Goal: Task Accomplishment & Management: Complete application form

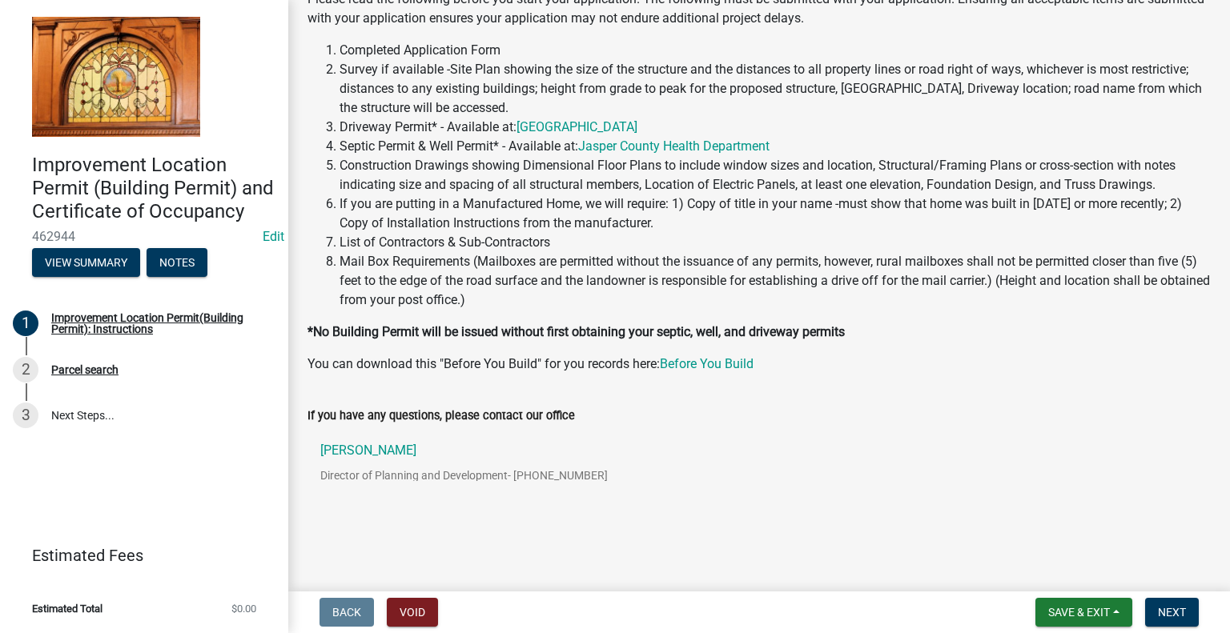
scroll to position [173, 0]
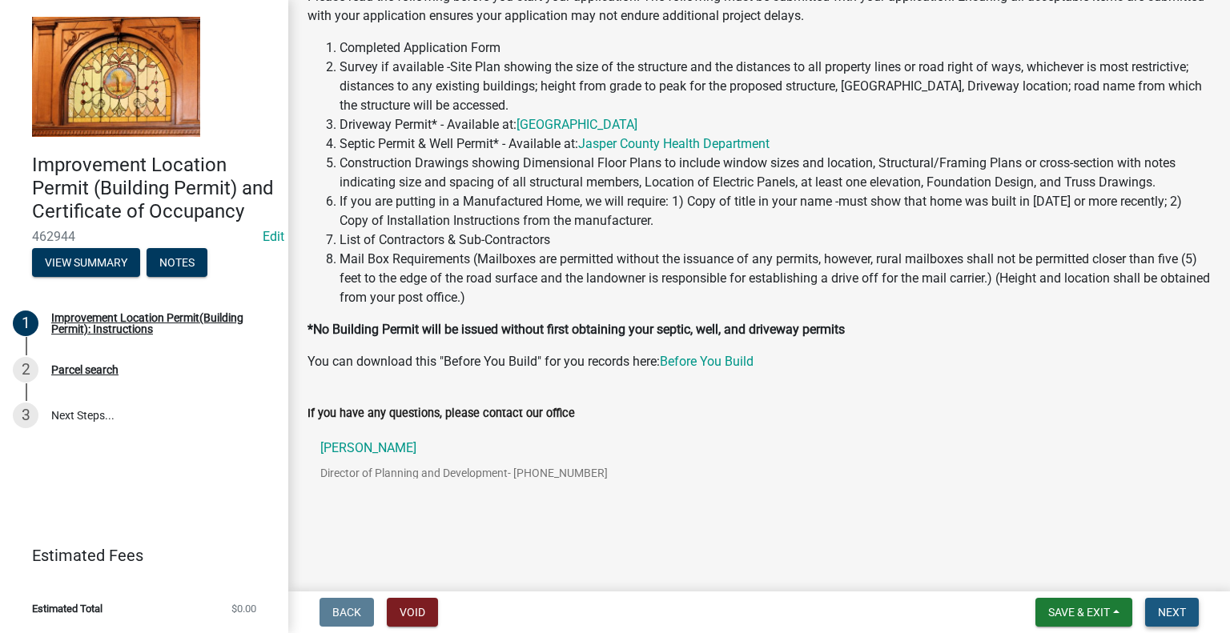
click at [1178, 611] on span "Next" at bounding box center [1172, 612] width 28 height 13
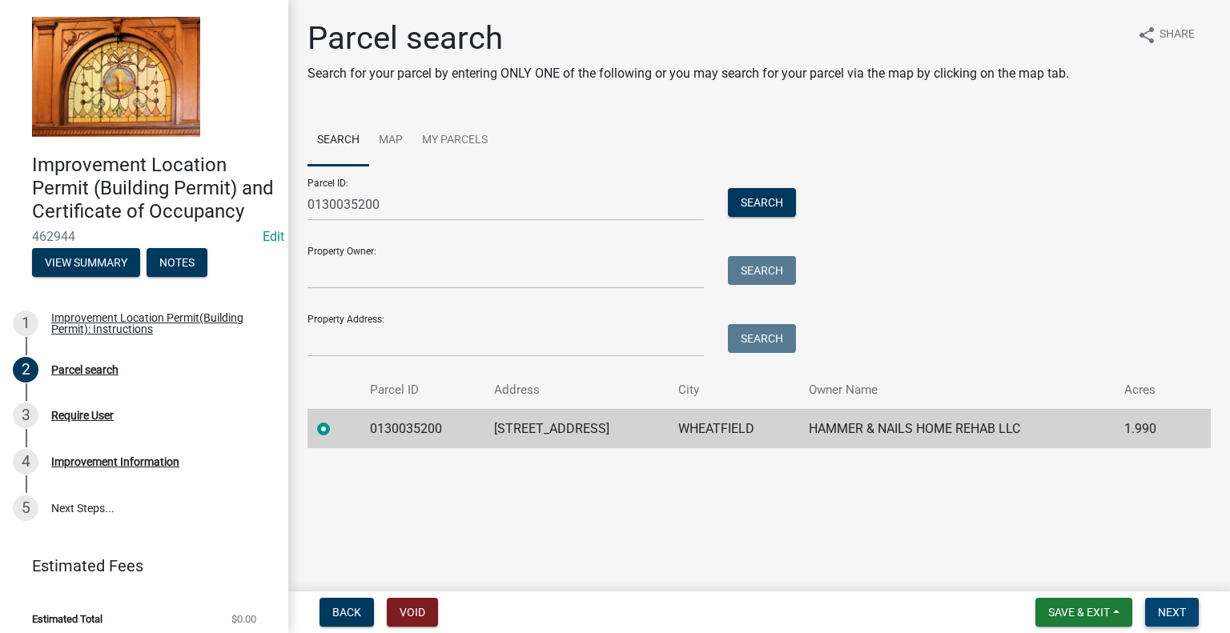
click at [1168, 616] on span "Next" at bounding box center [1172, 612] width 28 height 13
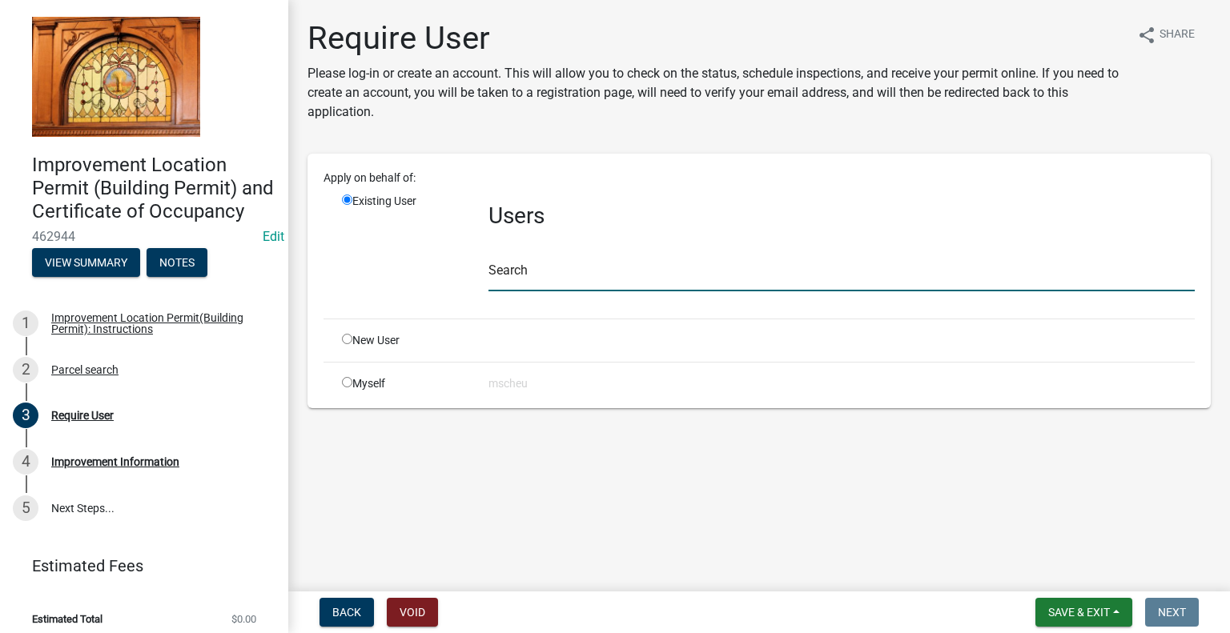
click at [634, 273] on input "text" at bounding box center [841, 275] width 706 height 33
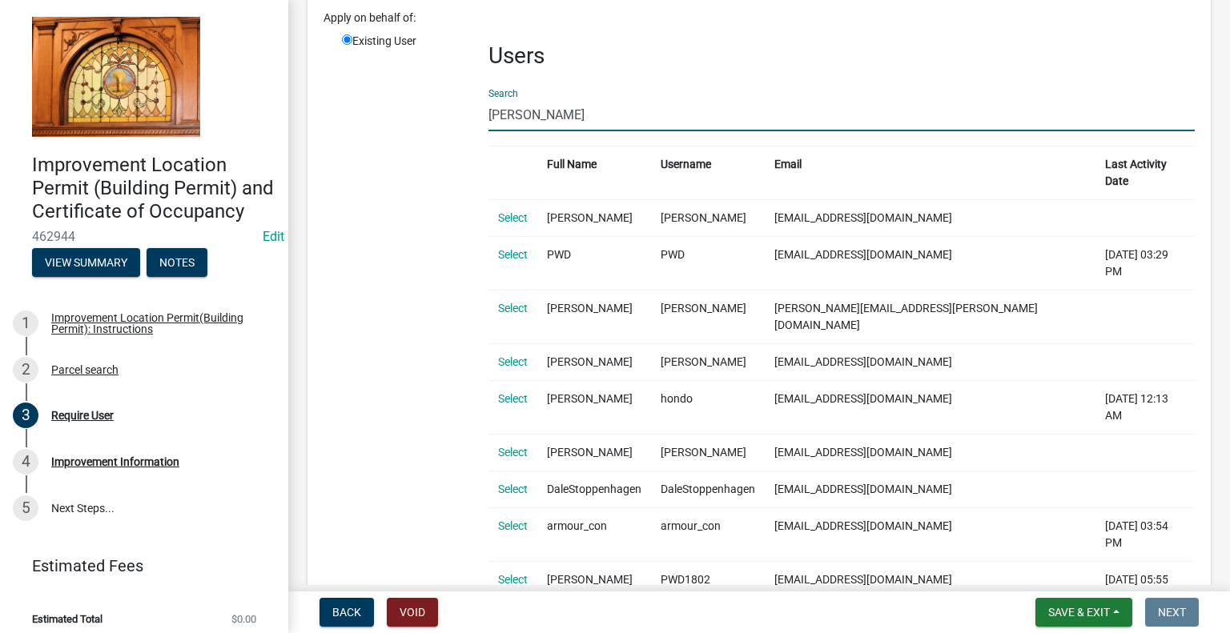
scroll to position [240, 0]
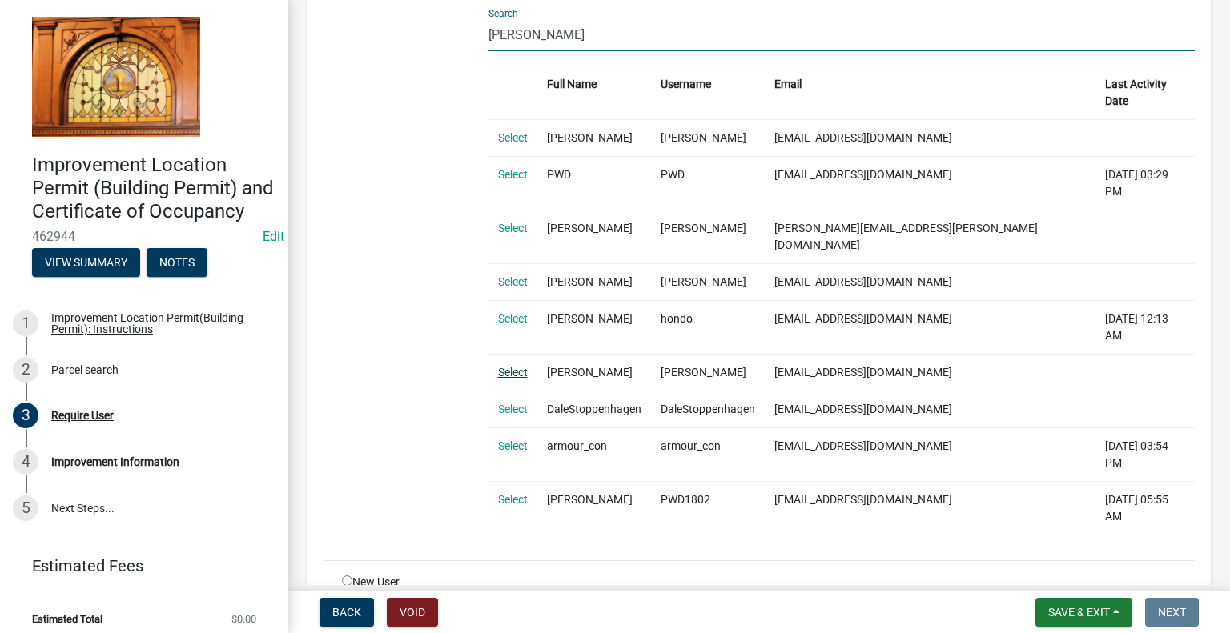
type input "[PERSON_NAME]"
click at [515, 366] on link "Select" at bounding box center [513, 372] width 30 height 13
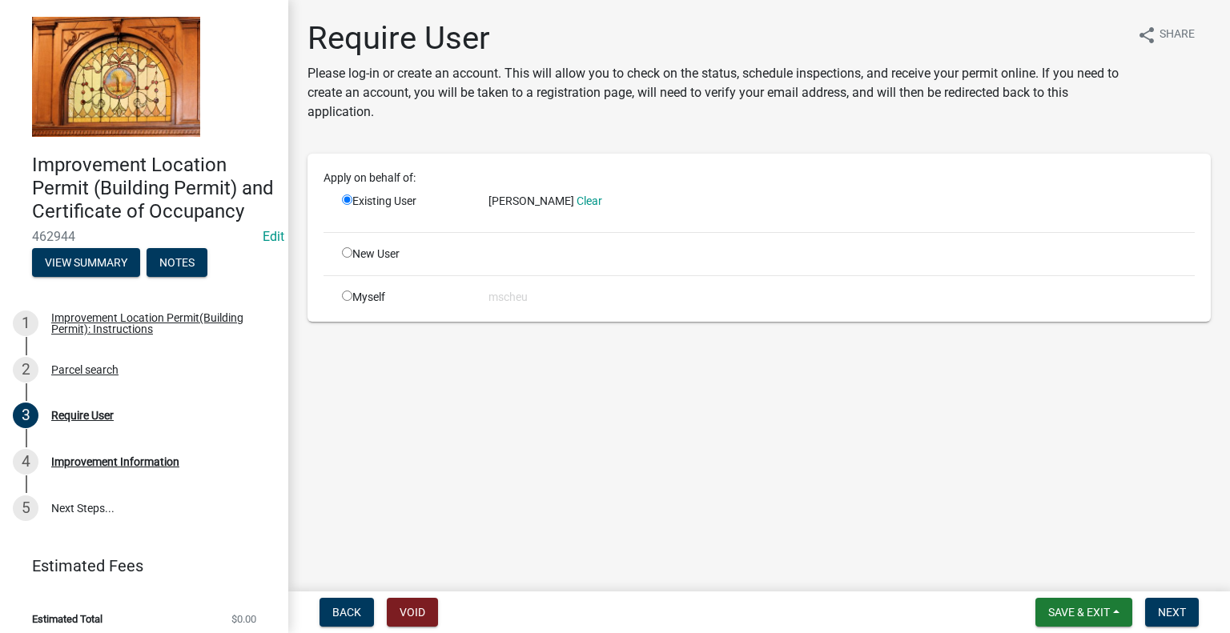
scroll to position [0, 0]
click at [1158, 622] on button "Next" at bounding box center [1172, 612] width 54 height 29
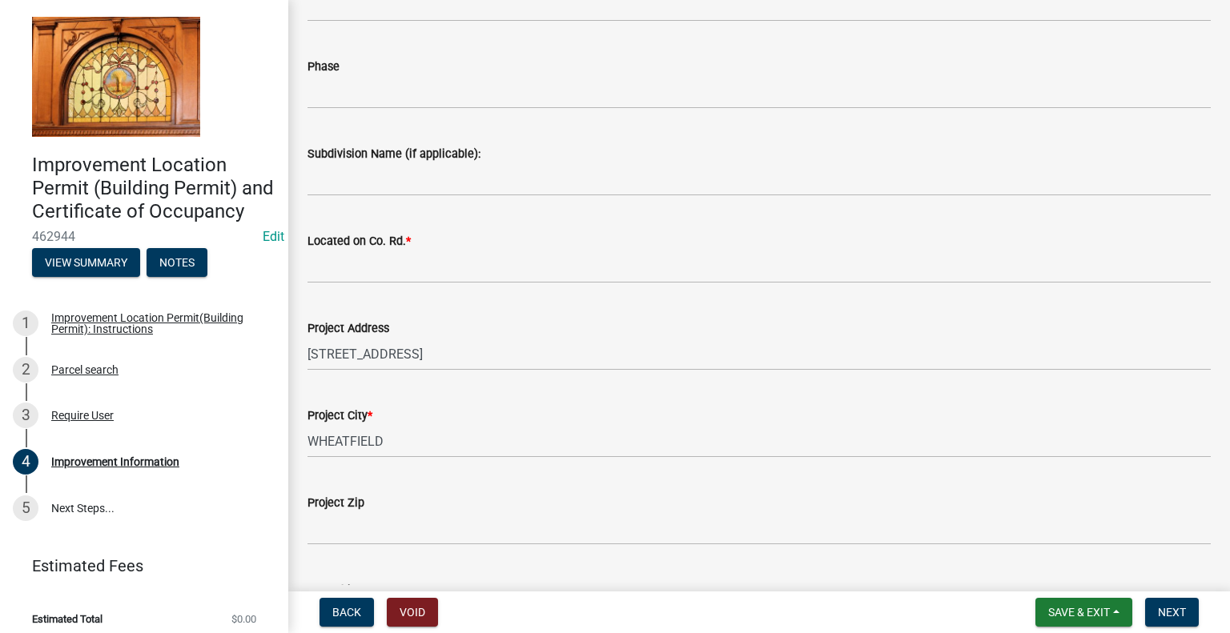
scroll to position [400, 0]
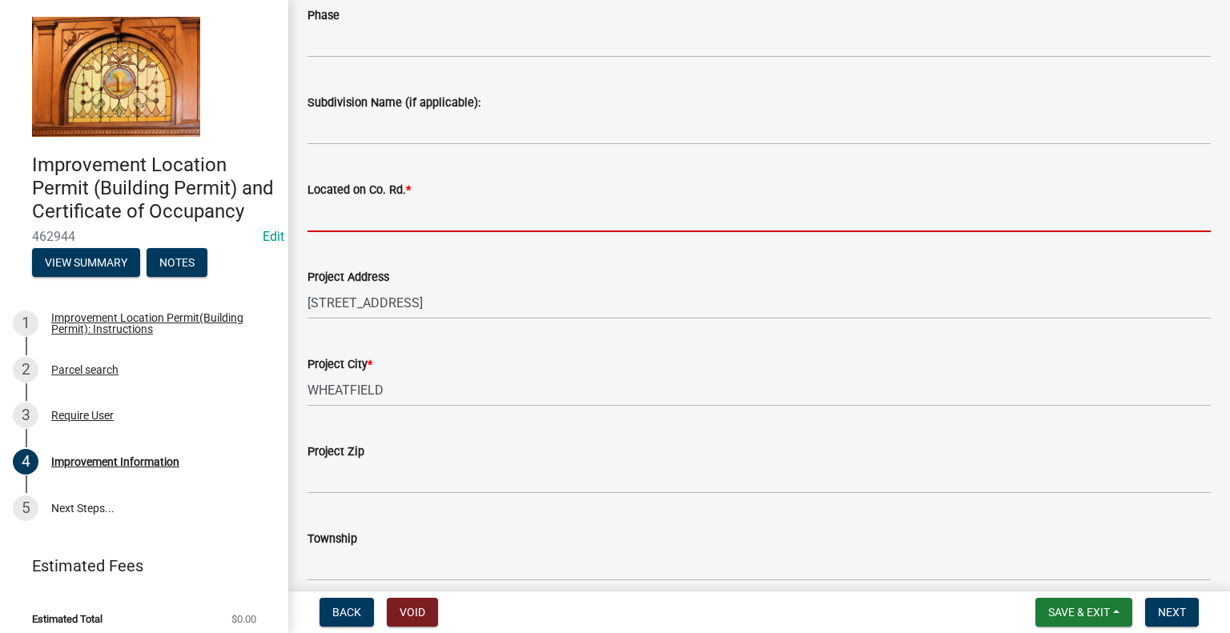
click at [355, 204] on input "Located on Co. Rd. *" at bounding box center [758, 215] width 903 height 33
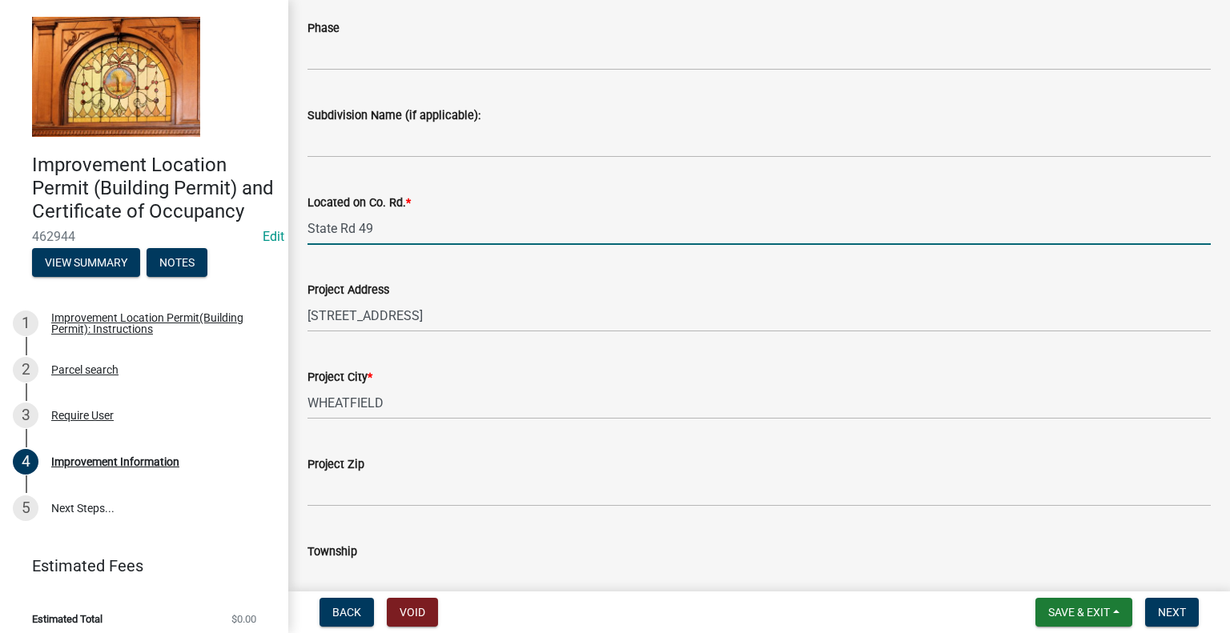
scroll to position [480, 0]
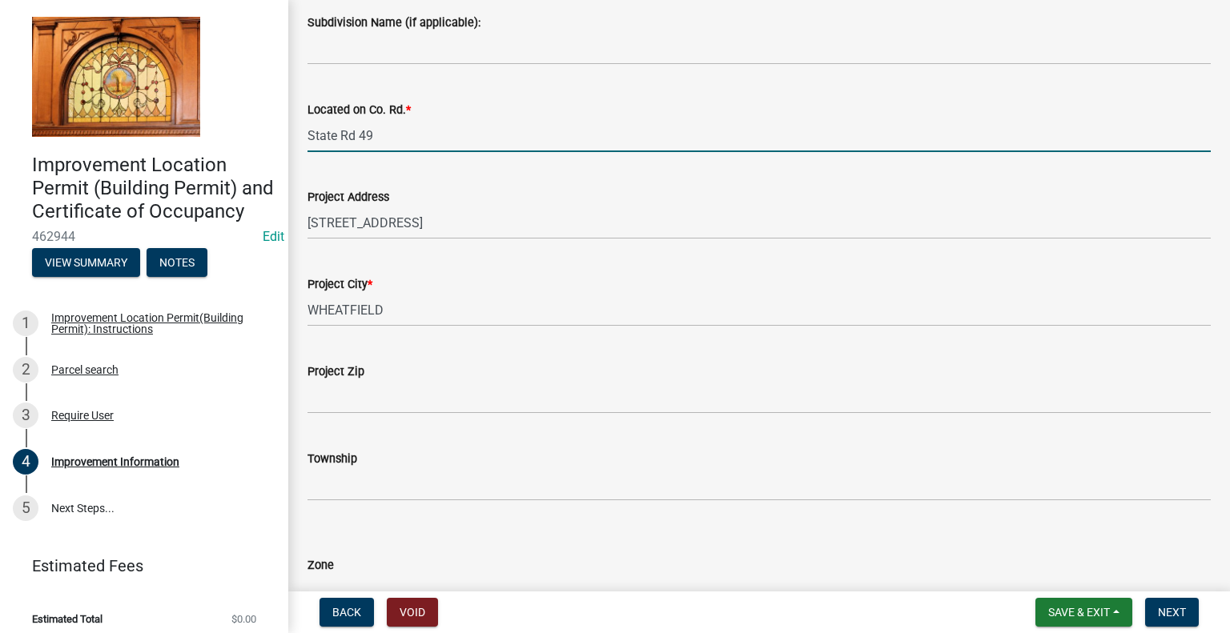
type input "State Rd 49"
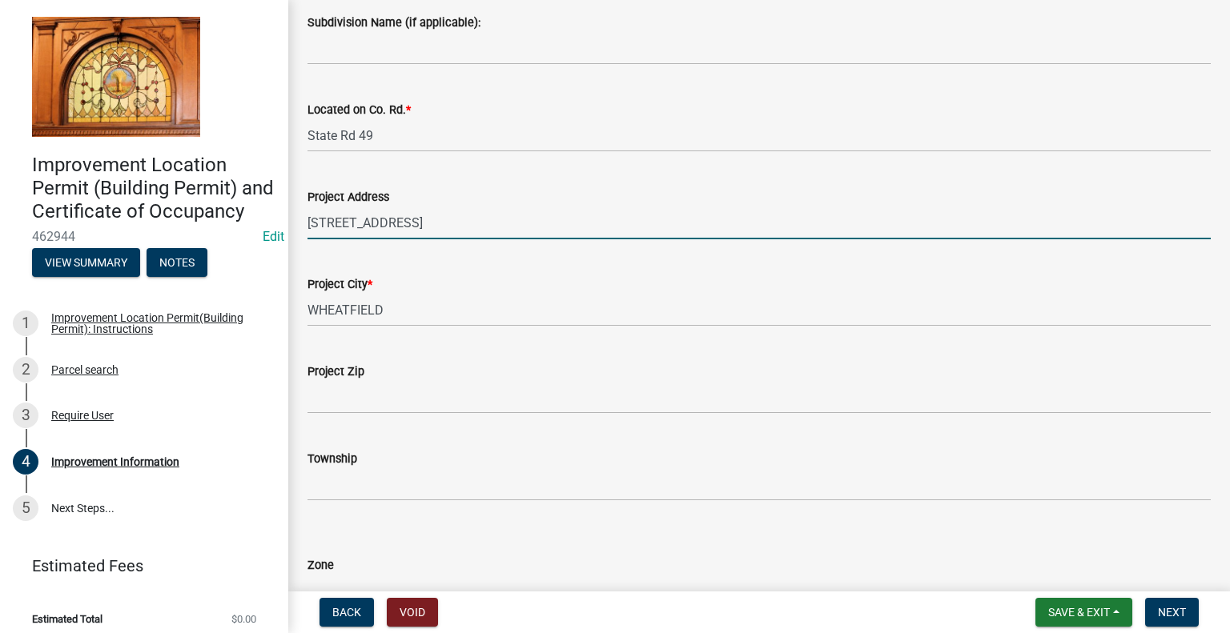
click at [422, 223] on input "10817 N ST RD 49" at bounding box center [758, 223] width 903 height 33
type input "10817 N ST RD 49, WHEATFIELD"
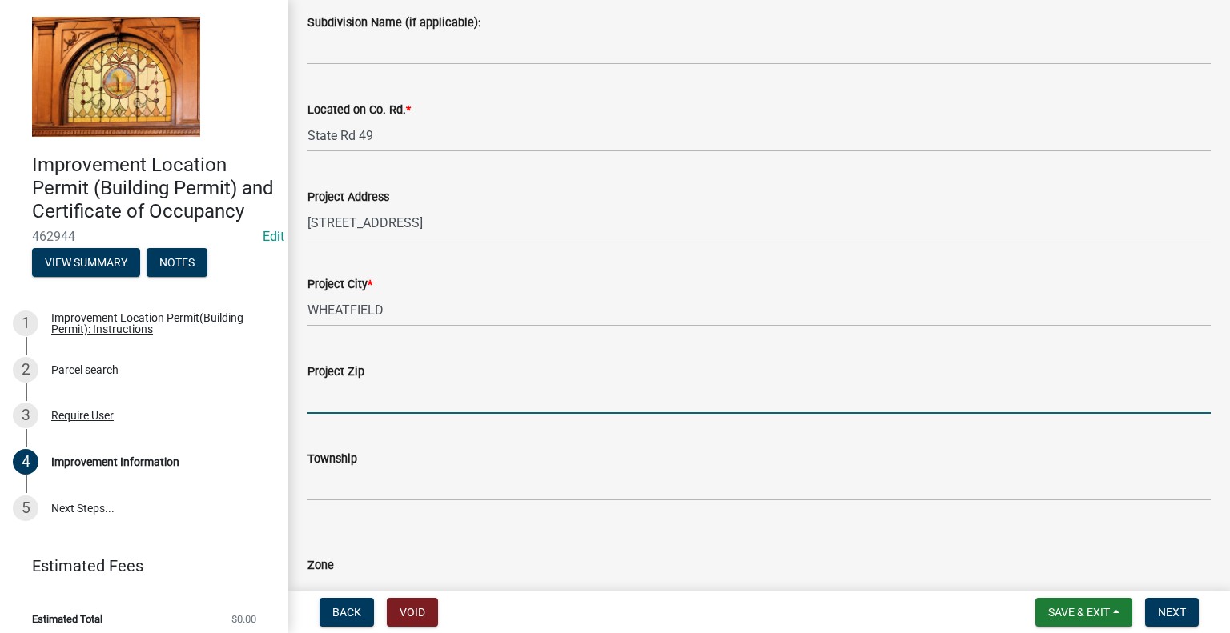
click at [372, 386] on input "Project Zip" at bounding box center [758, 397] width 903 height 33
type input "46392"
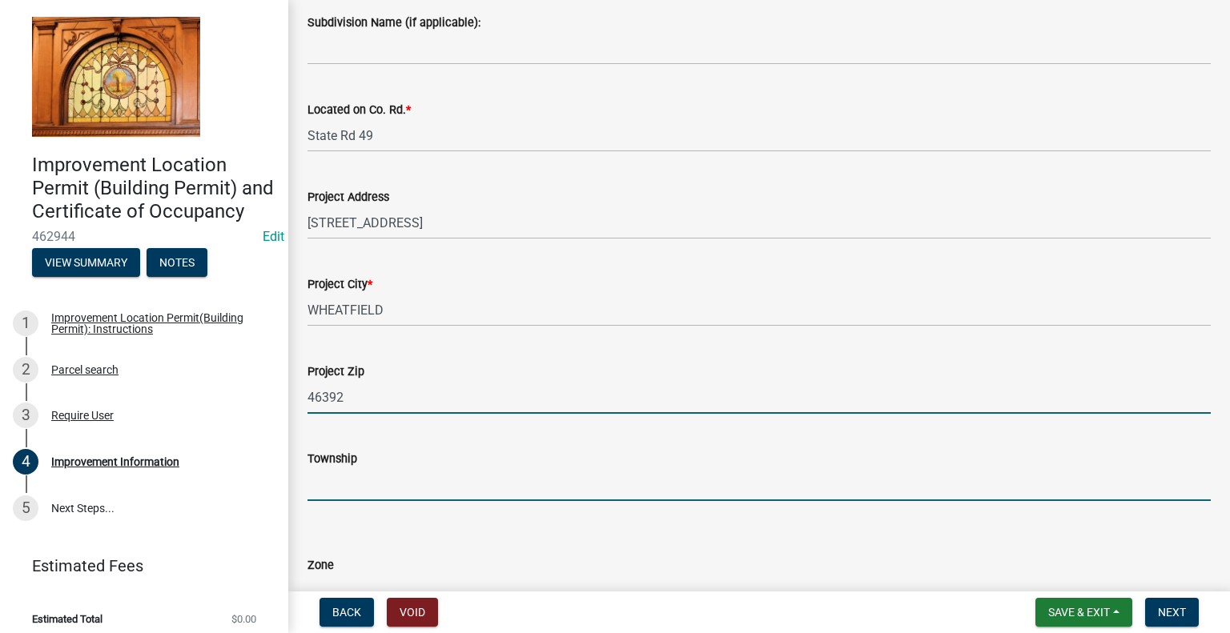
click at [373, 470] on input "Township" at bounding box center [758, 484] width 903 height 33
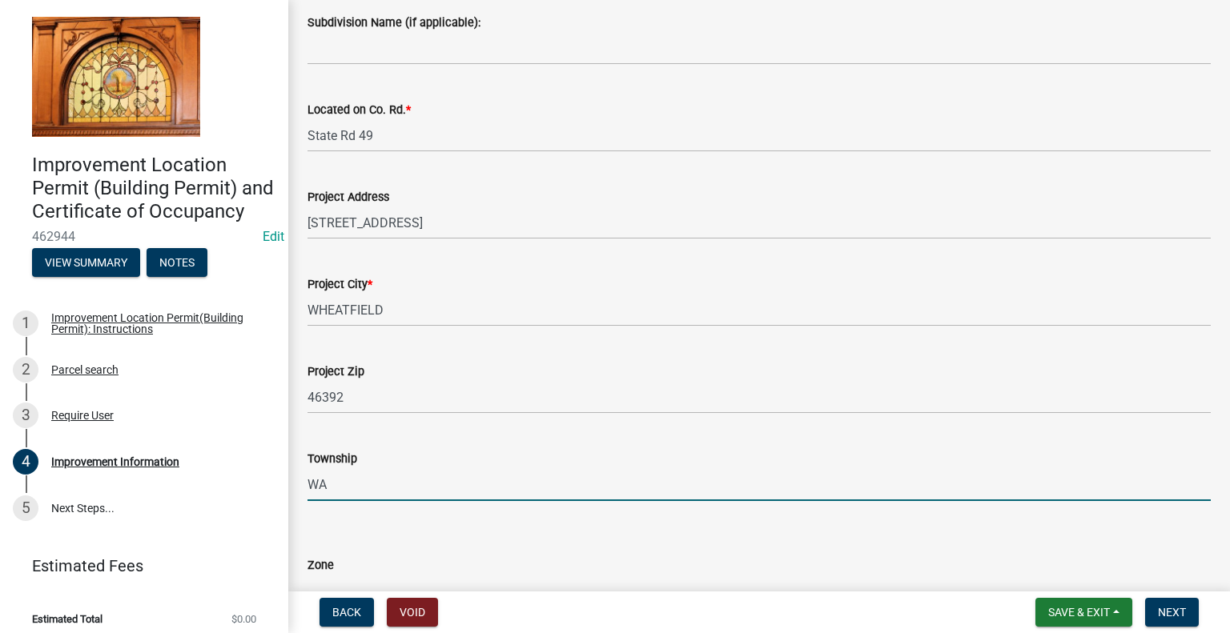
type input "WALKER"
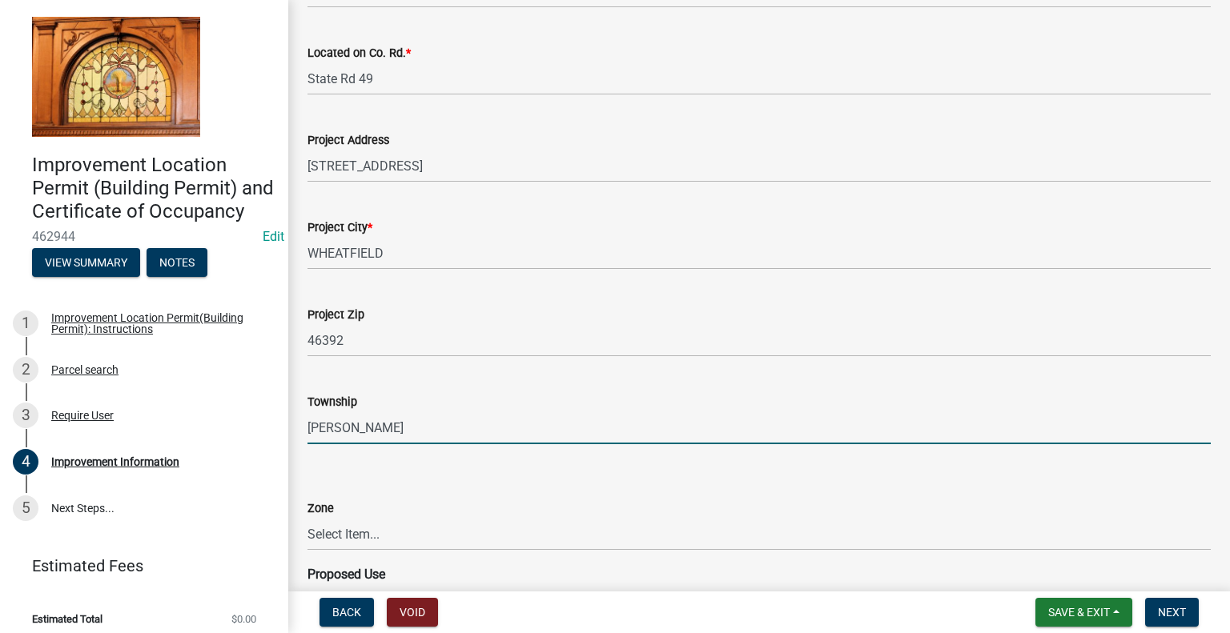
scroll to position [560, 0]
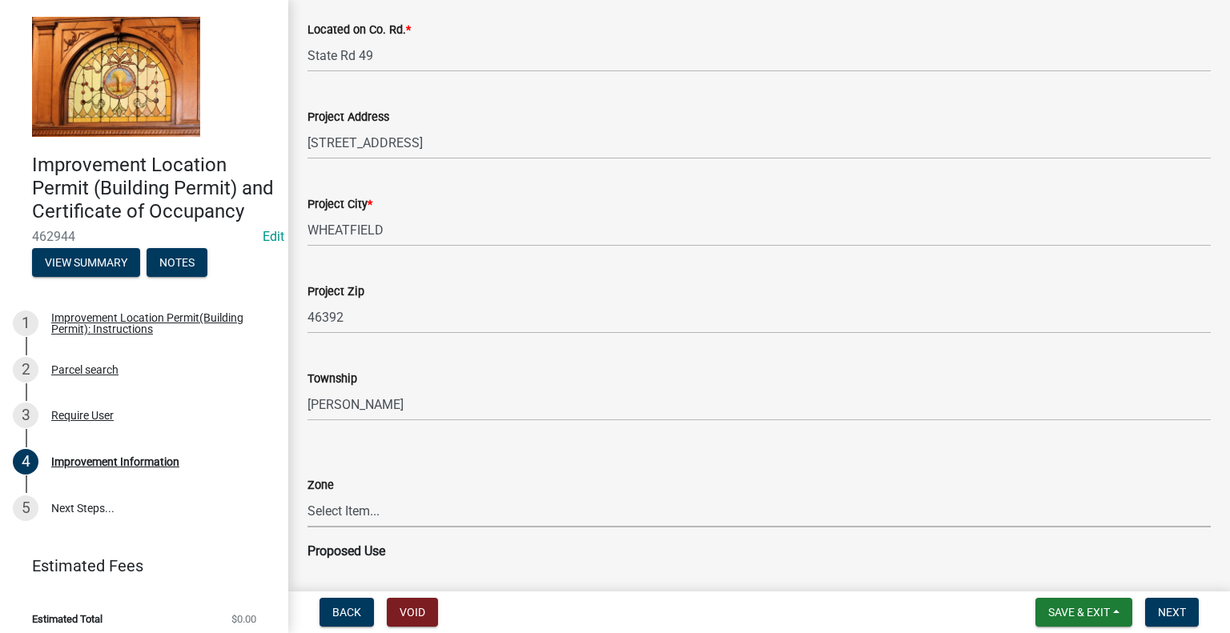
click at [424, 510] on select "Select Item... CO - Conservation PR - Parks & Recreation A1 - Conservation Agri…" at bounding box center [758, 511] width 903 height 33
click at [456, 512] on select "Select Item... CO - Conservation PR - Parks & Recreation A1 - Conservation Agri…" at bounding box center [758, 511] width 903 height 33
click at [307, 495] on select "Select Item... CO - Conservation PR - Parks & Recreation A1 - Conservation Agri…" at bounding box center [758, 511] width 903 height 33
select select "8bbf6709-b682-4859-bc26-bad637e1a2ad"
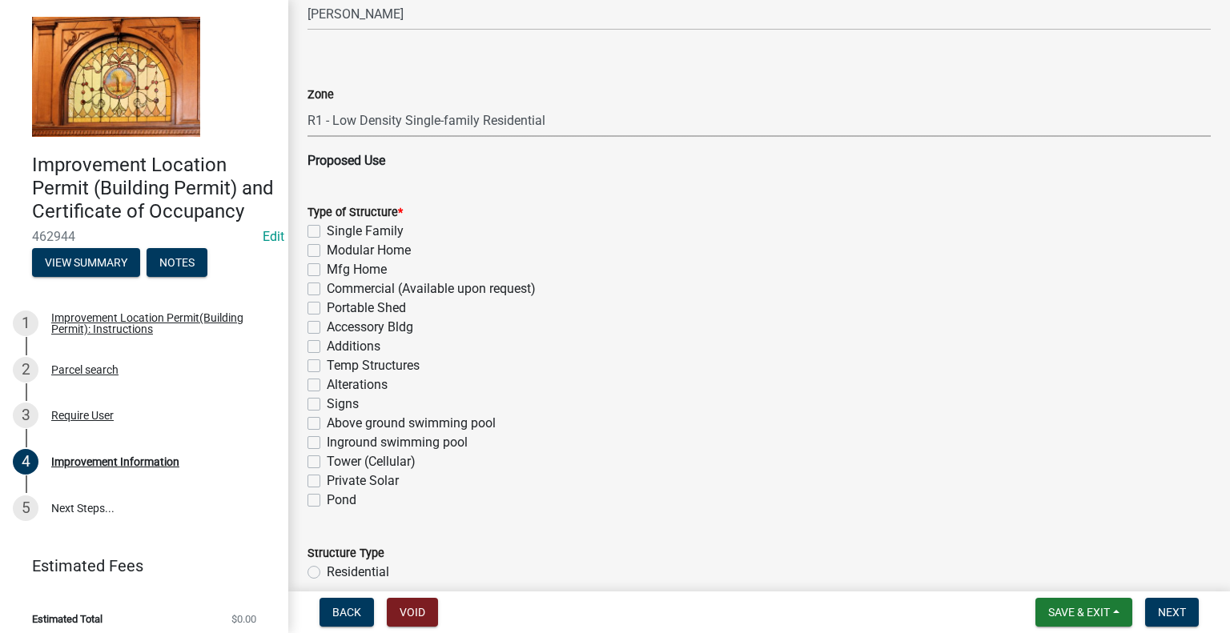
scroll to position [961, 0]
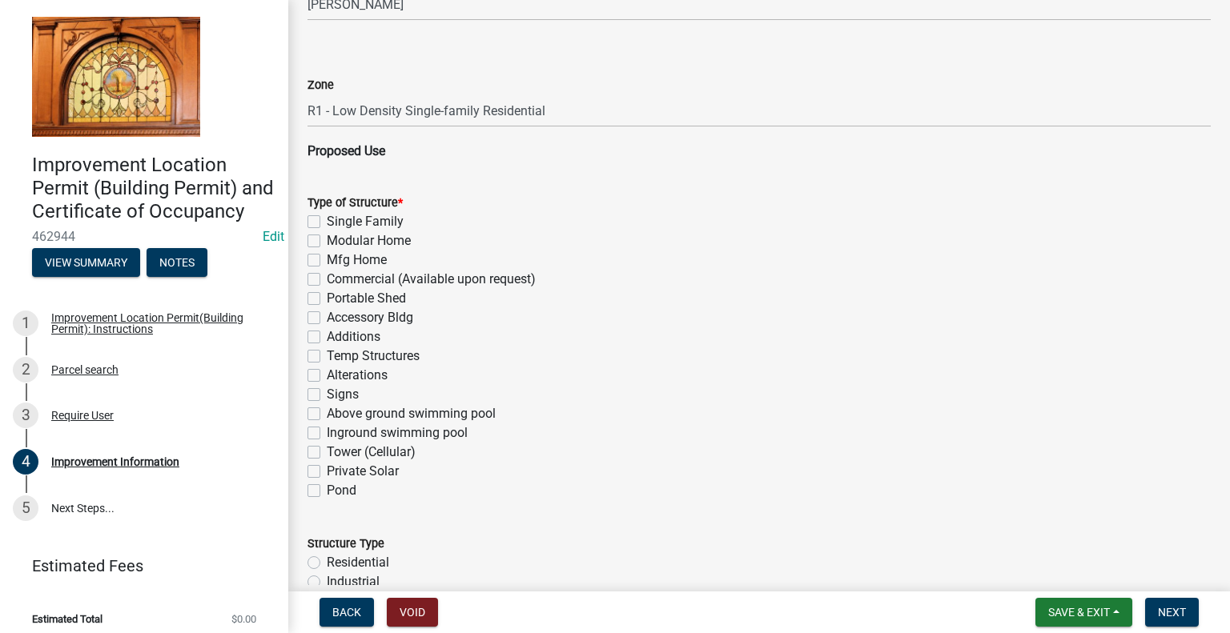
click at [327, 319] on label "Accessory Bldg" at bounding box center [370, 317] width 86 height 19
click at [327, 319] on input "Accessory Bldg" at bounding box center [332, 313] width 10 height 10
checkbox input "true"
checkbox input "false"
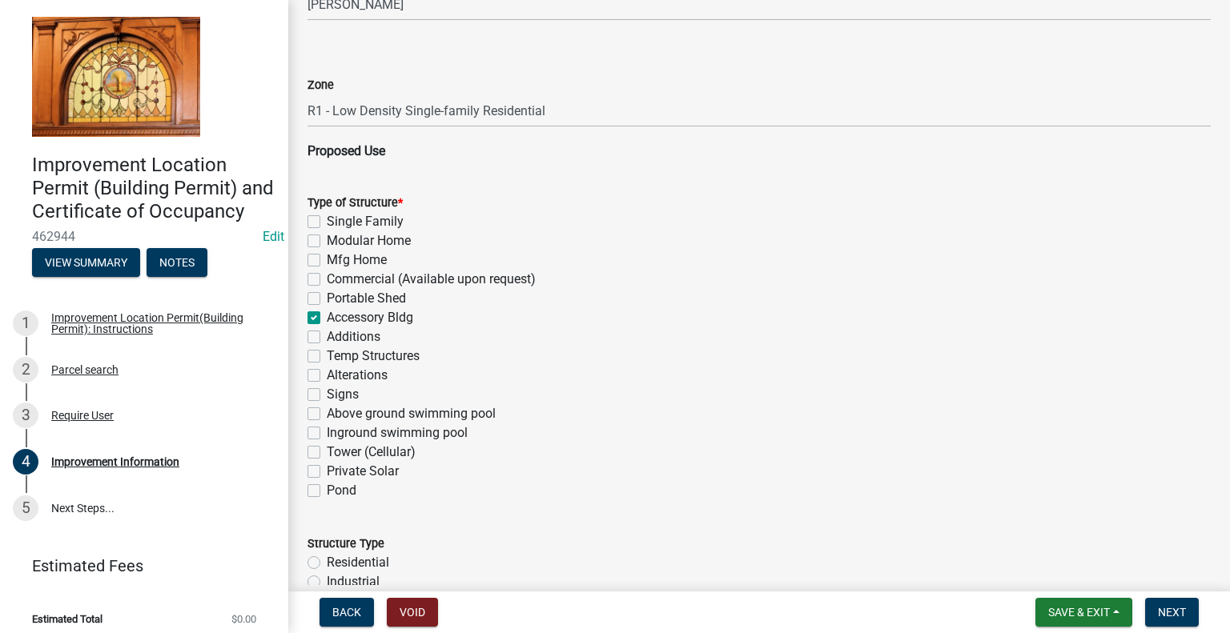
checkbox input "false"
checkbox input "true"
checkbox input "false"
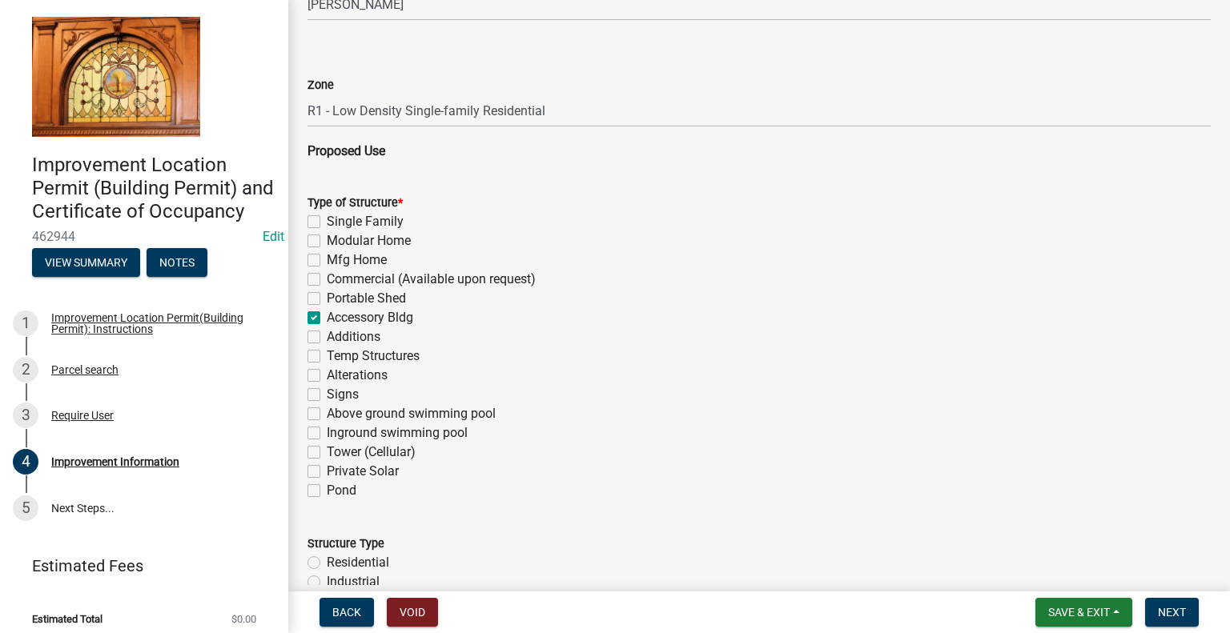
checkbox input "false"
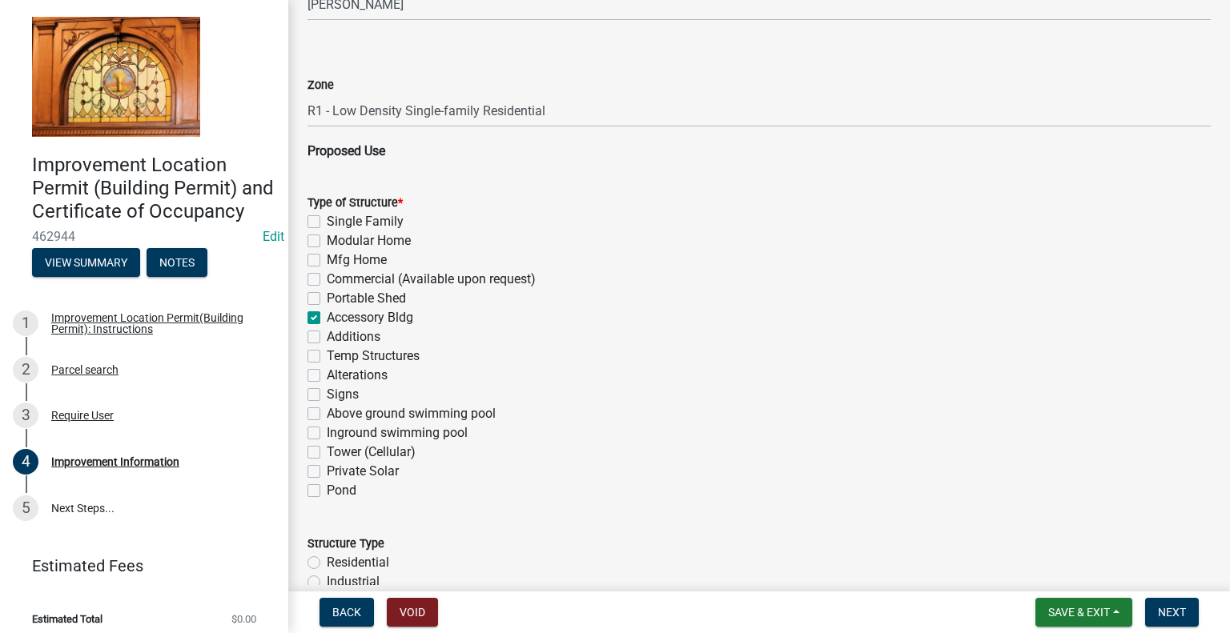
checkbox input "false"
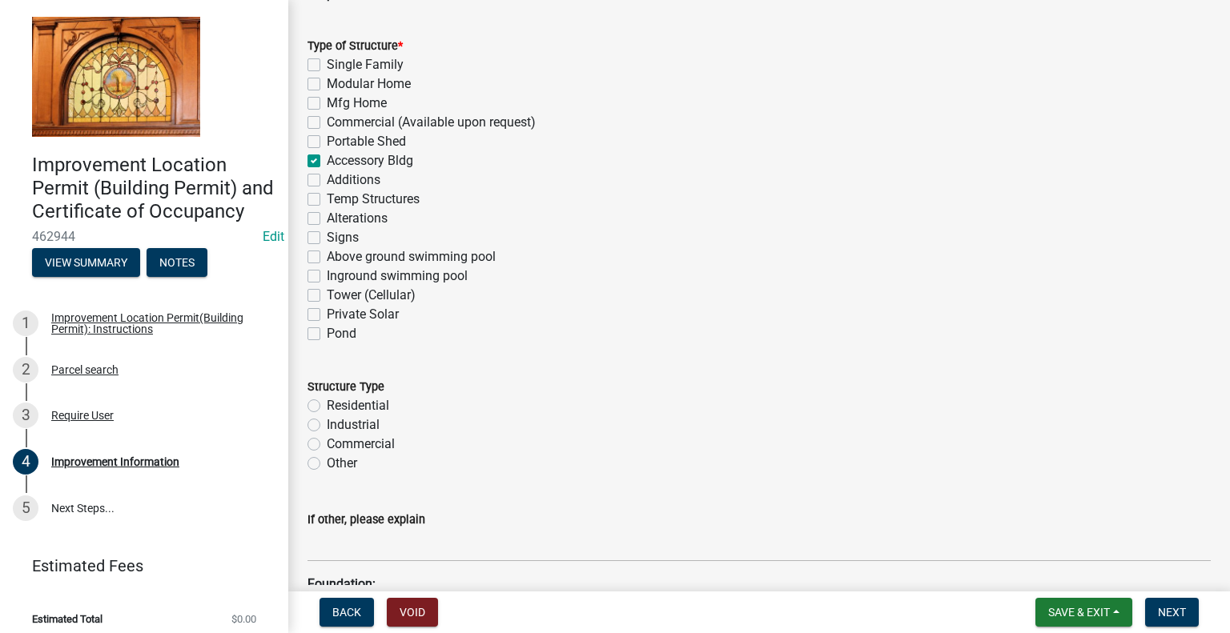
scroll to position [1121, 0]
click at [327, 403] on label "Residential" at bounding box center [358, 402] width 62 height 19
click at [327, 403] on input "Residential" at bounding box center [332, 398] width 10 height 10
radio input "true"
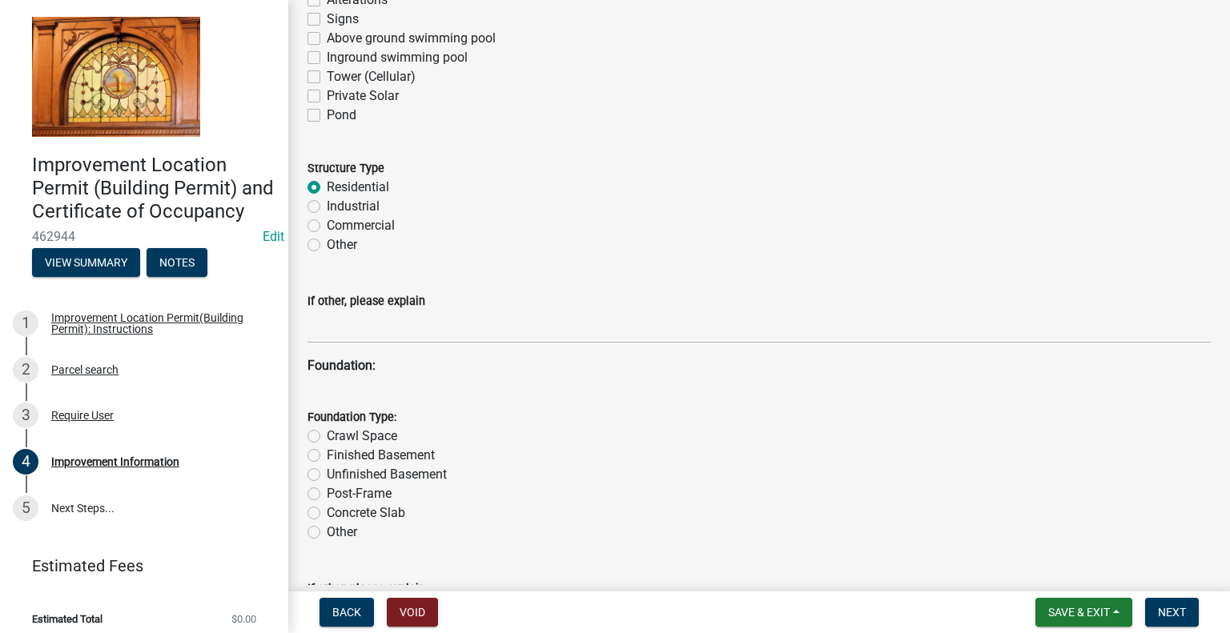
scroll to position [1361, 0]
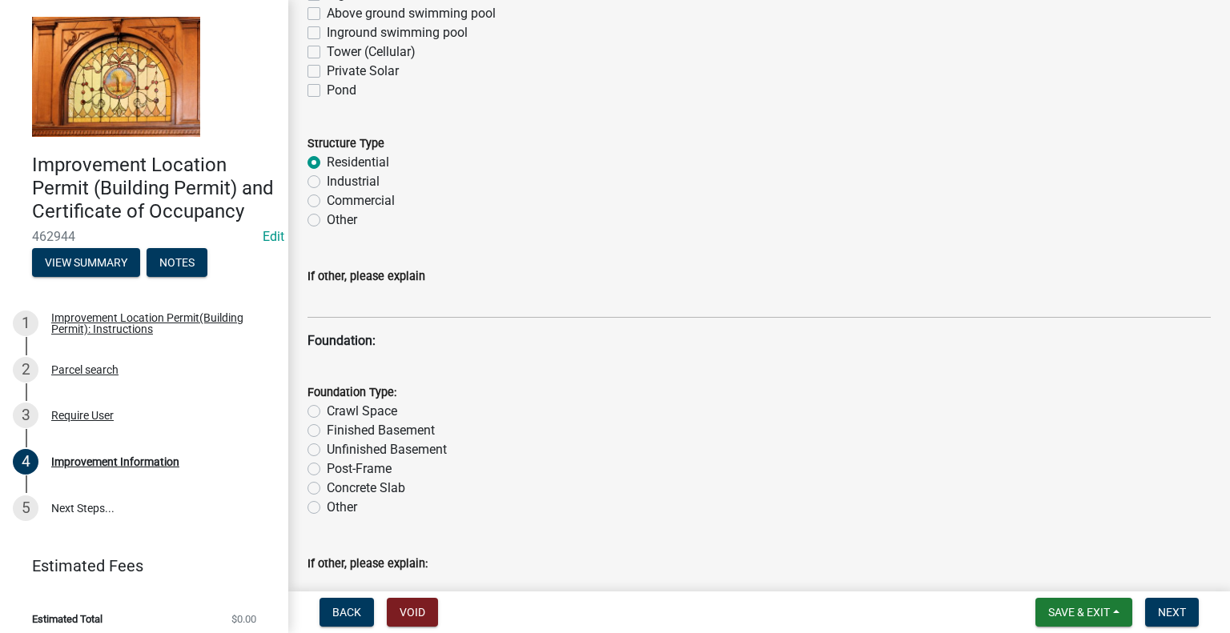
click at [327, 489] on label "Concrete Slab" at bounding box center [366, 488] width 78 height 19
click at [327, 489] on input "Concrete Slab" at bounding box center [332, 484] width 10 height 10
radio input "true"
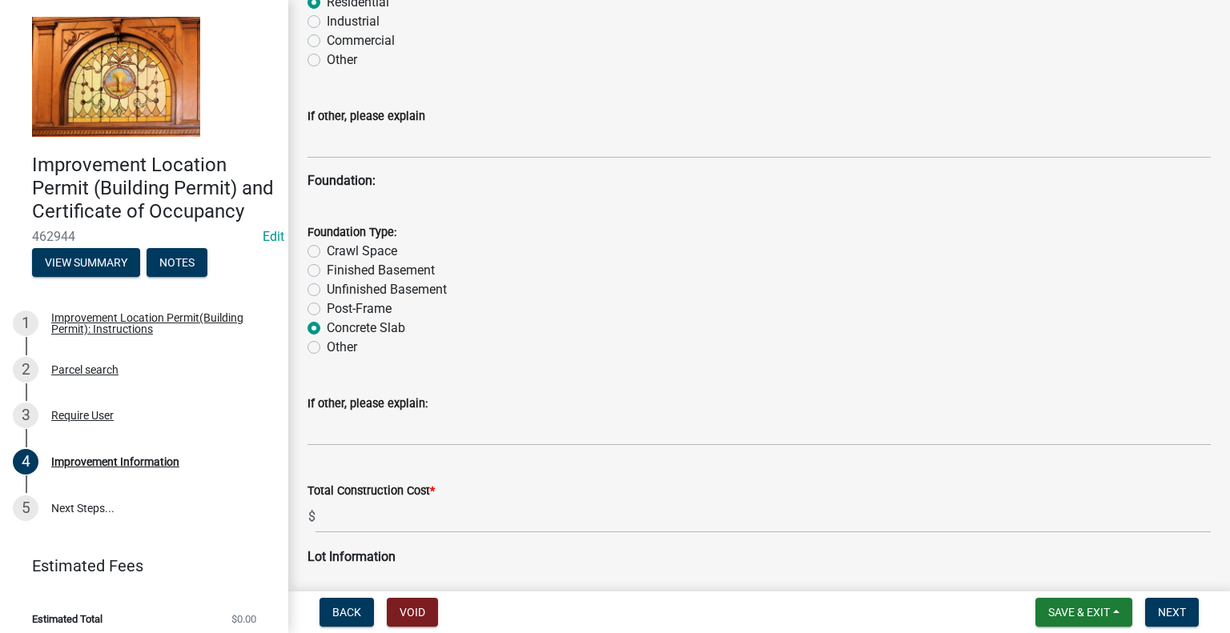
scroll to position [1601, 0]
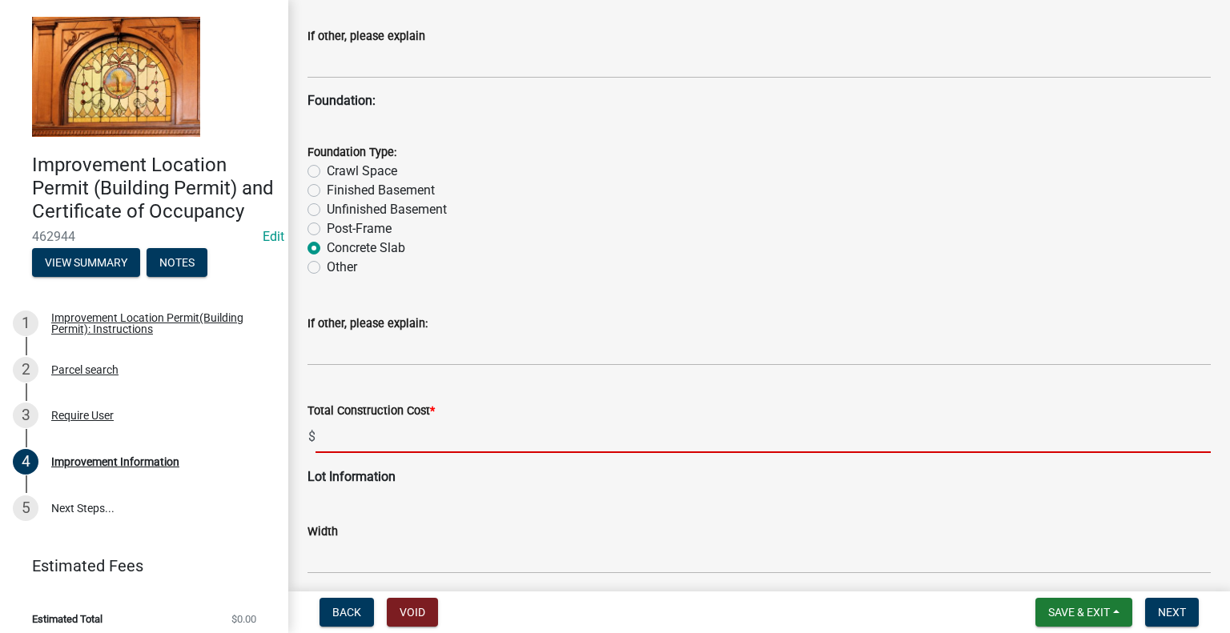
click at [462, 436] on input "text" at bounding box center [762, 436] width 895 height 33
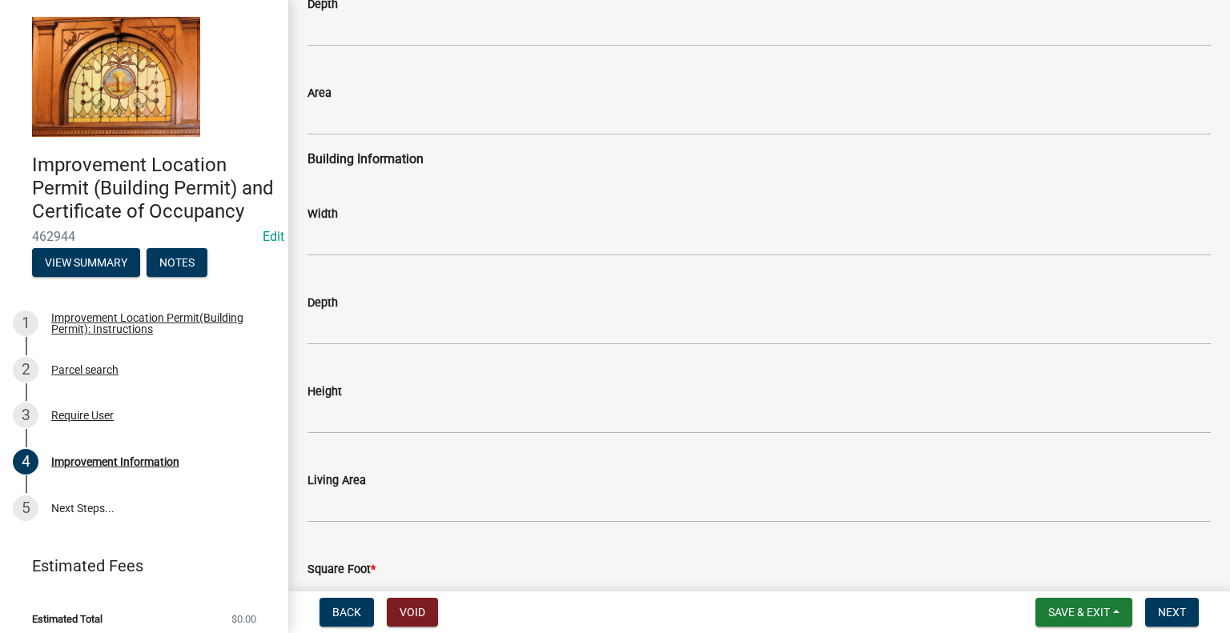
scroll to position [2242, 0]
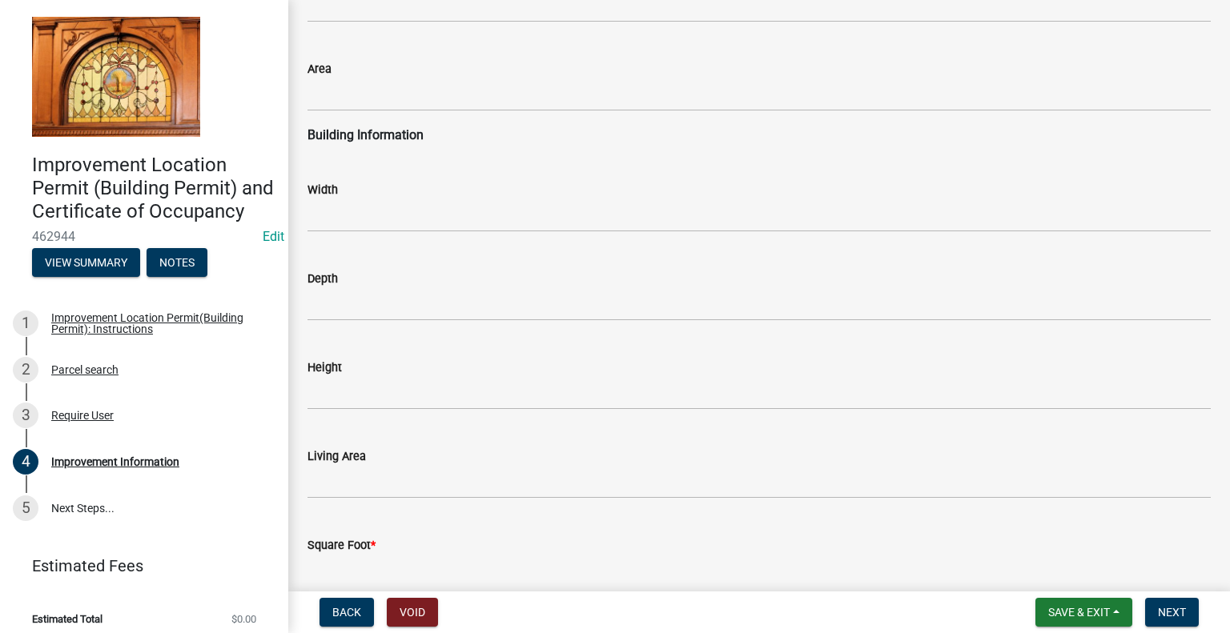
type input "28000"
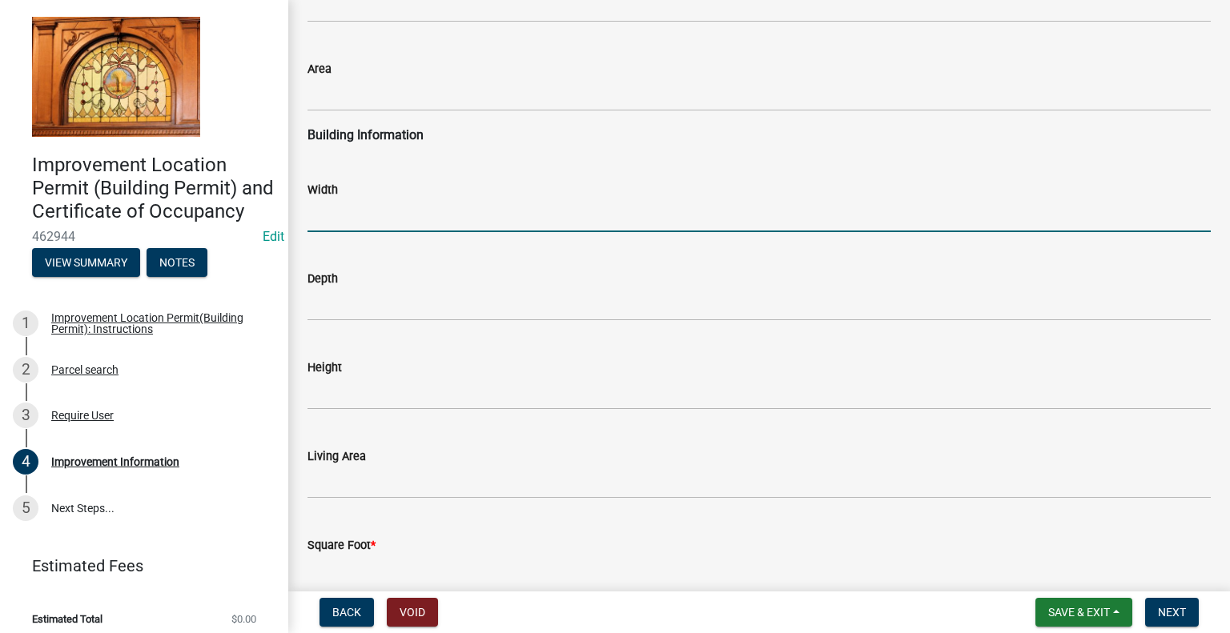
click at [370, 220] on input "text" at bounding box center [758, 215] width 903 height 33
type input "24"
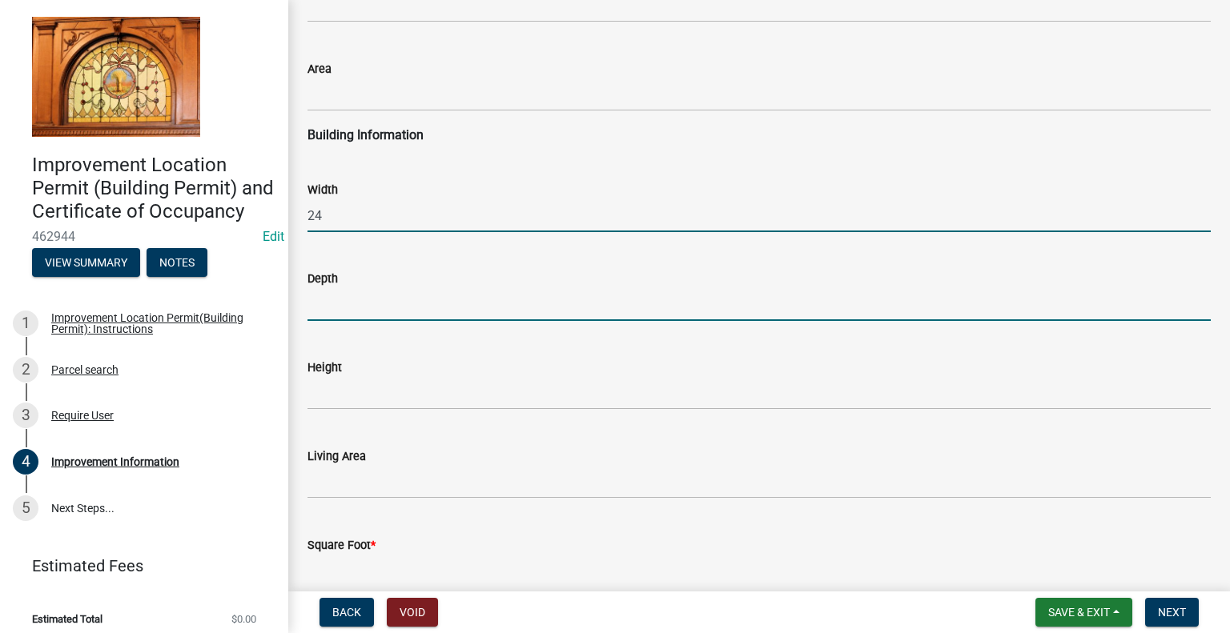
click at [351, 305] on input "text" at bounding box center [758, 304] width 903 height 33
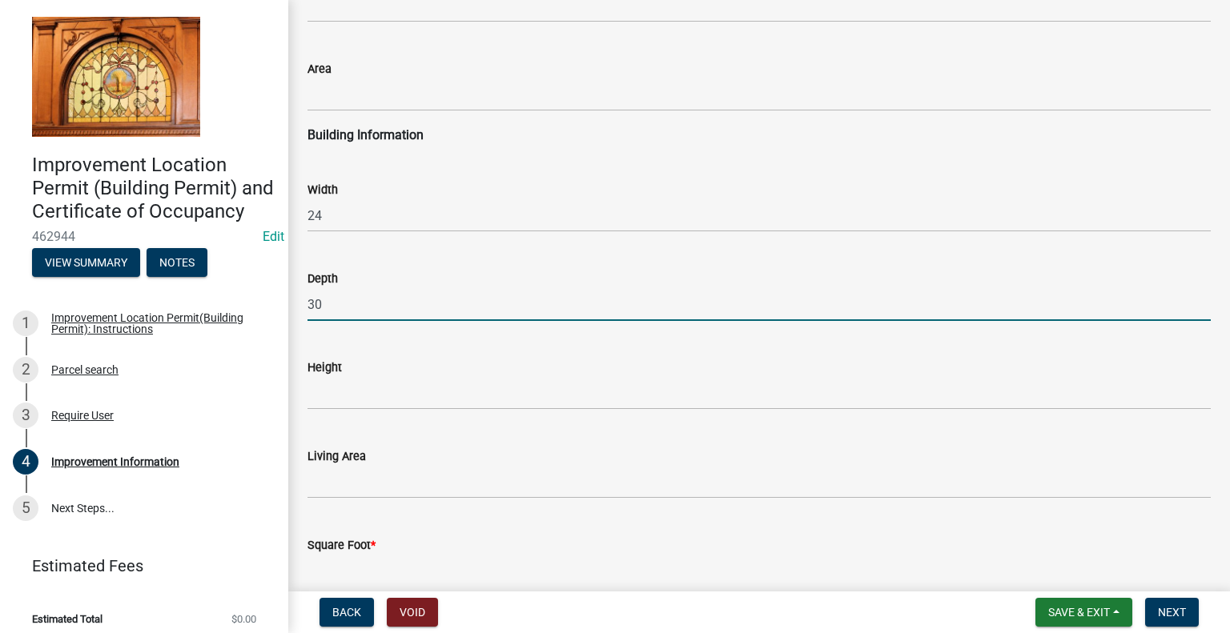
type input "30"
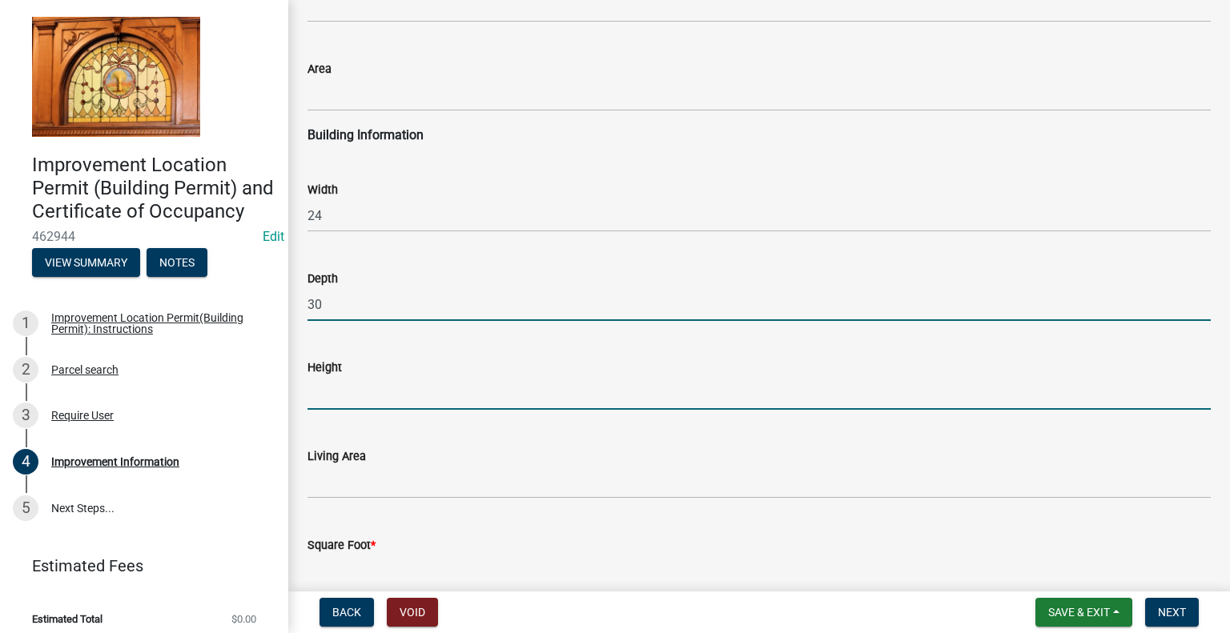
click at [343, 390] on input "text" at bounding box center [758, 393] width 903 height 33
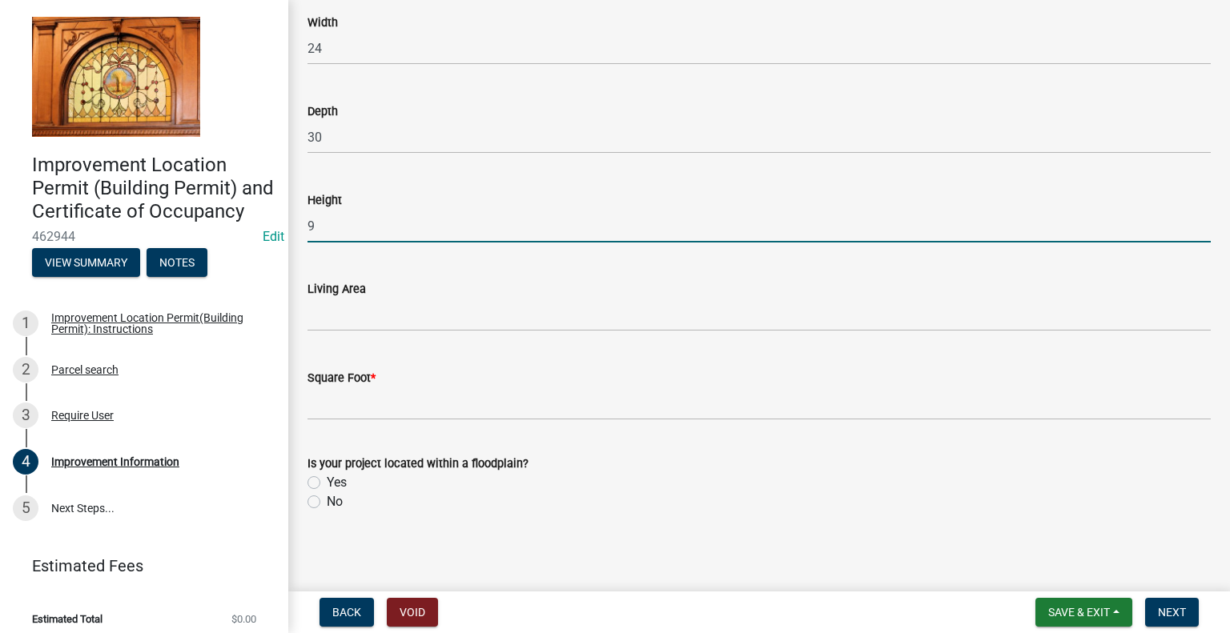
scroll to position [2411, 0]
type input "9"
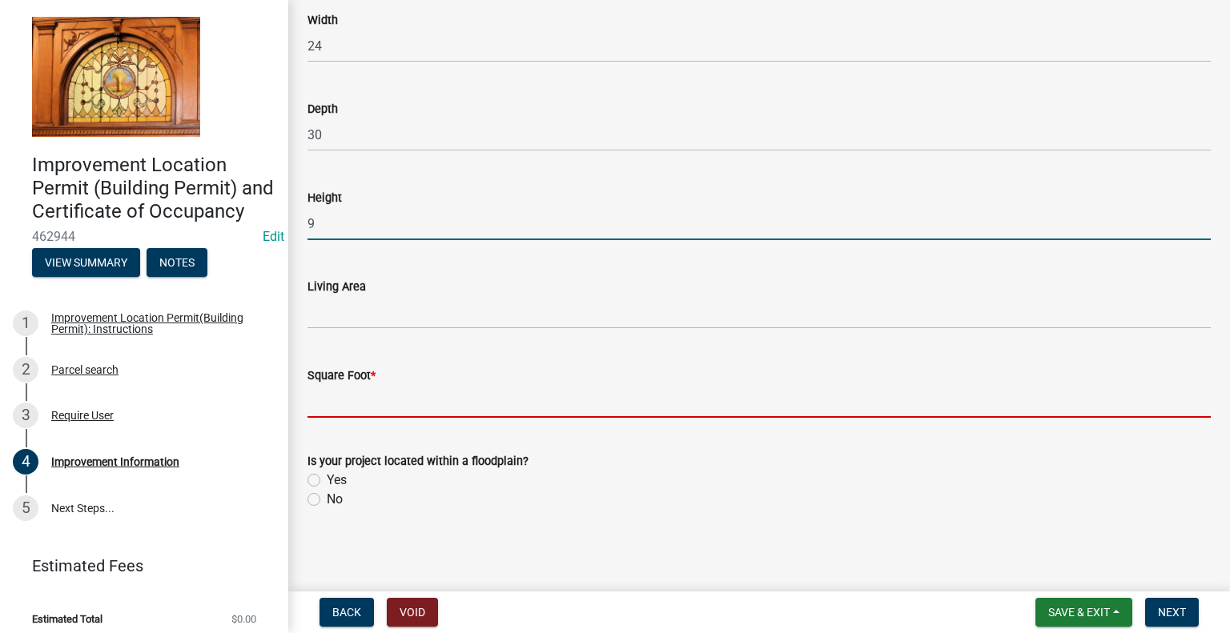
click at [343, 404] on input "text" at bounding box center [758, 401] width 903 height 33
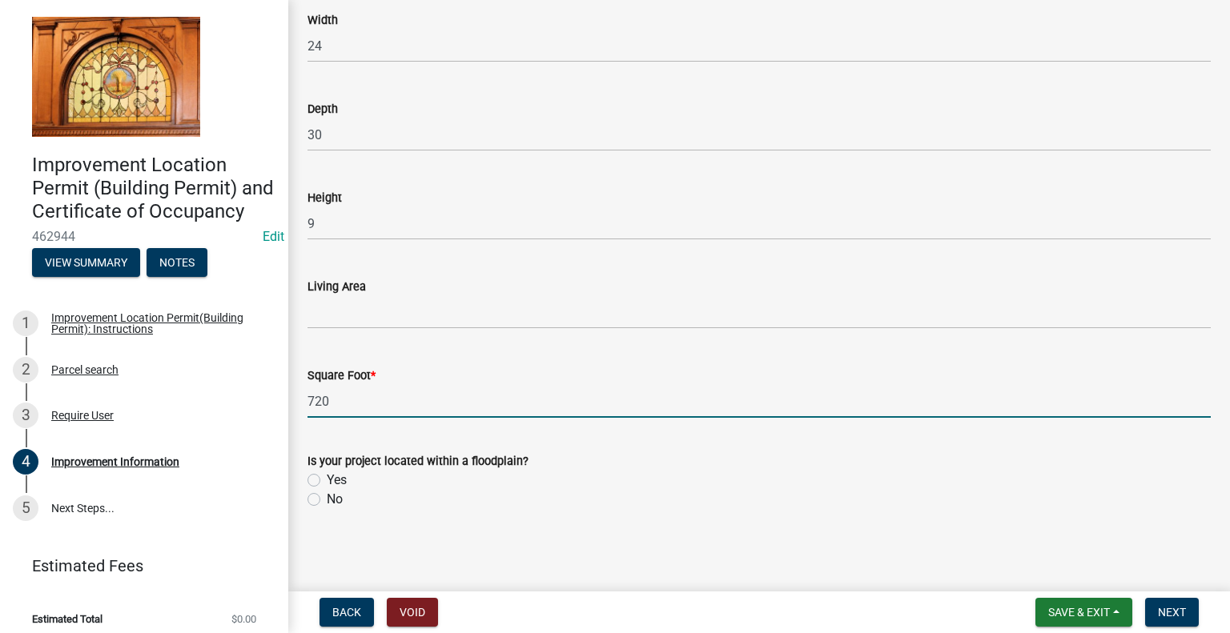
type input "720"
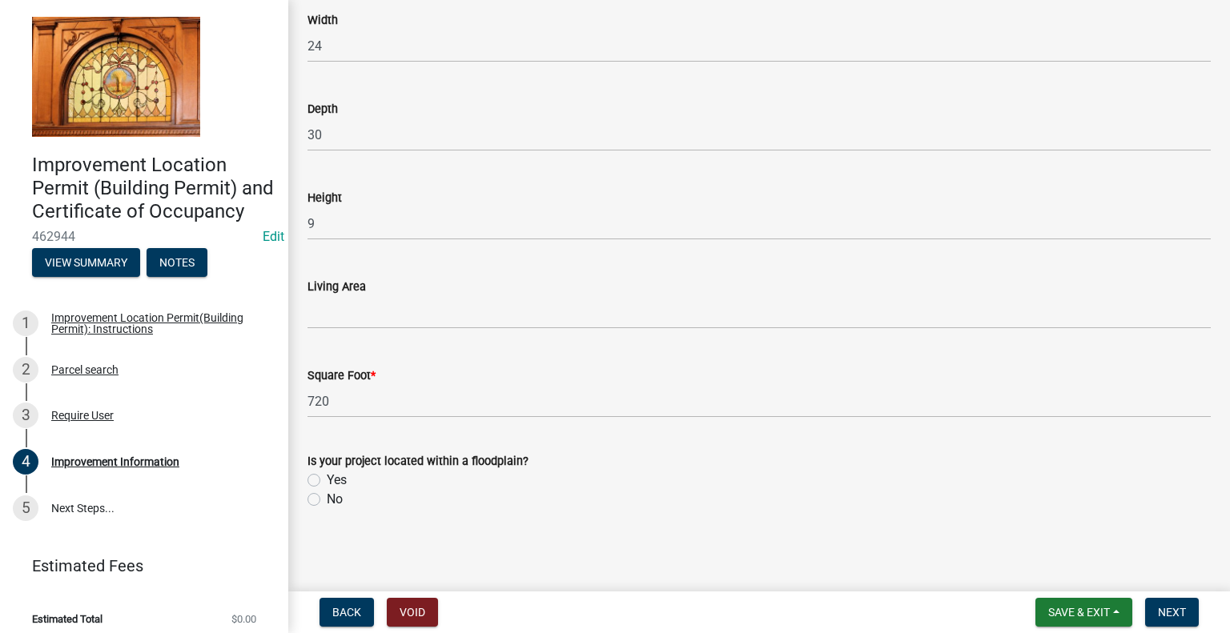
click at [327, 481] on label "Yes" at bounding box center [337, 480] width 20 height 19
click at [327, 481] on input "Yes" at bounding box center [332, 476] width 10 height 10
radio input "true"
click at [327, 500] on label "No" at bounding box center [335, 499] width 16 height 19
click at [327, 500] on input "No" at bounding box center [332, 495] width 10 height 10
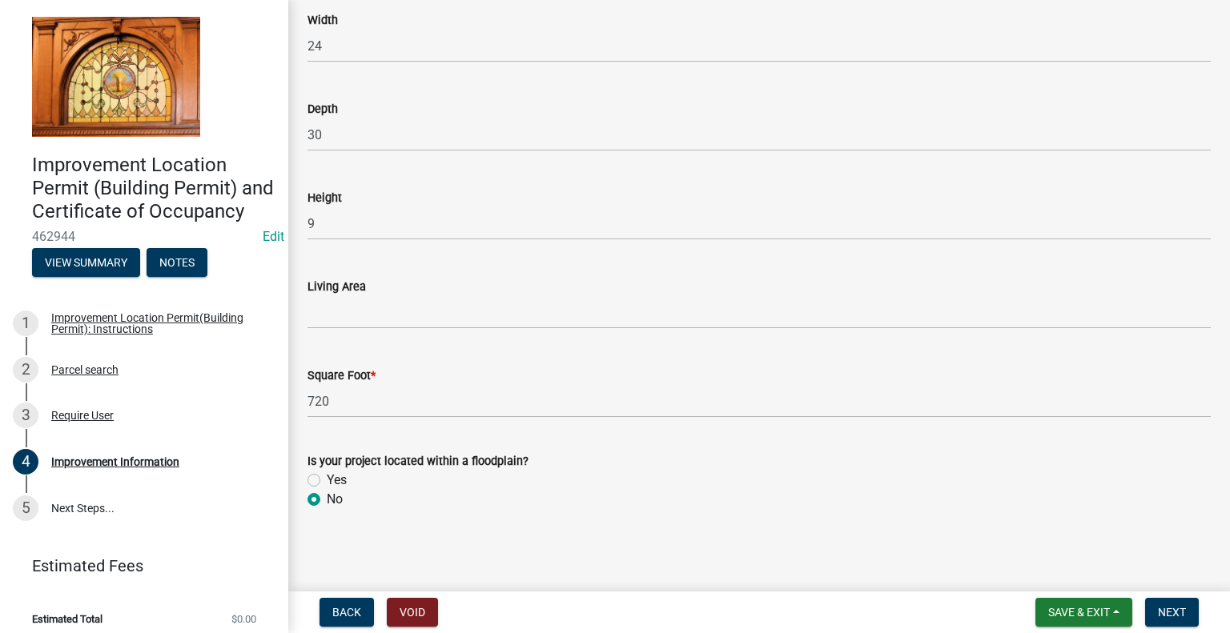
radio input "true"
click at [1173, 612] on span "Next" at bounding box center [1172, 612] width 28 height 13
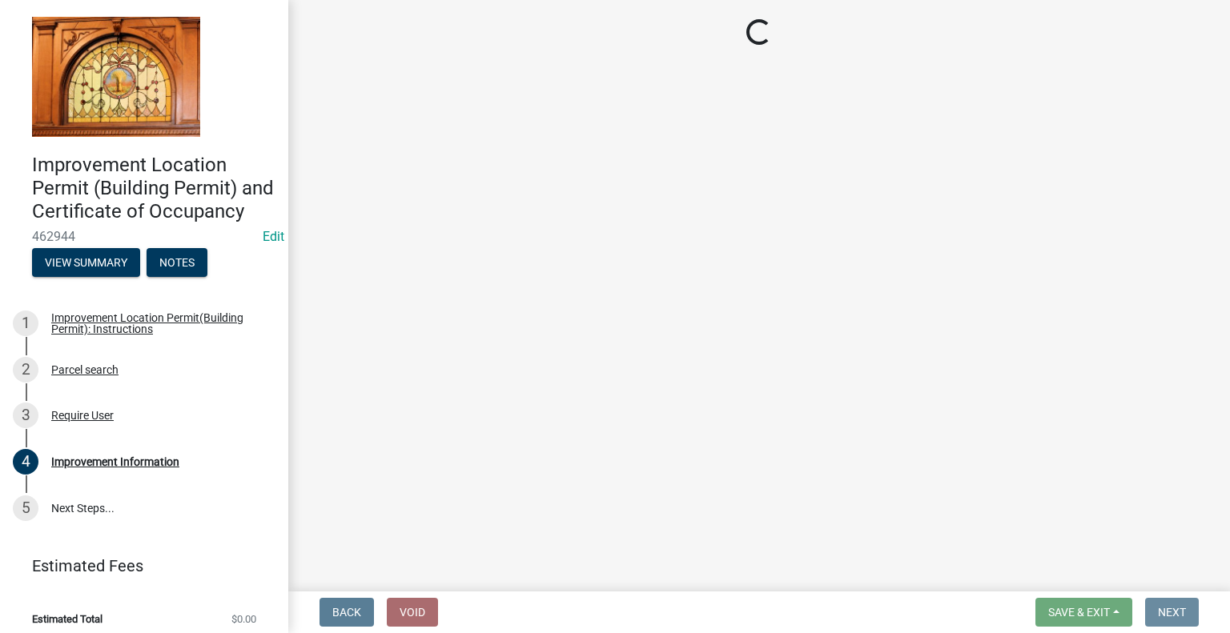
scroll to position [0, 0]
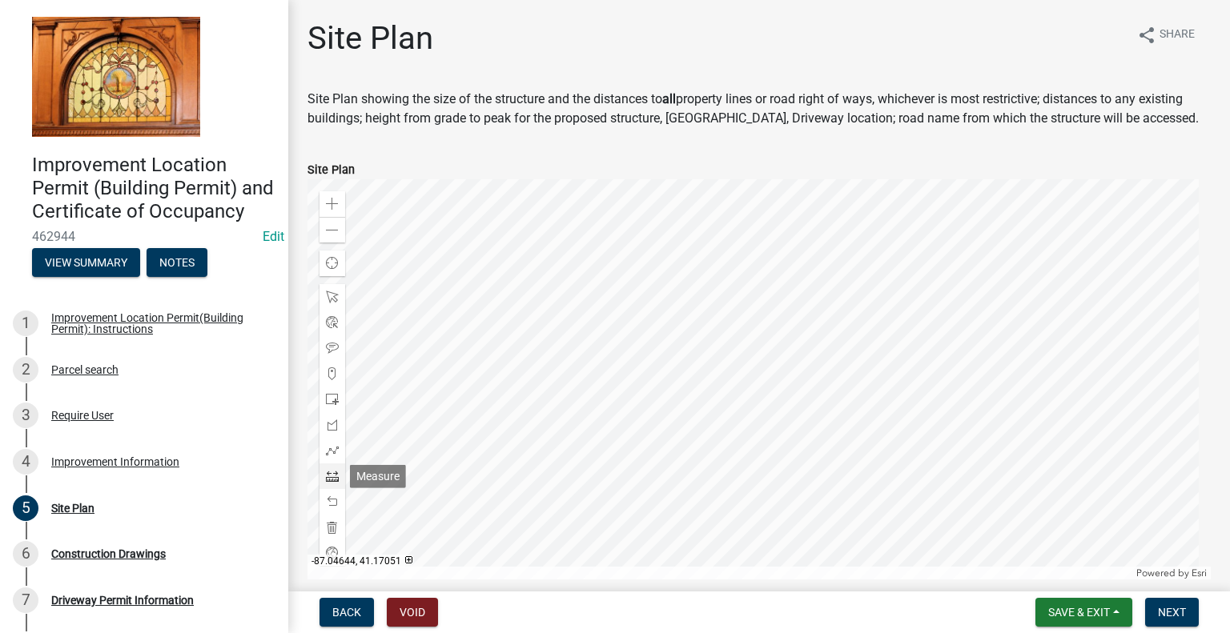
click at [333, 483] on div at bounding box center [332, 477] width 26 height 26
click at [691, 369] on div at bounding box center [758, 379] width 903 height 400
click at [333, 399] on span at bounding box center [332, 399] width 13 height 13
click at [729, 343] on div at bounding box center [758, 379] width 903 height 400
click at [1172, 608] on span "Next" at bounding box center [1172, 612] width 28 height 13
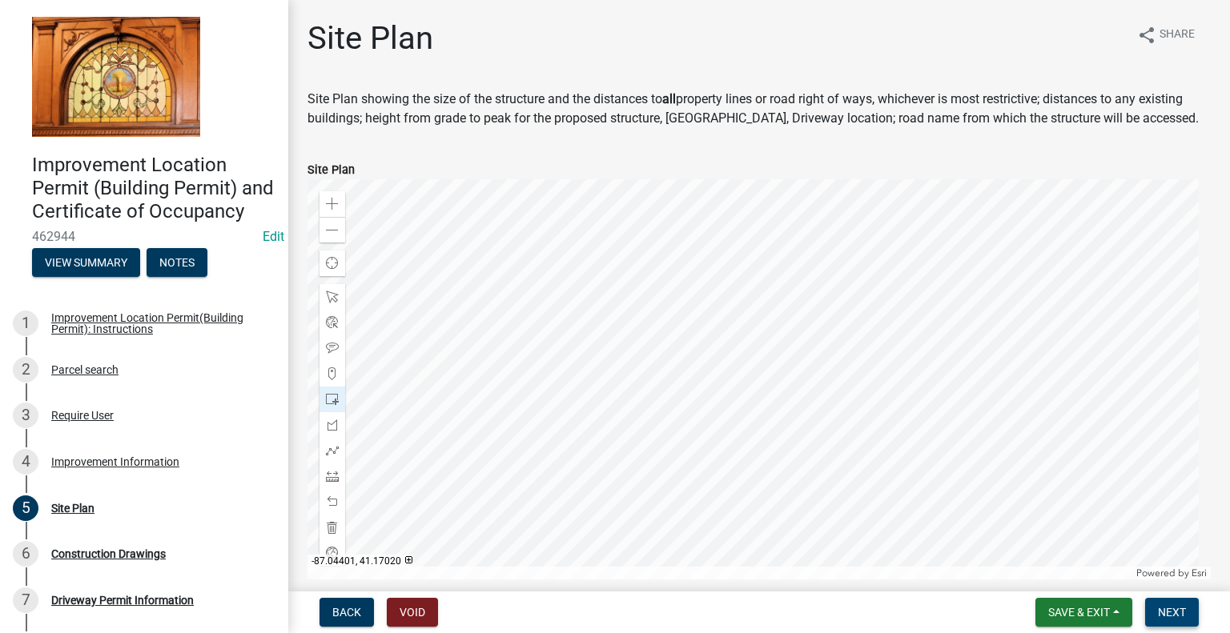
scroll to position [221, 0]
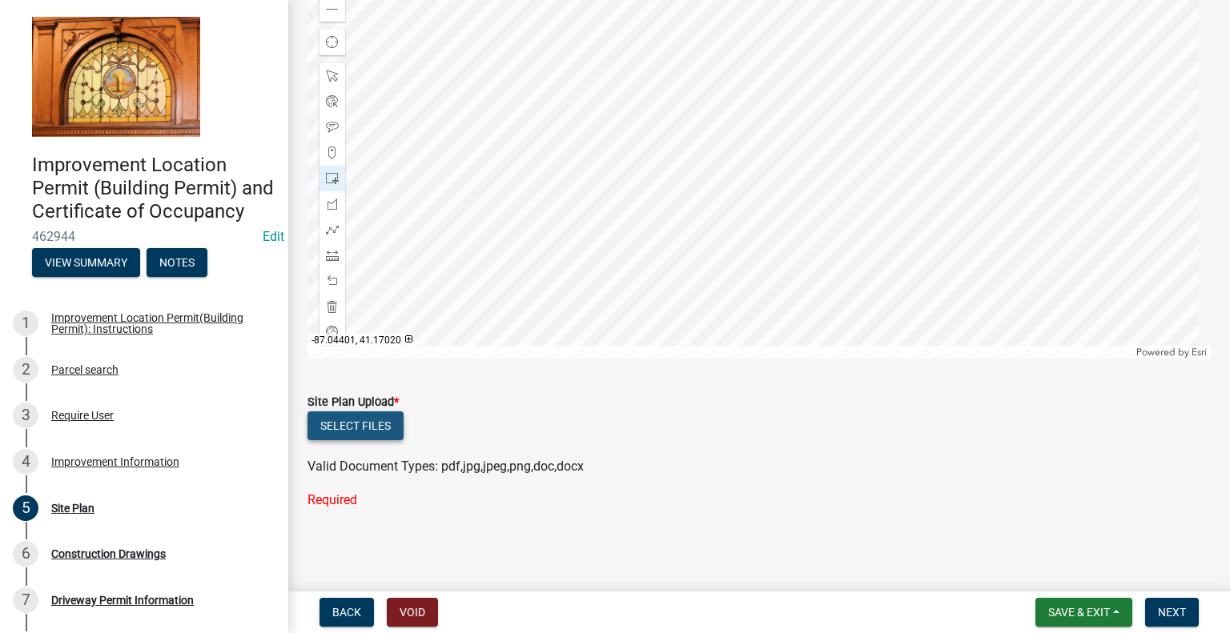
click at [386, 424] on button "Select files" at bounding box center [355, 426] width 96 height 29
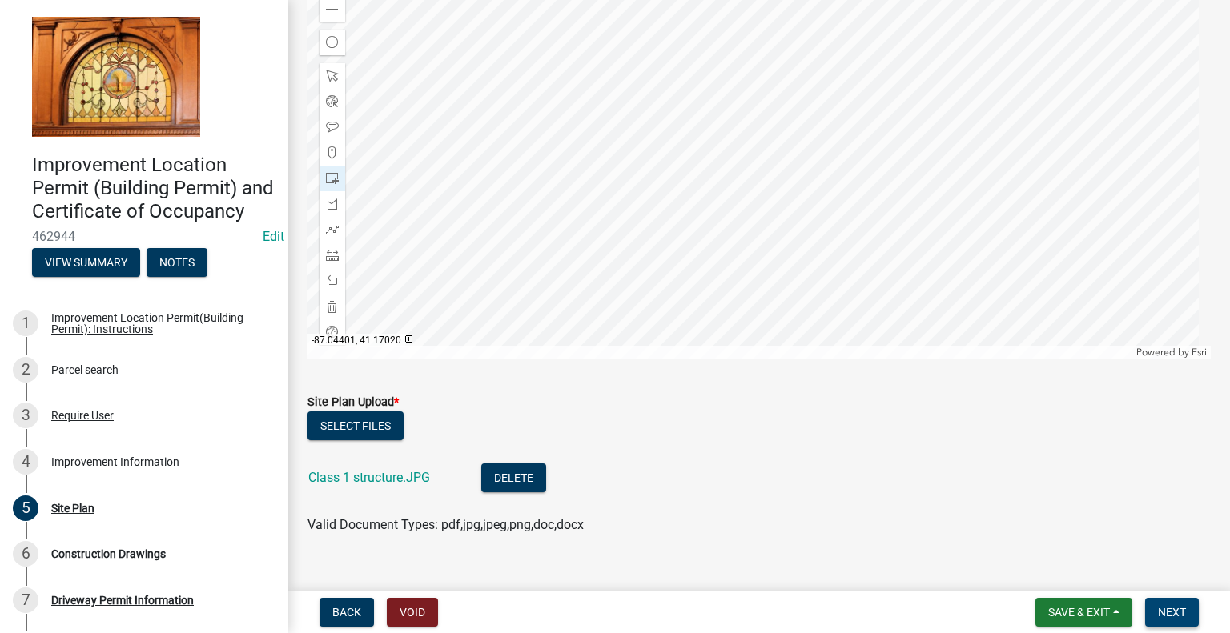
click at [1163, 606] on span "Next" at bounding box center [1172, 612] width 28 height 13
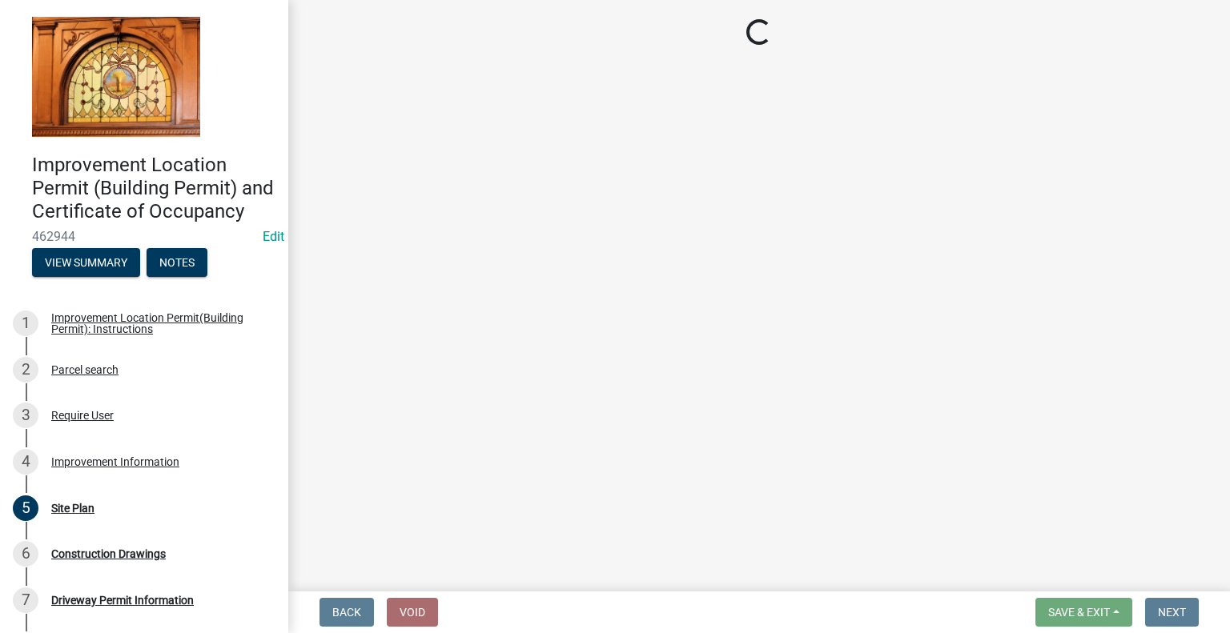
scroll to position [0, 0]
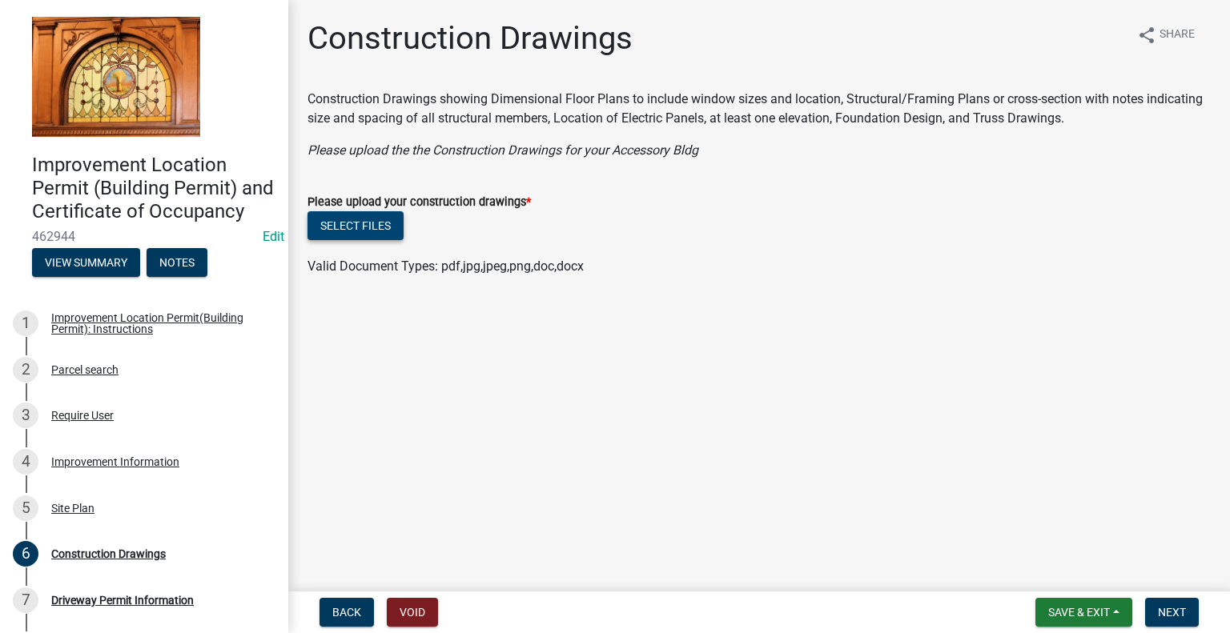
click at [325, 224] on button "Select files" at bounding box center [355, 225] width 96 height 29
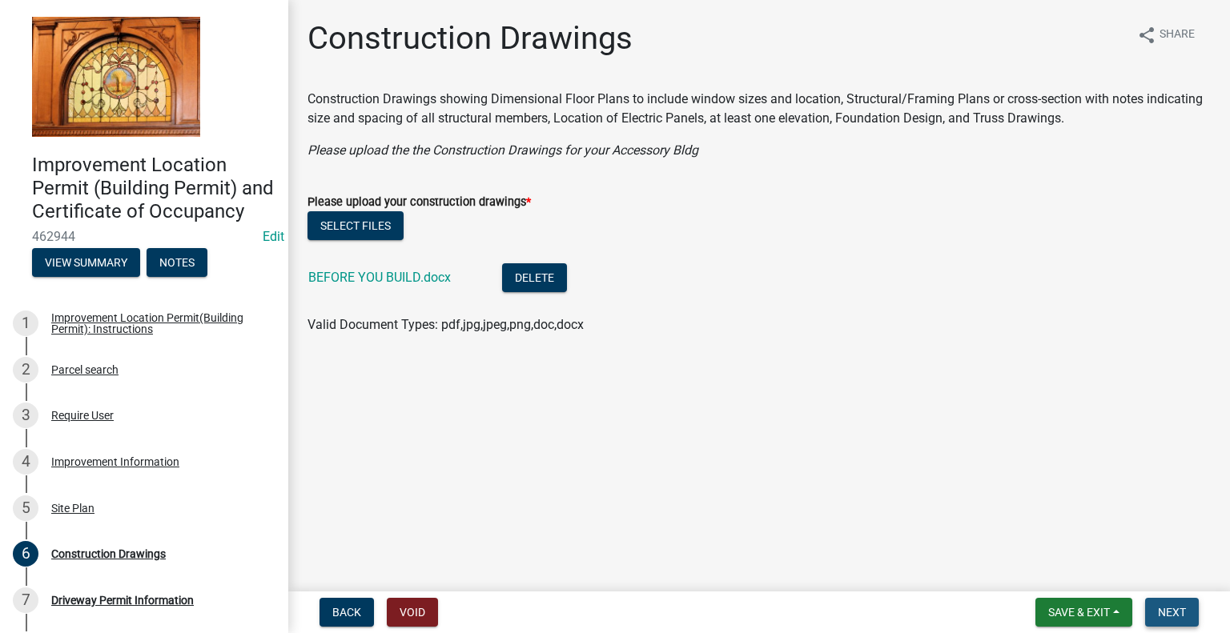
click at [1182, 616] on span "Next" at bounding box center [1172, 612] width 28 height 13
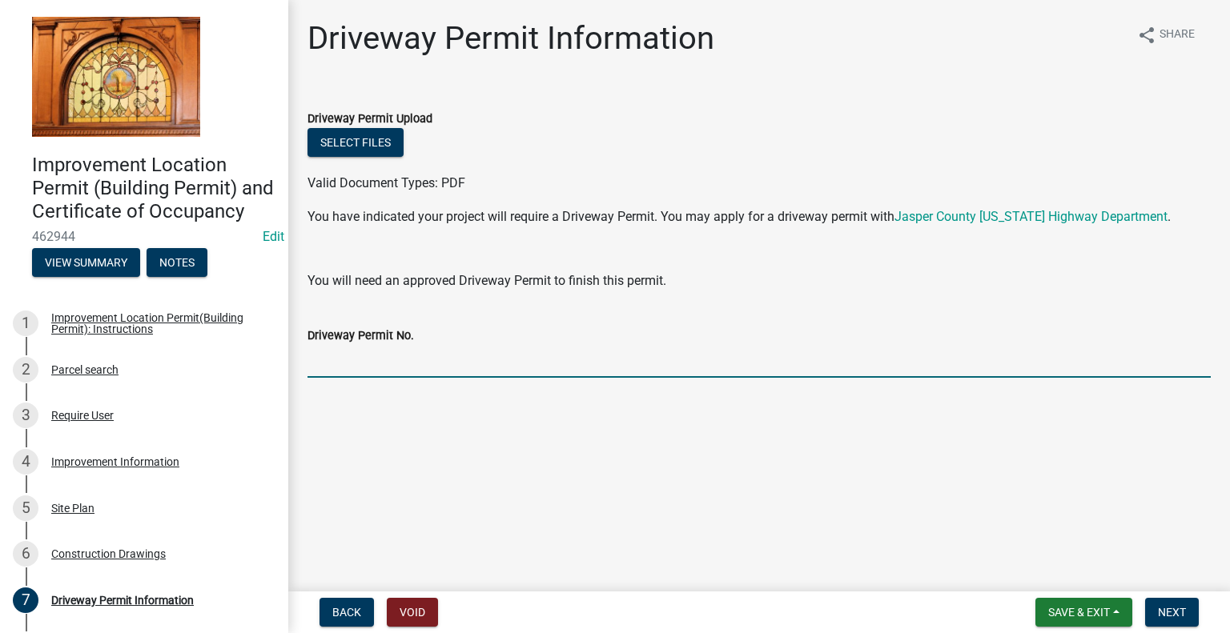
click at [667, 360] on input "Driveway Permit No." at bounding box center [758, 361] width 903 height 33
type input "EXISTING"
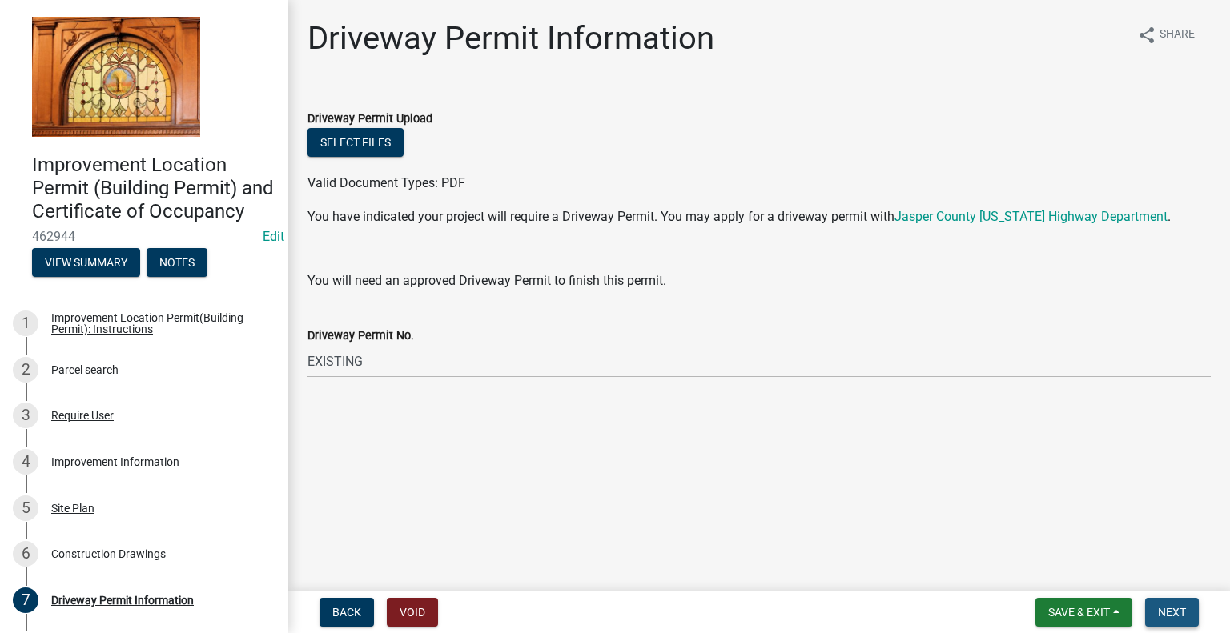
click at [1173, 614] on span "Next" at bounding box center [1172, 612] width 28 height 13
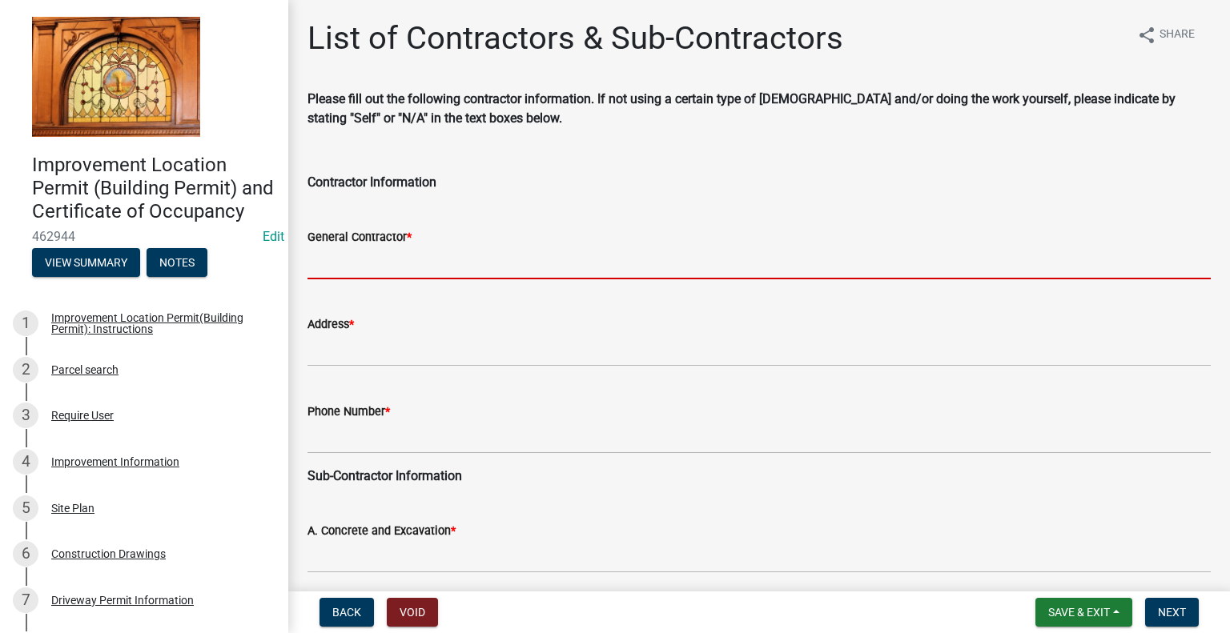
click at [589, 268] on input "General Contractor *" at bounding box center [758, 263] width 903 height 33
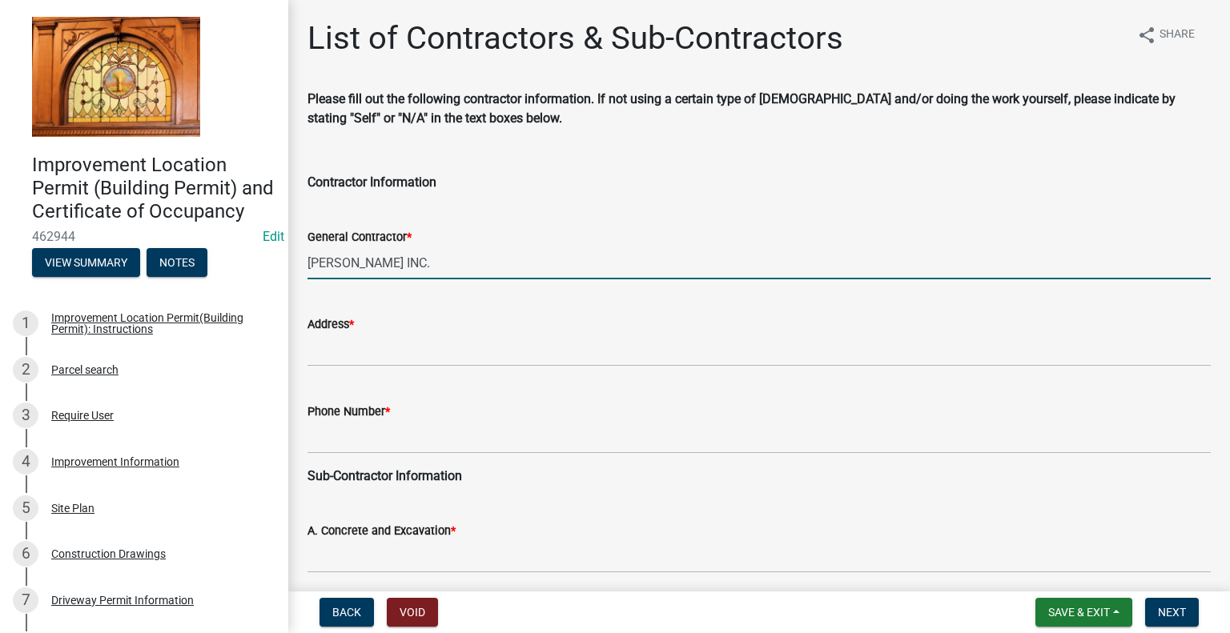
type input "TOPPEN INC."
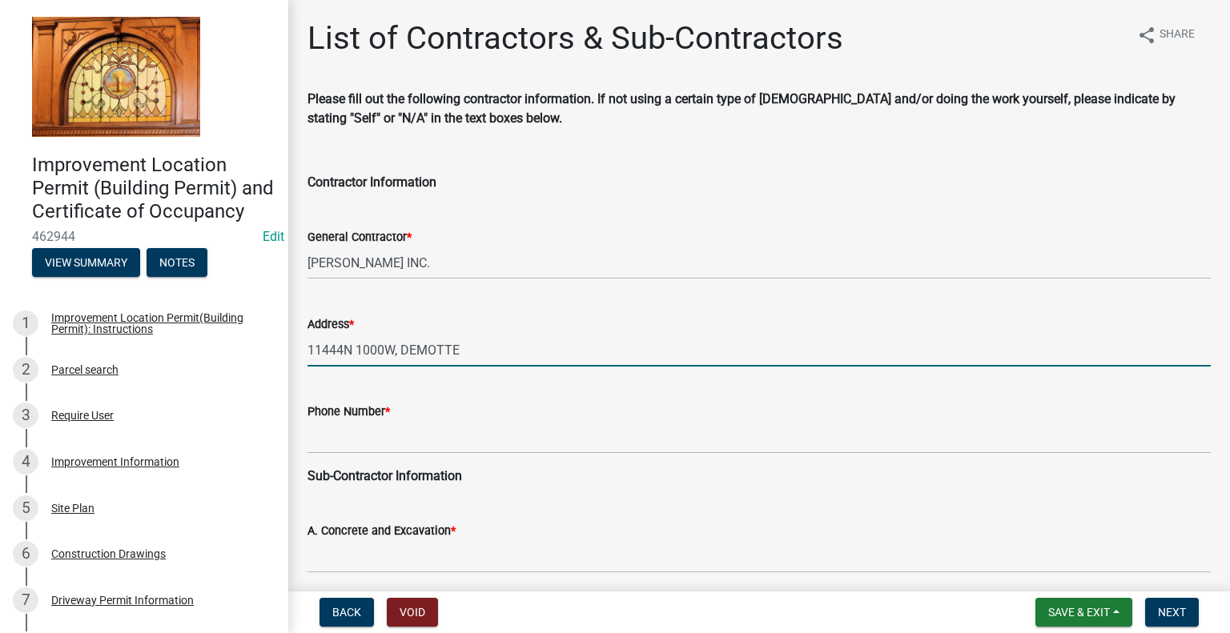
type input "11444N 1000W, DEMOTTE"
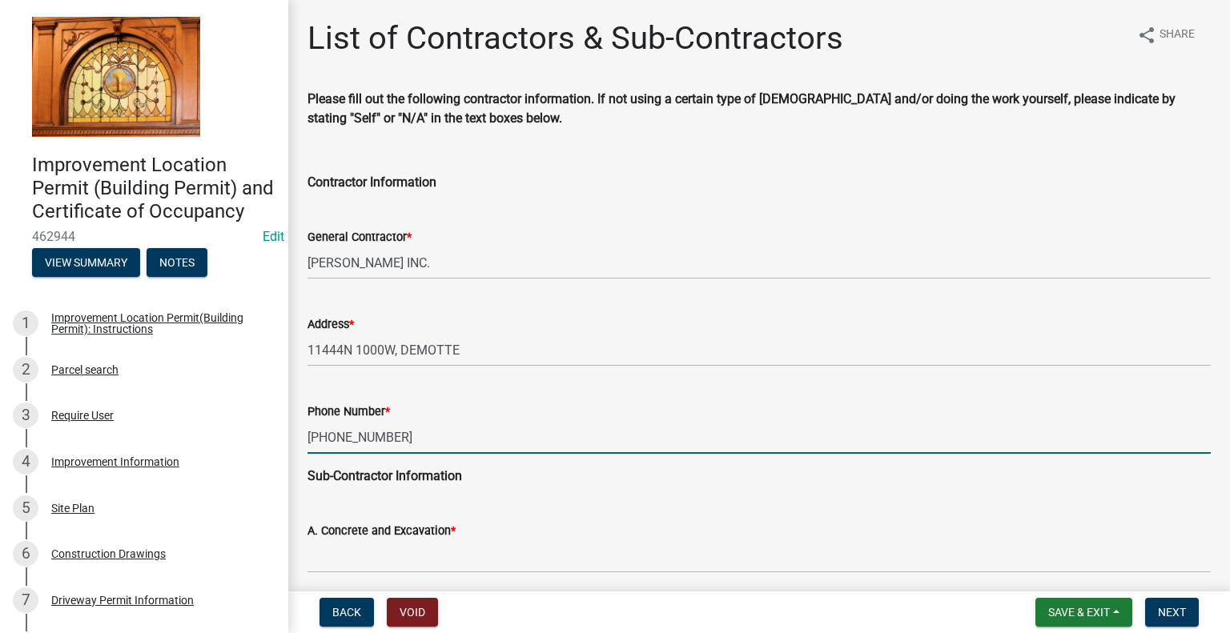
type input "219-928-3106"
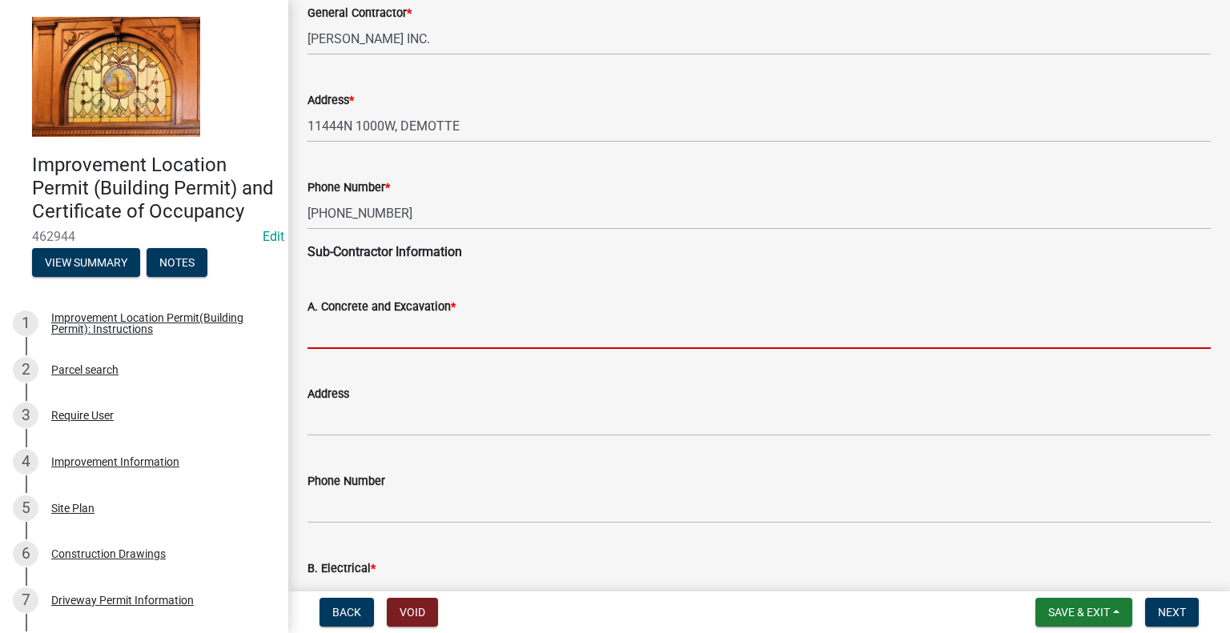
scroll to position [240, 0]
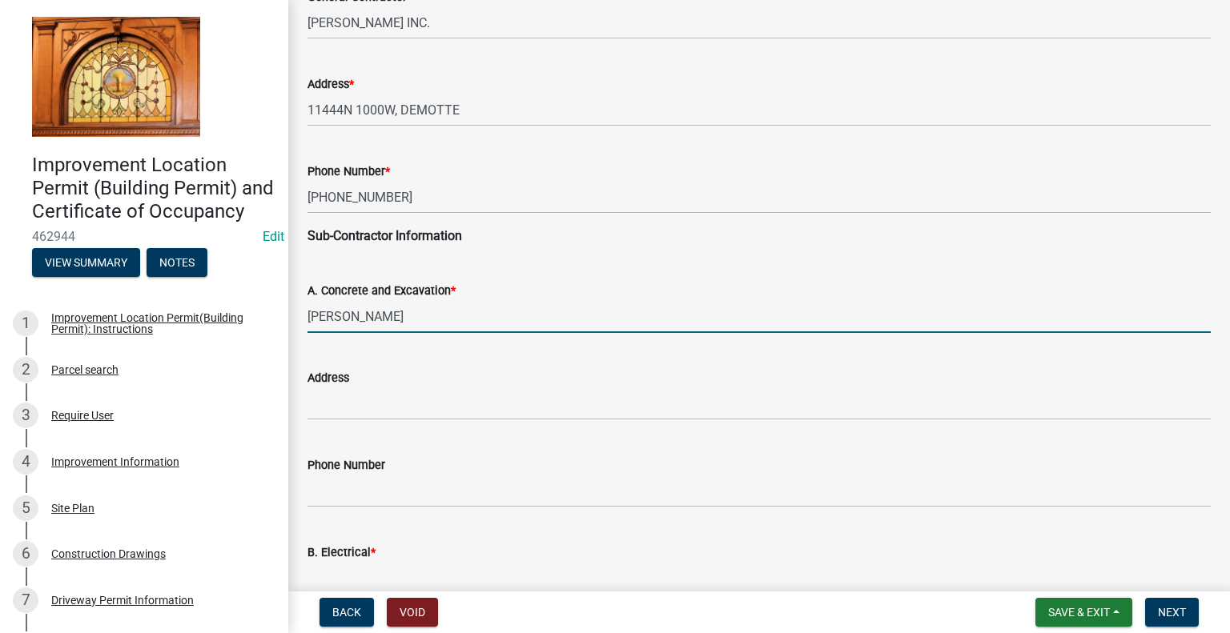
type input "TOPPEN"
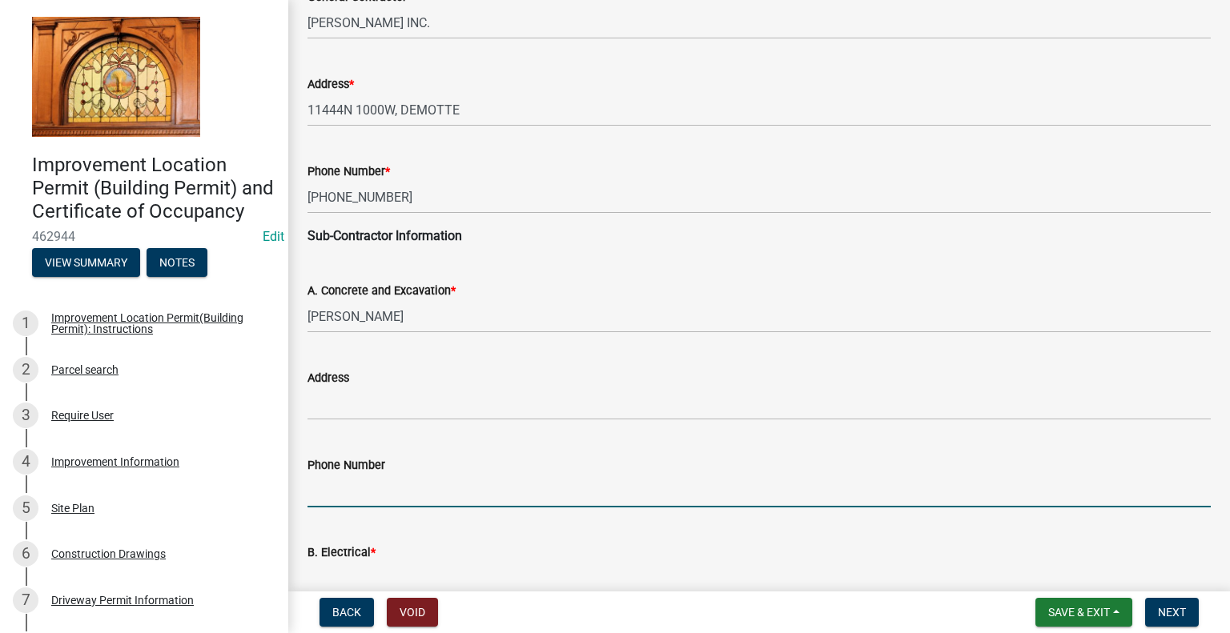
scroll to position [250, 0]
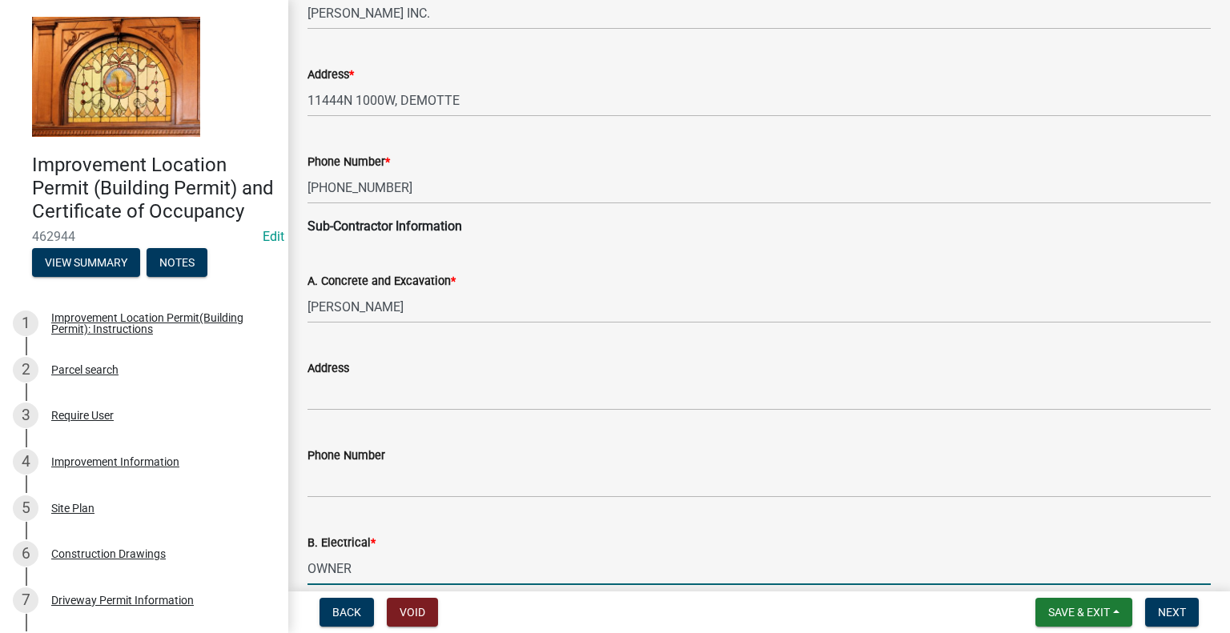
type input "OWNER"
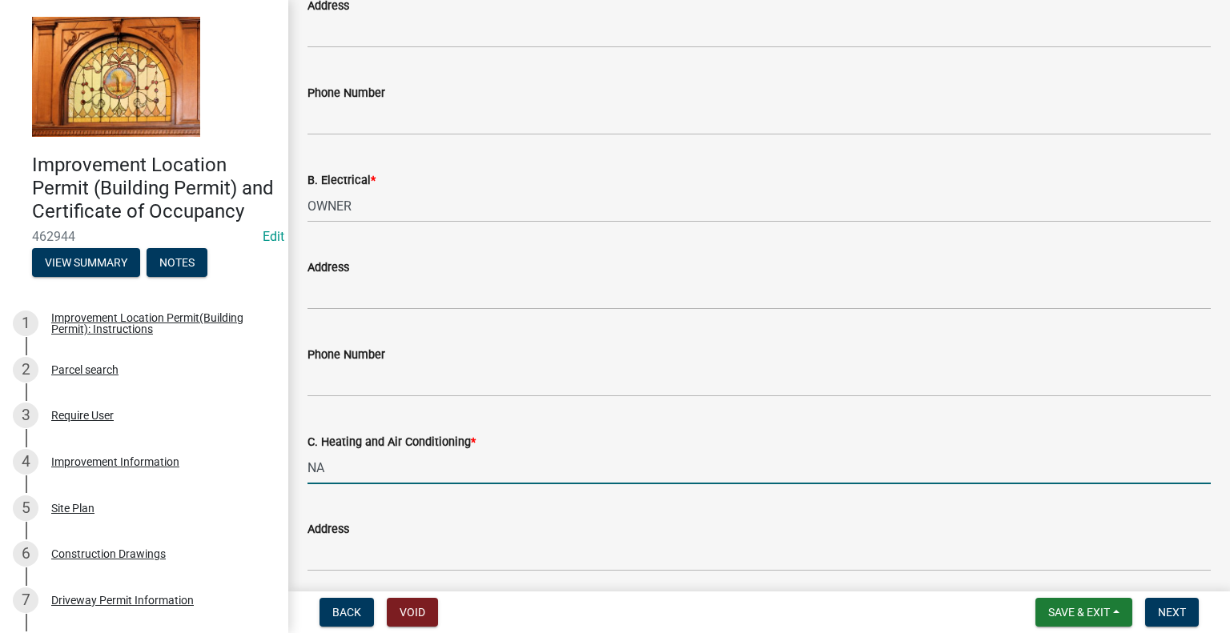
type input "NA"
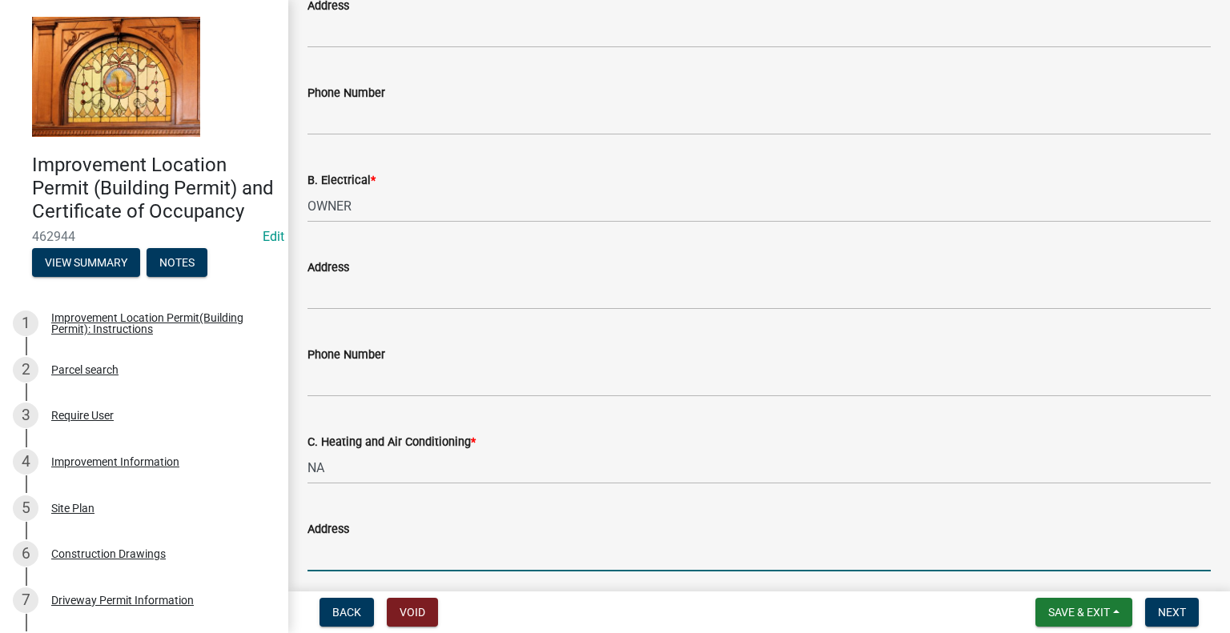
scroll to position [962, 0]
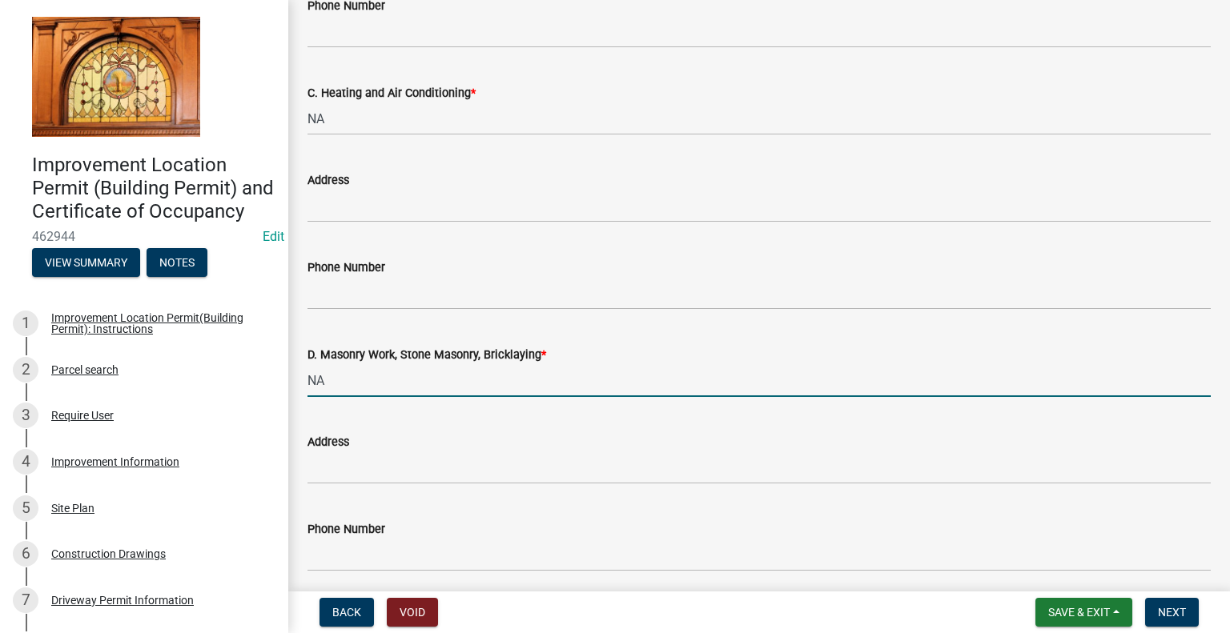
type input "NA"
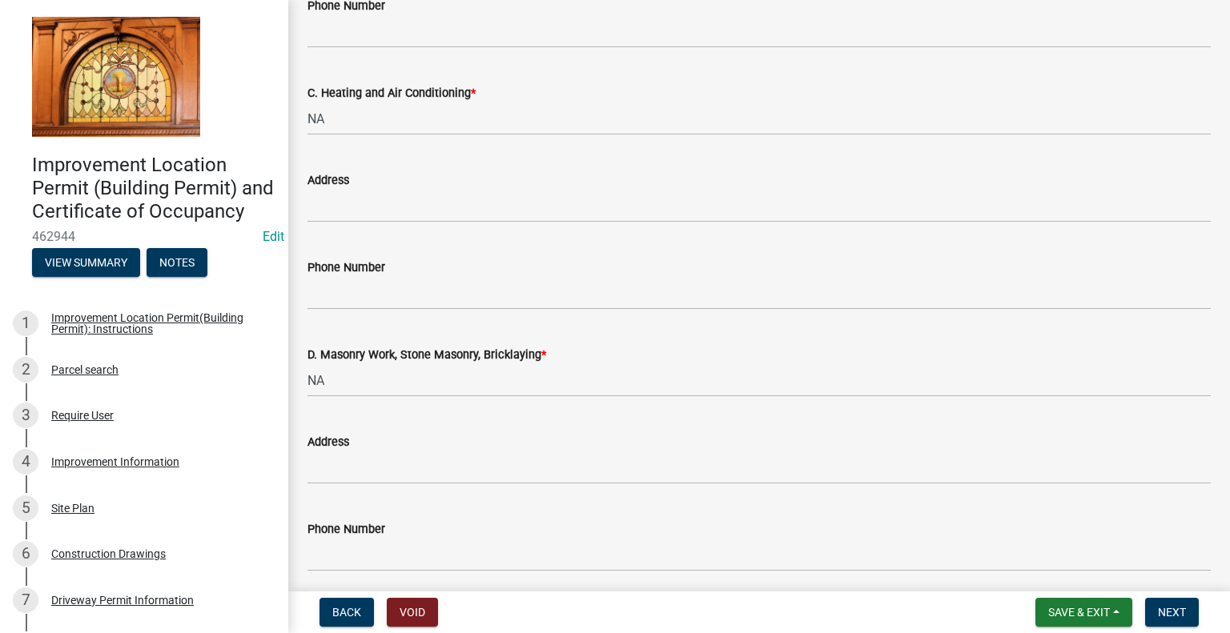
scroll to position [1311, 0]
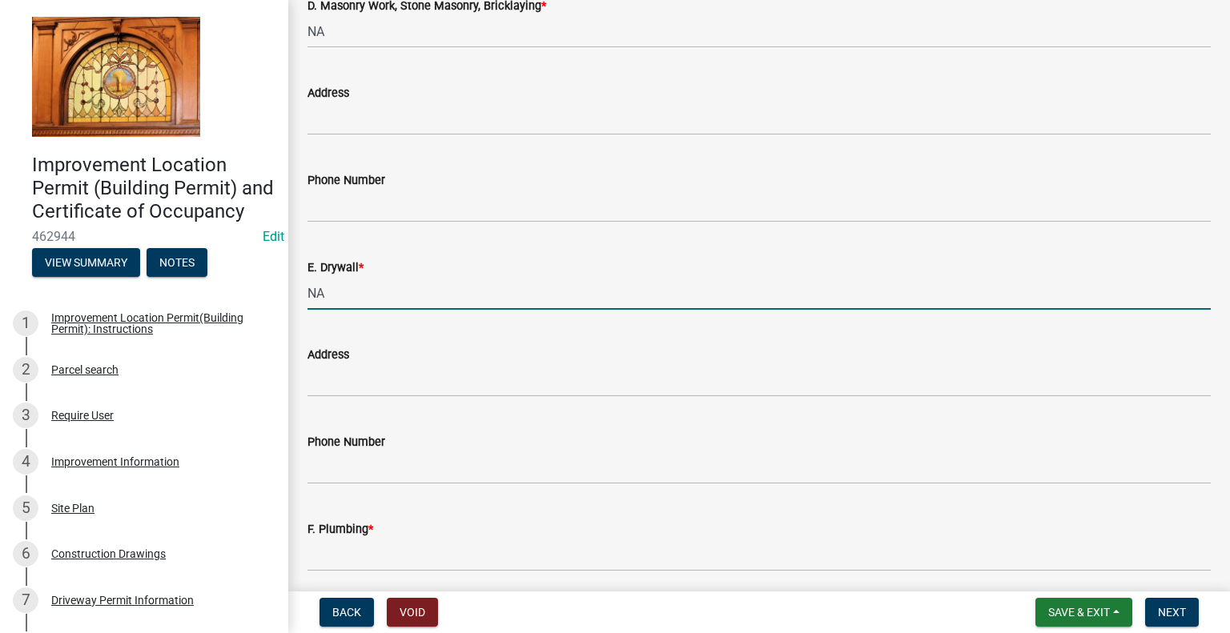
type input "NA"
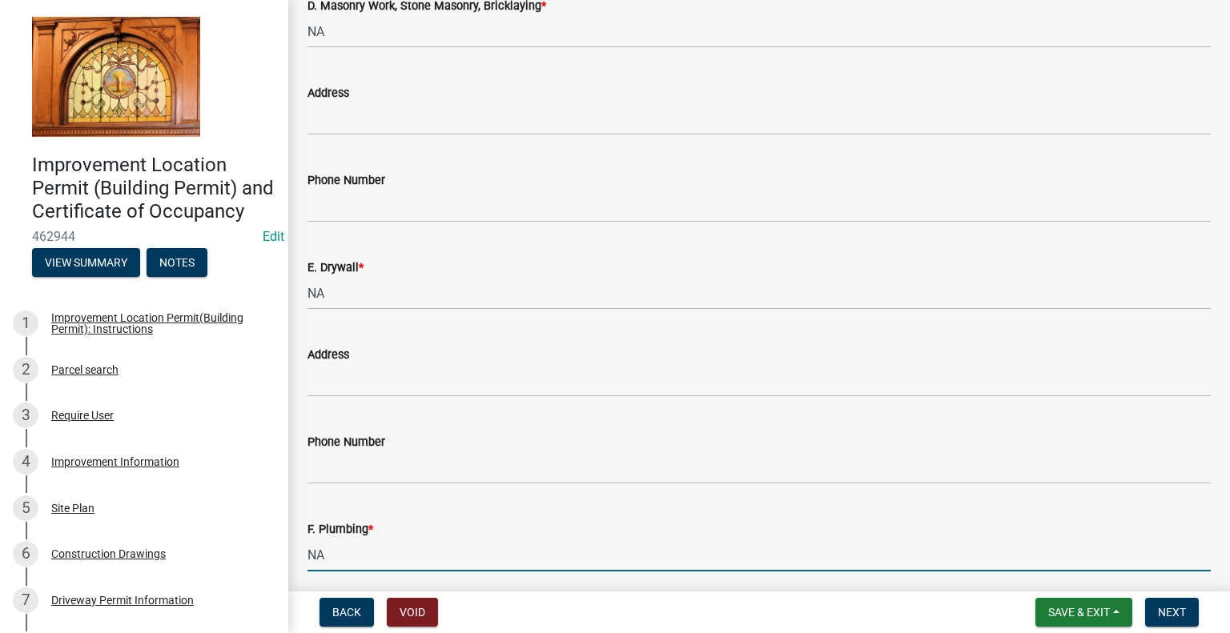
type input "NA"
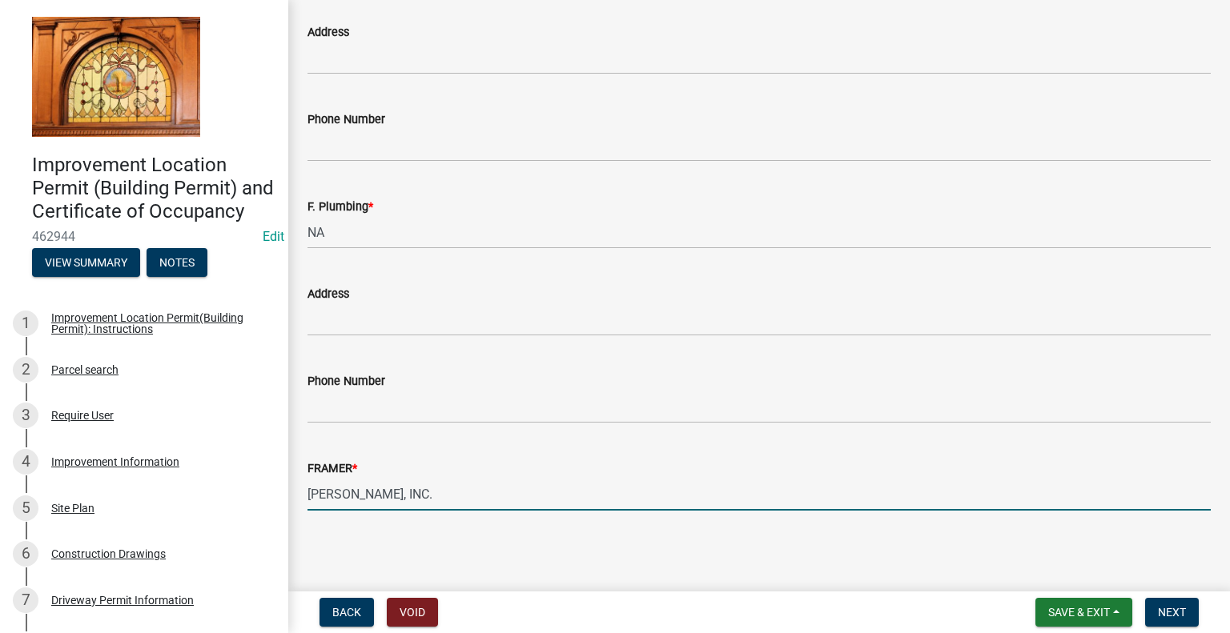
type input "TOPPEN, INC."
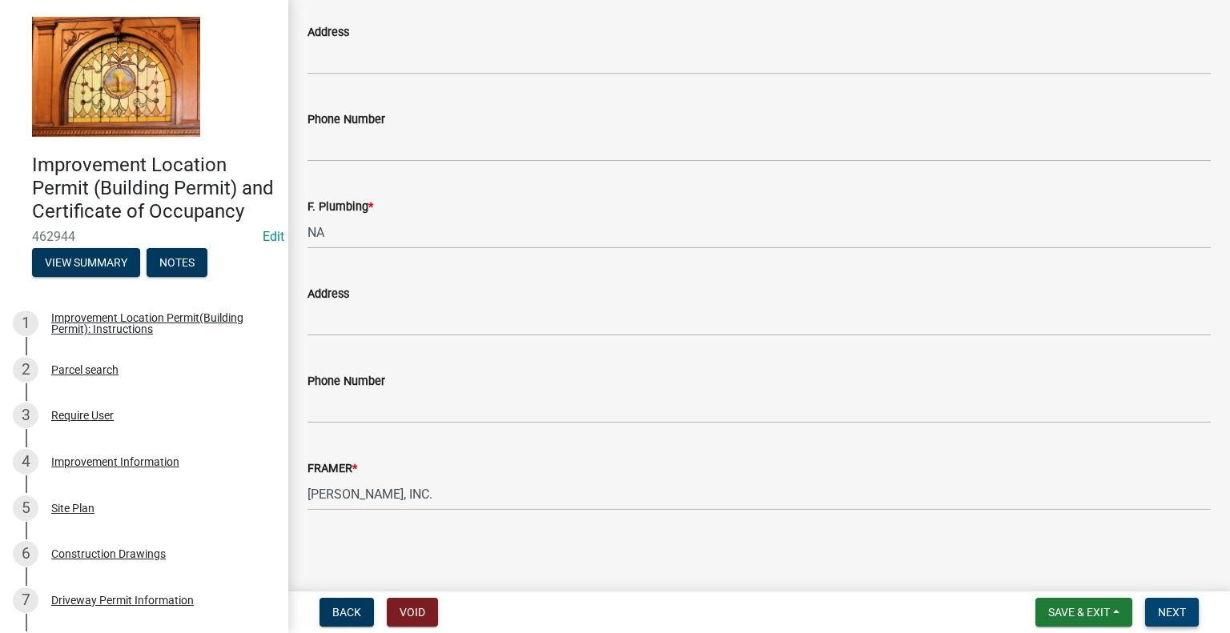
click at [1170, 613] on span "Next" at bounding box center [1172, 612] width 28 height 13
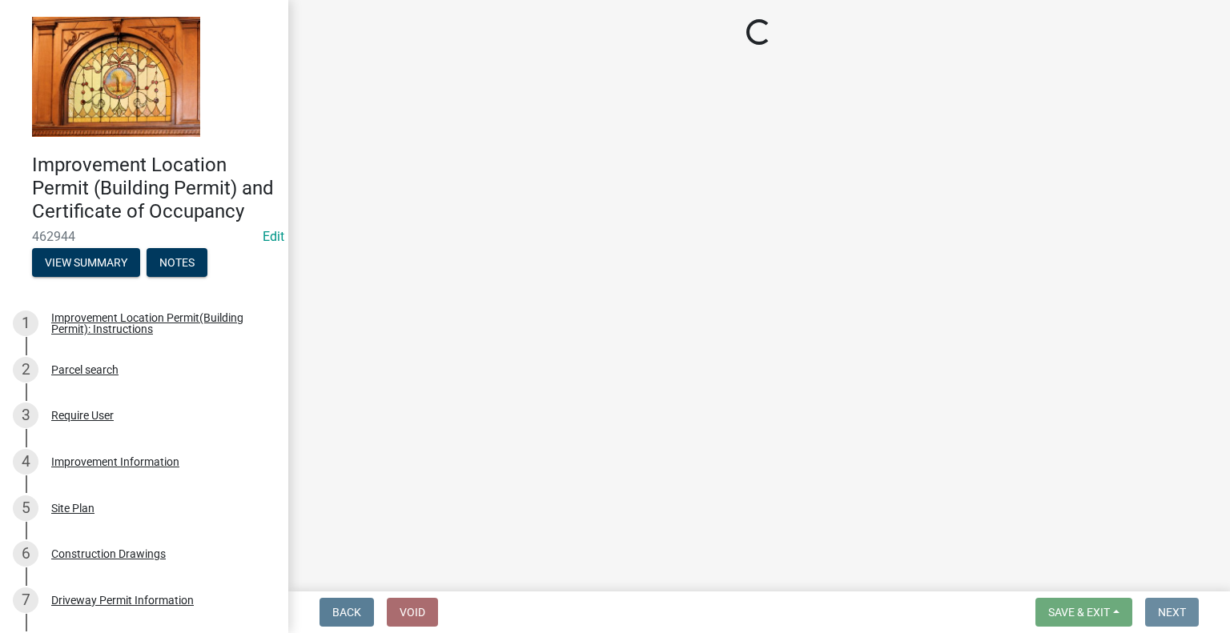
scroll to position [0, 0]
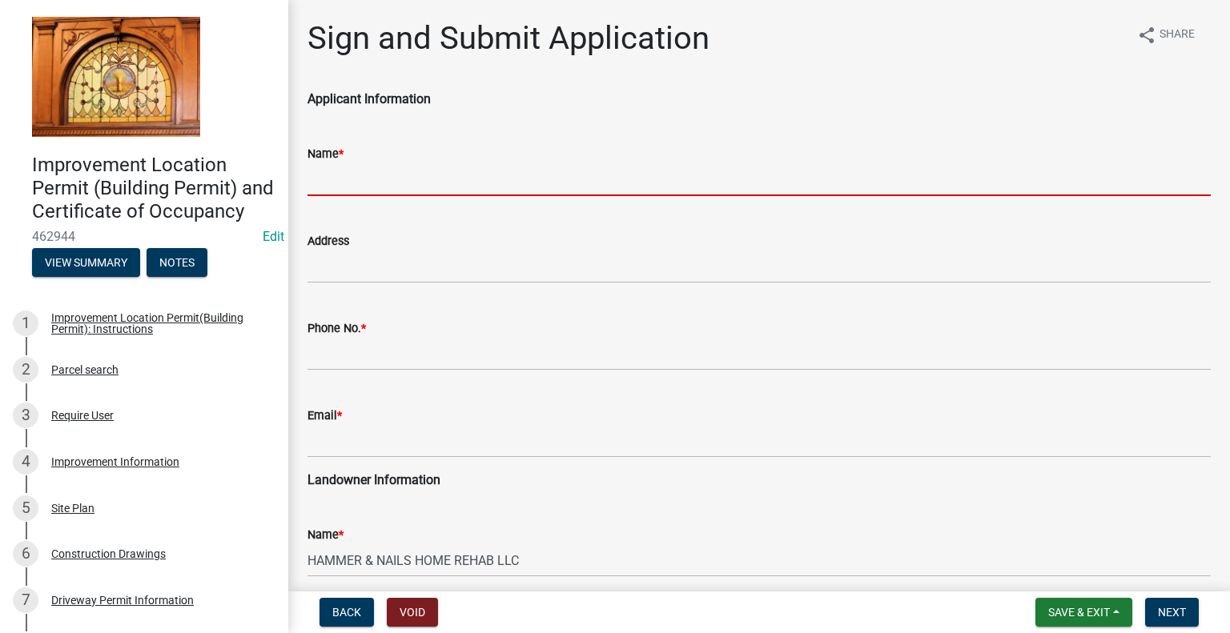
click at [426, 182] on input "Name *" at bounding box center [758, 179] width 903 height 33
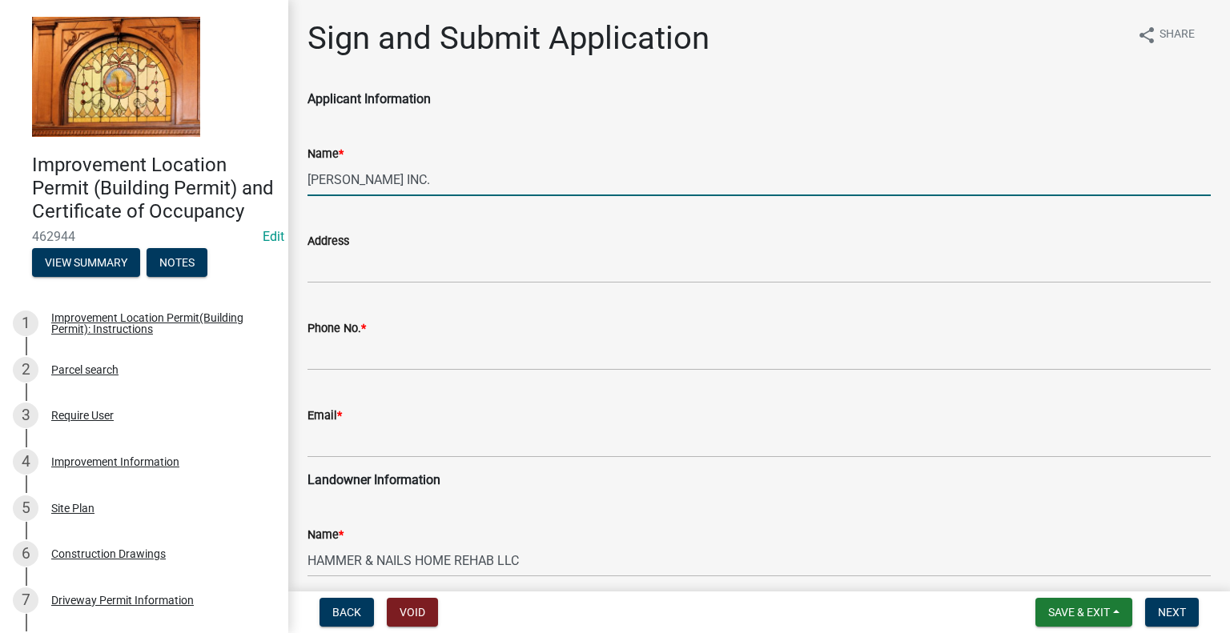
type input "TOPPEN INC."
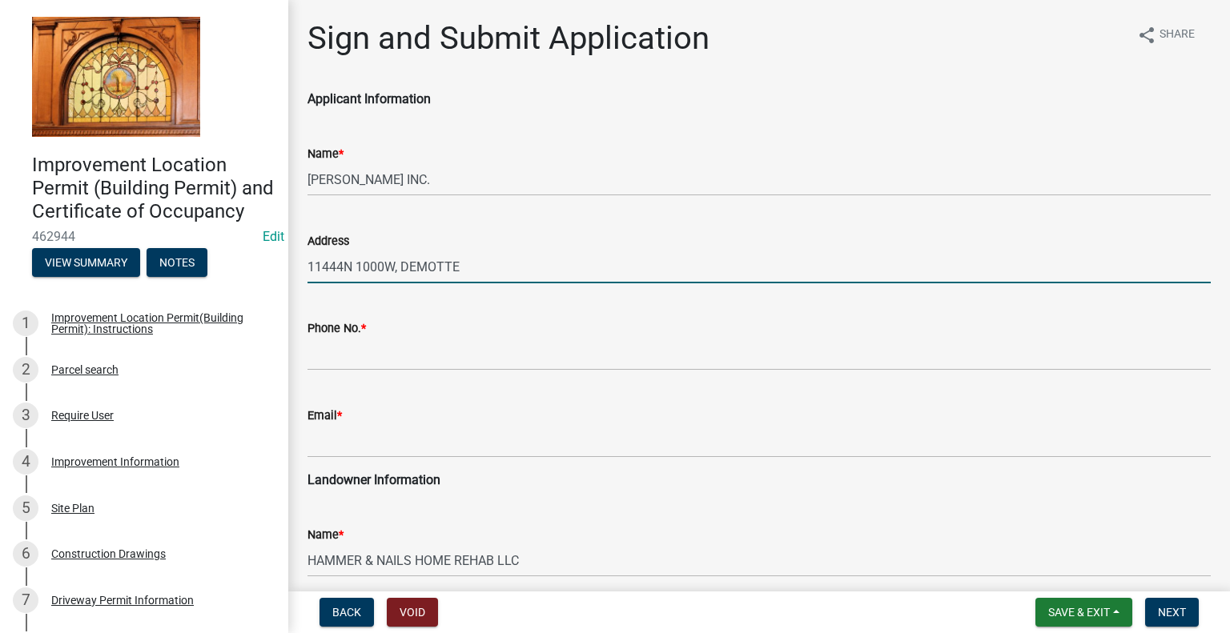
type input "11444N 1000W, DEMOTTE"
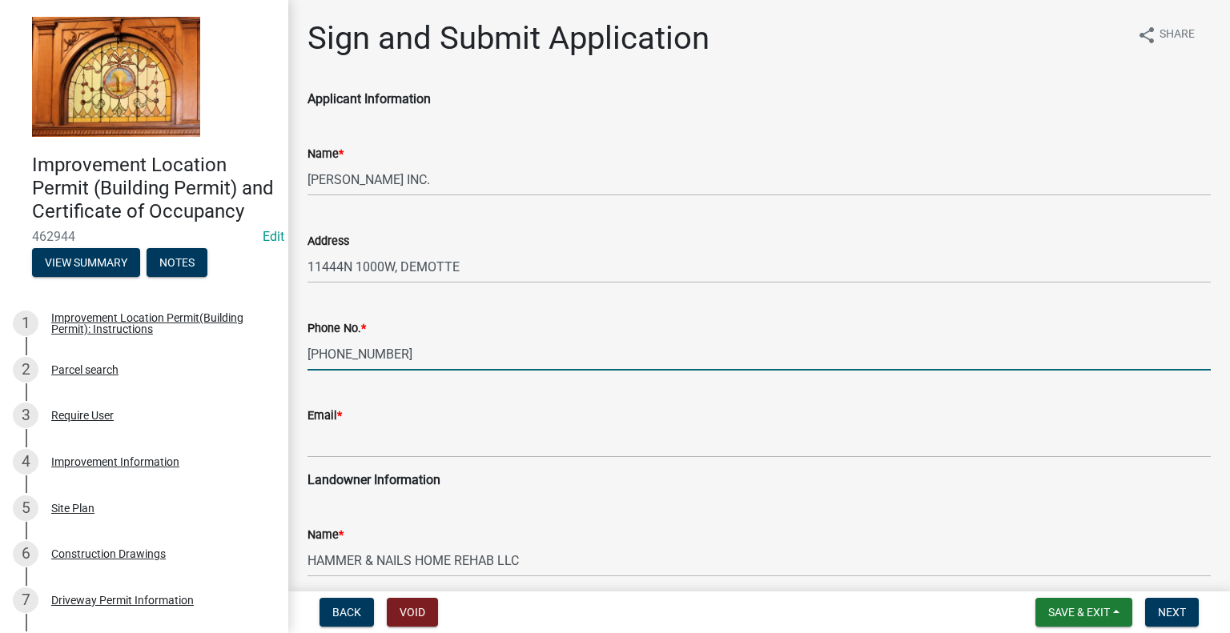
type input "219-928-3106"
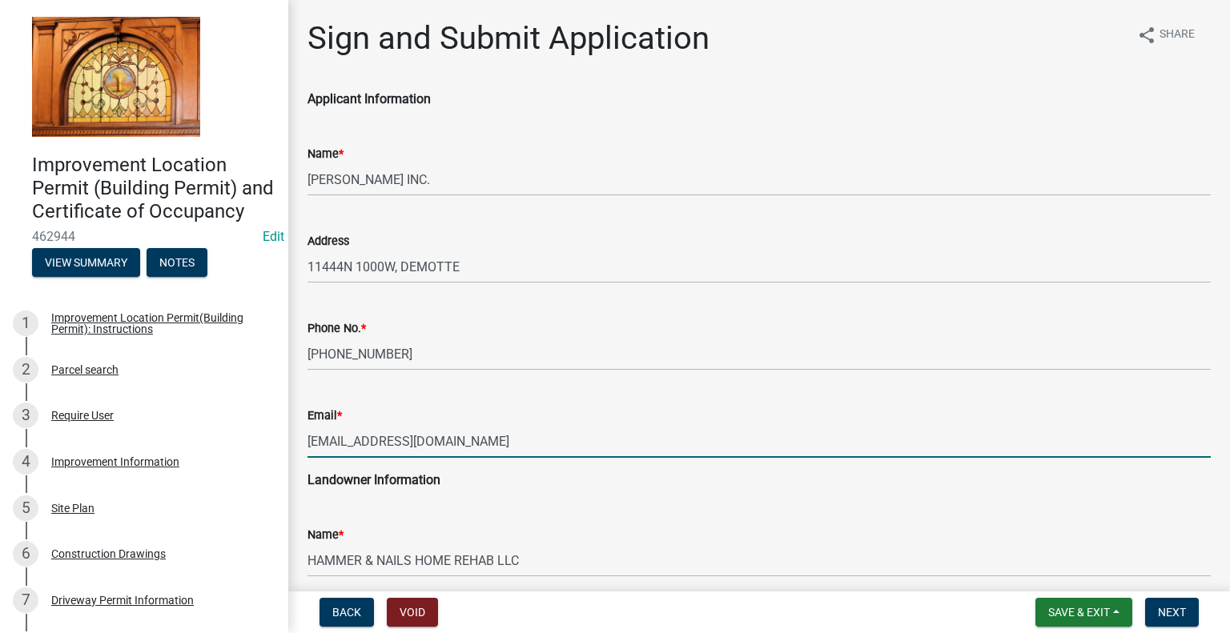
type input "MRTOPPEN4@YAHOO.COM"
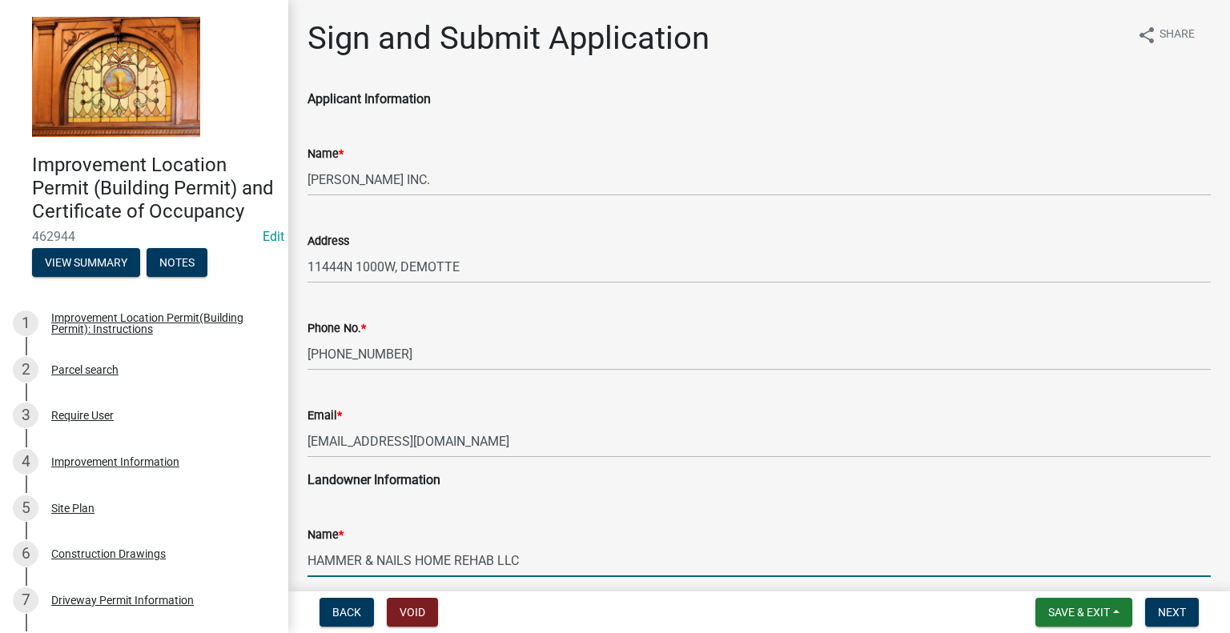
scroll to position [355, 0]
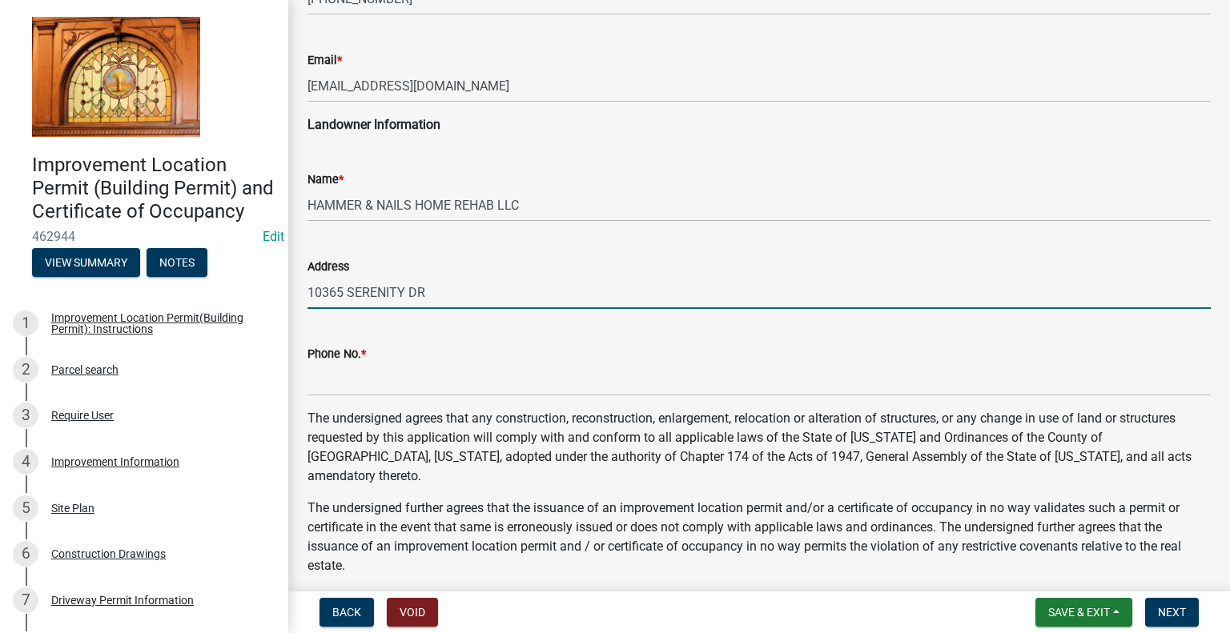
click at [474, 296] on input "10365 SERENITY DR" at bounding box center [758, 292] width 903 height 33
type input "10365 SERENITY DR, DEMOTTE"
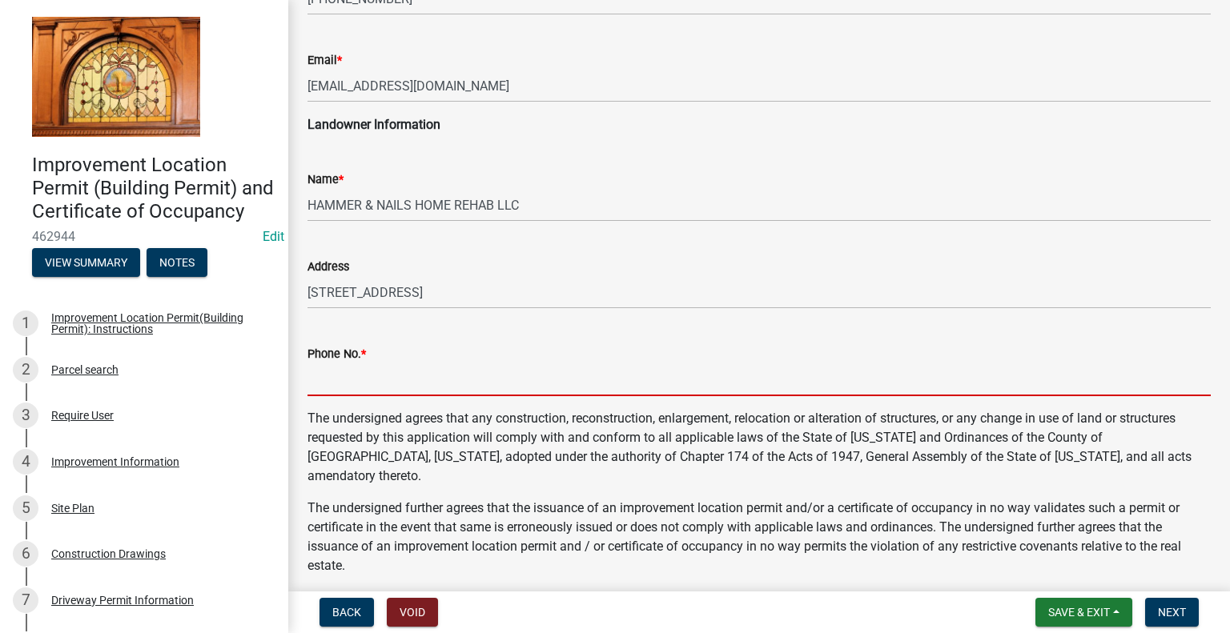
click at [427, 377] on input "Phone No. *" at bounding box center [758, 379] width 903 height 33
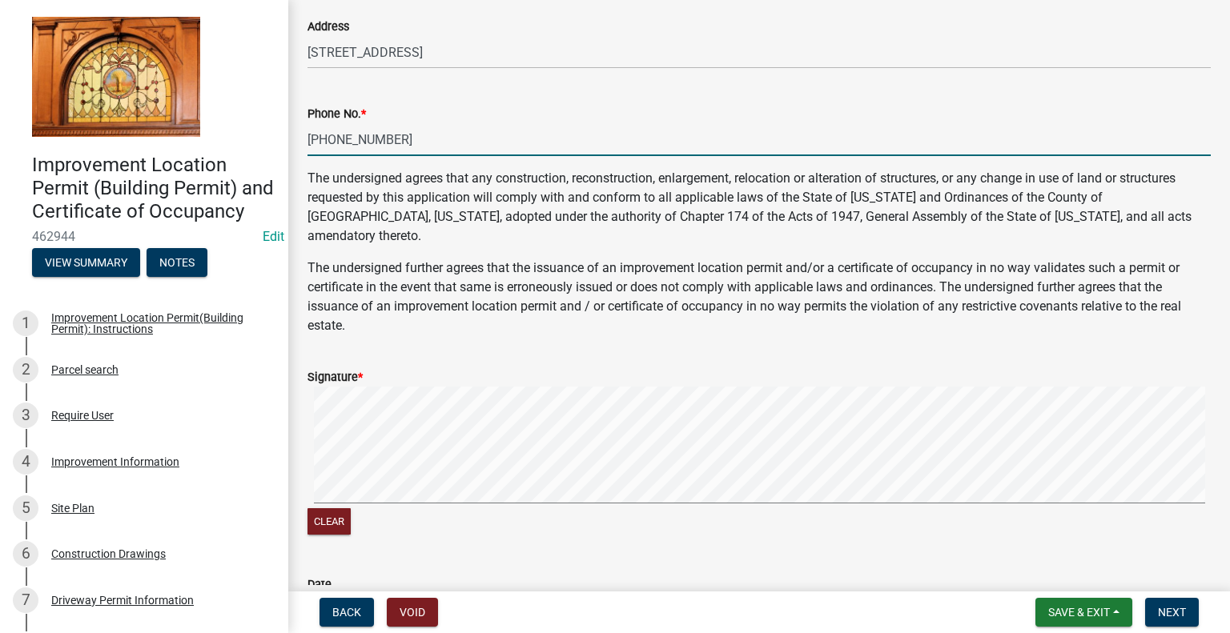
scroll to position [676, 0]
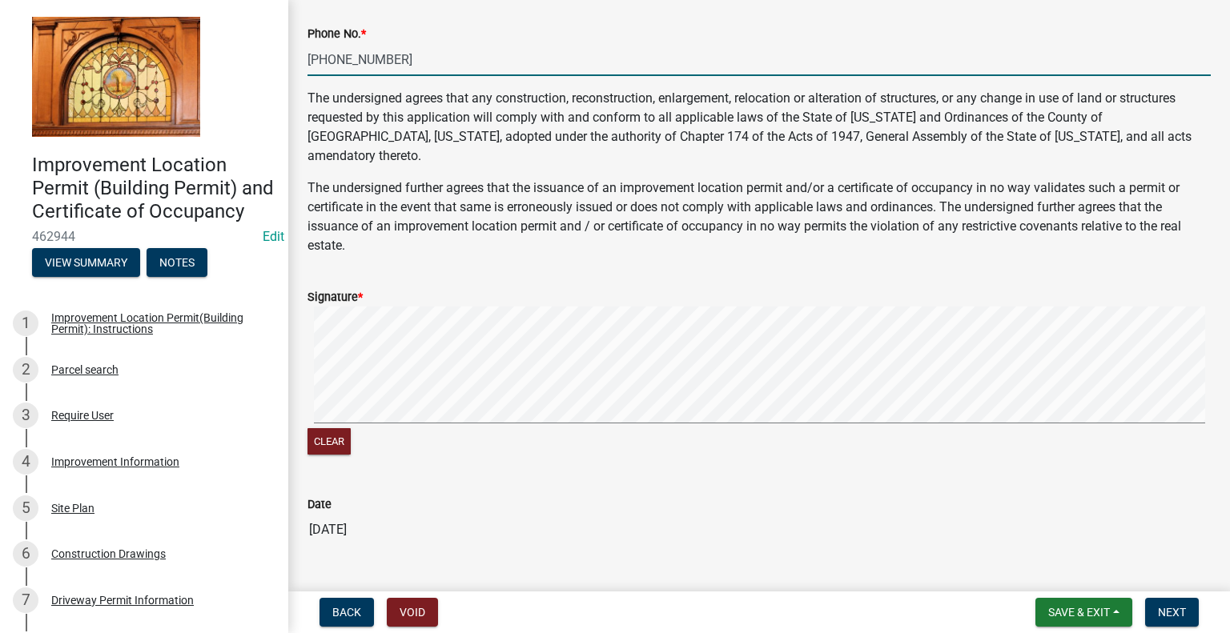
click at [315, 268] on form "Signature * Clear" at bounding box center [758, 363] width 903 height 190
type input "219-270-7688"
click at [1172, 615] on span "Next" at bounding box center [1172, 612] width 28 height 13
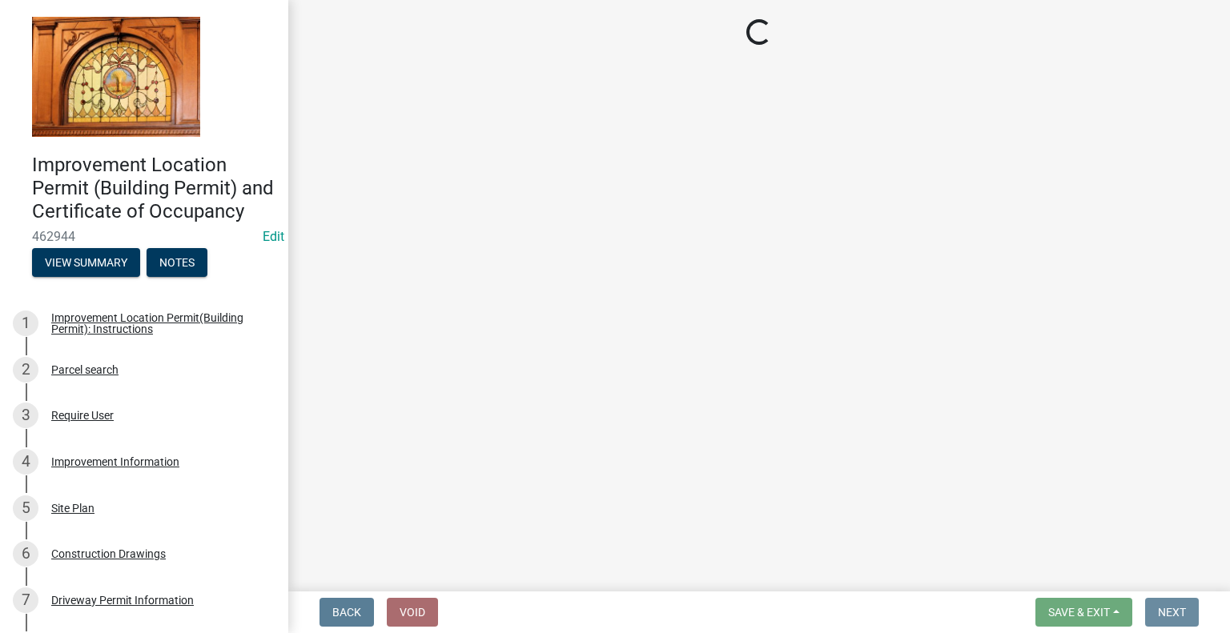
scroll to position [0, 0]
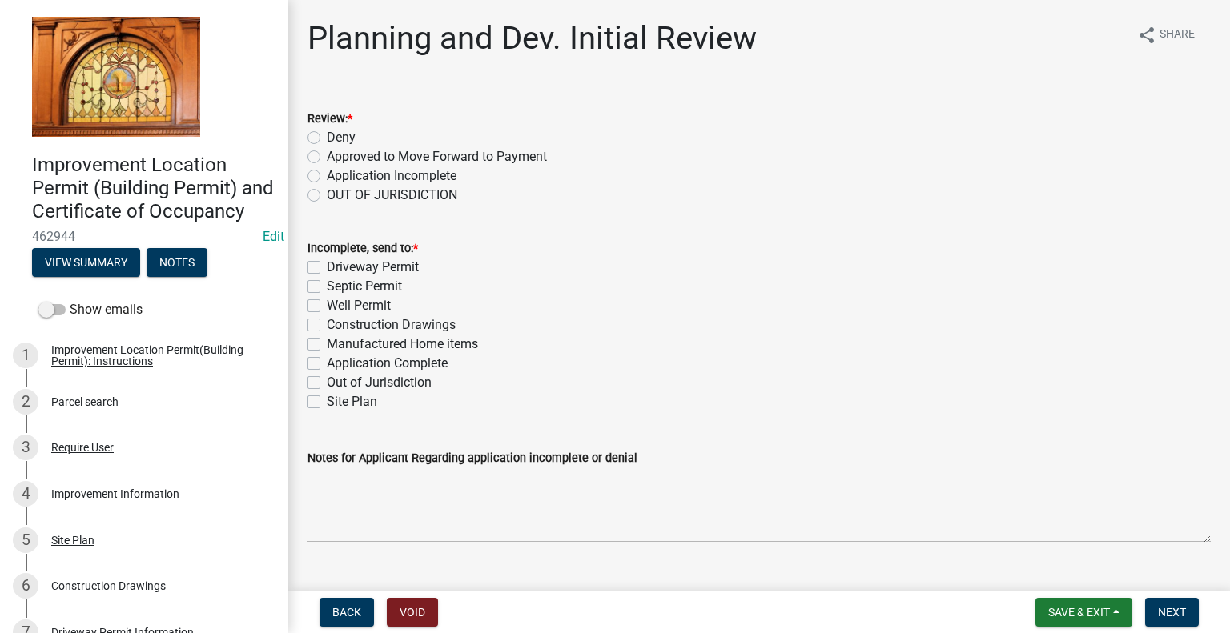
click at [327, 154] on label "Approved to Move Forward to Payment" at bounding box center [437, 156] width 220 height 19
click at [327, 154] on input "Approved to Move Forward to Payment" at bounding box center [332, 152] width 10 height 10
radio input "true"
click at [327, 363] on label "Application Complete" at bounding box center [387, 363] width 121 height 19
click at [327, 363] on input "Application Complete" at bounding box center [332, 359] width 10 height 10
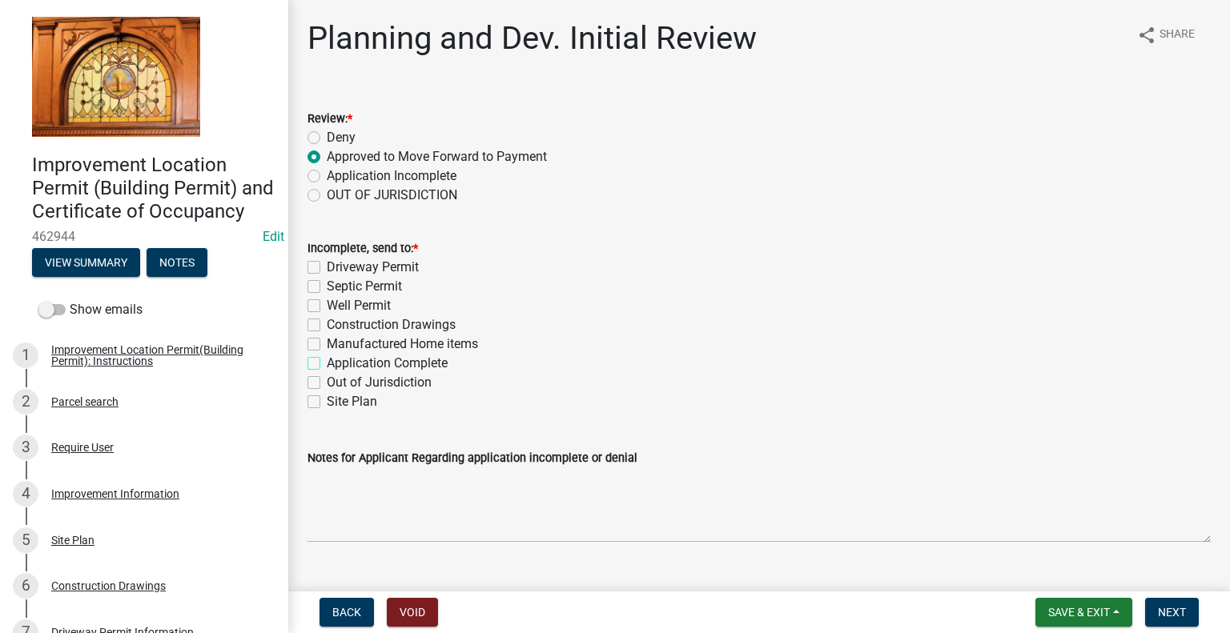
checkbox input "true"
checkbox input "false"
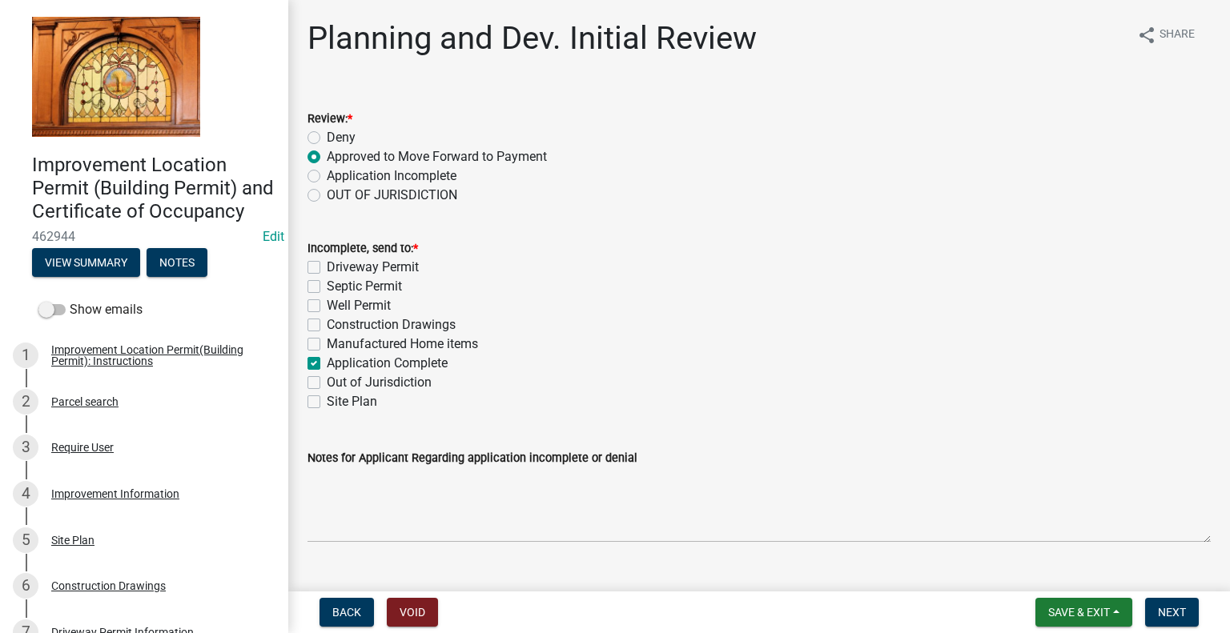
checkbox input "false"
checkbox input "true"
checkbox input "false"
click at [1174, 612] on span "Next" at bounding box center [1172, 612] width 28 height 13
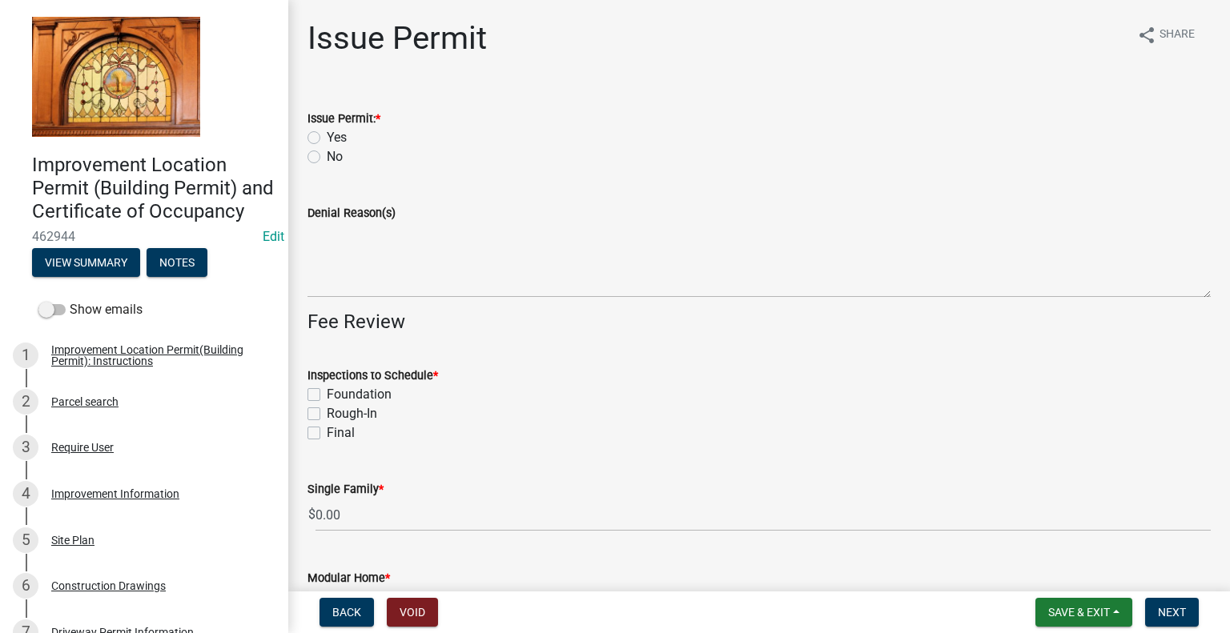
click at [327, 135] on label "Yes" at bounding box center [337, 137] width 20 height 19
click at [327, 135] on input "Yes" at bounding box center [332, 133] width 10 height 10
radio input "true"
click at [327, 396] on label "Foundation" at bounding box center [359, 394] width 65 height 19
click at [327, 395] on input "Foundation" at bounding box center [332, 390] width 10 height 10
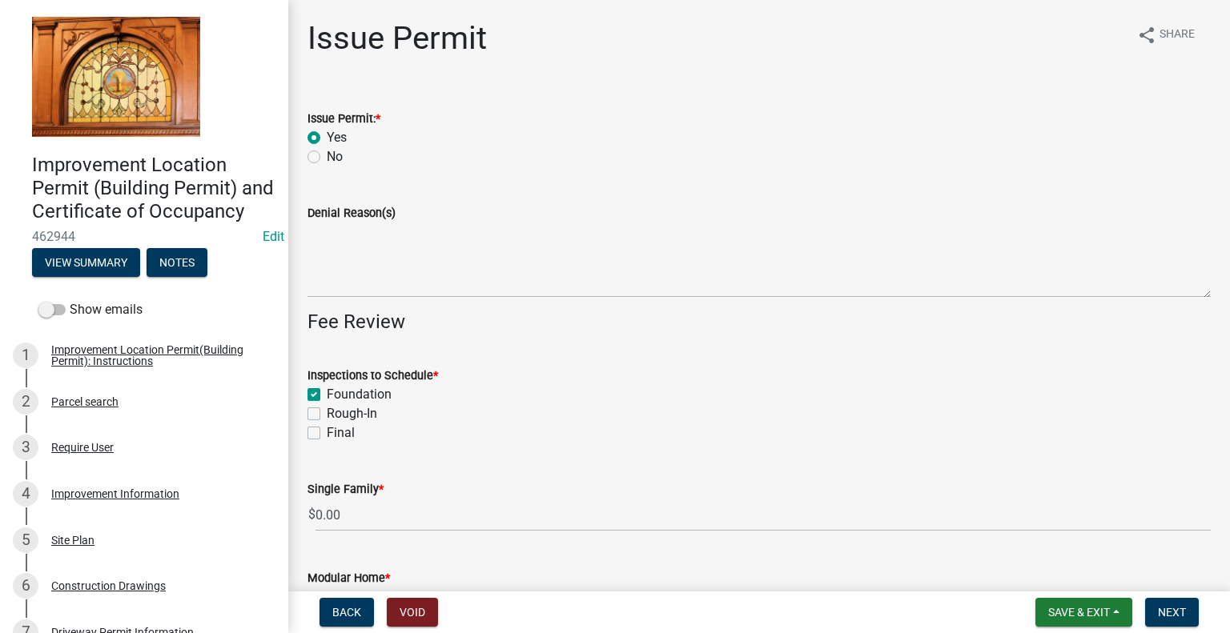
checkbox input "true"
checkbox input "false"
click at [327, 435] on label "Final" at bounding box center [341, 433] width 28 height 19
click at [327, 434] on input "Final" at bounding box center [332, 429] width 10 height 10
checkbox input "true"
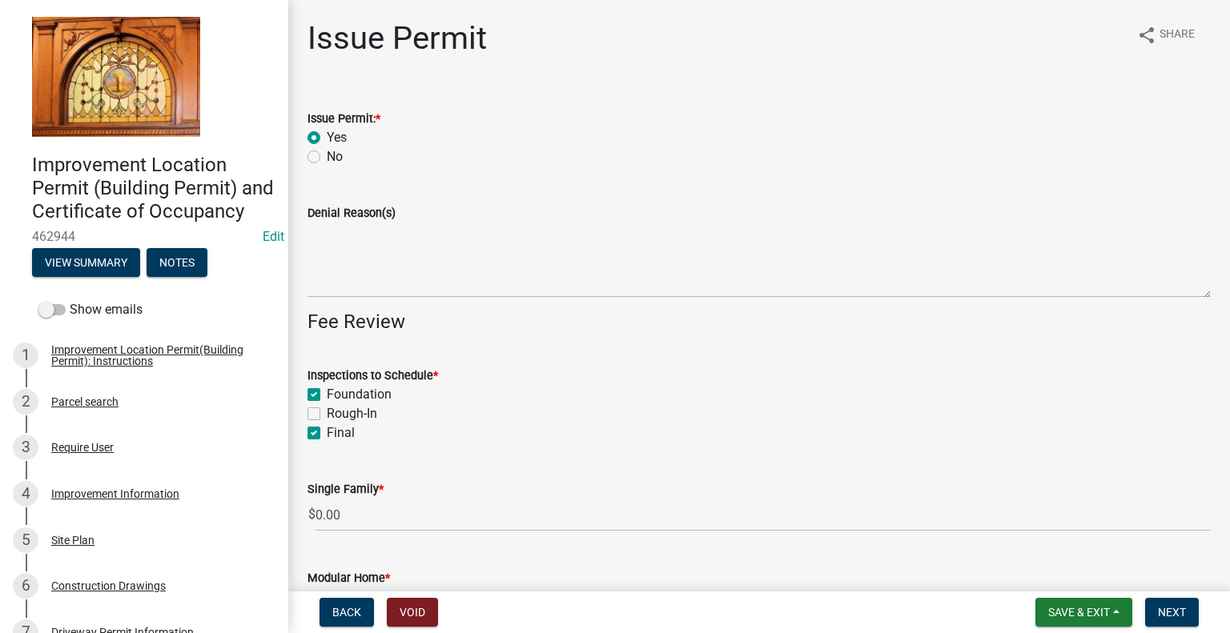
checkbox input "true"
checkbox input "false"
checkbox input "true"
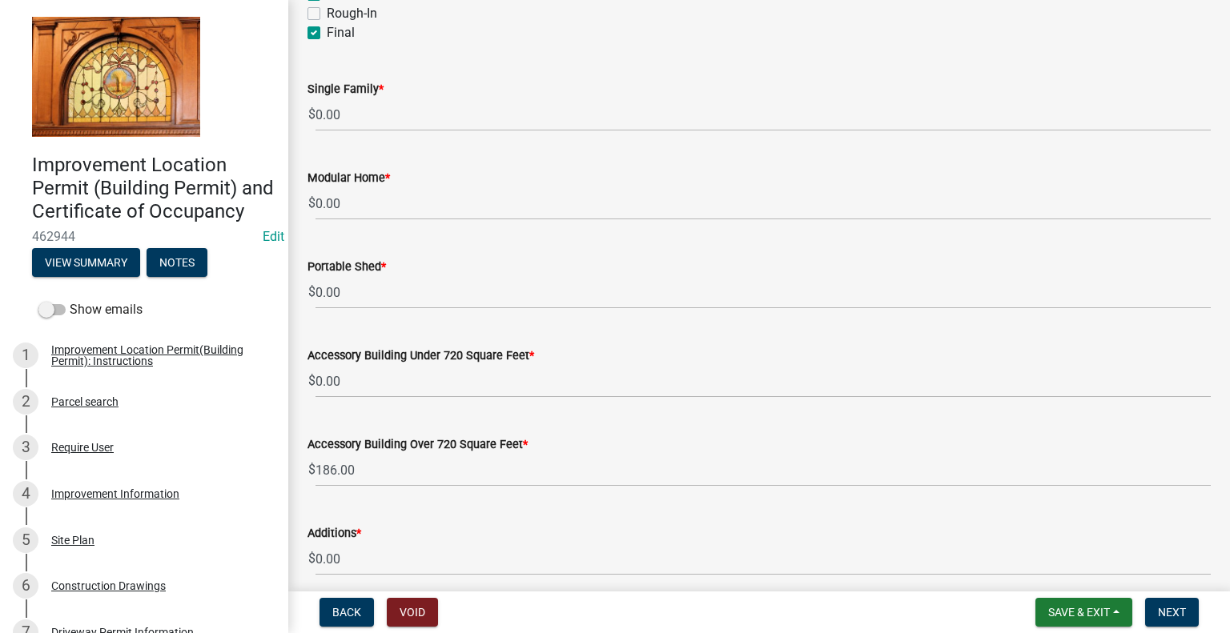
scroll to position [480, 0]
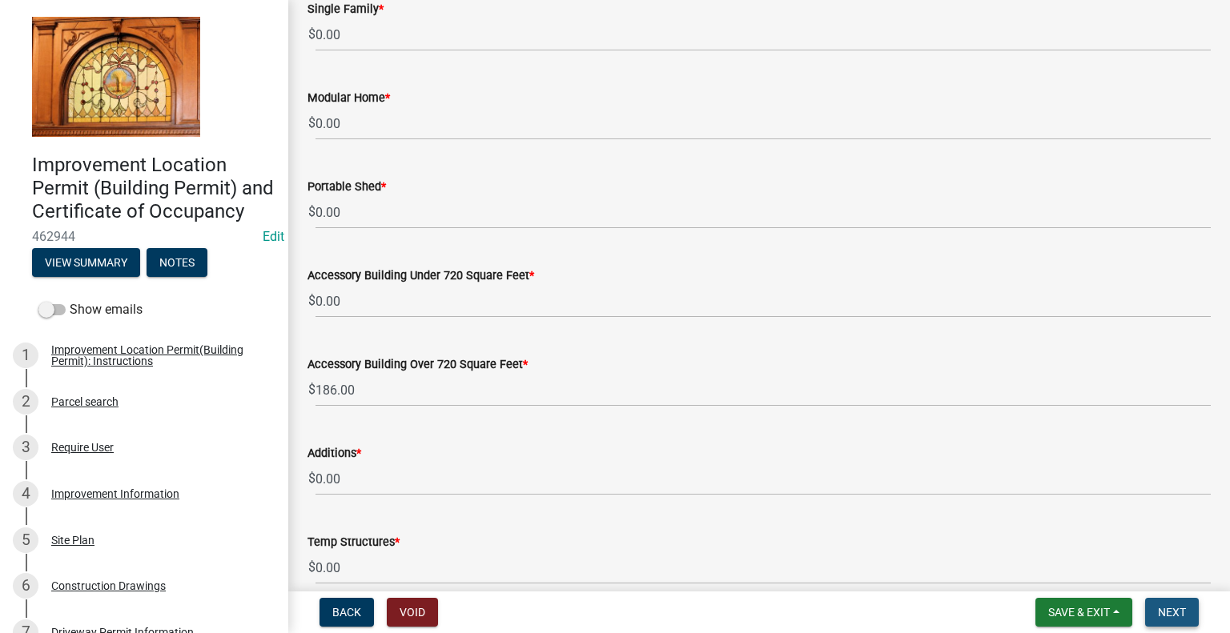
click at [1161, 611] on span "Next" at bounding box center [1172, 612] width 28 height 13
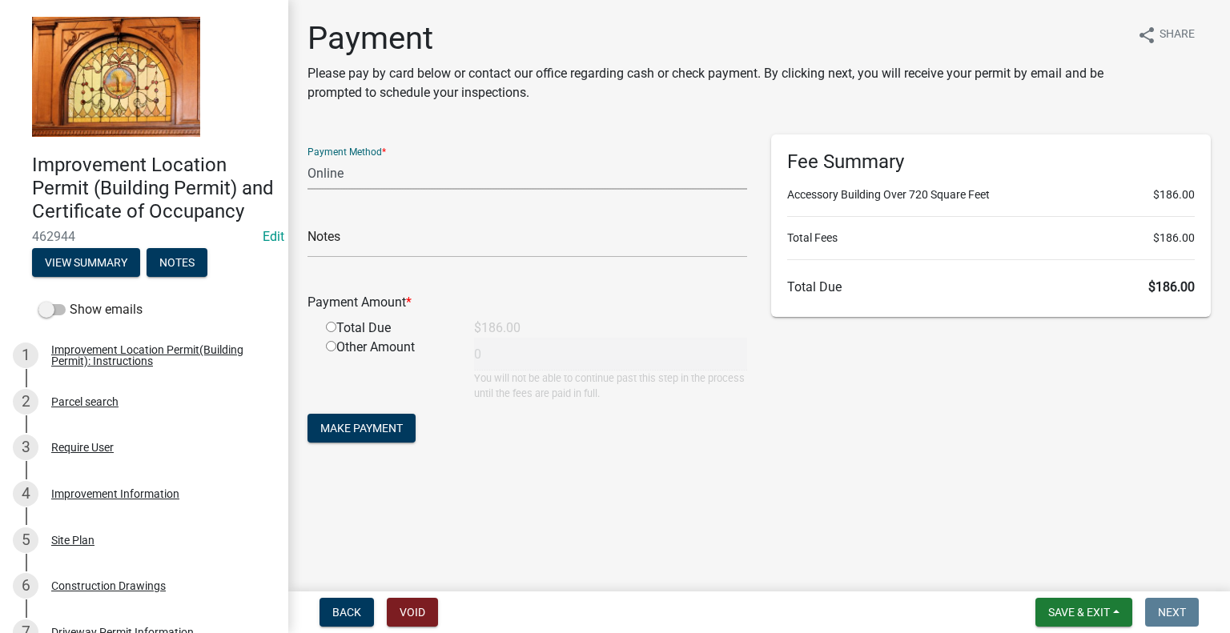
click at [354, 179] on select "Credit Card POS Check Cash Online" at bounding box center [527, 173] width 440 height 33
select select "1: 0"
click at [307, 157] on select "Credit Card POS Check Cash Online" at bounding box center [527, 173] width 440 height 33
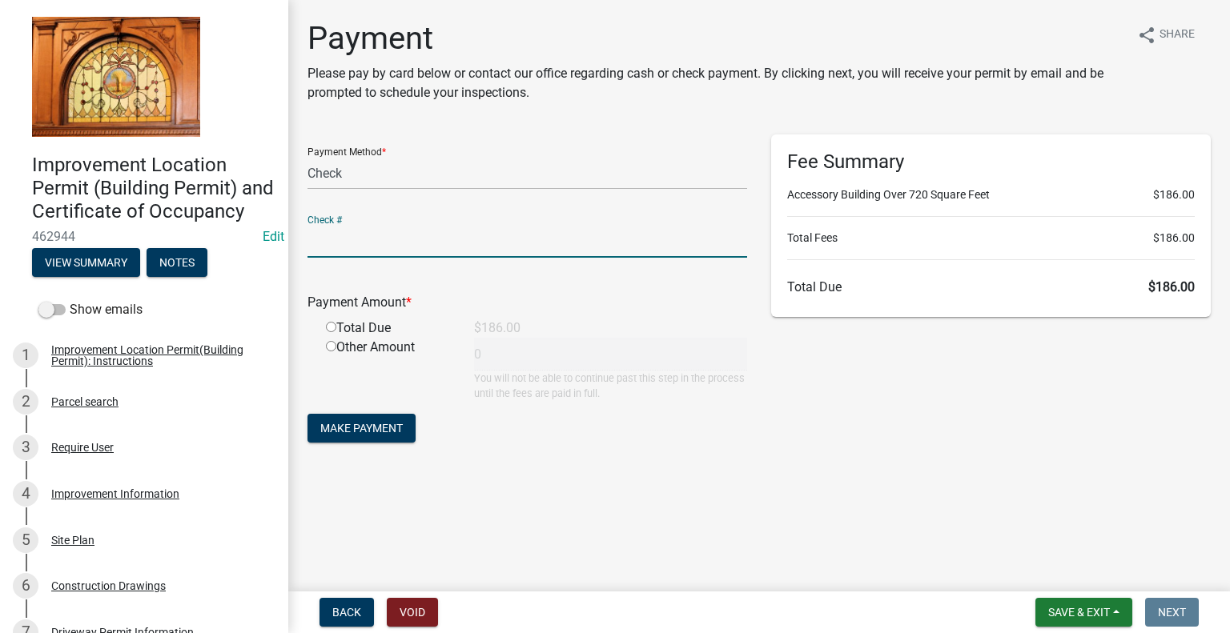
click at [366, 236] on input "text" at bounding box center [527, 241] width 440 height 33
type input "7273"
click at [332, 328] on input "radio" at bounding box center [331, 327] width 10 height 10
radio input "true"
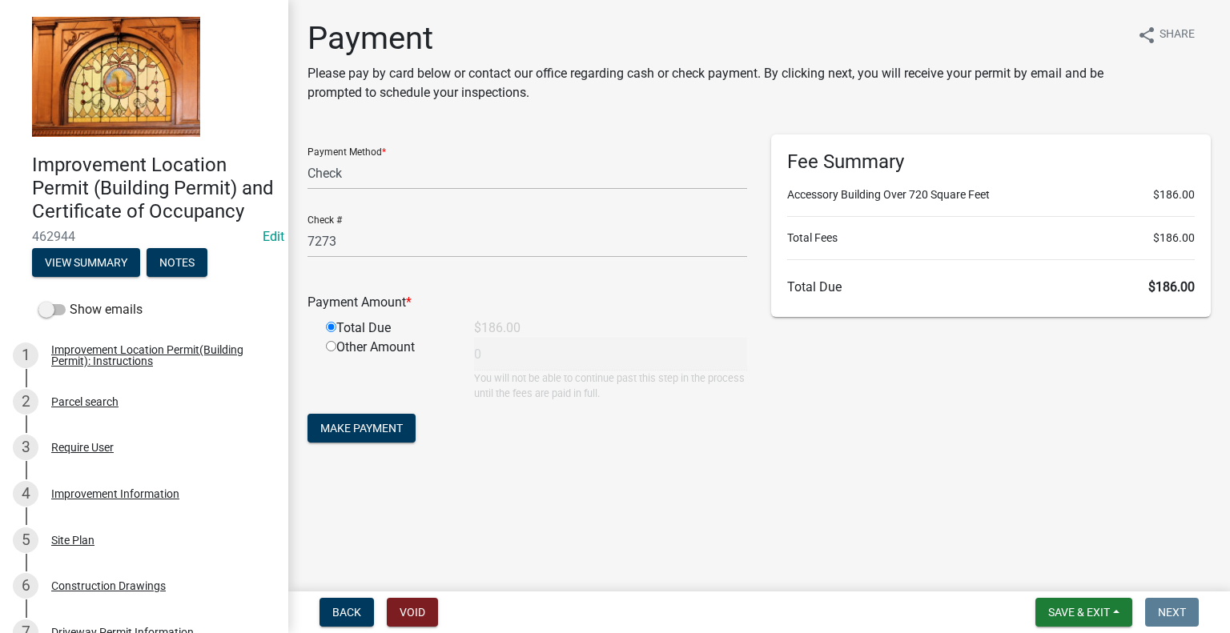
type input "186"
click at [352, 433] on span "Make Payment" at bounding box center [361, 428] width 82 height 13
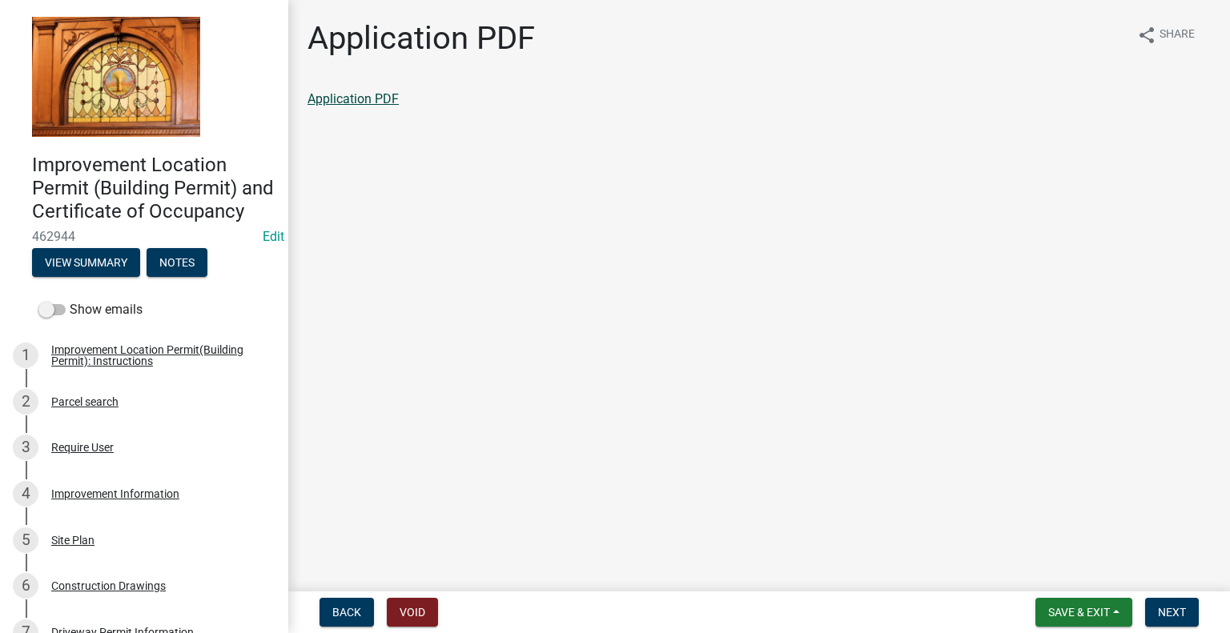
click at [319, 93] on link "Application PDF" at bounding box center [352, 98] width 91 height 15
click at [1166, 606] on span "Next" at bounding box center [1172, 612] width 28 height 13
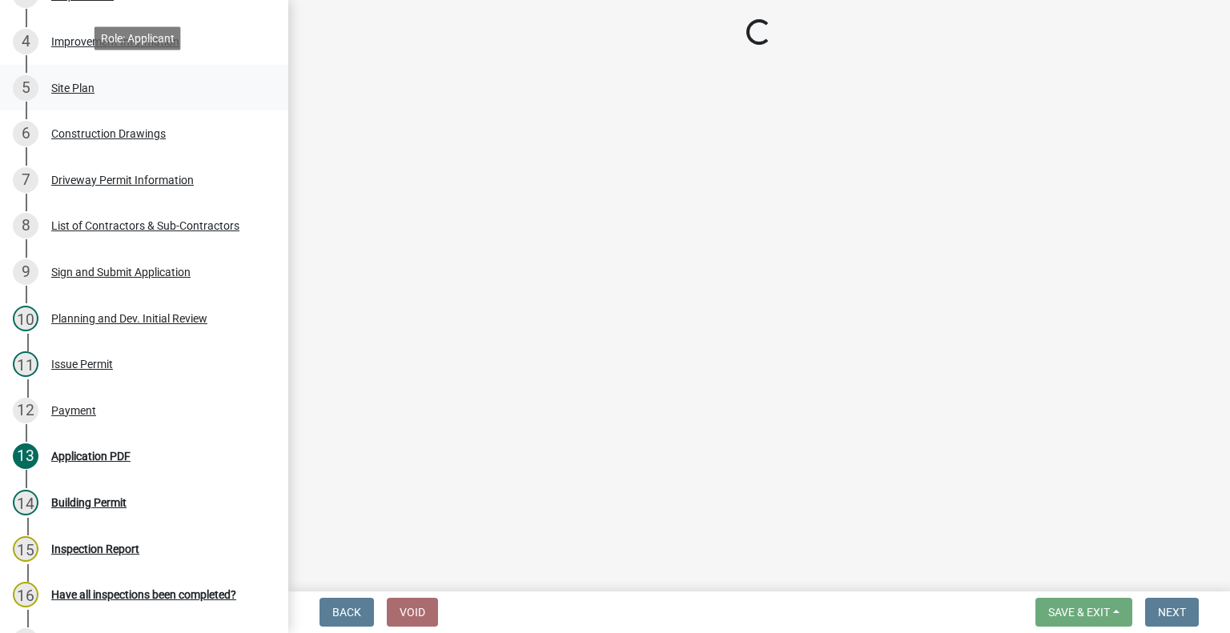
scroll to position [480, 0]
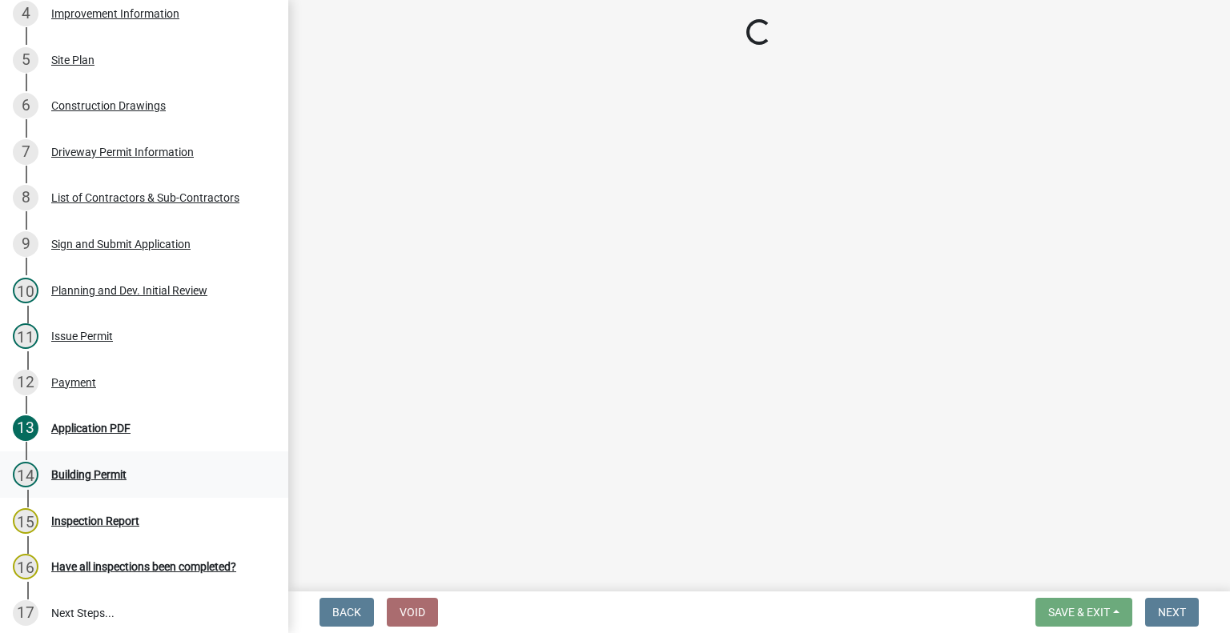
select select "62bb873c-c571-4454-ac8a-8c216551e2a3"
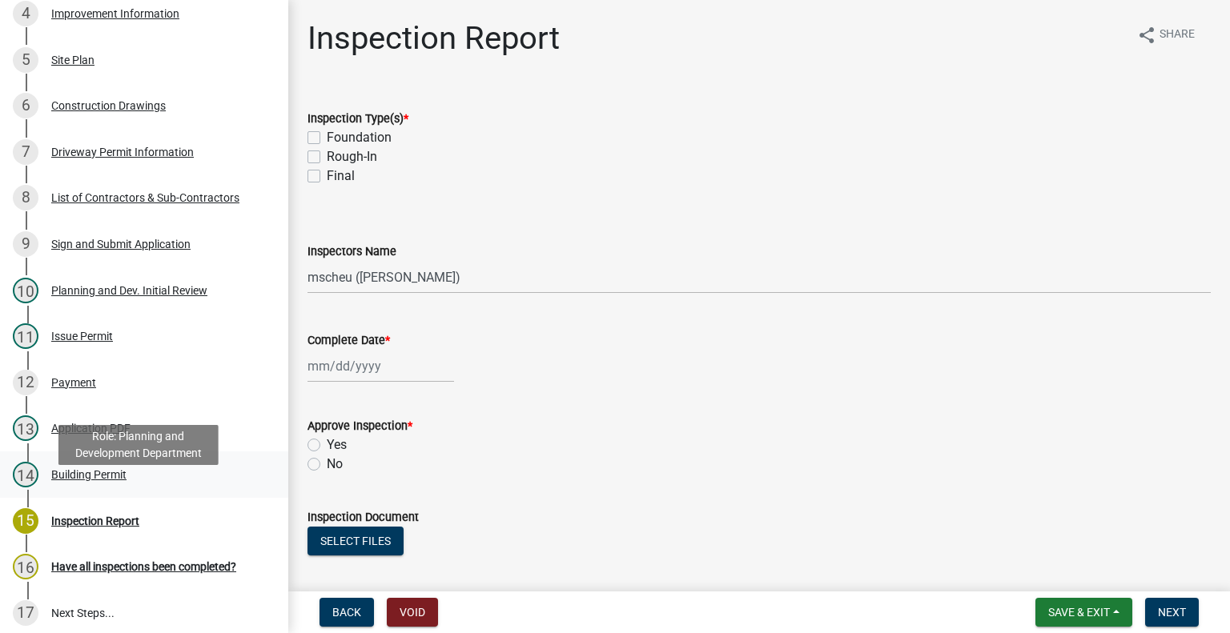
click at [98, 480] on div "Building Permit" at bounding box center [88, 474] width 75 height 11
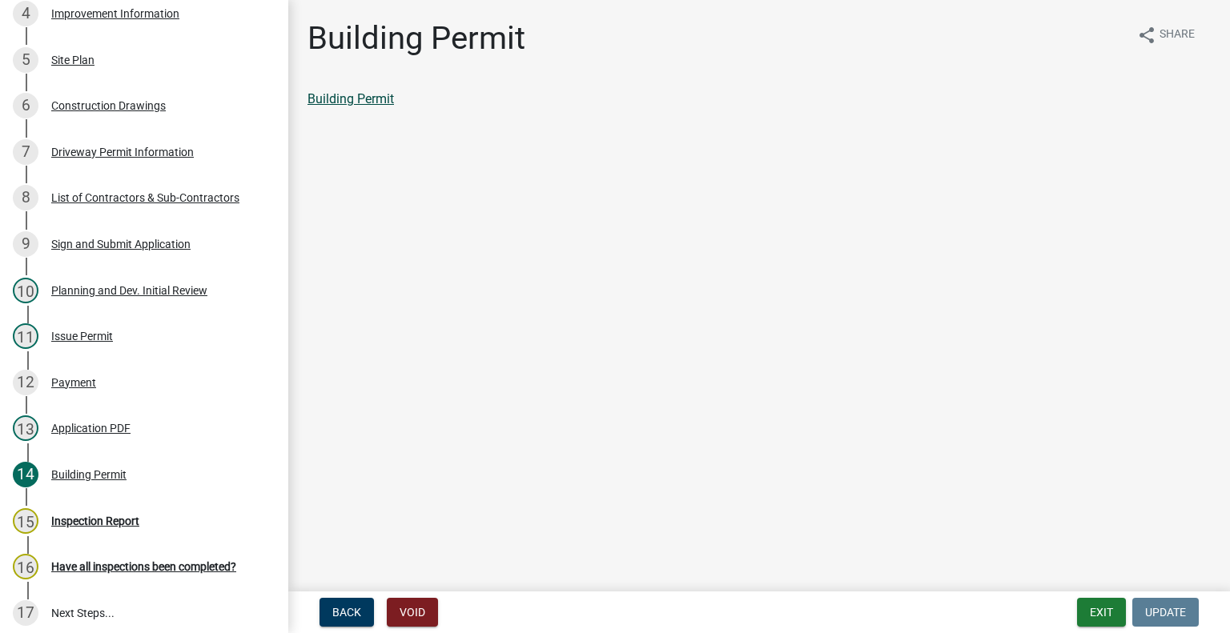
click at [393, 106] on link "Building Permit" at bounding box center [350, 98] width 86 height 15
click at [73, 388] on div "Payment" at bounding box center [73, 382] width 45 height 11
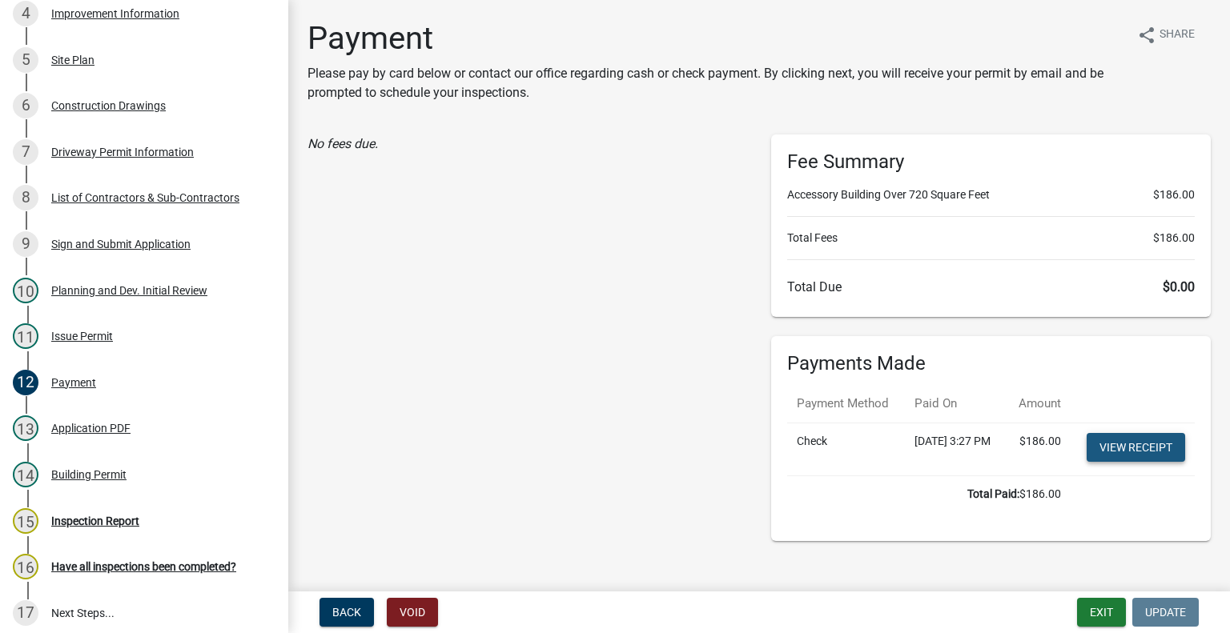
click at [1108, 462] on link "View receipt" at bounding box center [1135, 447] width 98 height 29
click at [1098, 622] on button "Exit" at bounding box center [1101, 612] width 49 height 29
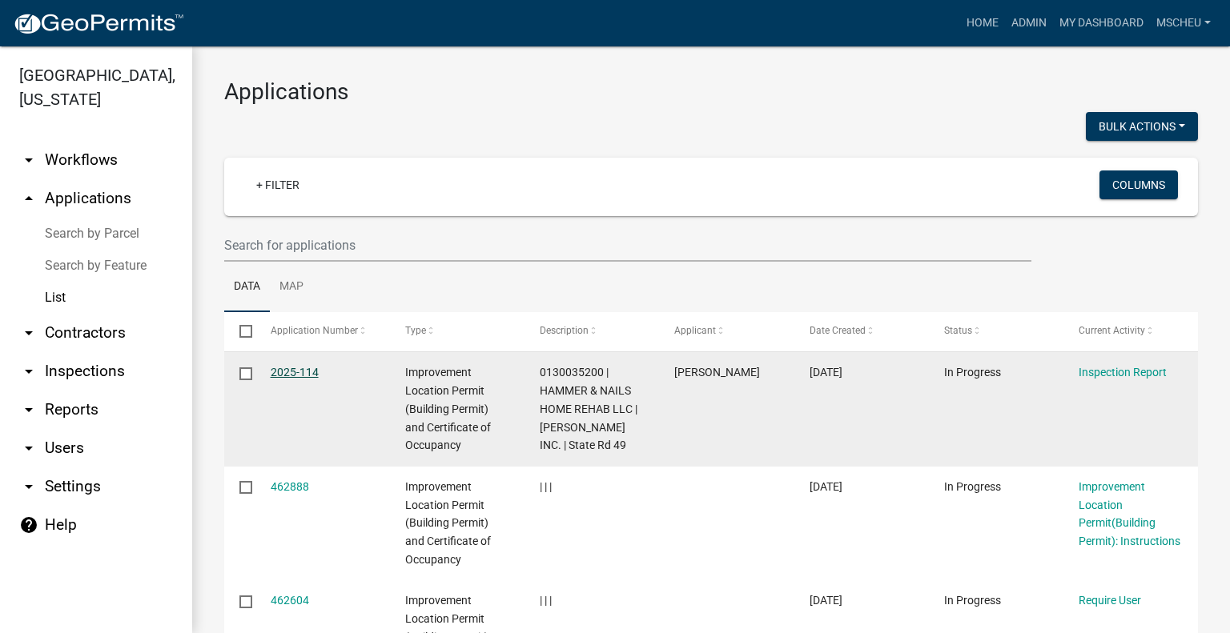
click at [304, 375] on link "2025-114" at bounding box center [295, 372] width 48 height 13
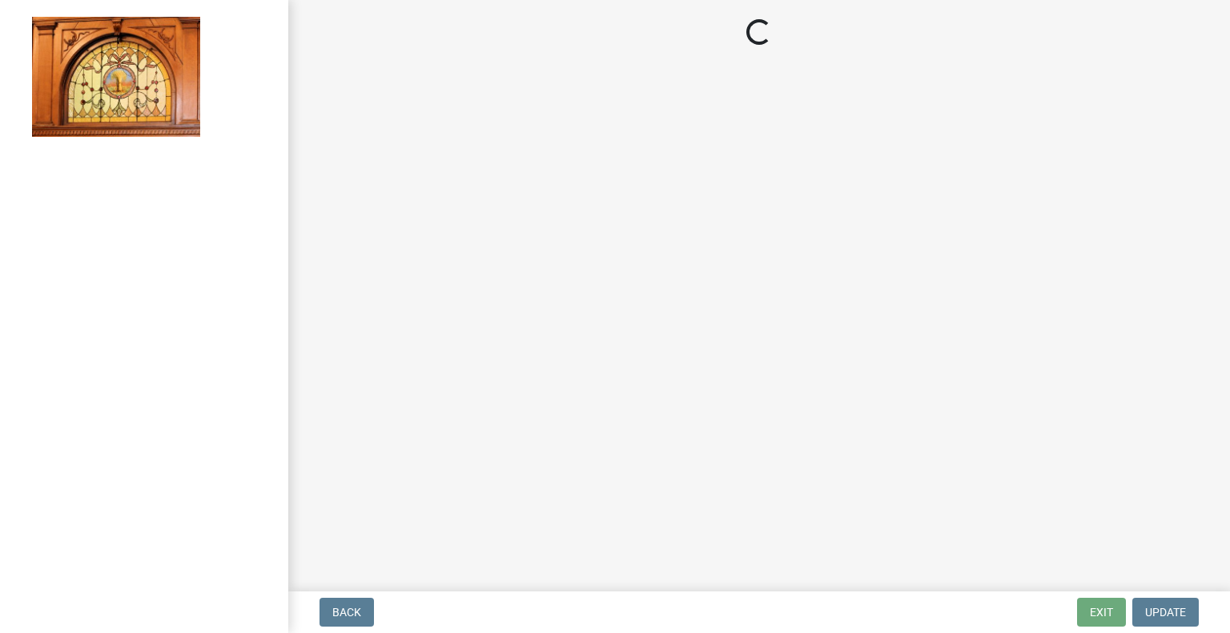
select select "62bb873c-c571-4454-ac8a-8c216551e2a3"
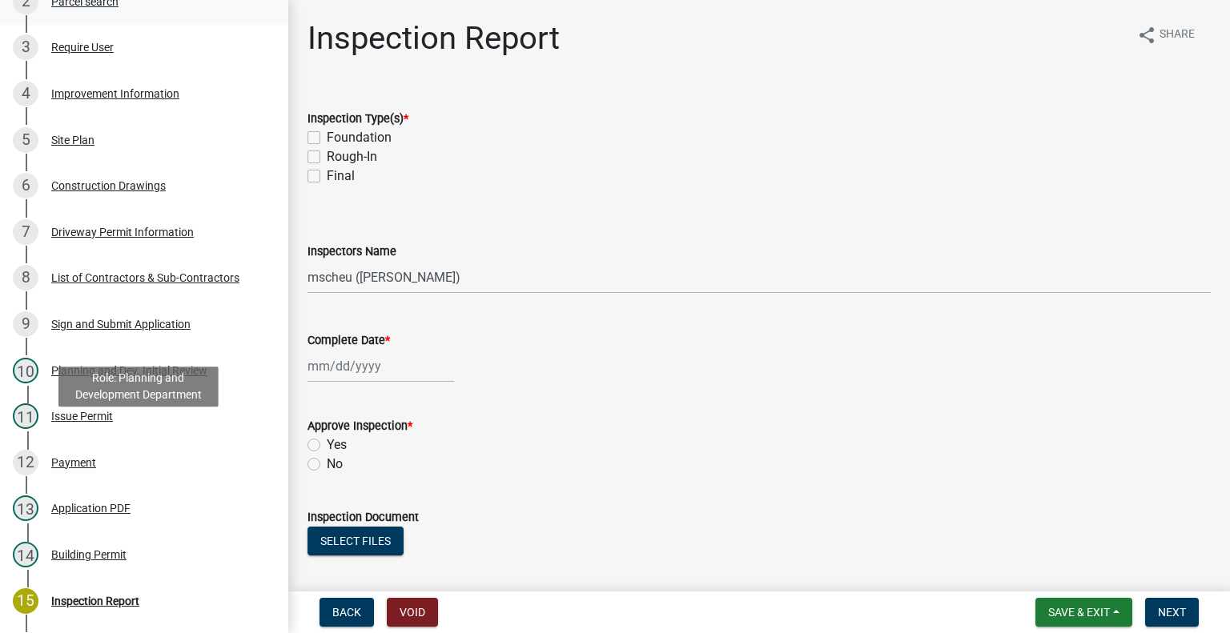
scroll to position [480, 0]
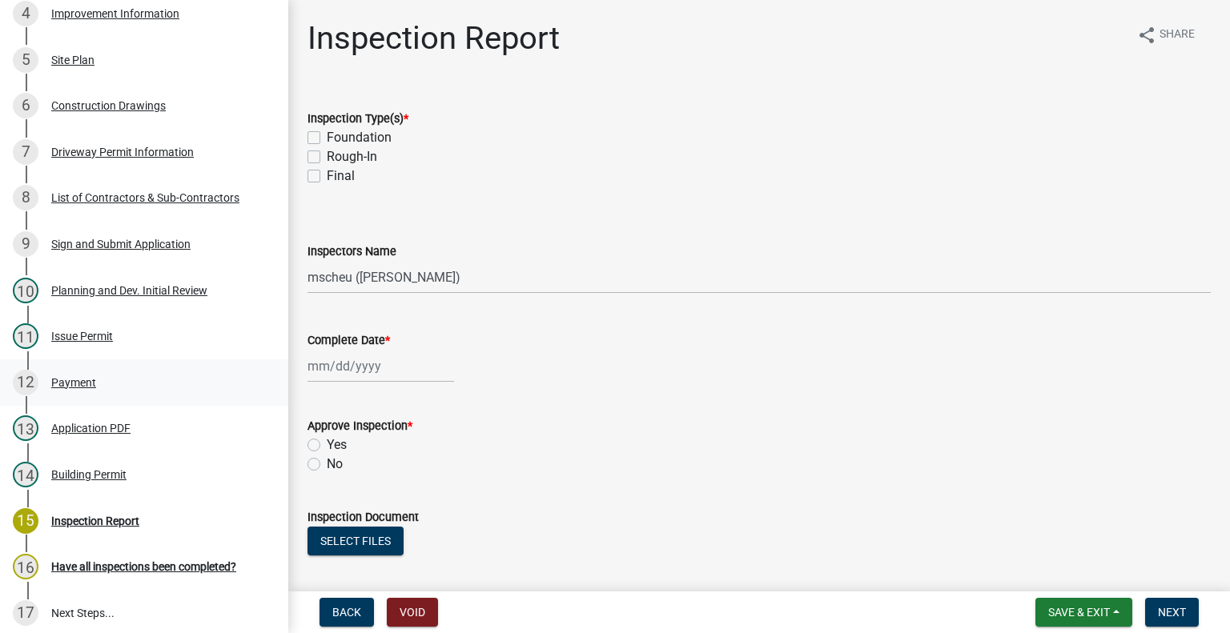
click at [124, 395] on div "12 Payment" at bounding box center [138, 383] width 250 height 26
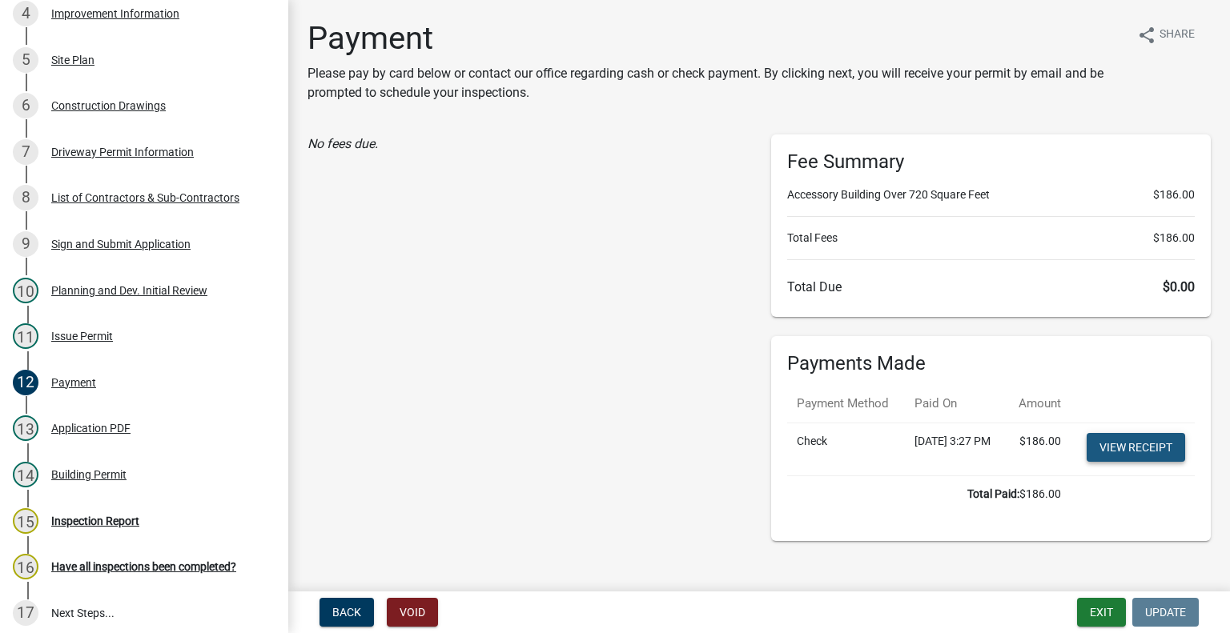
click at [1135, 460] on link "View receipt" at bounding box center [1135, 447] width 98 height 29
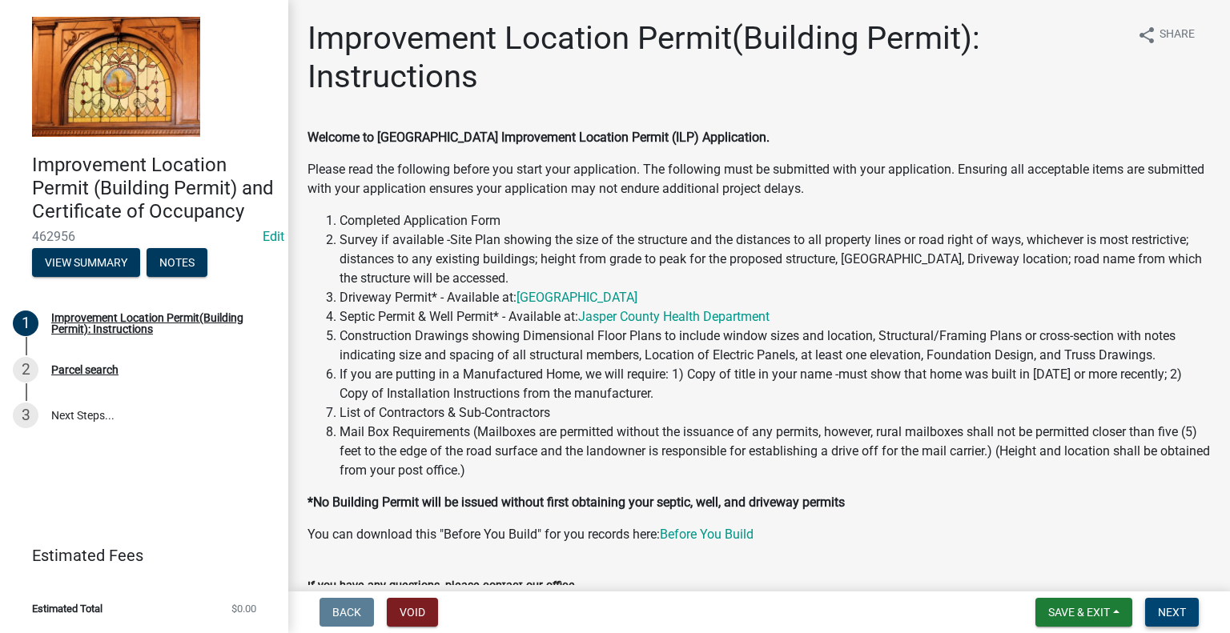
click at [1169, 612] on span "Next" at bounding box center [1172, 612] width 28 height 13
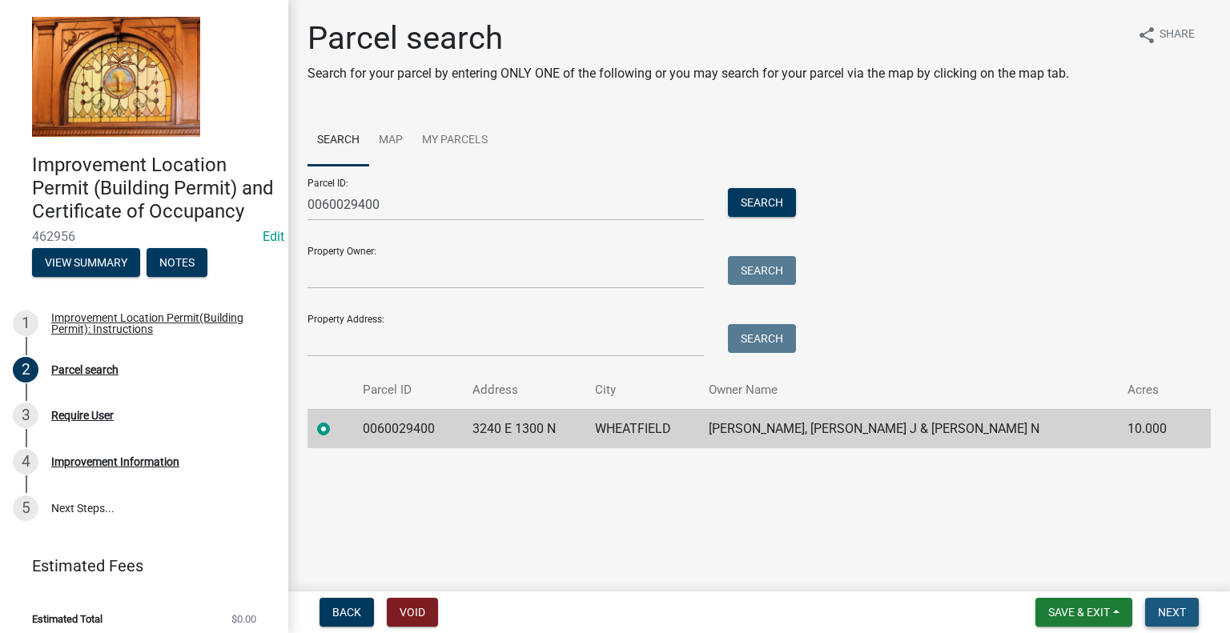
click at [1174, 614] on span "Next" at bounding box center [1172, 612] width 28 height 13
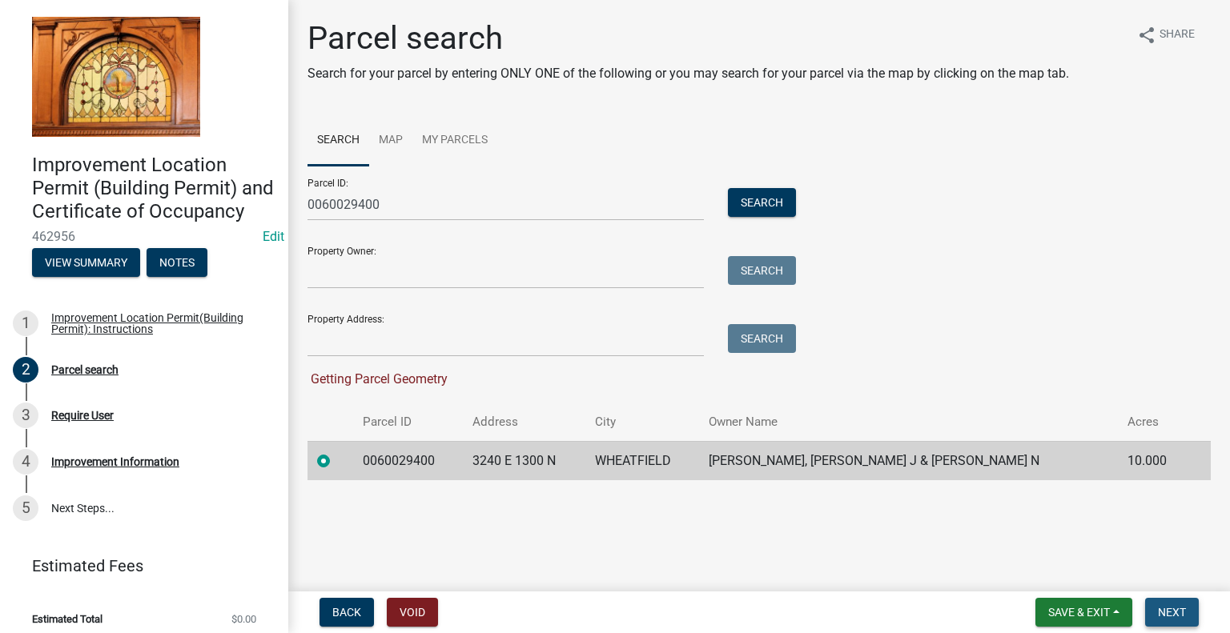
click at [1166, 608] on span "Next" at bounding box center [1172, 612] width 28 height 13
click at [1175, 608] on span "Next" at bounding box center [1172, 612] width 28 height 13
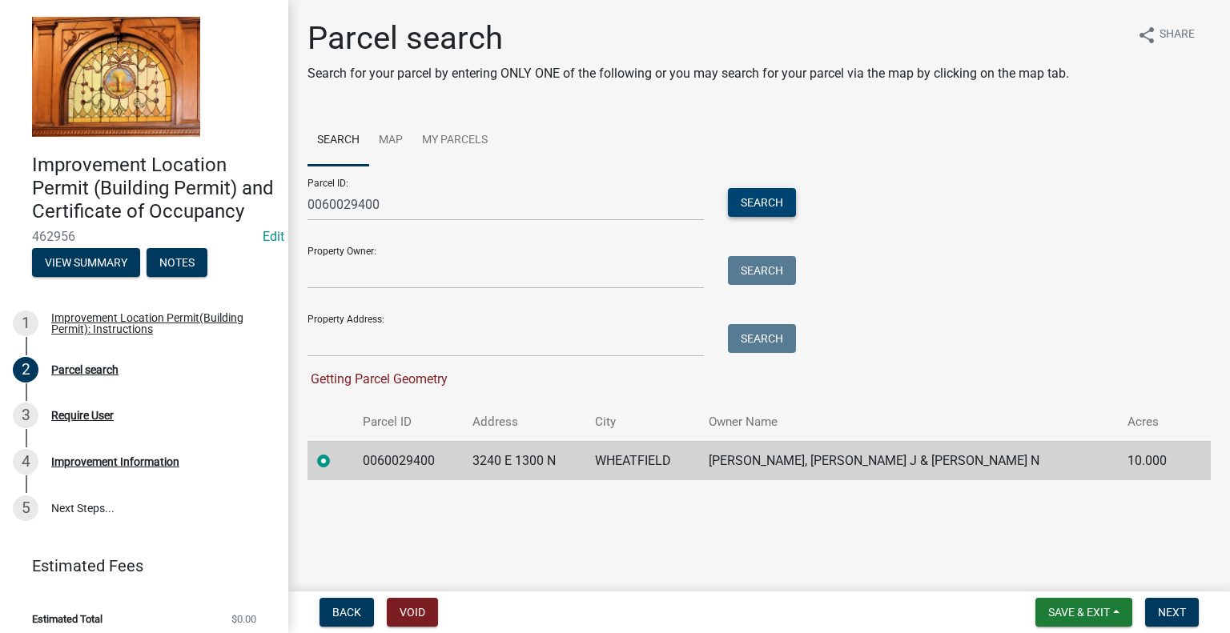
click at [759, 207] on button "Search" at bounding box center [762, 202] width 68 height 29
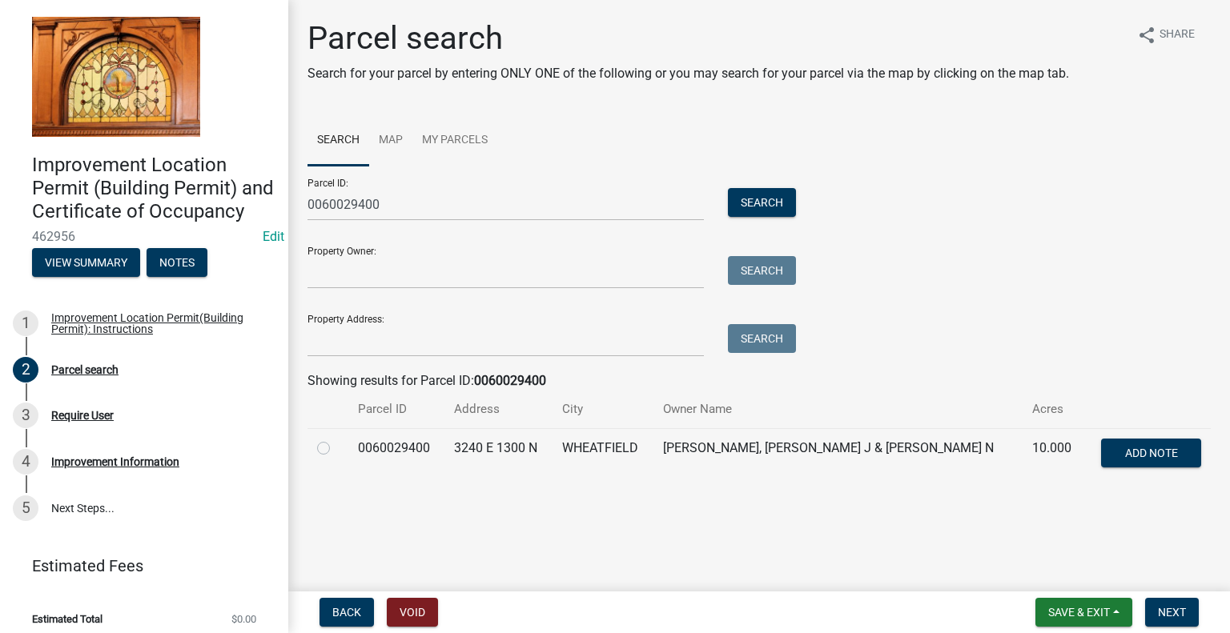
click at [336, 439] on label at bounding box center [336, 439] width 0 height 0
click at [336, 449] on input "radio" at bounding box center [341, 444] width 10 height 10
radio input "true"
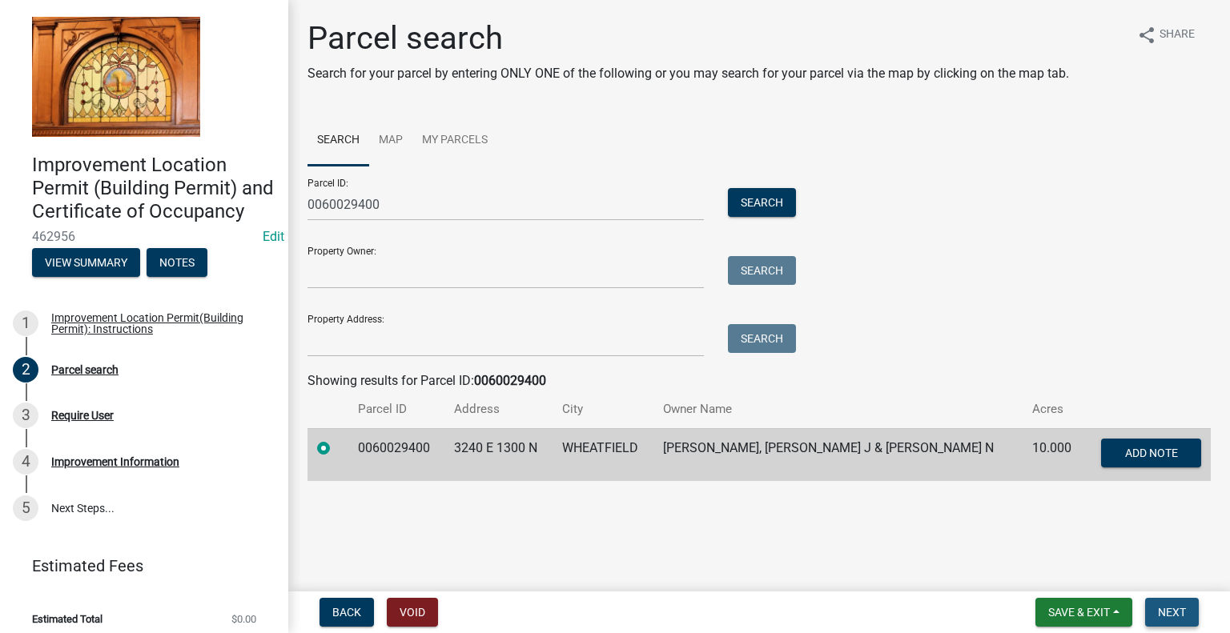
click at [1172, 608] on span "Next" at bounding box center [1172, 612] width 28 height 13
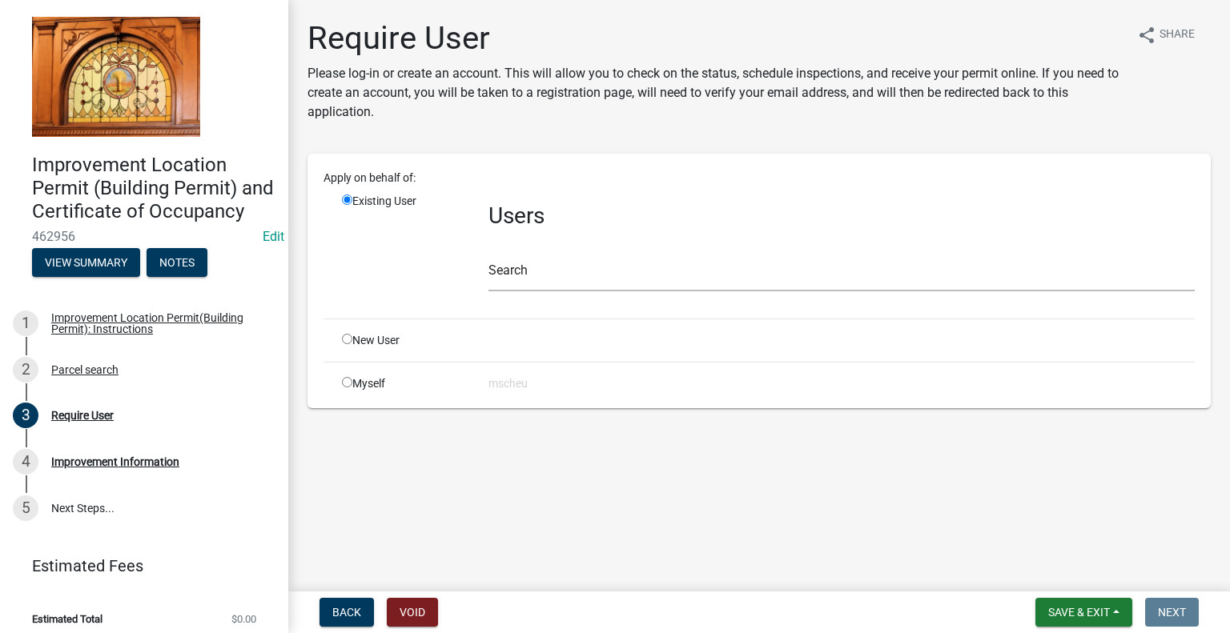
click at [350, 338] on input "radio" at bounding box center [347, 339] width 10 height 10
radio input "true"
radio input "false"
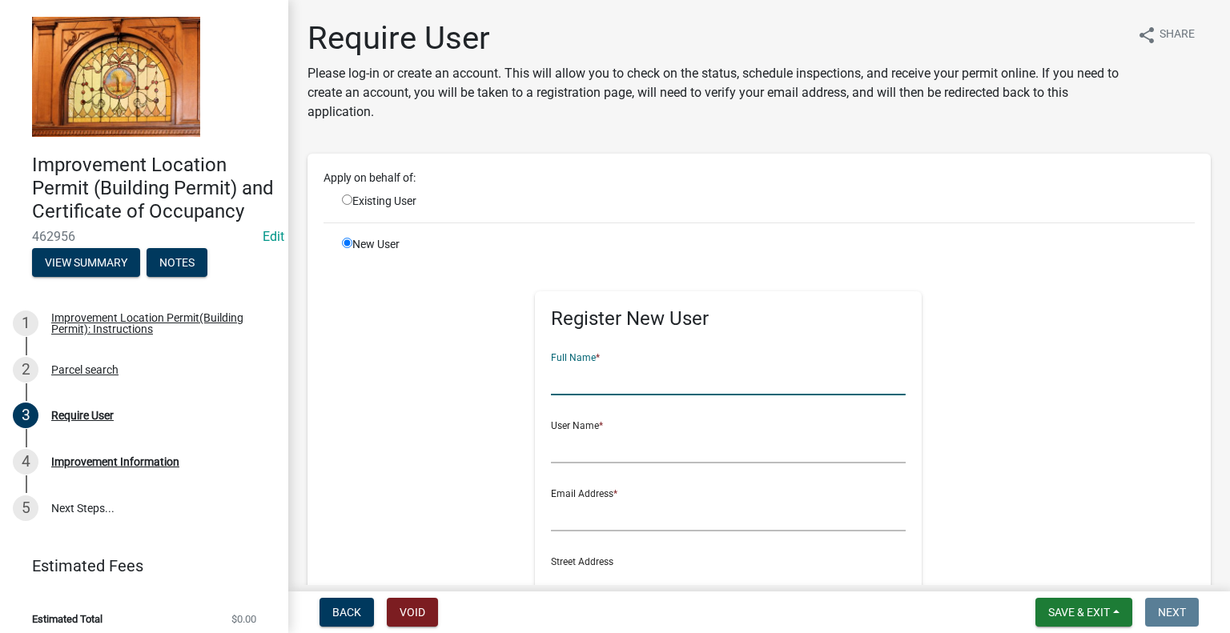
click at [577, 381] on input "text" at bounding box center [728, 379] width 355 height 33
click at [685, 380] on input "DAK" at bounding box center [728, 379] width 355 height 33
type input "[PERSON_NAME]"
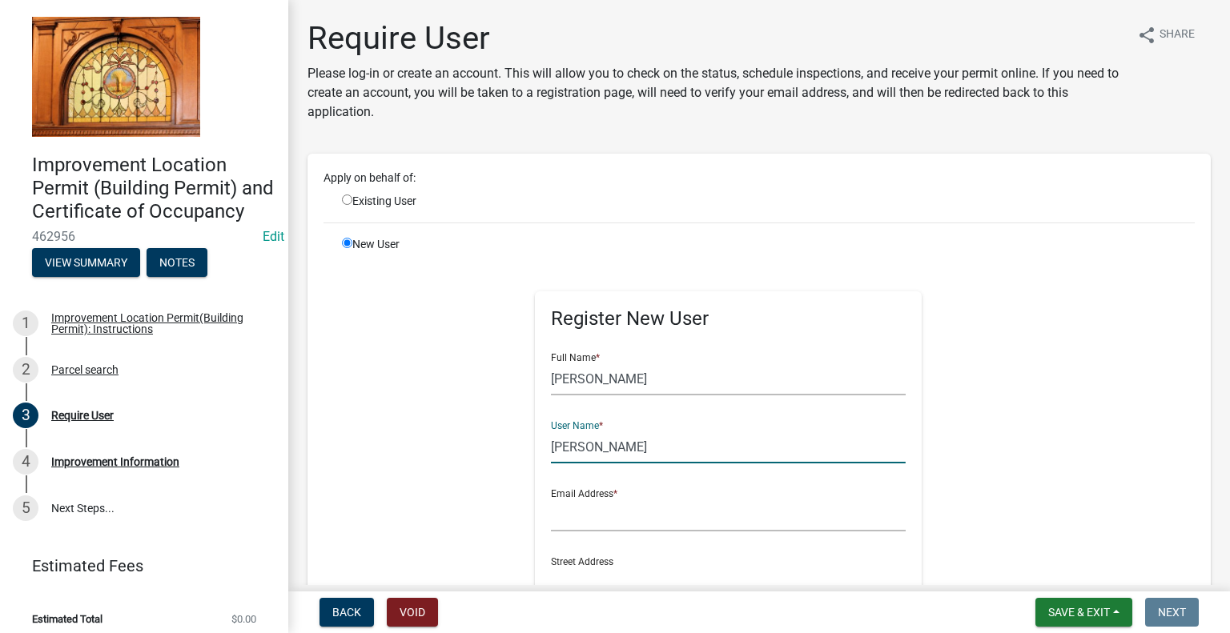
type input "[PERSON_NAME]"
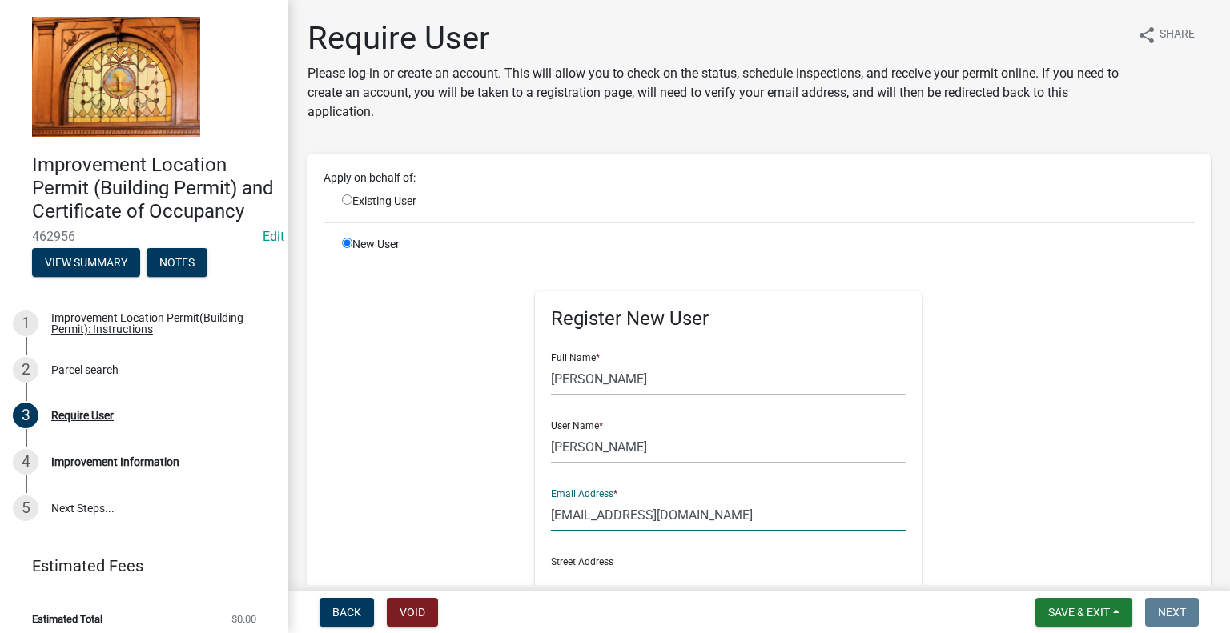
type input "[EMAIL_ADDRESS][DOMAIN_NAME]"
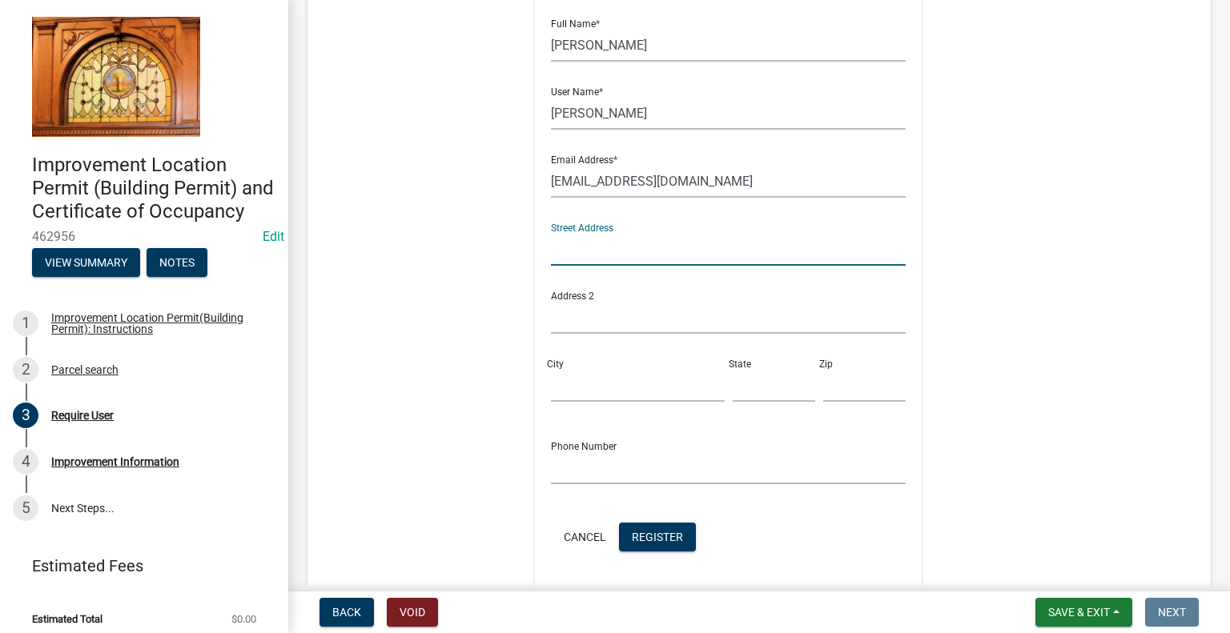
scroll to position [494, 0]
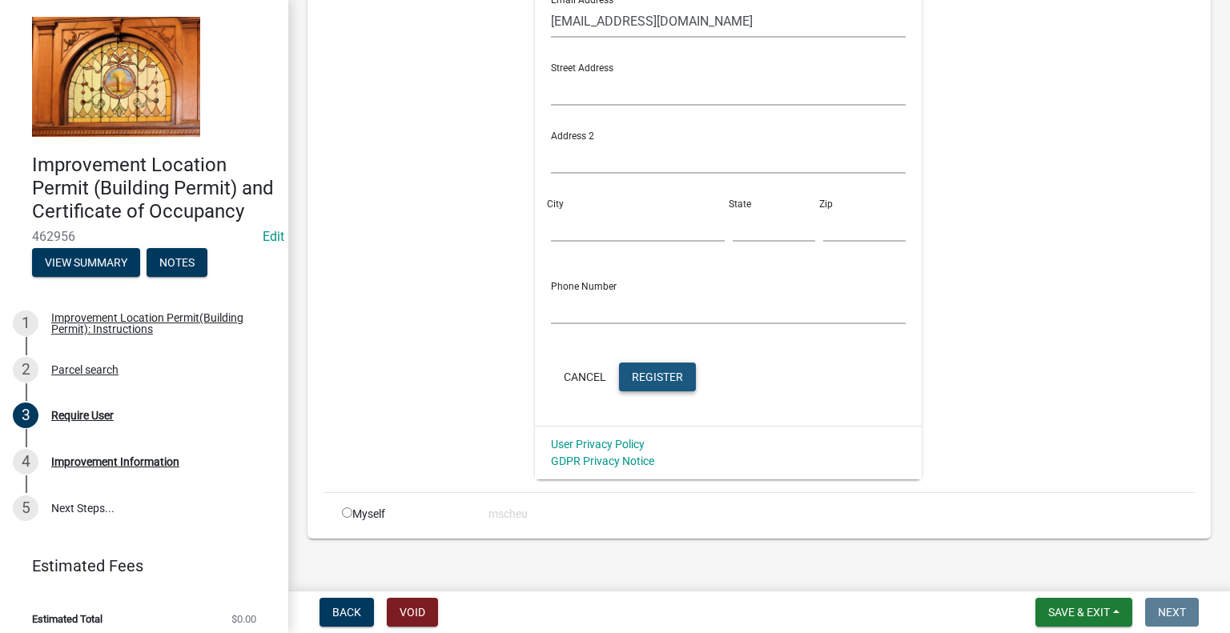
click at [666, 370] on span "Register" at bounding box center [657, 376] width 51 height 13
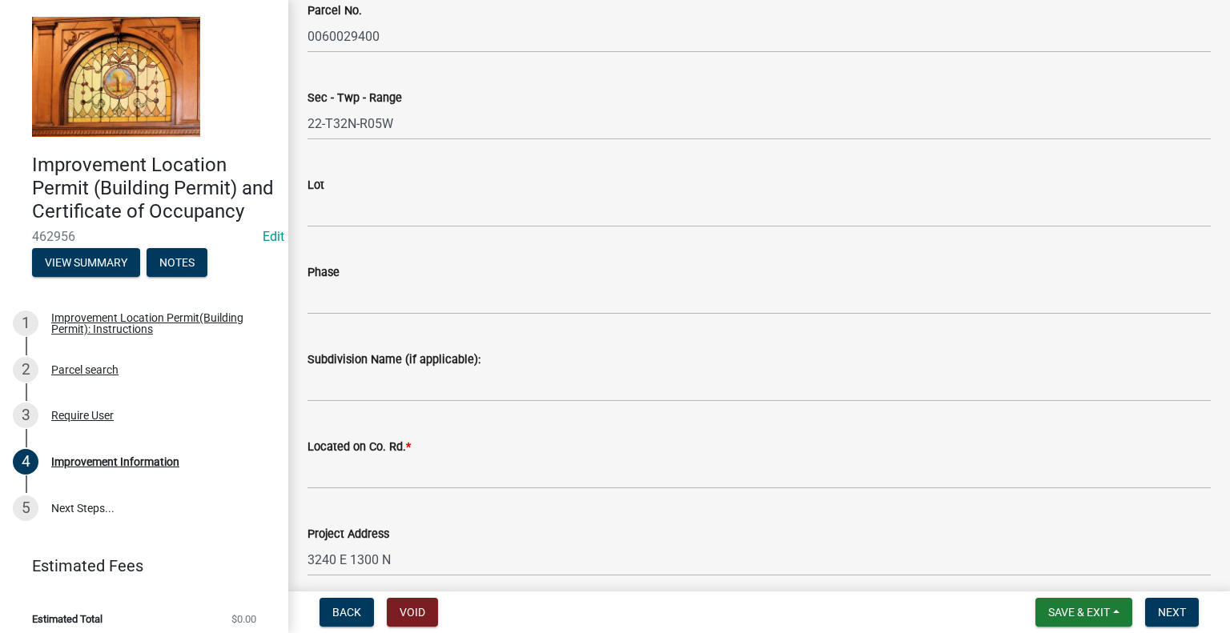
scroll to position [160, 0]
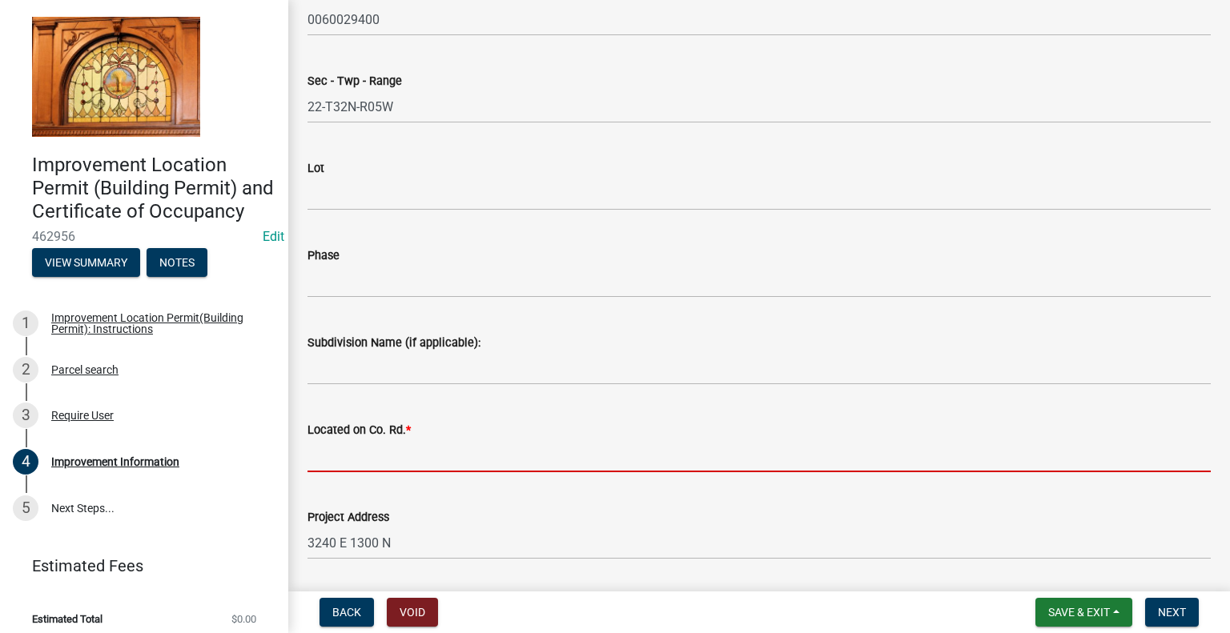
click at [449, 449] on input "Located on Co. Rd. *" at bounding box center [758, 456] width 903 height 33
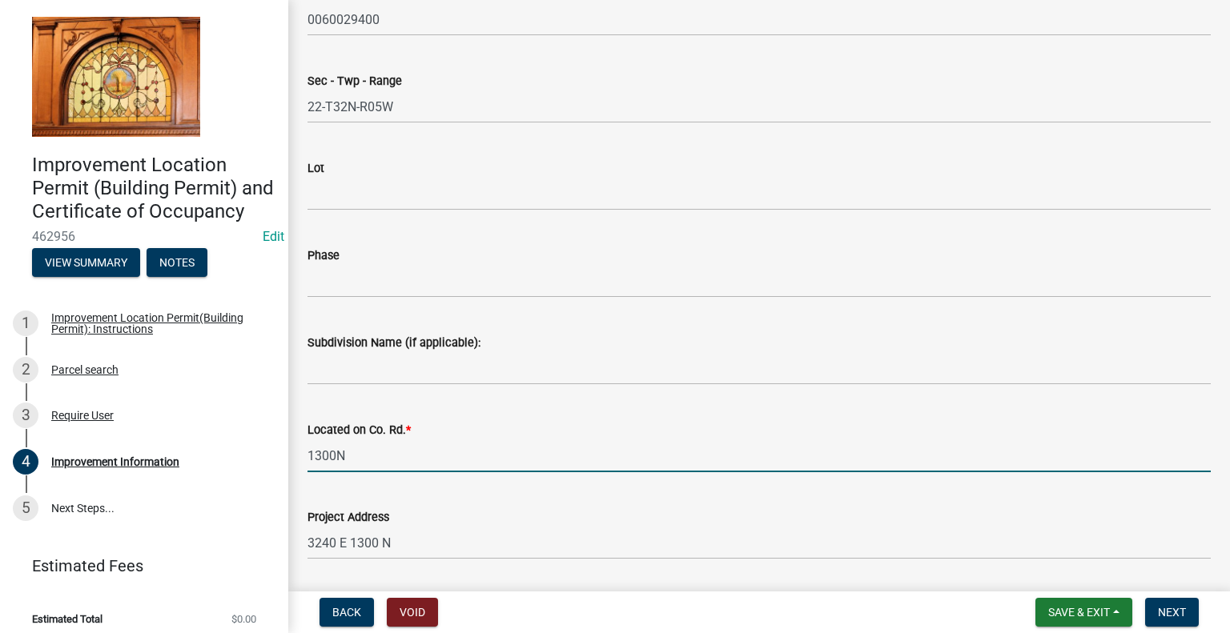
type input "1300N"
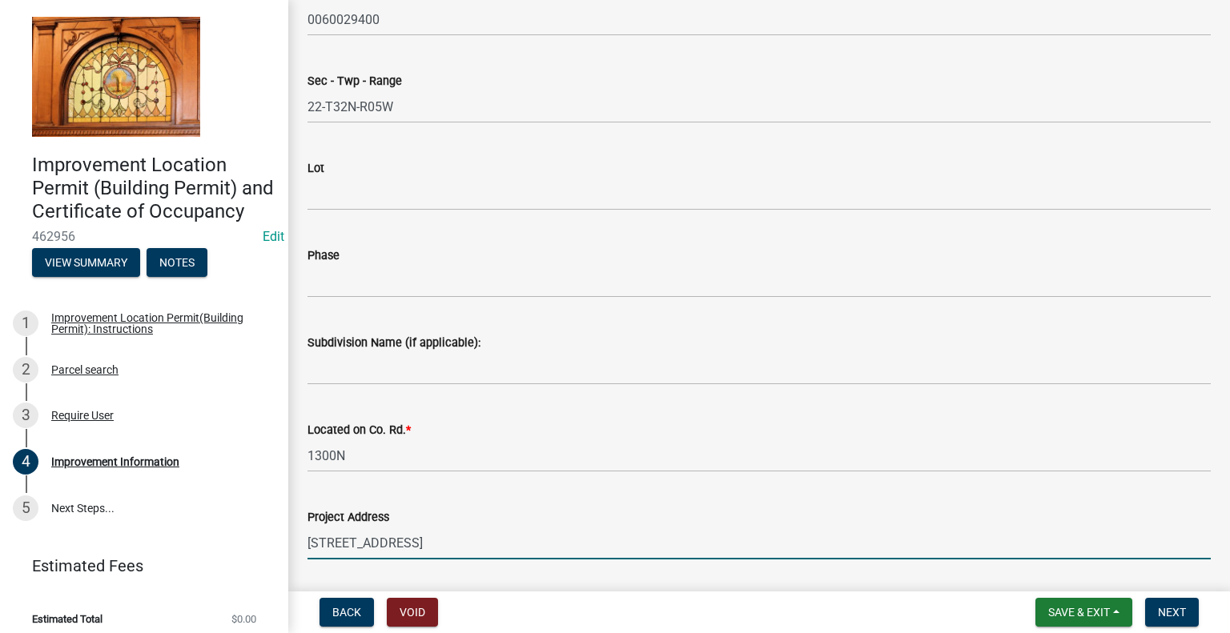
type input "[STREET_ADDRESS]"
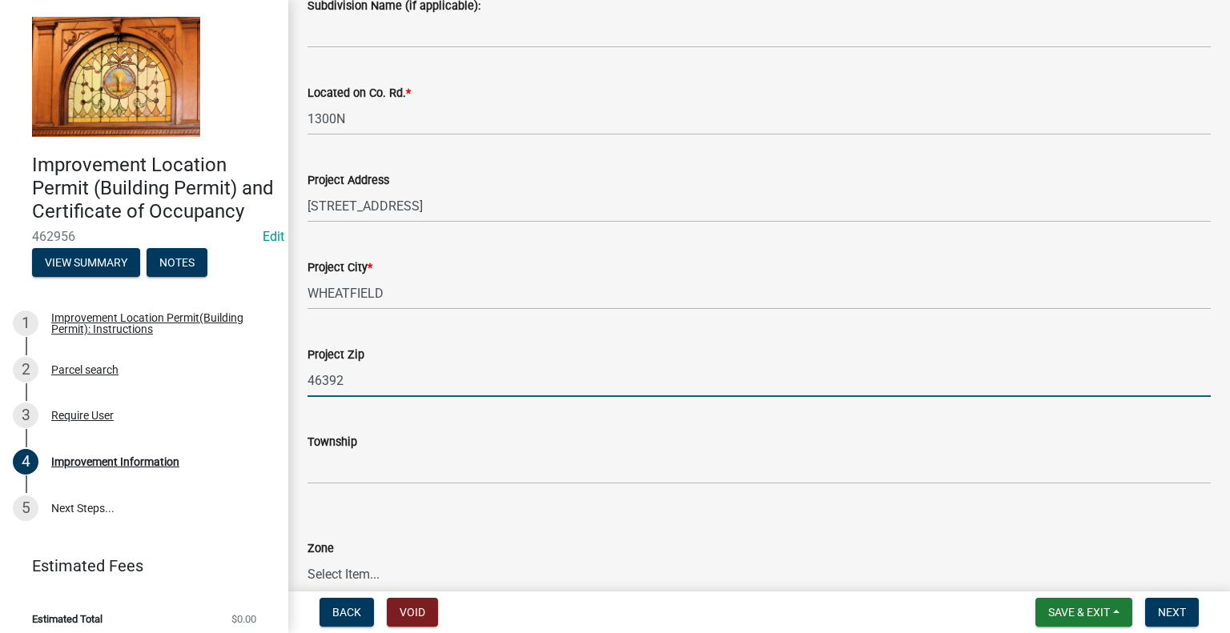
type input "46392"
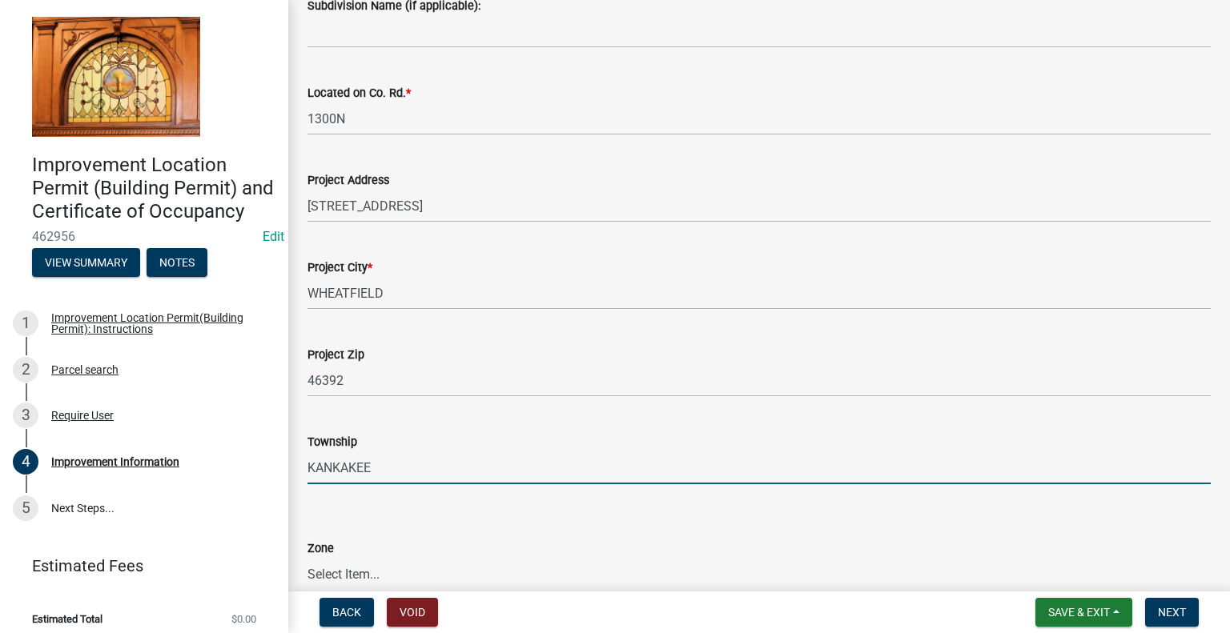
type input "KANKAKEE"
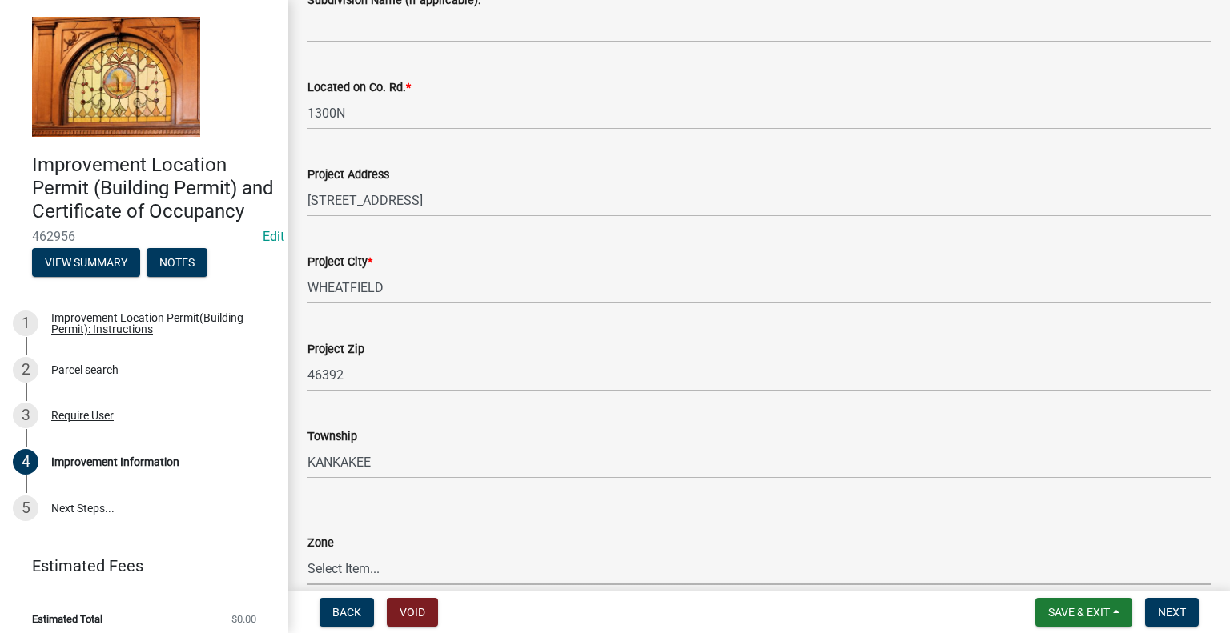
scroll to position [583, 0]
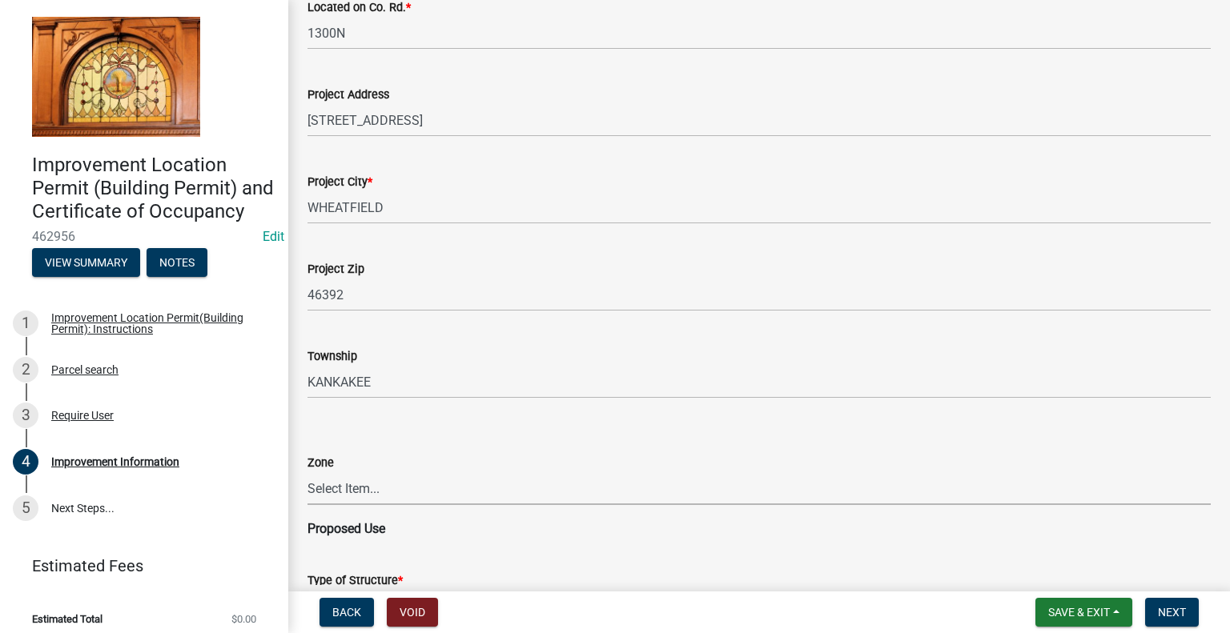
click at [461, 488] on select "Select Item... CO - Conservation PR - Parks & Recreation A1 - Conservation Agri…" at bounding box center [758, 488] width 903 height 33
click at [307, 472] on select "Select Item... CO - Conservation PR - Parks & Recreation A1 - Conservation Agri…" at bounding box center [758, 488] width 903 height 33
select select "69ac7e04-641d-4cc7-82fe-ed12440f8b33"
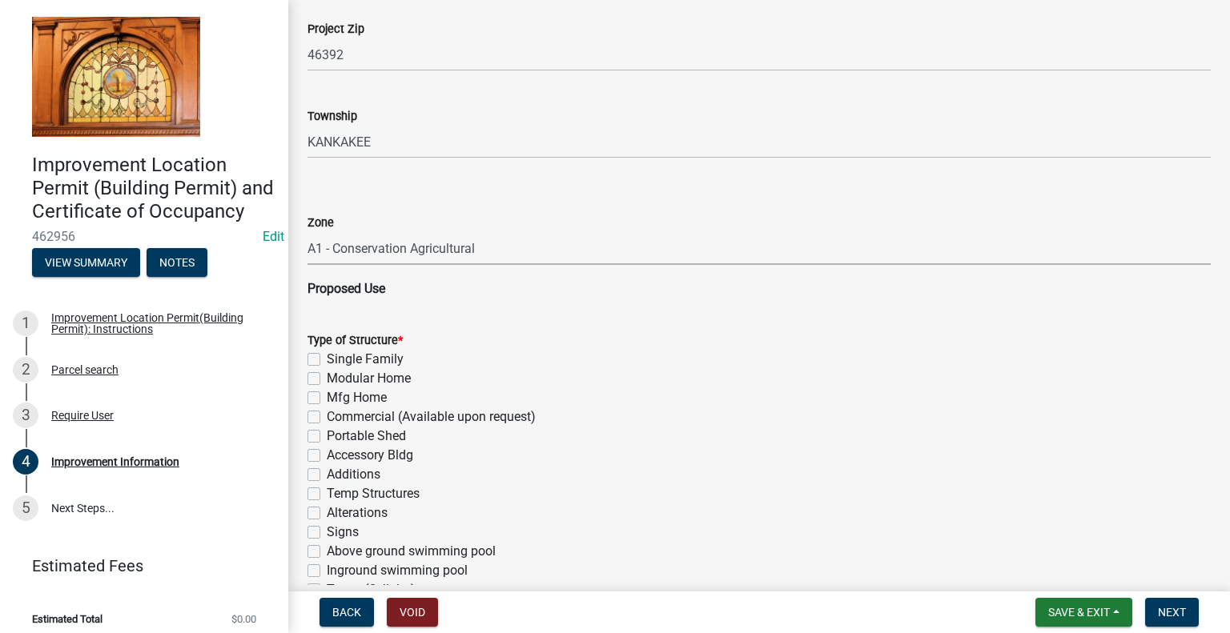
scroll to position [903, 0]
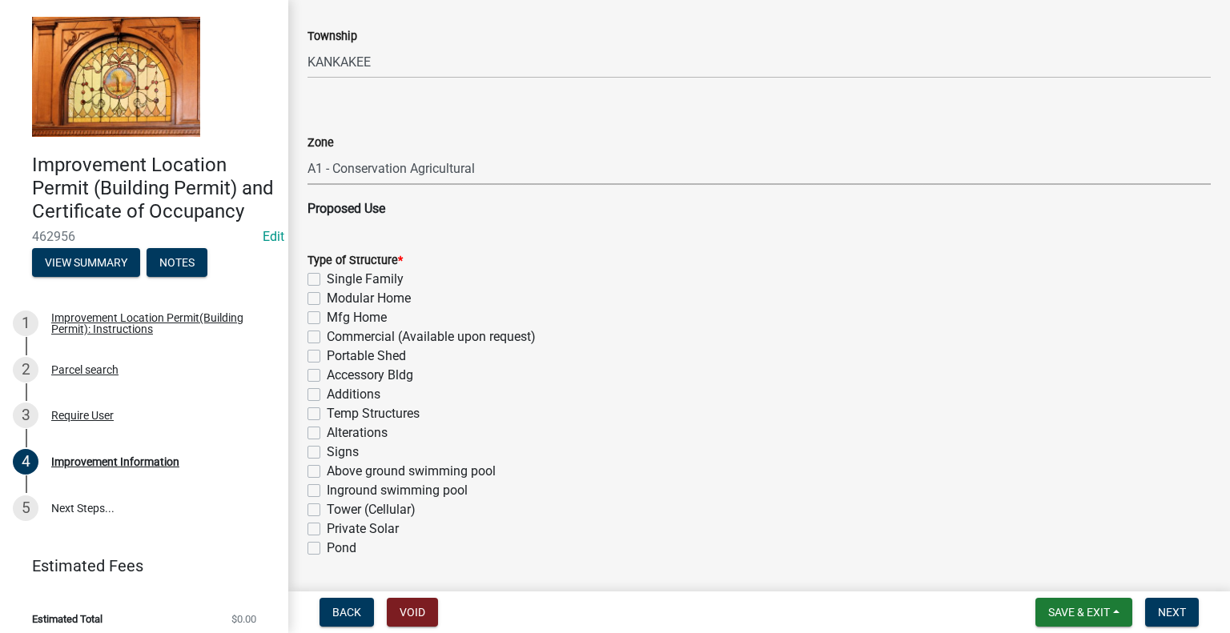
click at [327, 377] on label "Accessory Bldg" at bounding box center [370, 375] width 86 height 19
click at [327, 376] on input "Accessory Bldg" at bounding box center [332, 371] width 10 height 10
checkbox input "true"
checkbox input "false"
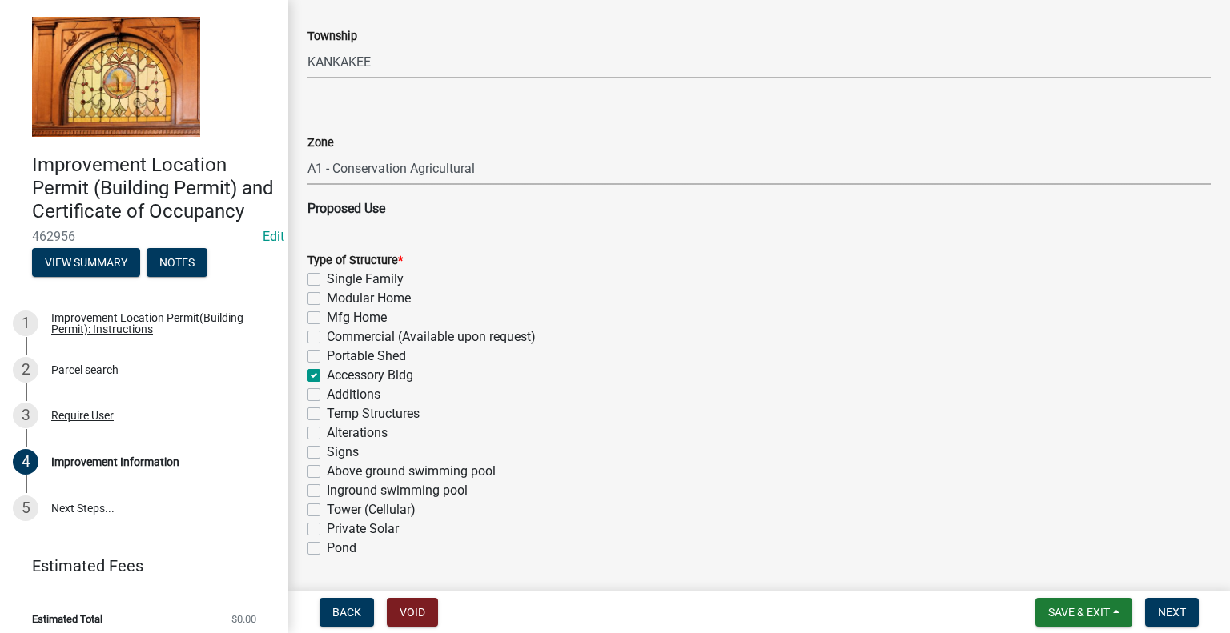
checkbox input "false"
checkbox input "true"
checkbox input "false"
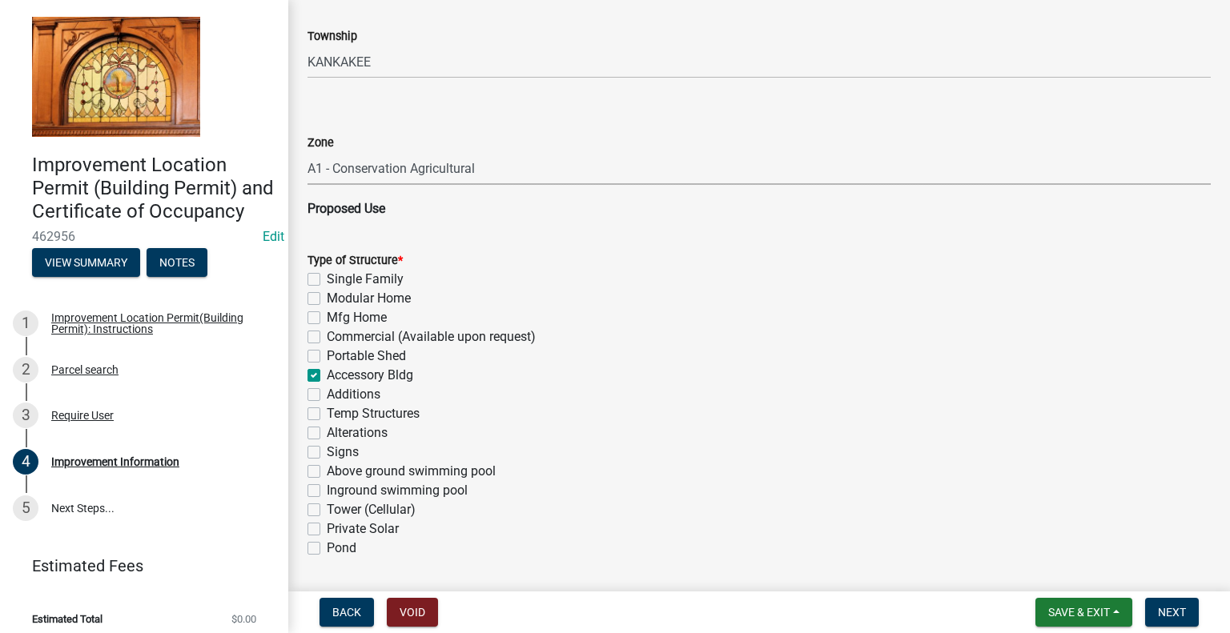
checkbox input "false"
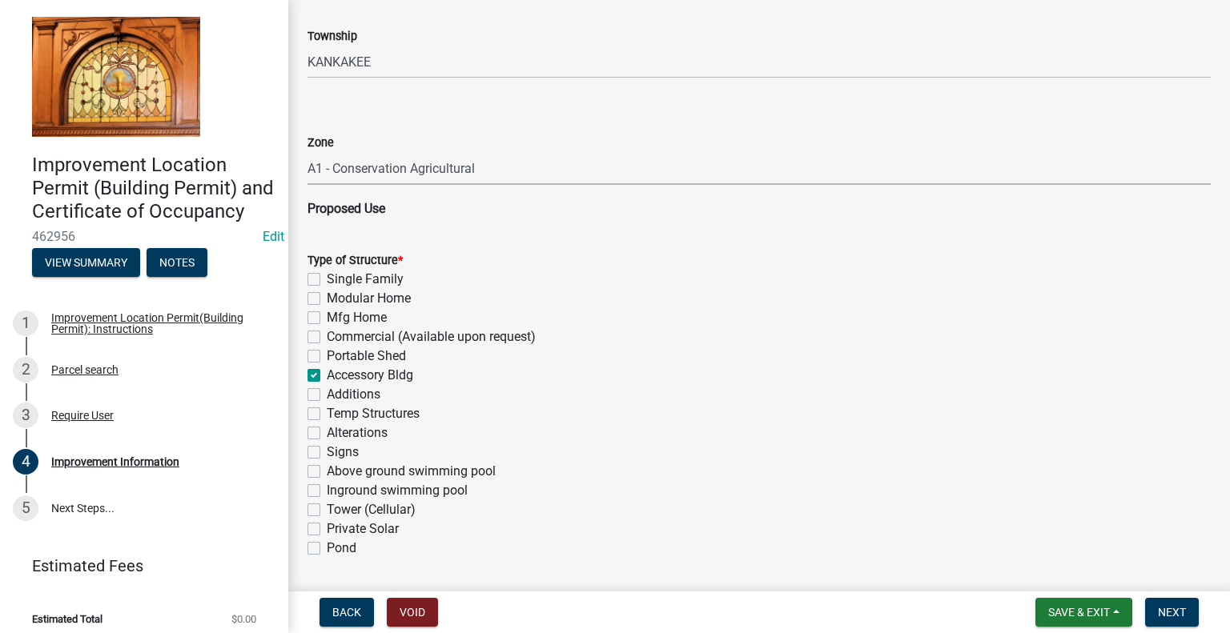
checkbox input "false"
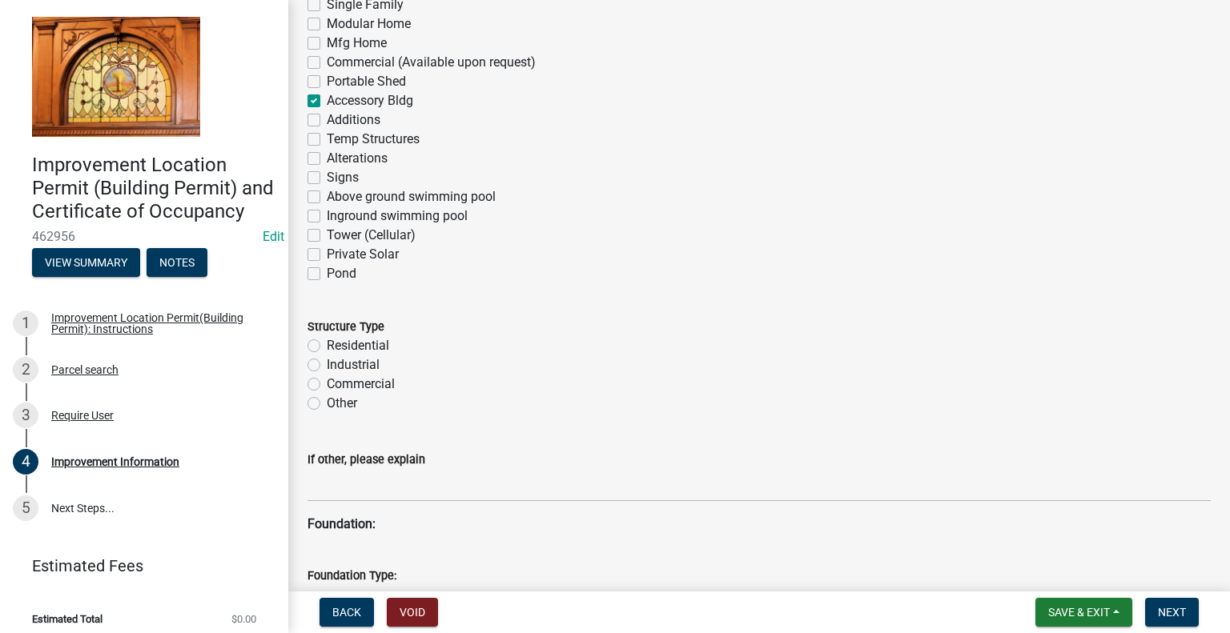
scroll to position [1223, 0]
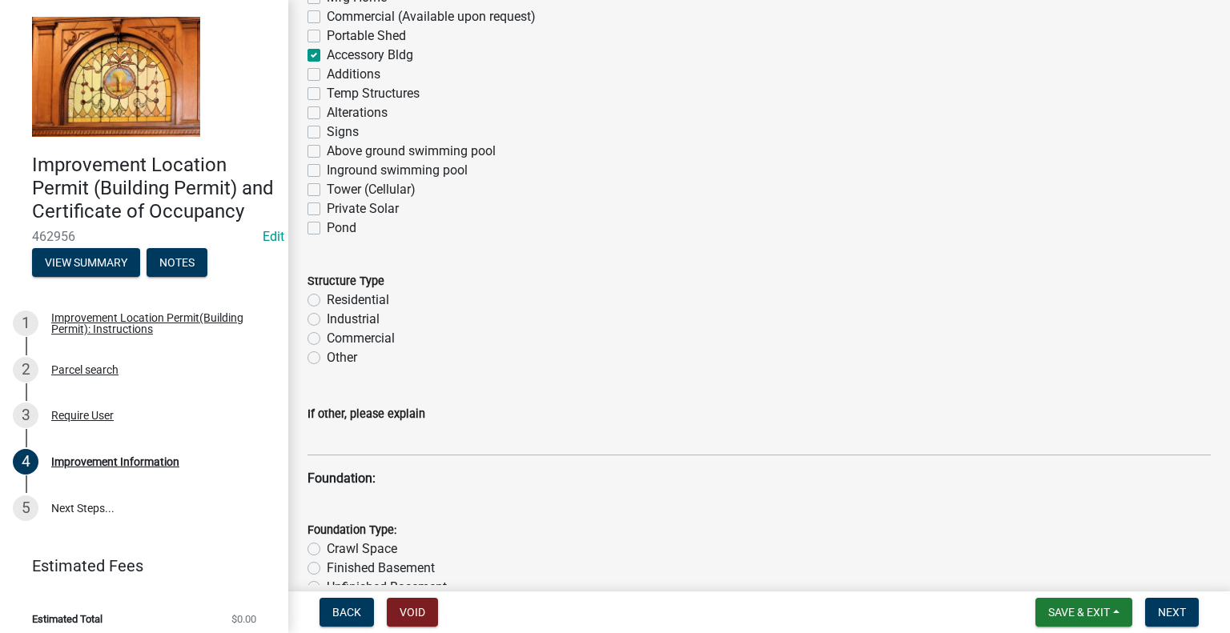
click at [327, 300] on label "Residential" at bounding box center [358, 300] width 62 height 19
click at [327, 300] on input "Residential" at bounding box center [332, 296] width 10 height 10
radio input "true"
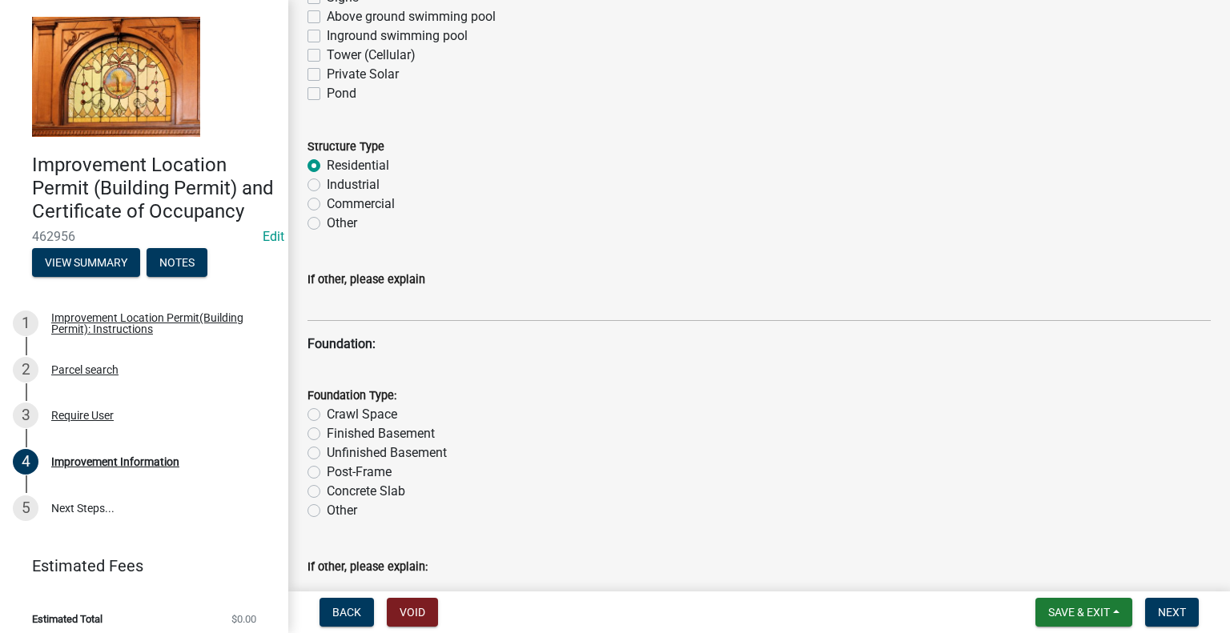
scroll to position [1383, 0]
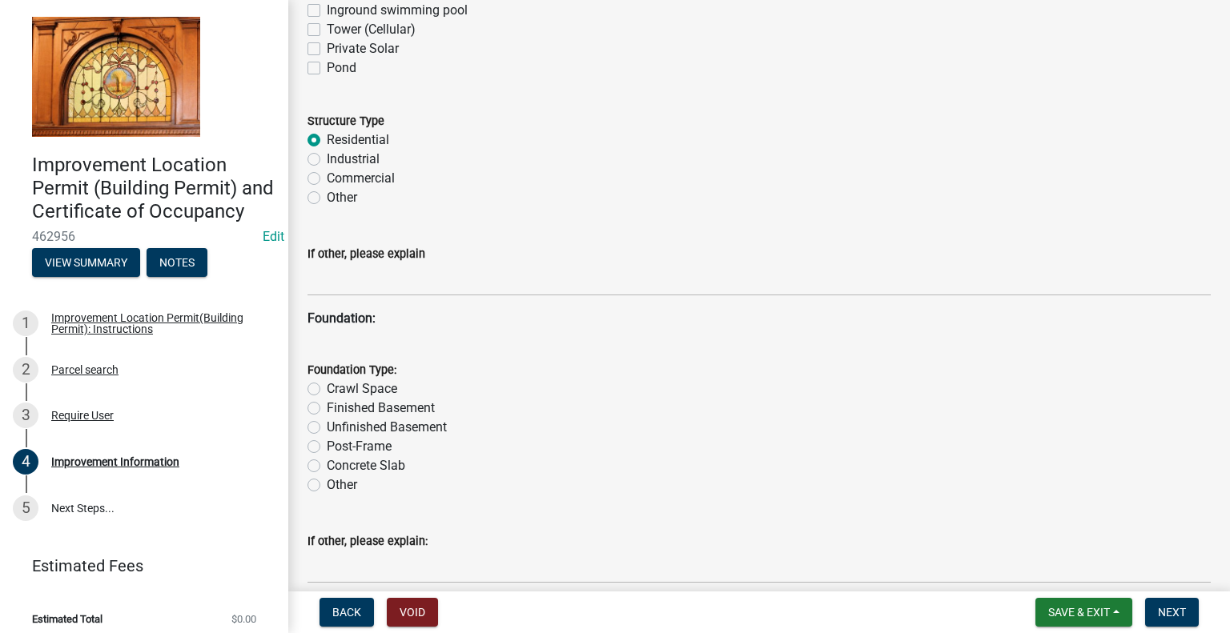
click at [327, 448] on label "Post-Frame" at bounding box center [359, 446] width 65 height 19
click at [327, 448] on input "Post-Frame" at bounding box center [332, 442] width 10 height 10
radio input "true"
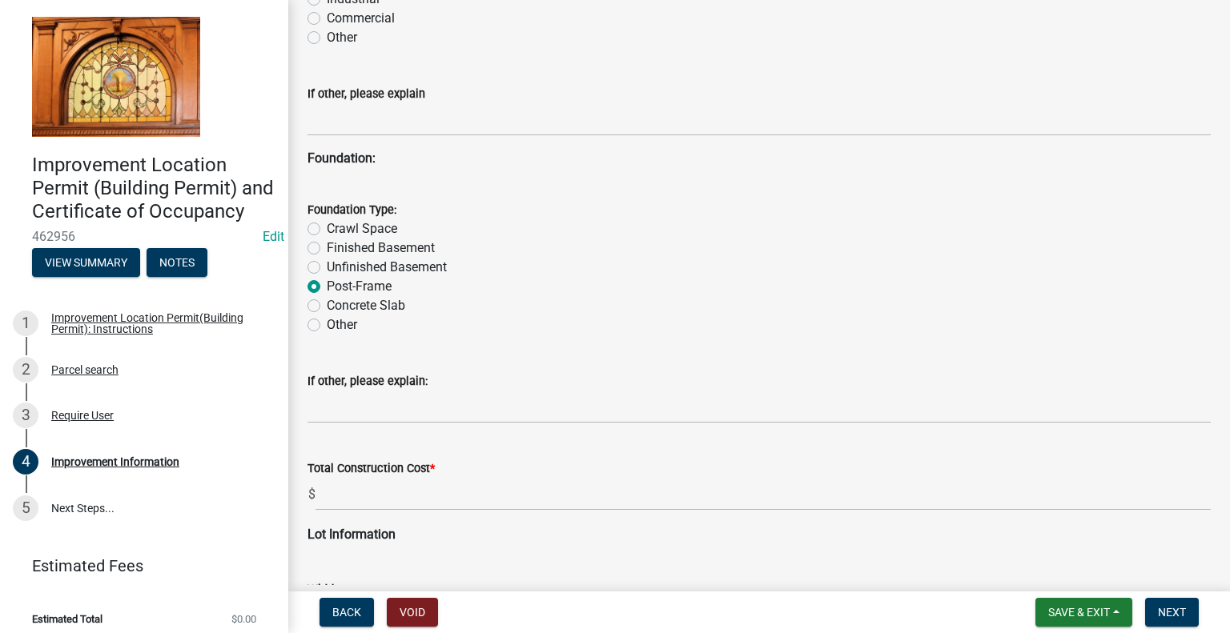
scroll to position [1624, 0]
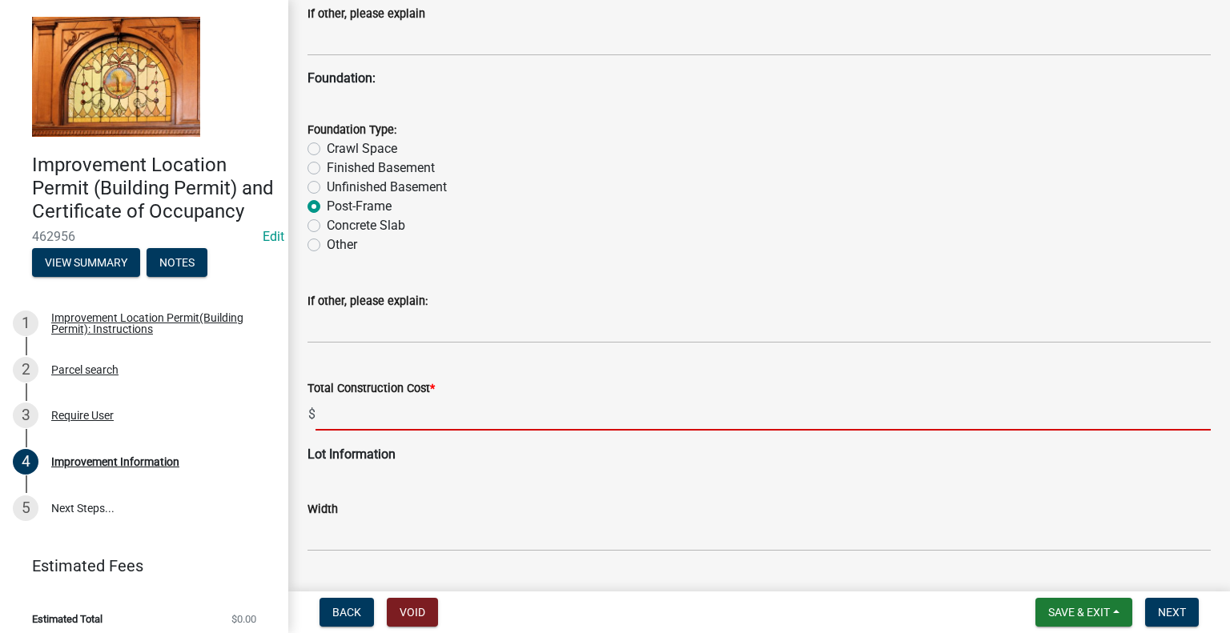
click at [347, 412] on input "text" at bounding box center [762, 414] width 895 height 33
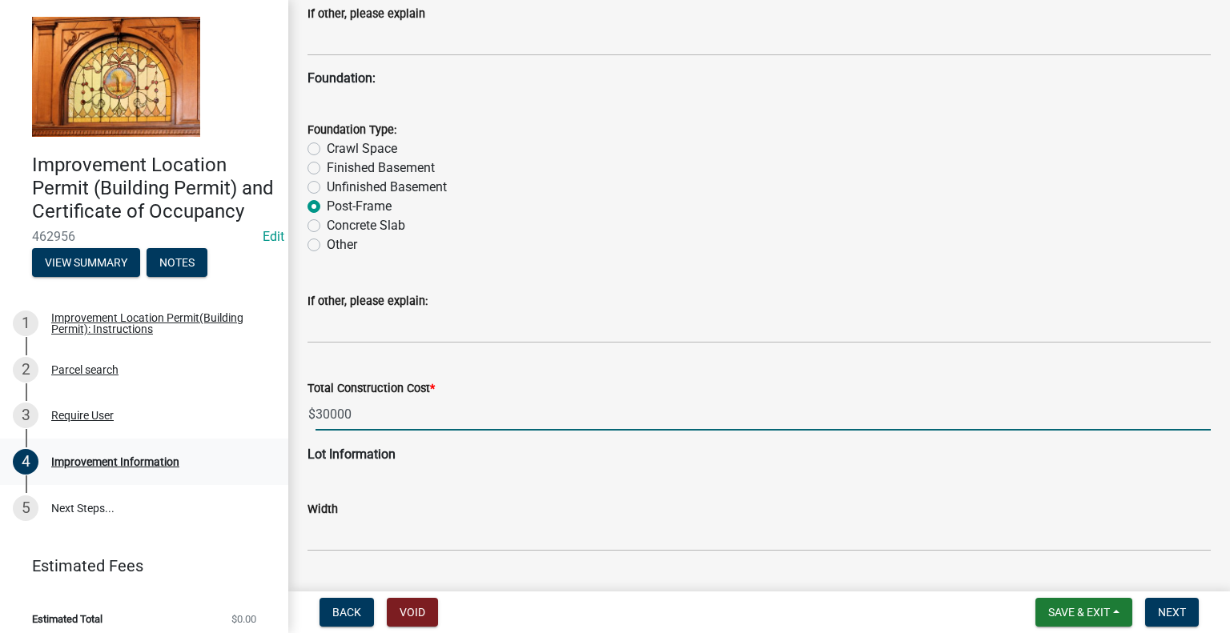
type input "30000"
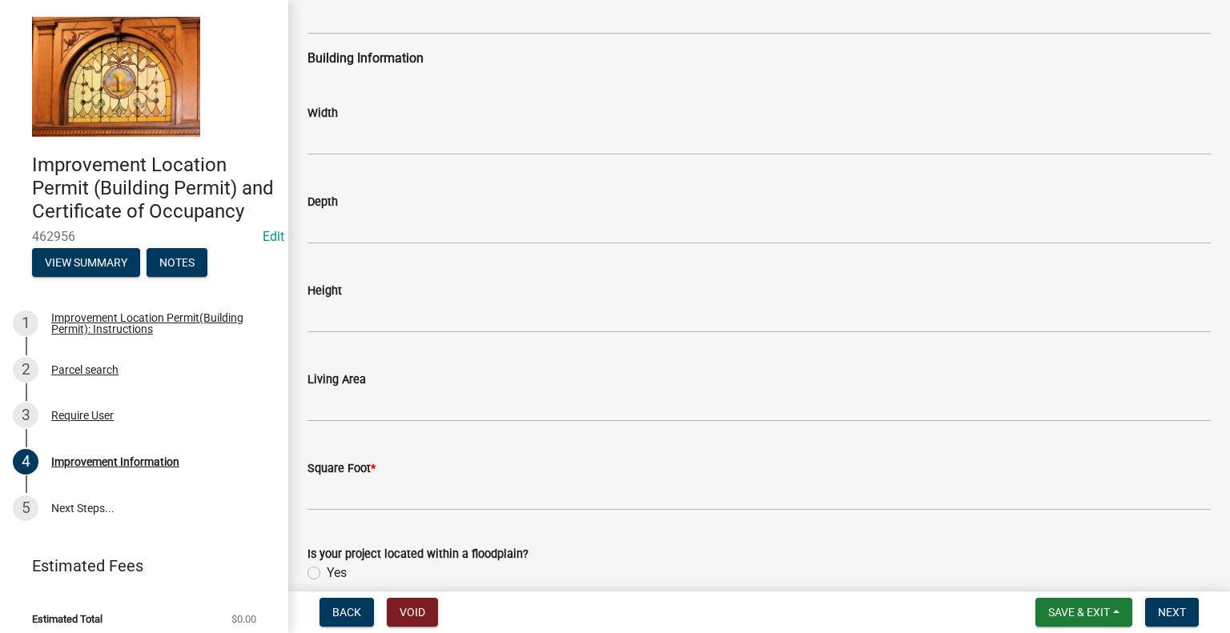
scroll to position [2344, 0]
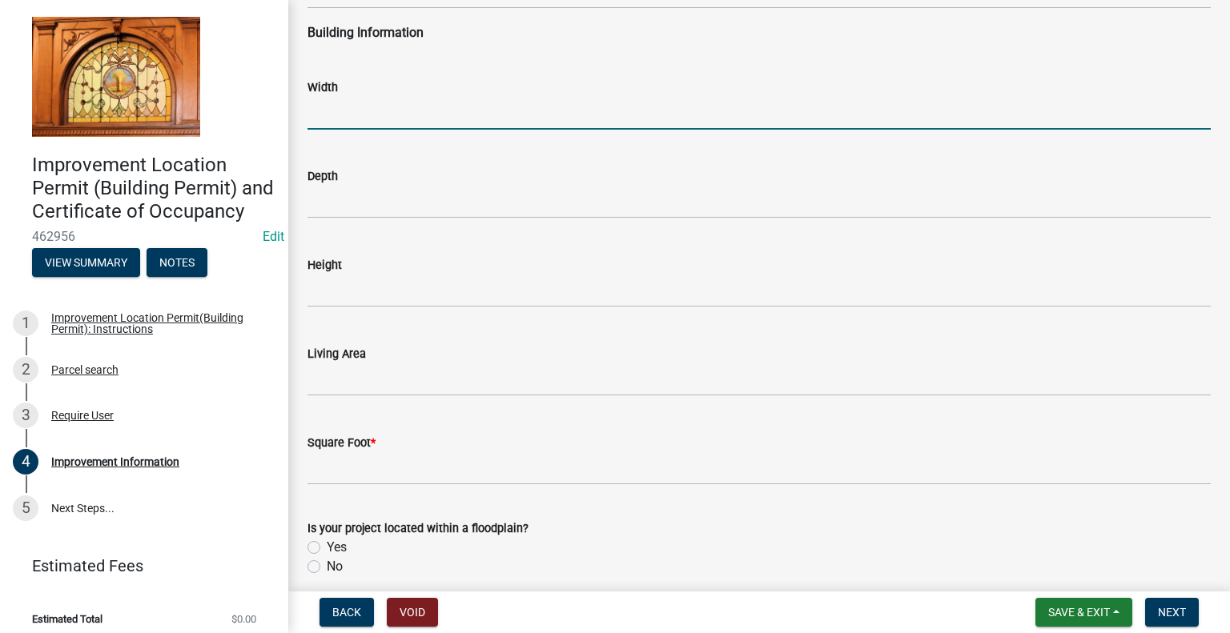
click at [393, 105] on input "text" at bounding box center [758, 113] width 903 height 33
type input "40"
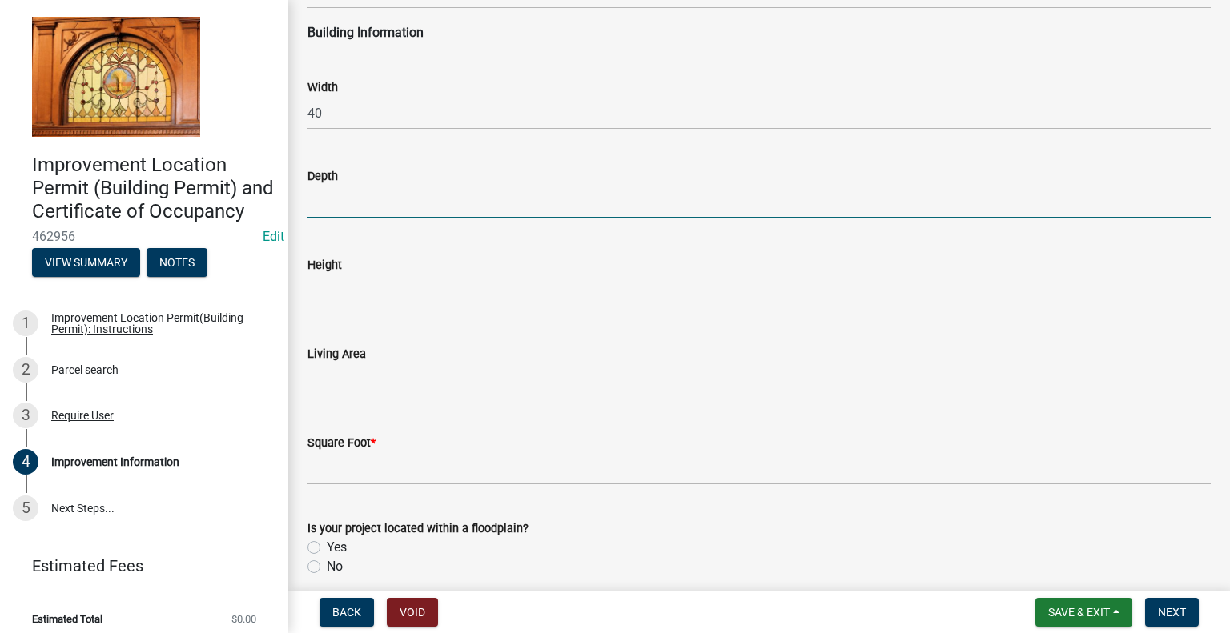
click at [371, 195] on input "text" at bounding box center [758, 202] width 903 height 33
type input "40"
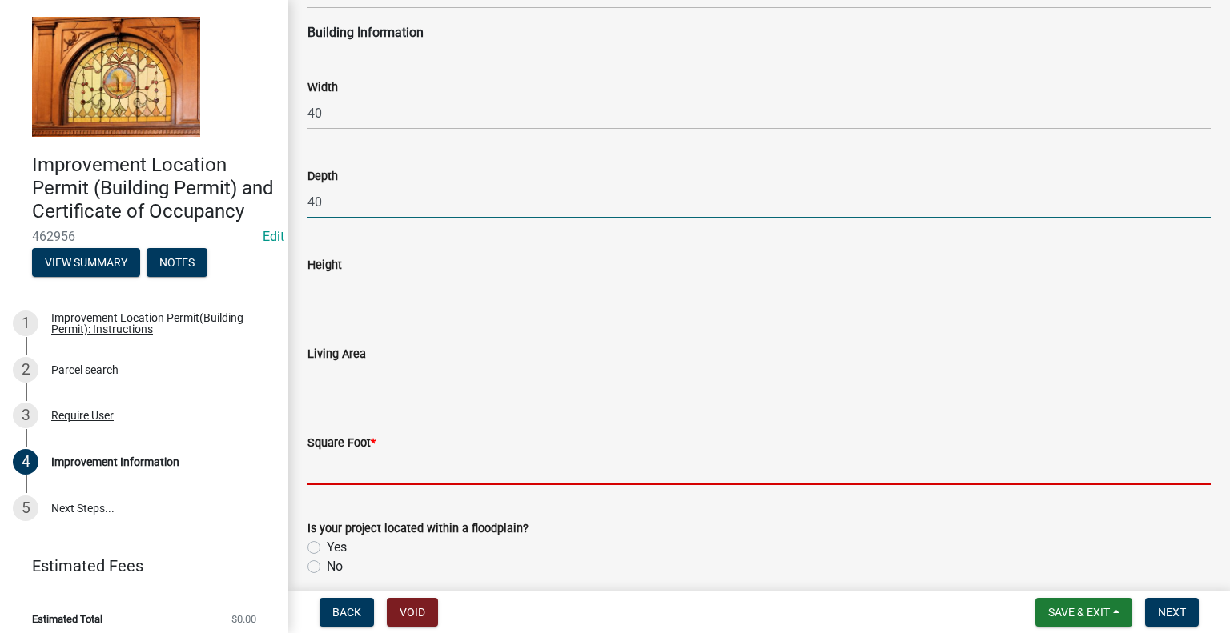
click at [342, 470] on input "text" at bounding box center [758, 468] width 903 height 33
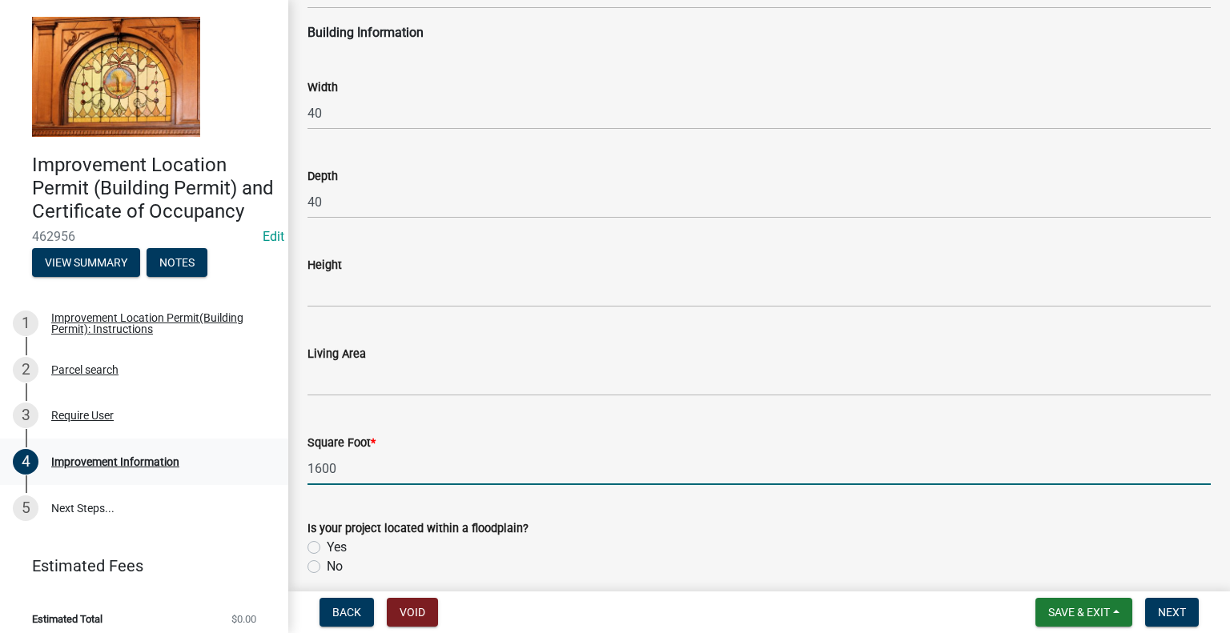
type input "1600"
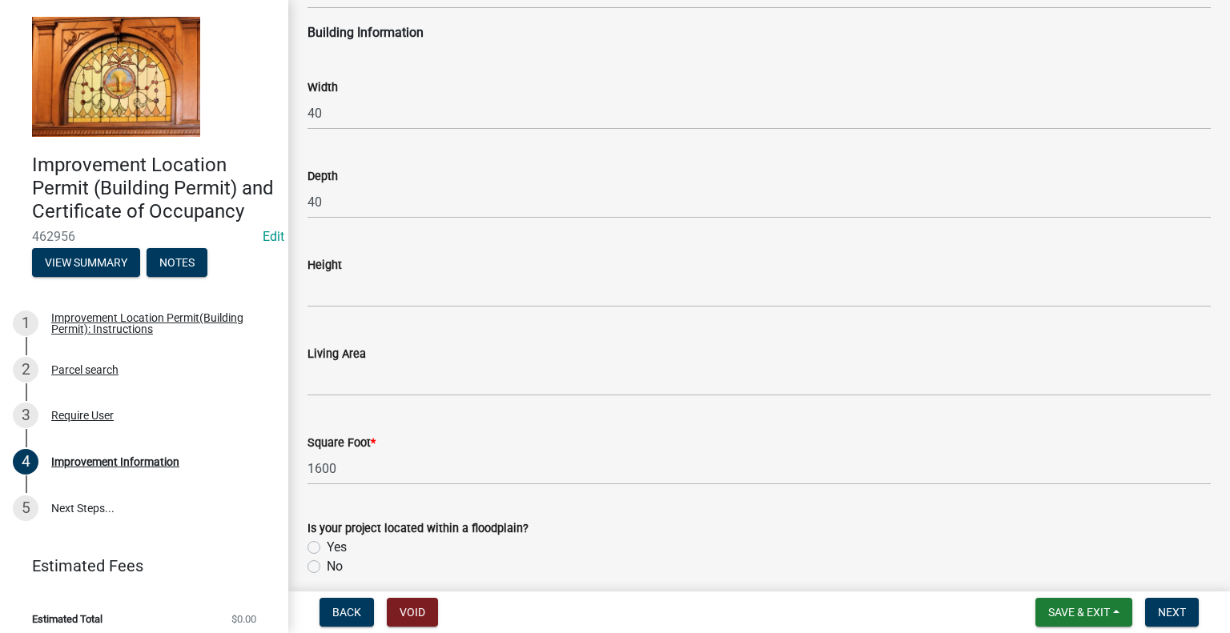
click at [327, 569] on label "No" at bounding box center [335, 566] width 16 height 19
click at [327, 568] on input "No" at bounding box center [332, 562] width 10 height 10
radio input "true"
click at [1162, 606] on span "Next" at bounding box center [1172, 612] width 28 height 13
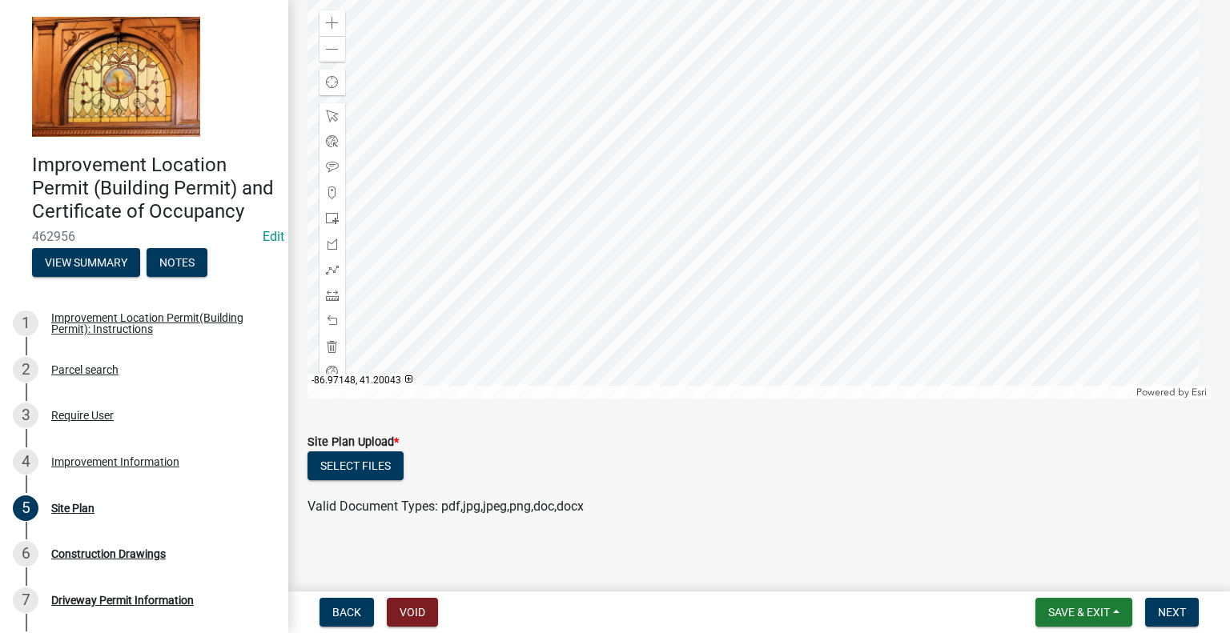
scroll to position [189, 0]
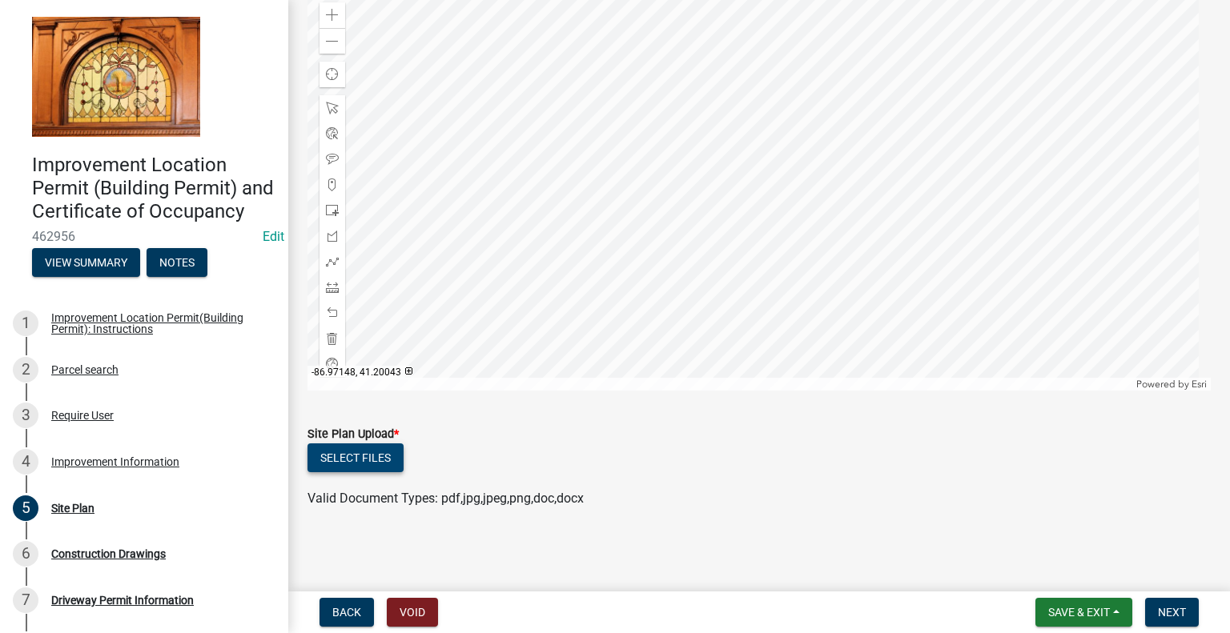
click at [378, 461] on button "Select files" at bounding box center [355, 458] width 96 height 29
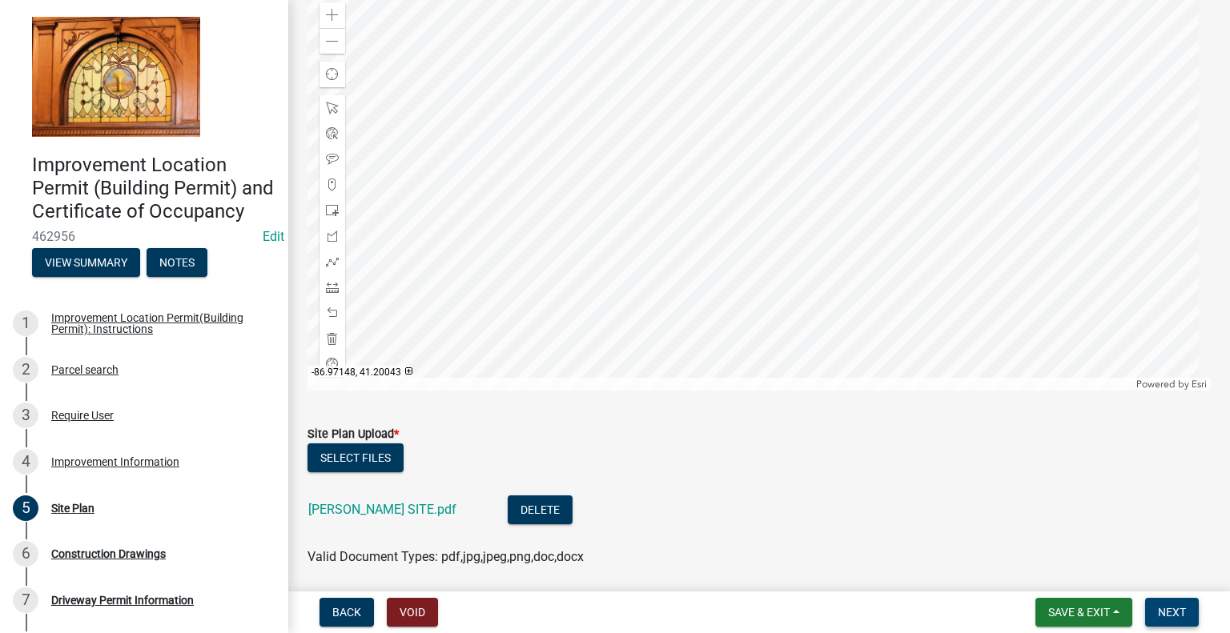
click at [1172, 611] on span "Next" at bounding box center [1172, 612] width 28 height 13
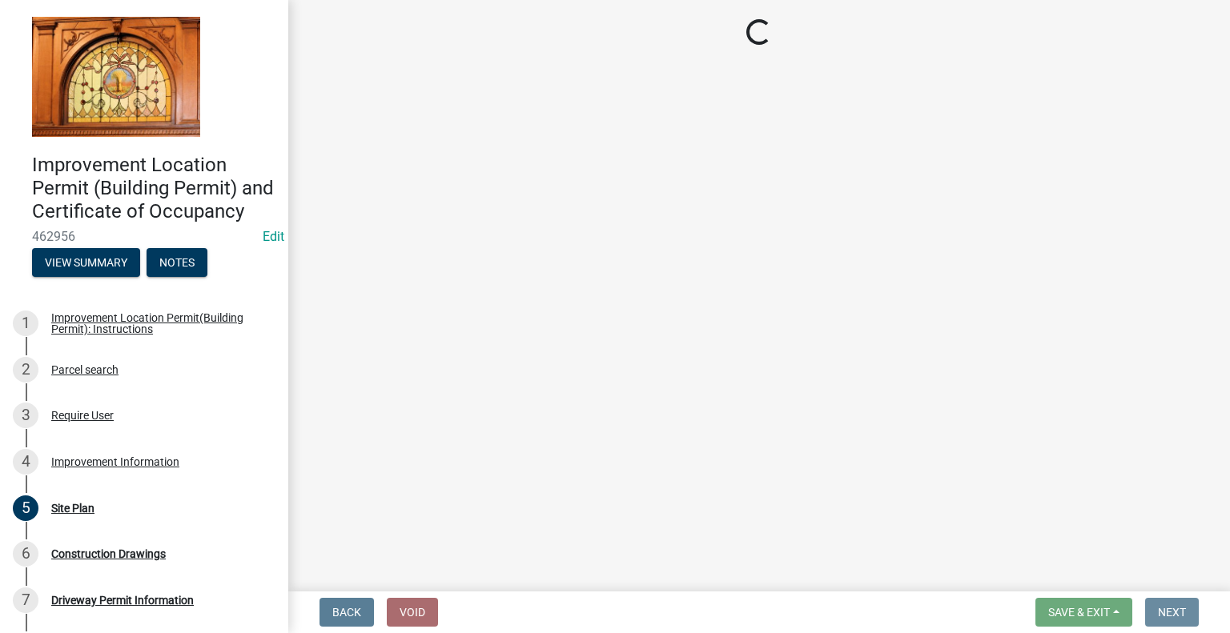
scroll to position [0, 0]
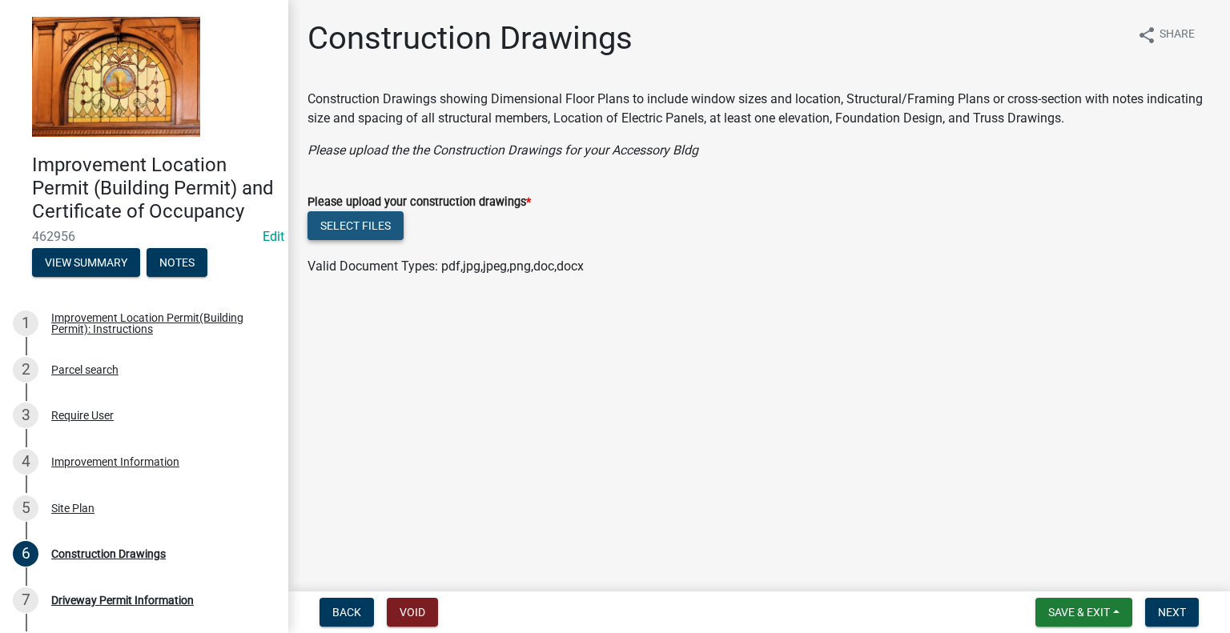
click at [371, 228] on button "Select files" at bounding box center [355, 225] width 96 height 29
click at [383, 227] on button "Select files" at bounding box center [355, 225] width 96 height 29
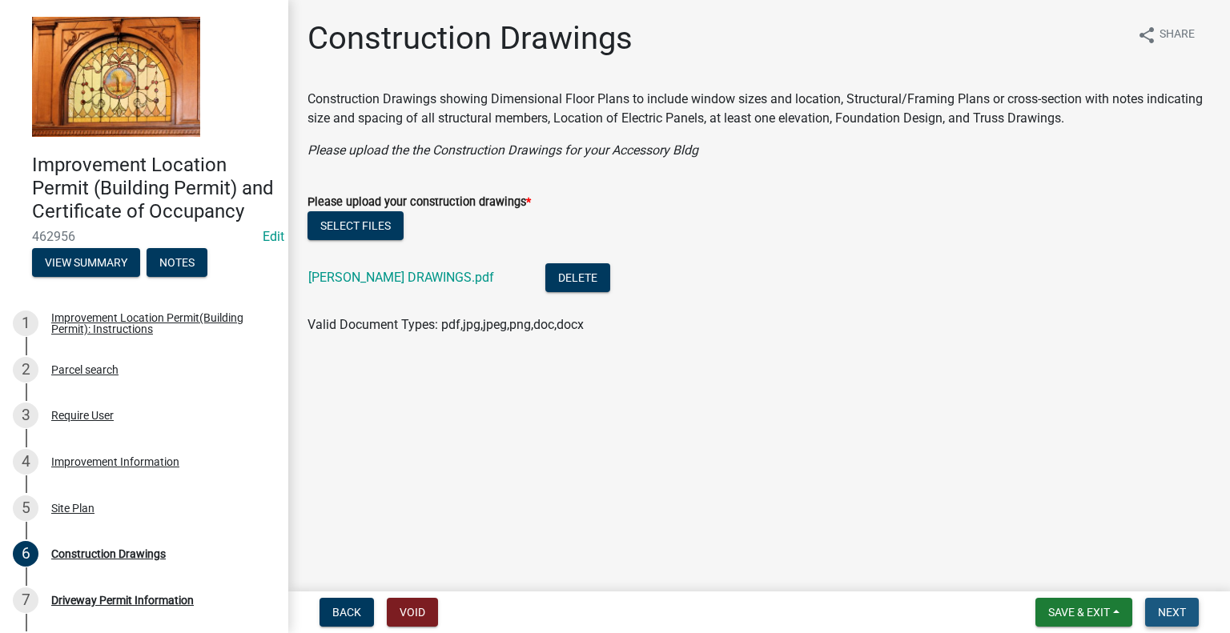
click at [1175, 608] on span "Next" at bounding box center [1172, 612] width 28 height 13
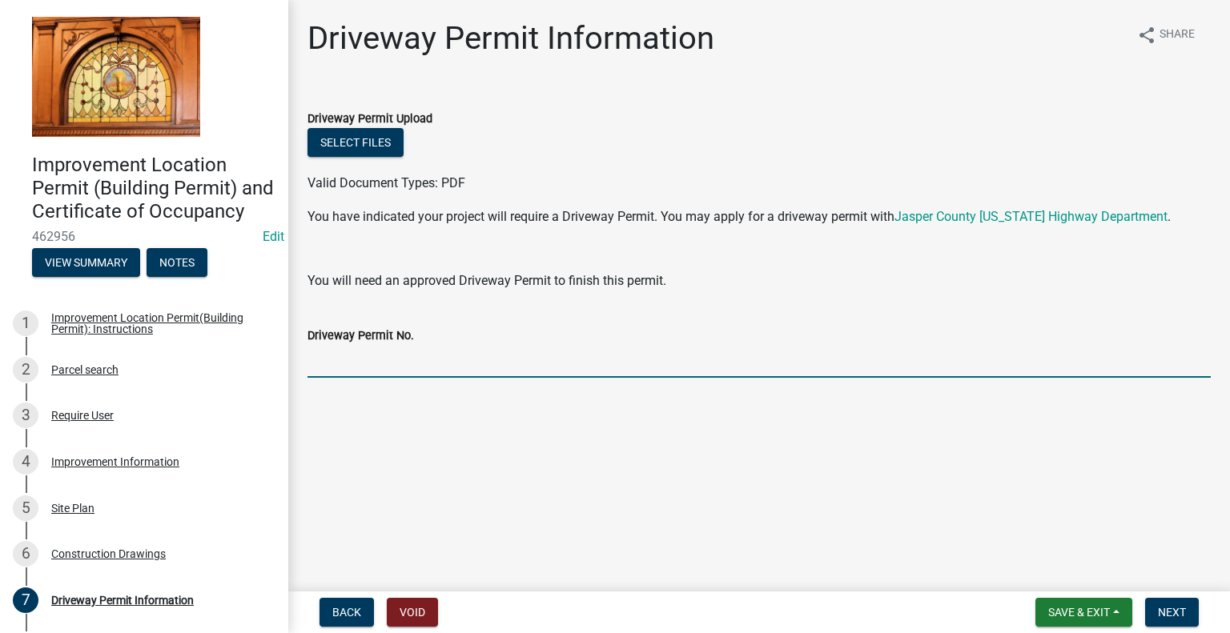
click at [444, 360] on input "Driveway Permit No." at bounding box center [758, 361] width 903 height 33
type input "EXISTING"
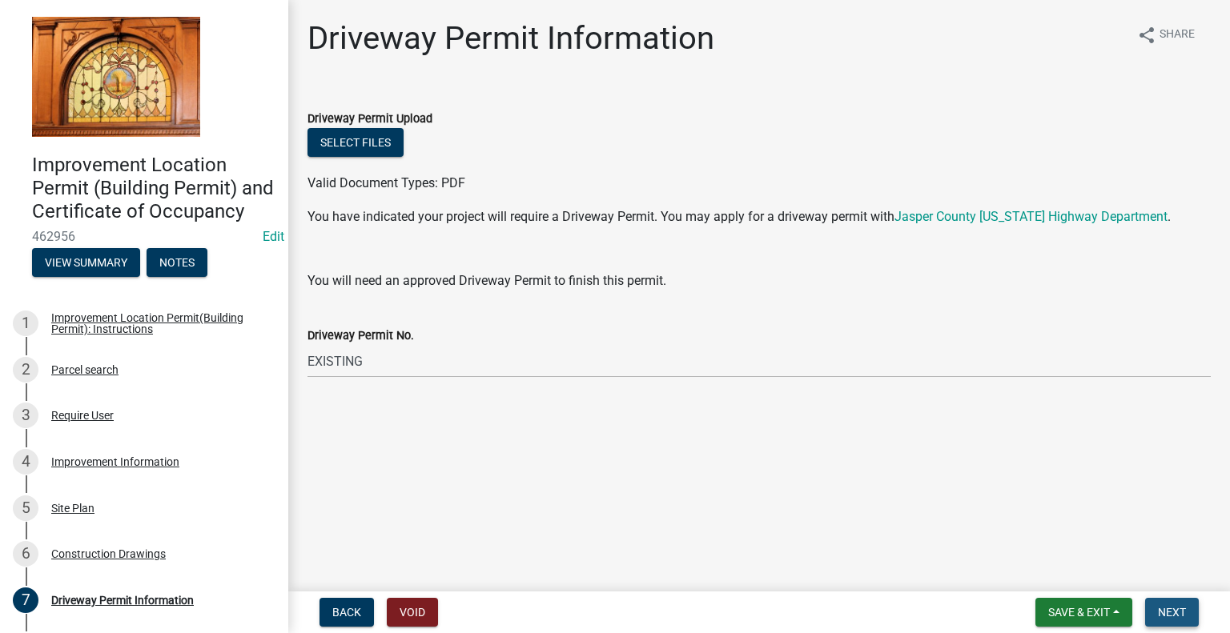
click at [1174, 614] on span "Next" at bounding box center [1172, 612] width 28 height 13
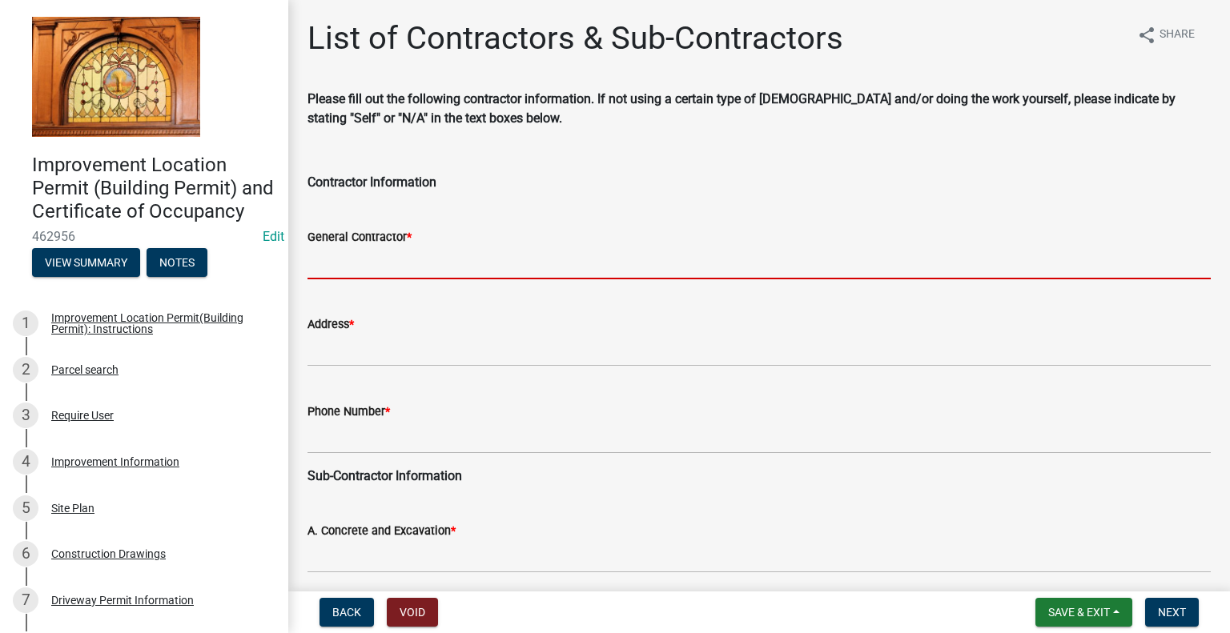
click at [544, 262] on input "General Contractor *" at bounding box center [758, 263] width 903 height 33
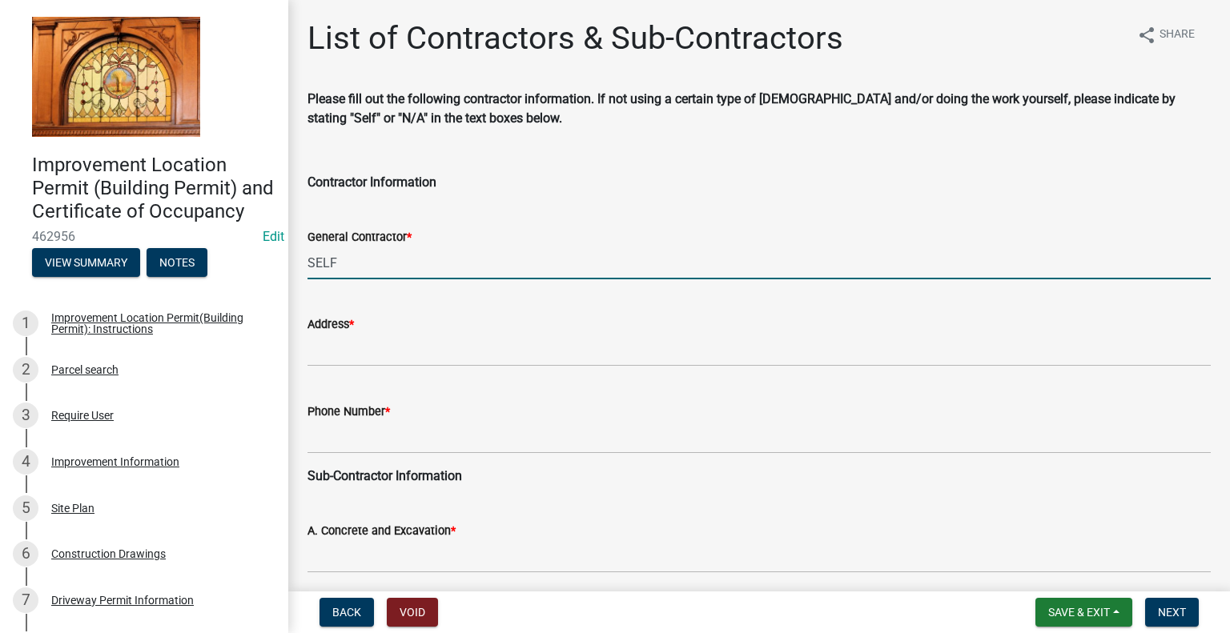
type input "SELF"
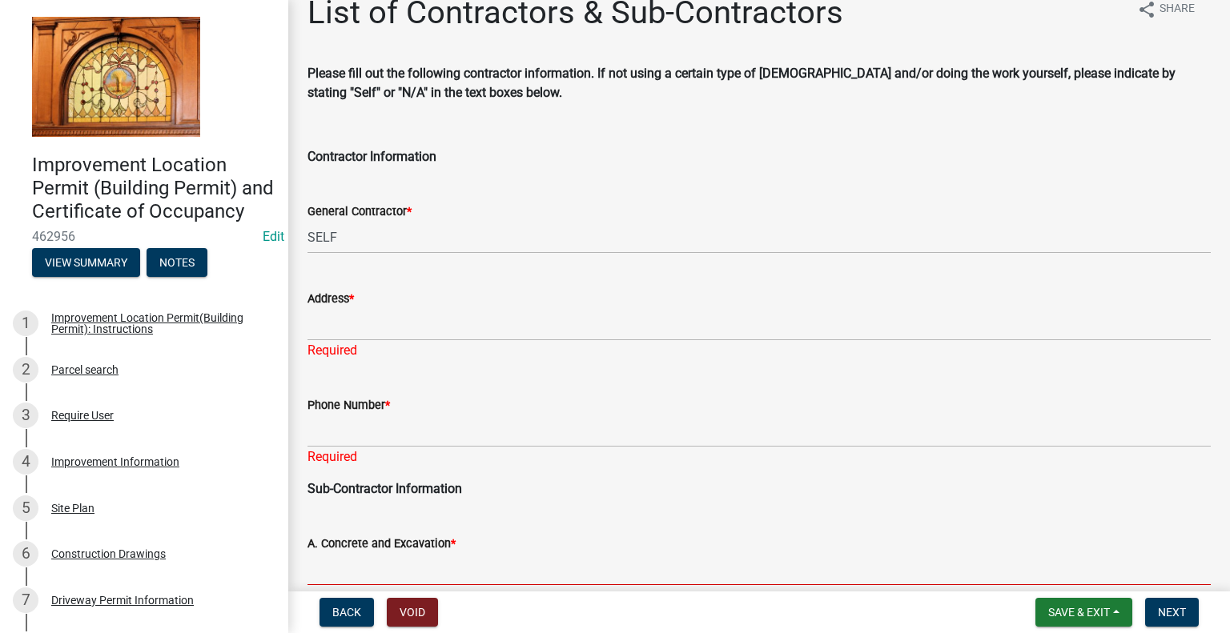
scroll to position [106, 0]
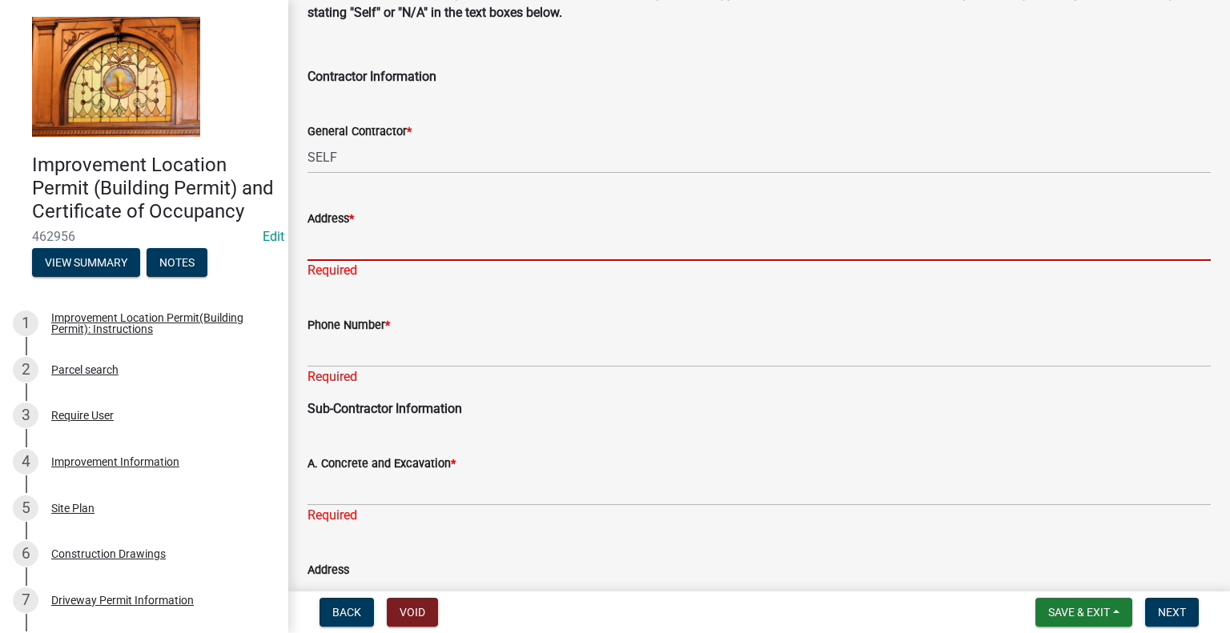
click at [454, 237] on input "Address *" at bounding box center [758, 244] width 903 height 33
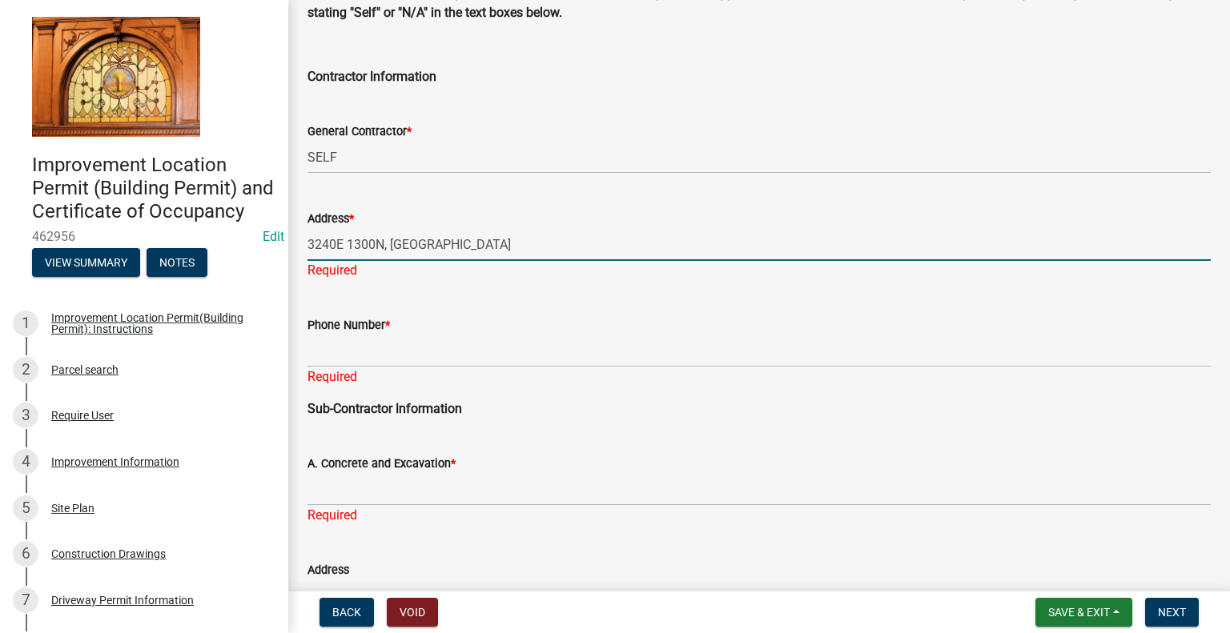
type input "3240E 1300N, [GEOGRAPHIC_DATA]"
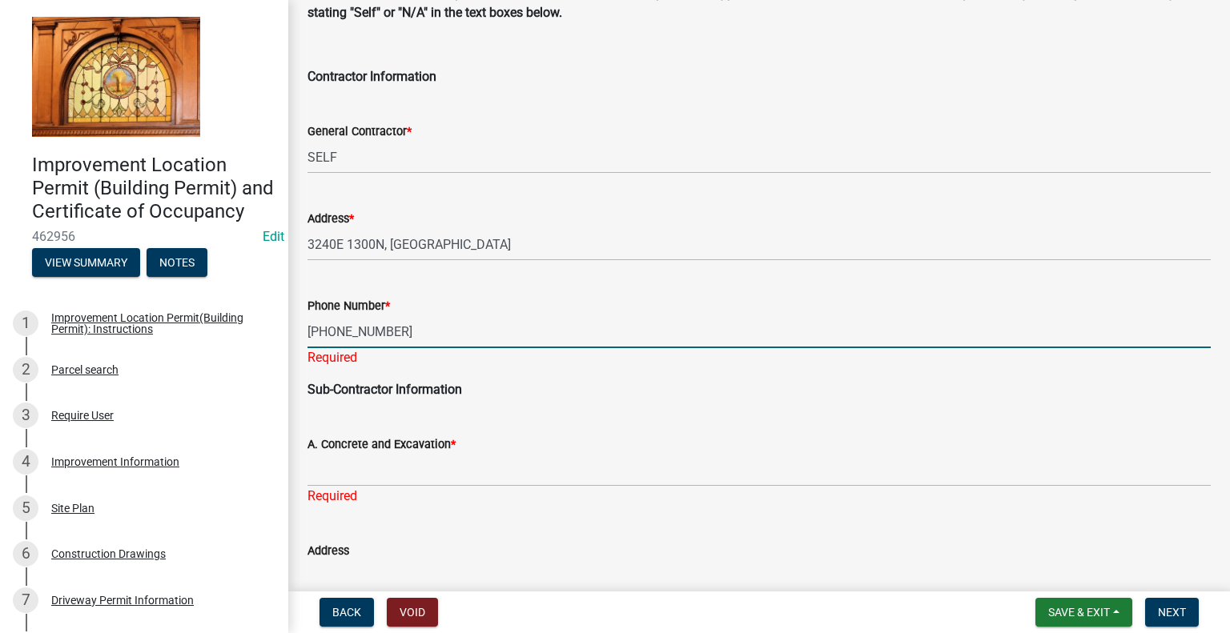
type input "[PHONE_NUMBER]"
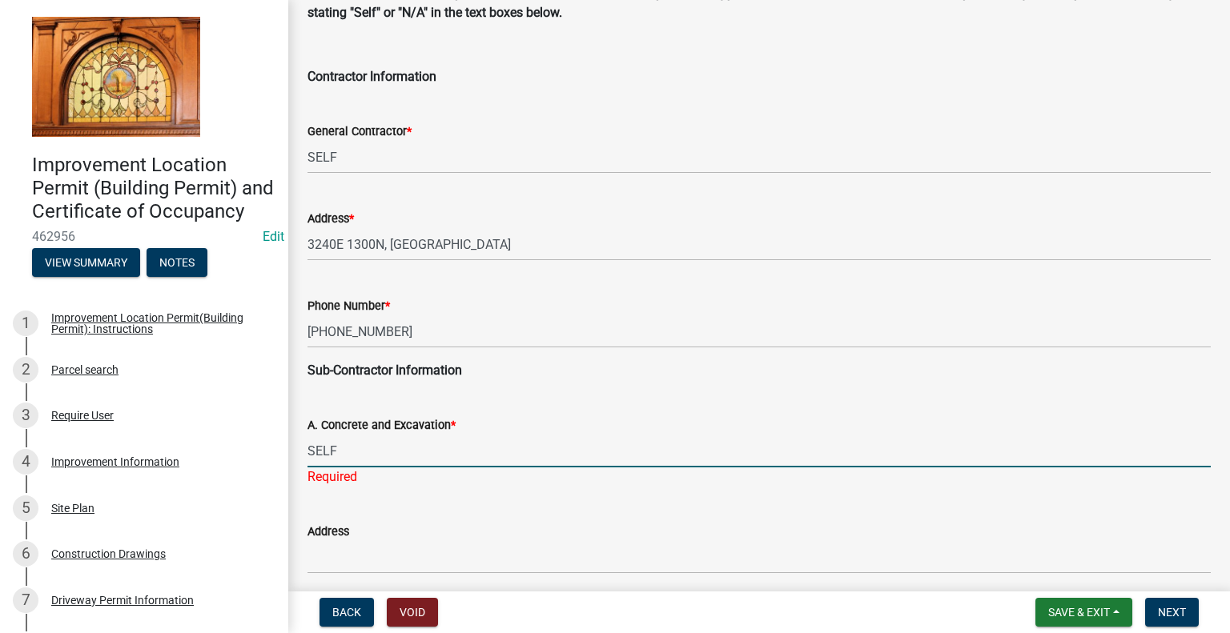
type input "SELF"
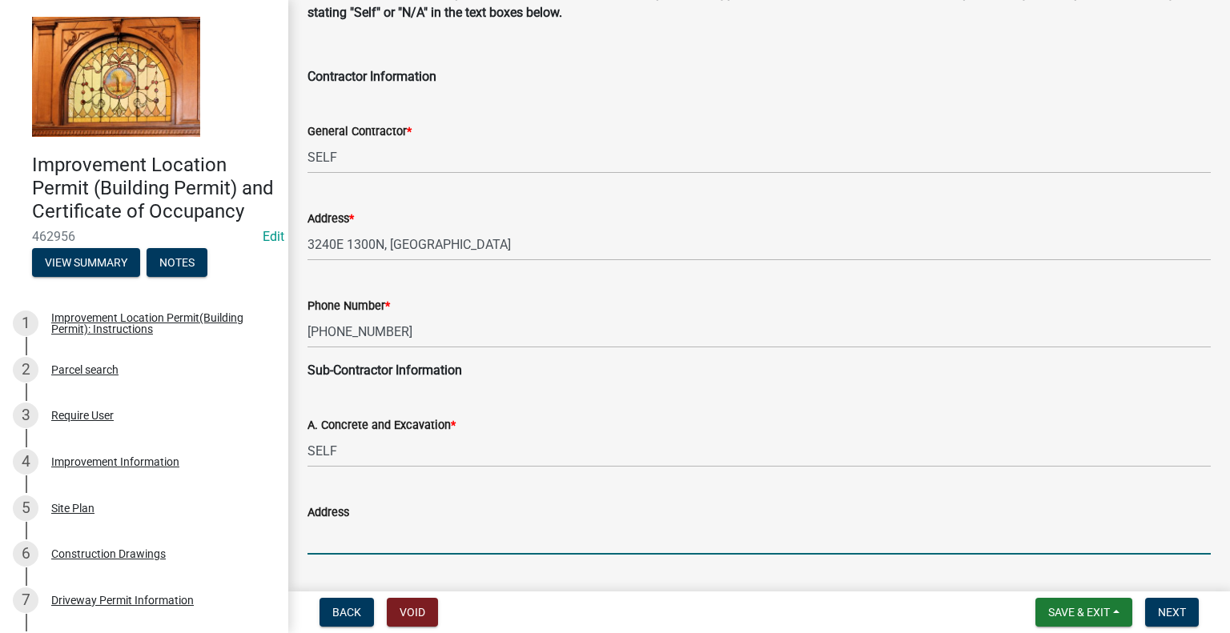
scroll to position [439, 0]
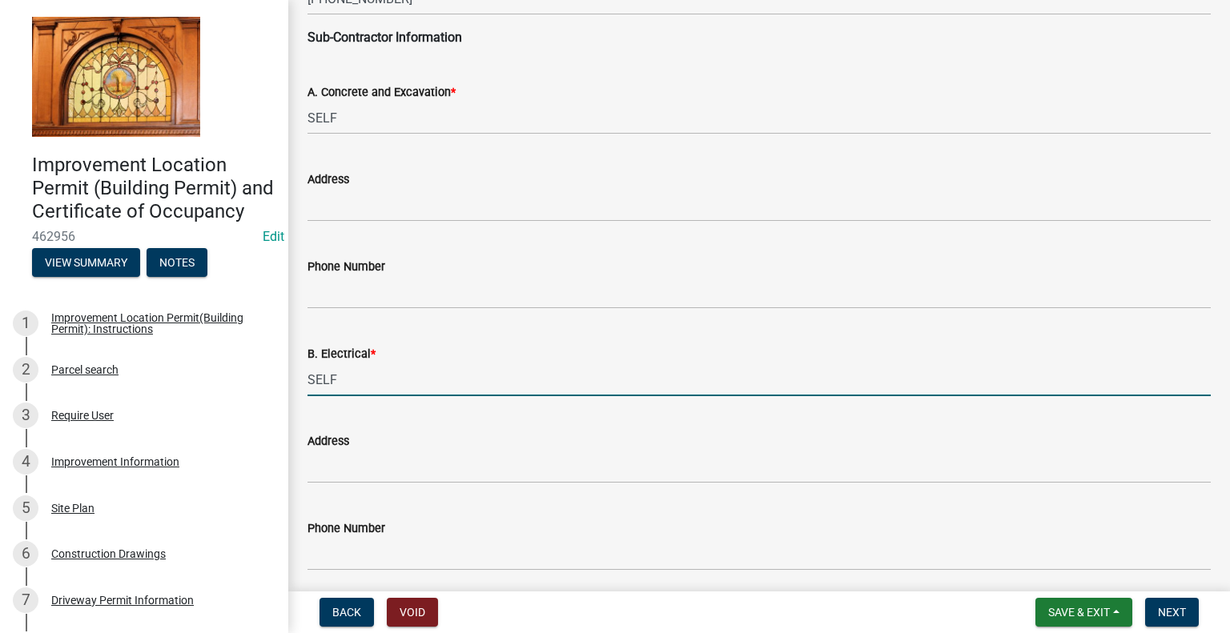
type input "SELF"
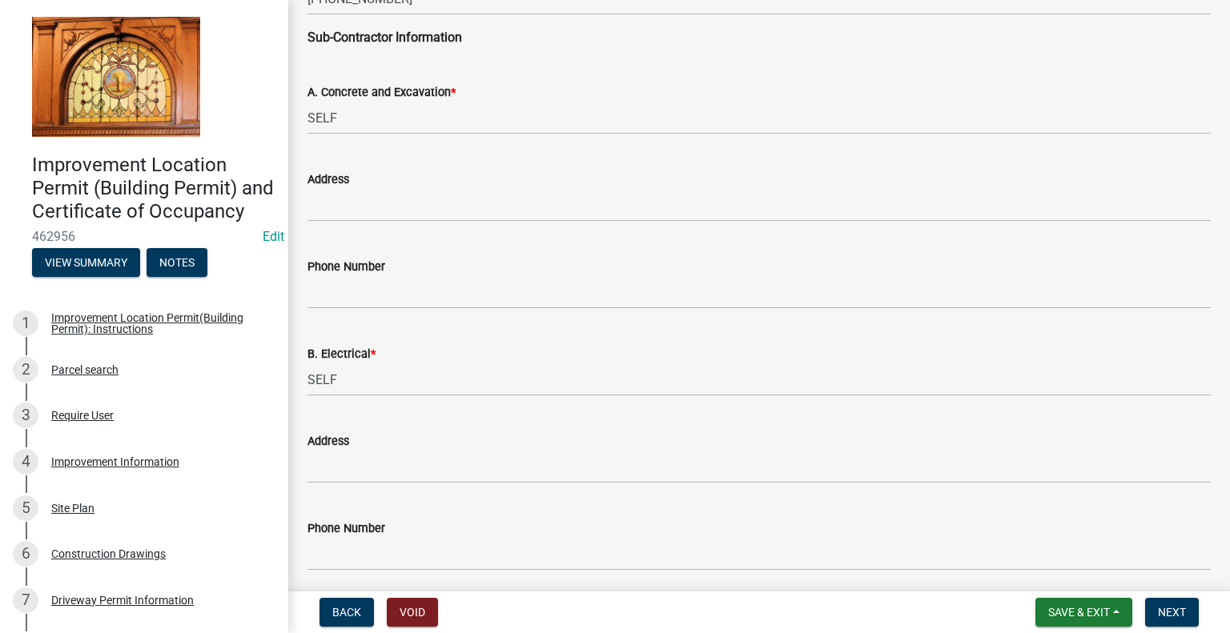
scroll to position [788, 0]
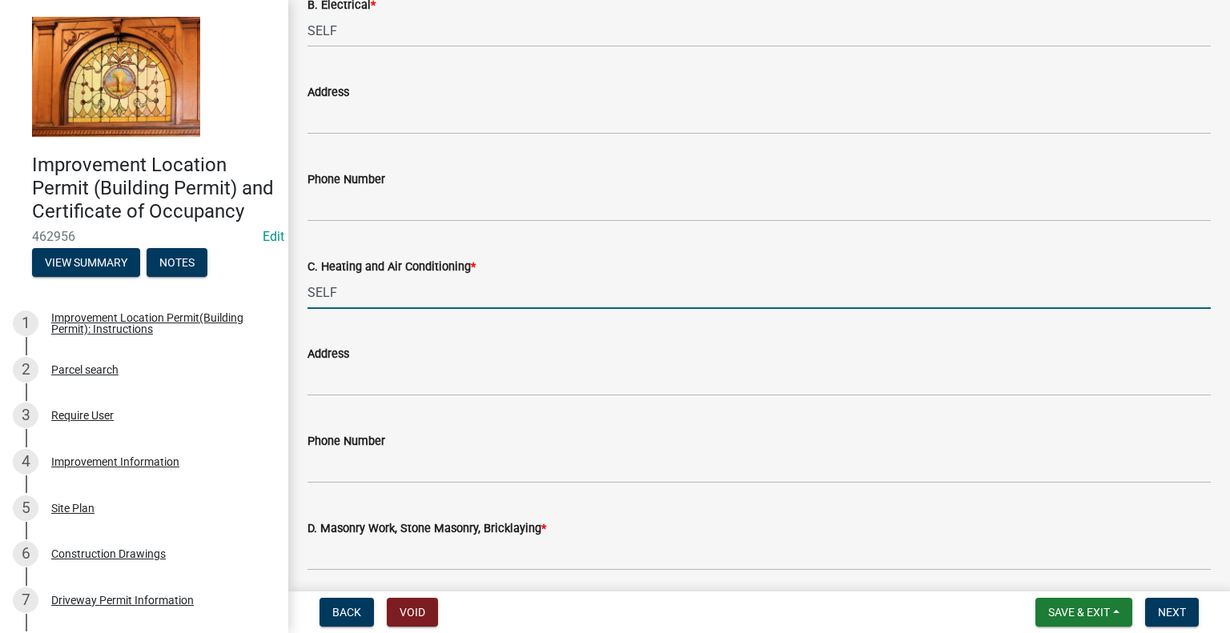
type input "SELF"
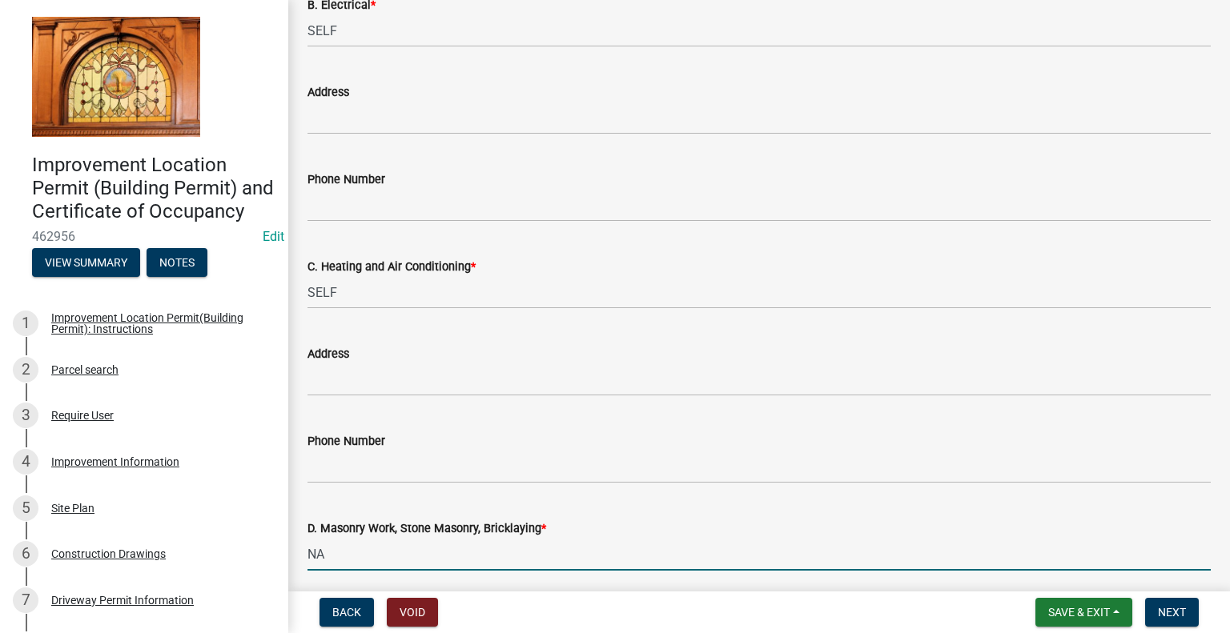
type input "NA"
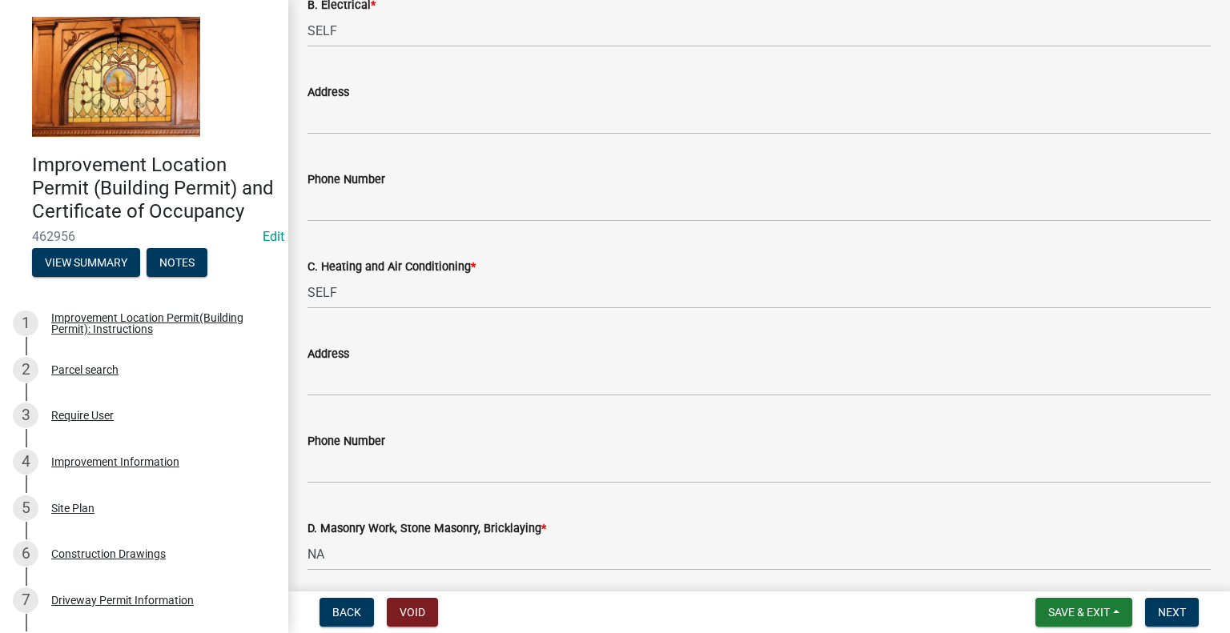
scroll to position [1137, 0]
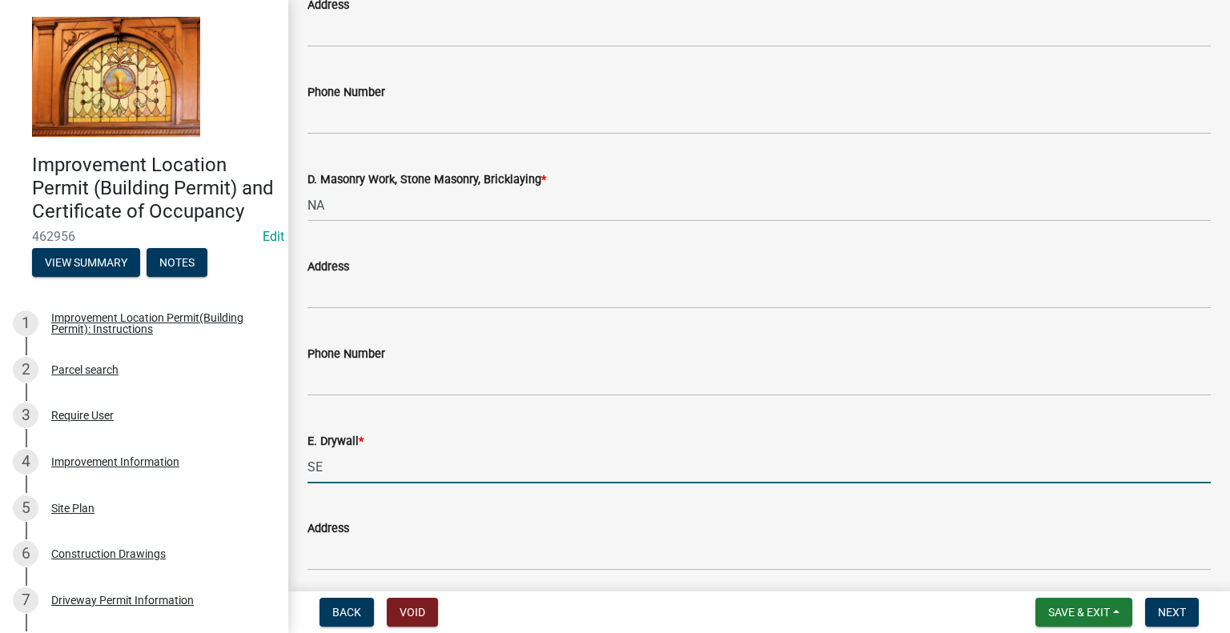
type input "S"
type input "NA"
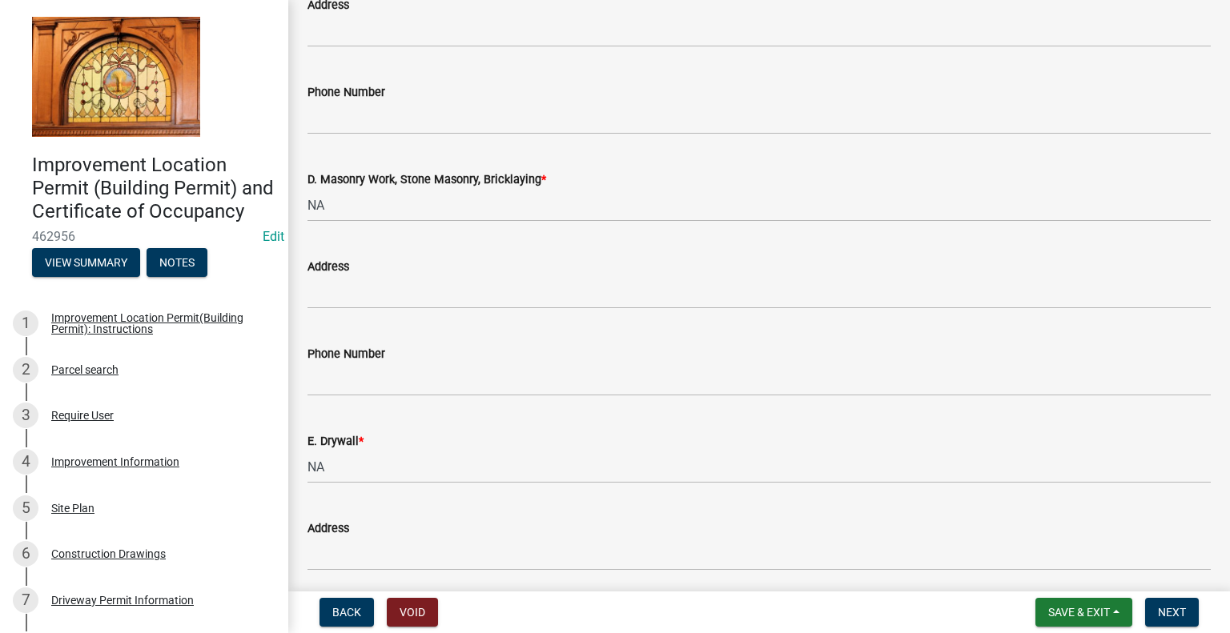
scroll to position [1486, 0]
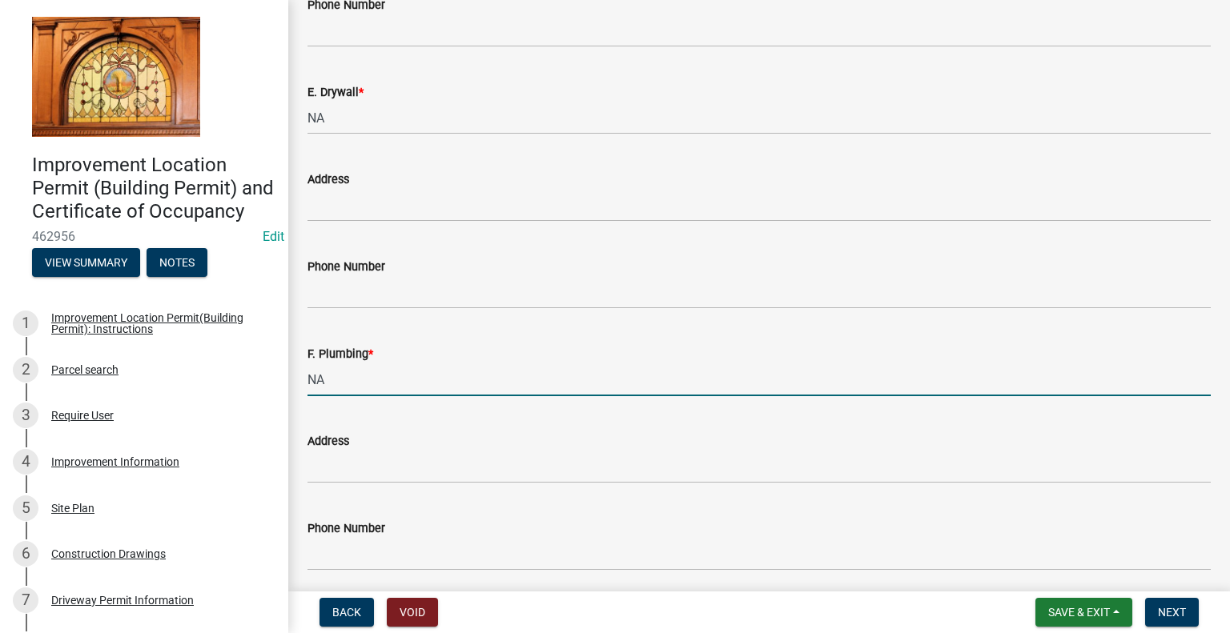
type input "NA"
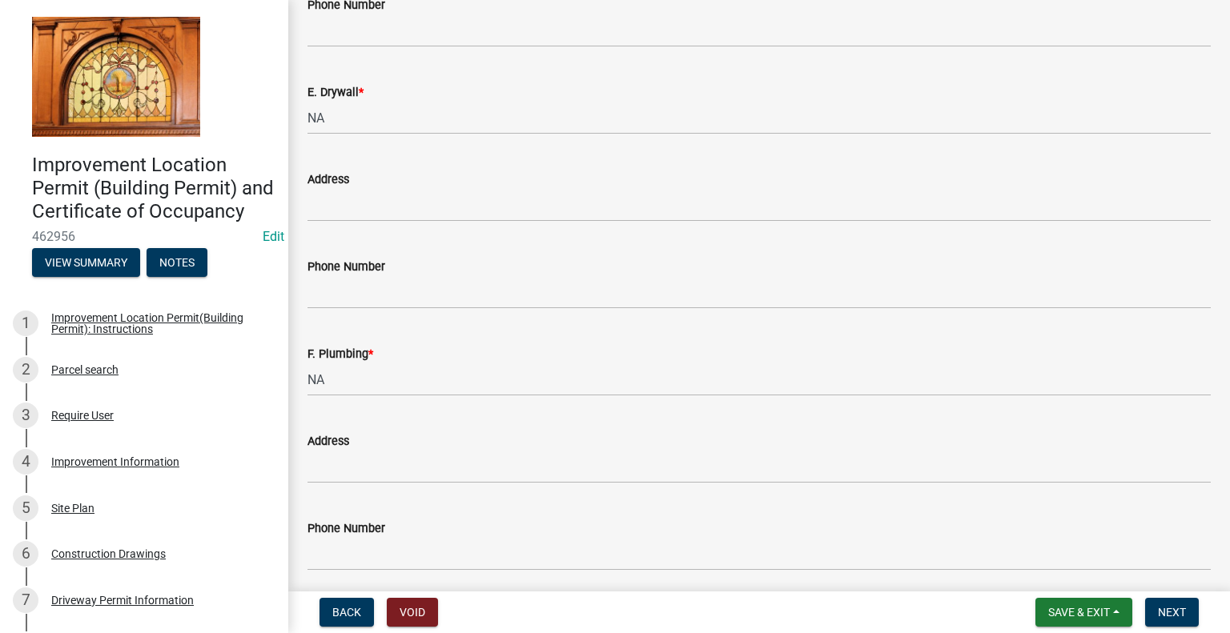
scroll to position [1633, 0]
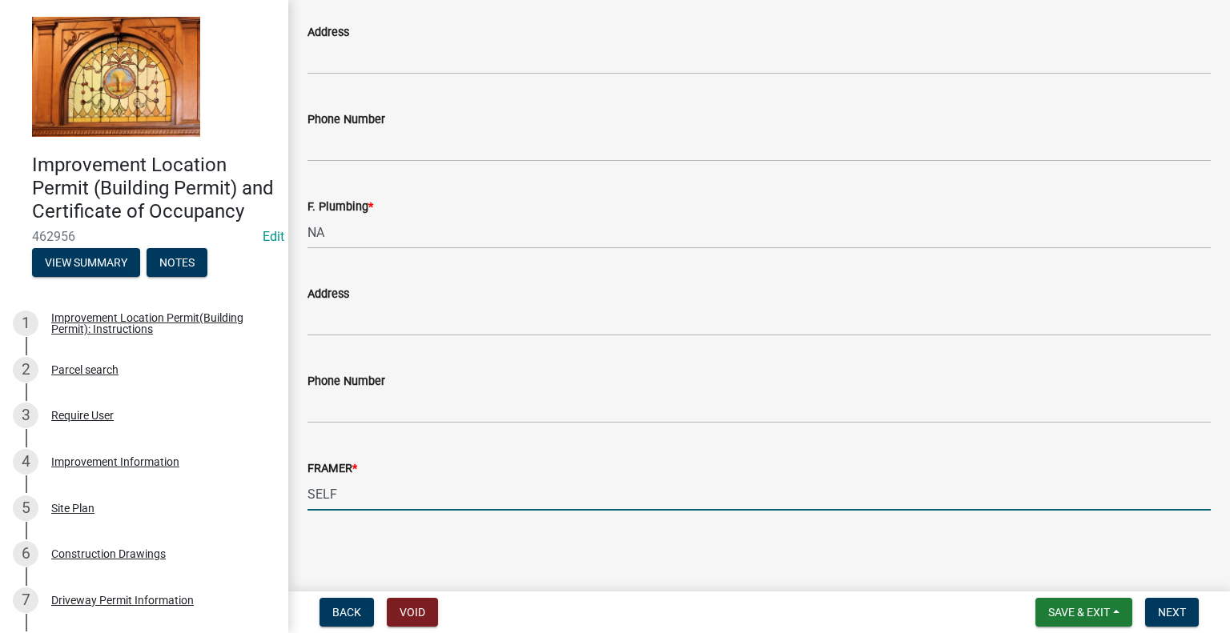
type input "SELF"
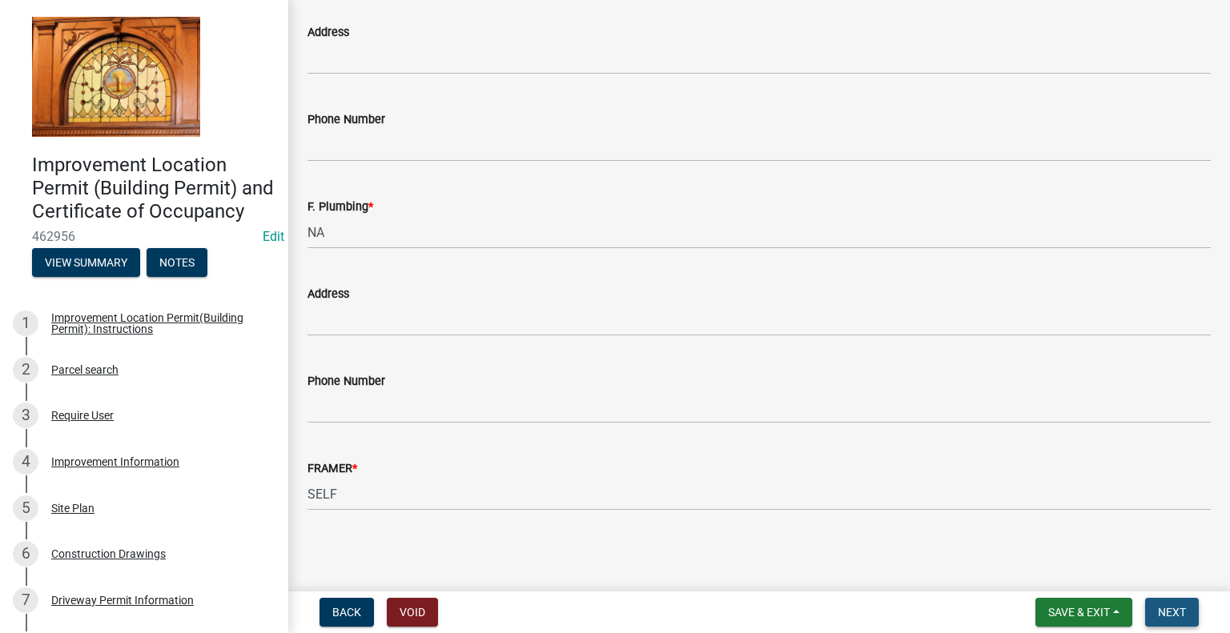
click at [1147, 612] on button "Next" at bounding box center [1172, 612] width 54 height 29
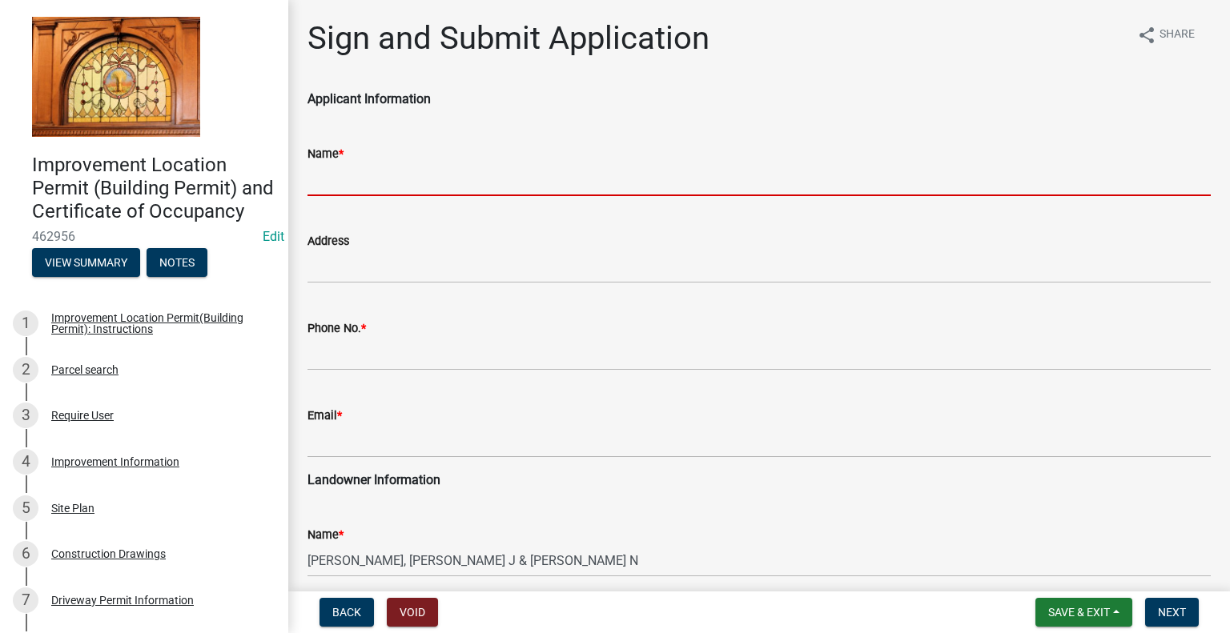
click at [552, 183] on input "Name *" at bounding box center [758, 179] width 903 height 33
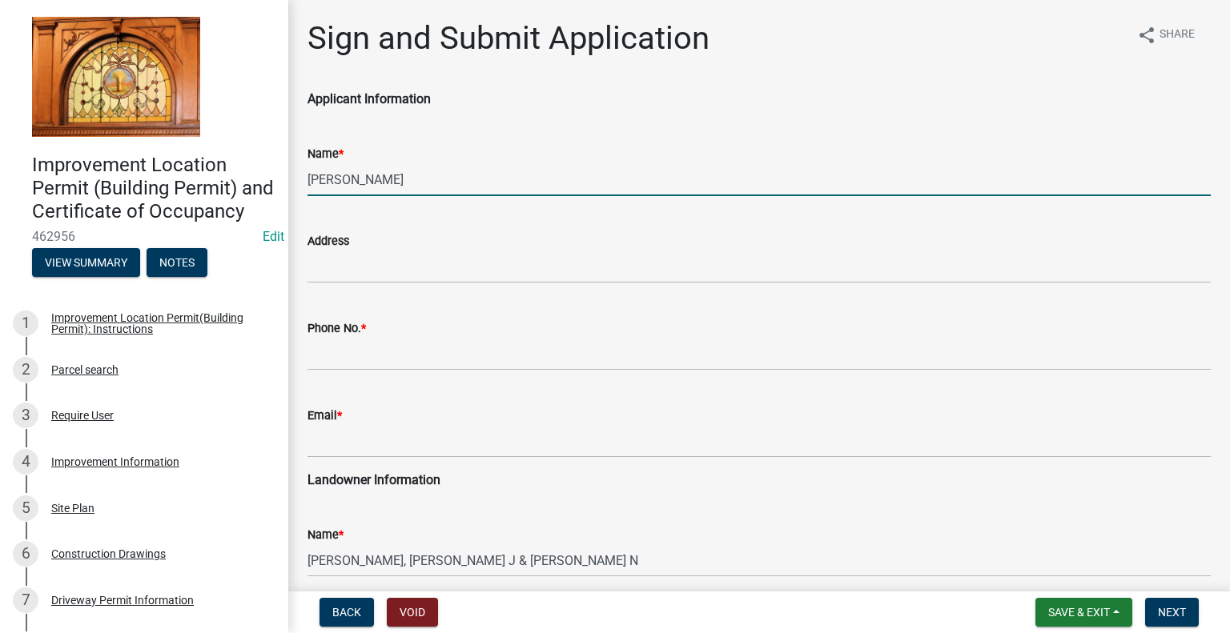
type input "[PERSON_NAME]"
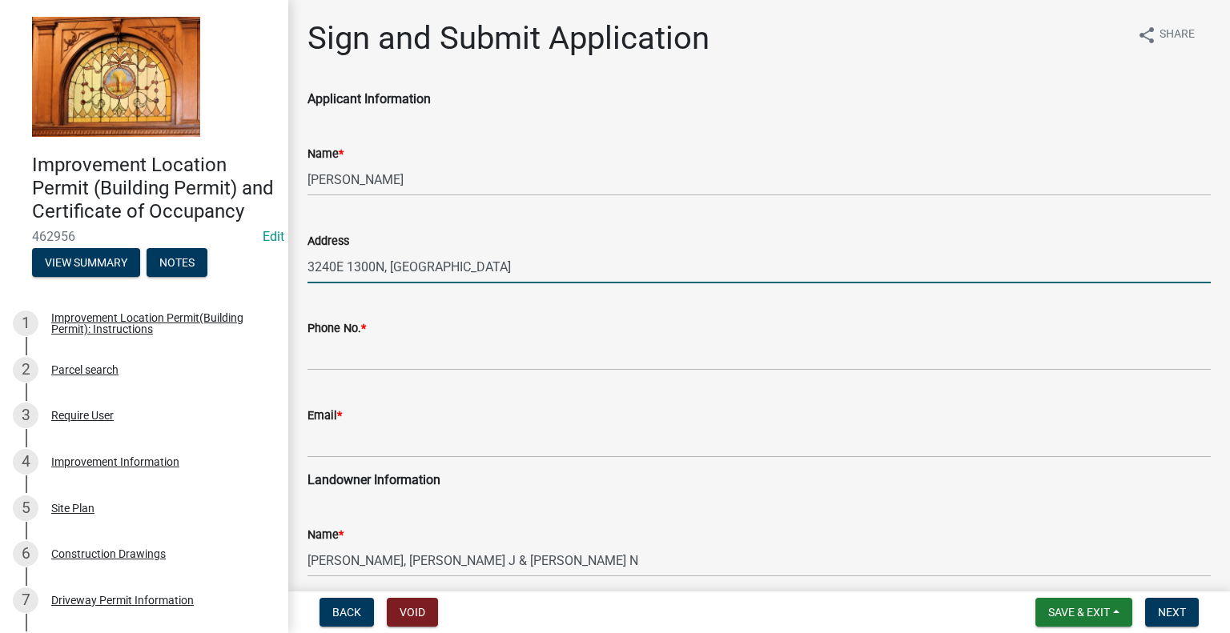
type input "3240E 1300N, [GEOGRAPHIC_DATA]"
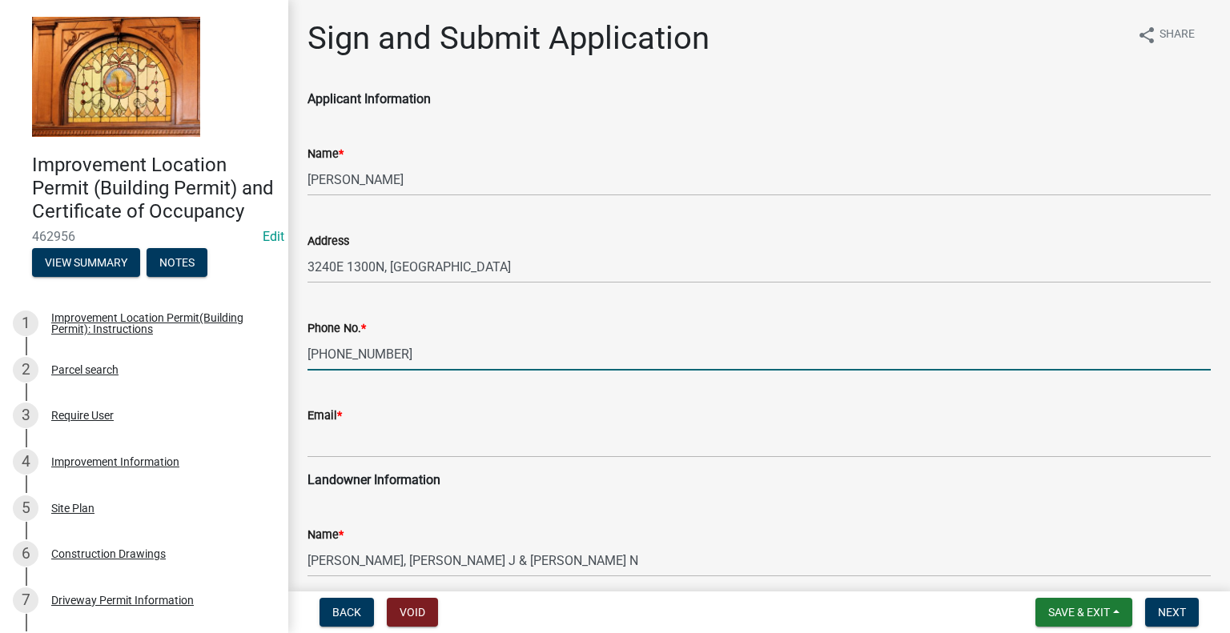
type input "[PHONE_NUMBER]"
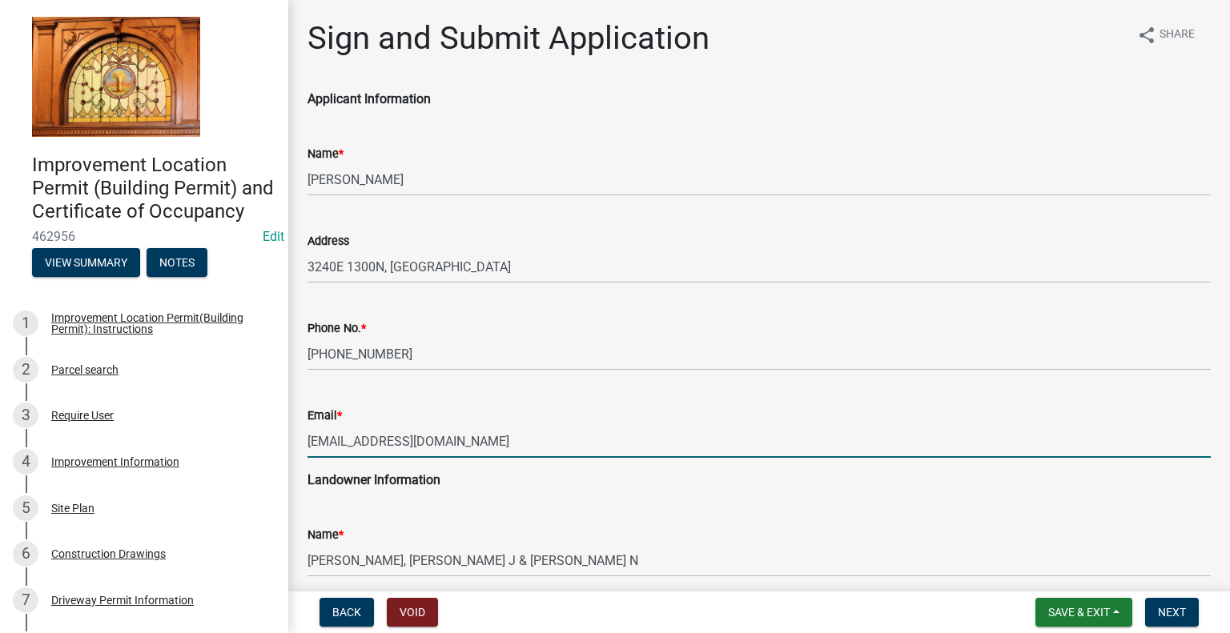
type input "[EMAIL_ADDRESS][DOMAIN_NAME]"
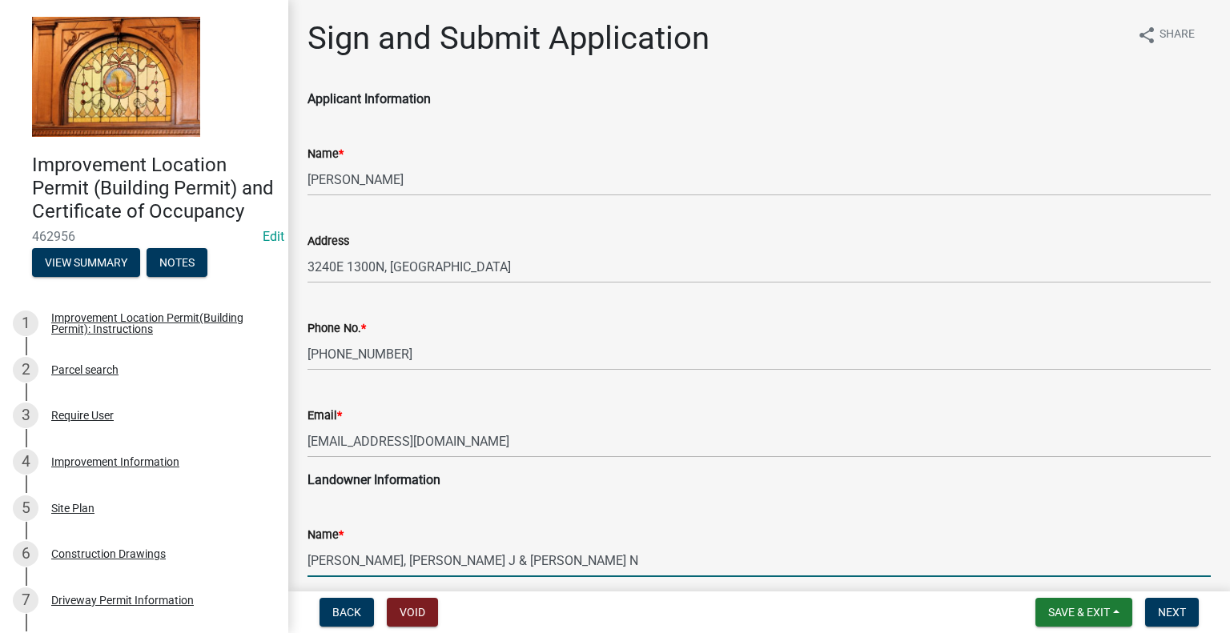
click at [359, 560] on input "[PERSON_NAME], [PERSON_NAME] J & [PERSON_NAME] N" at bounding box center [758, 560] width 903 height 33
drag, startPoint x: 359, startPoint y: 560, endPoint x: 293, endPoint y: 542, distance: 68.0
click at [293, 542] on div "Sign and Submit Application share Share Applicant Information Name * [PERSON_NA…" at bounding box center [759, 634] width 942 height 1230
click at [499, 560] on input "[PERSON_NAME], [PERSON_NAME] J & [PERSON_NAME] N" at bounding box center [758, 560] width 903 height 33
paste input "[PERSON_NAME],"
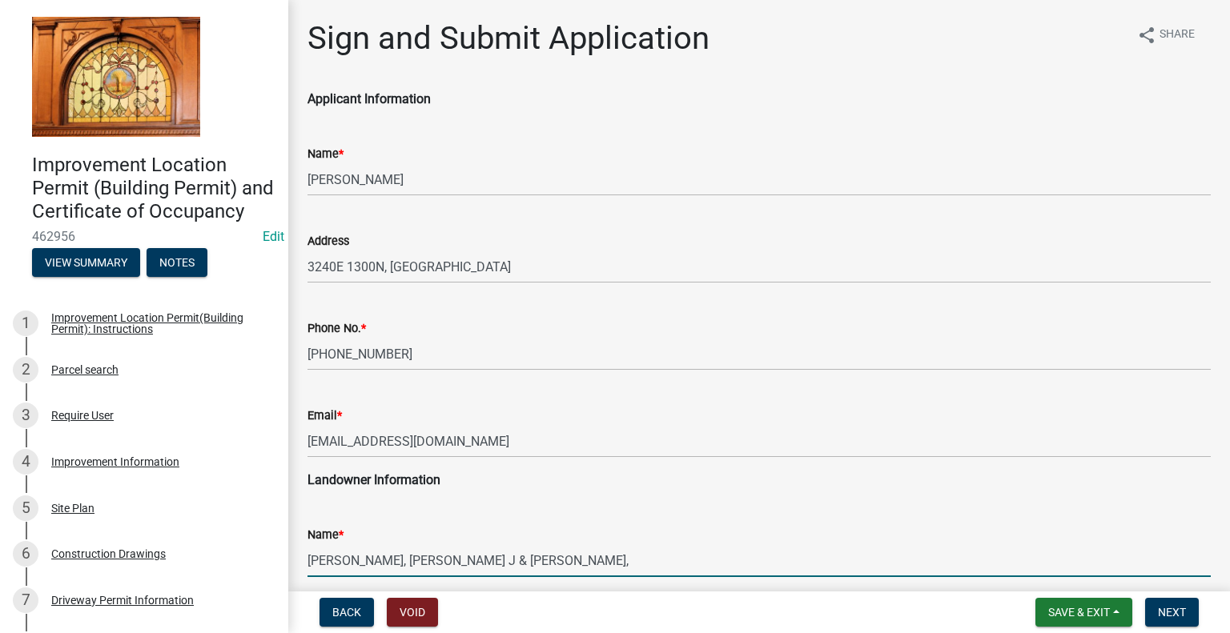
click at [351, 562] on input "[PERSON_NAME], [PERSON_NAME] J & [PERSON_NAME]," at bounding box center [758, 560] width 903 height 33
click at [535, 563] on input "[PERSON_NAME] J & [PERSON_NAME]," at bounding box center [758, 560] width 903 height 33
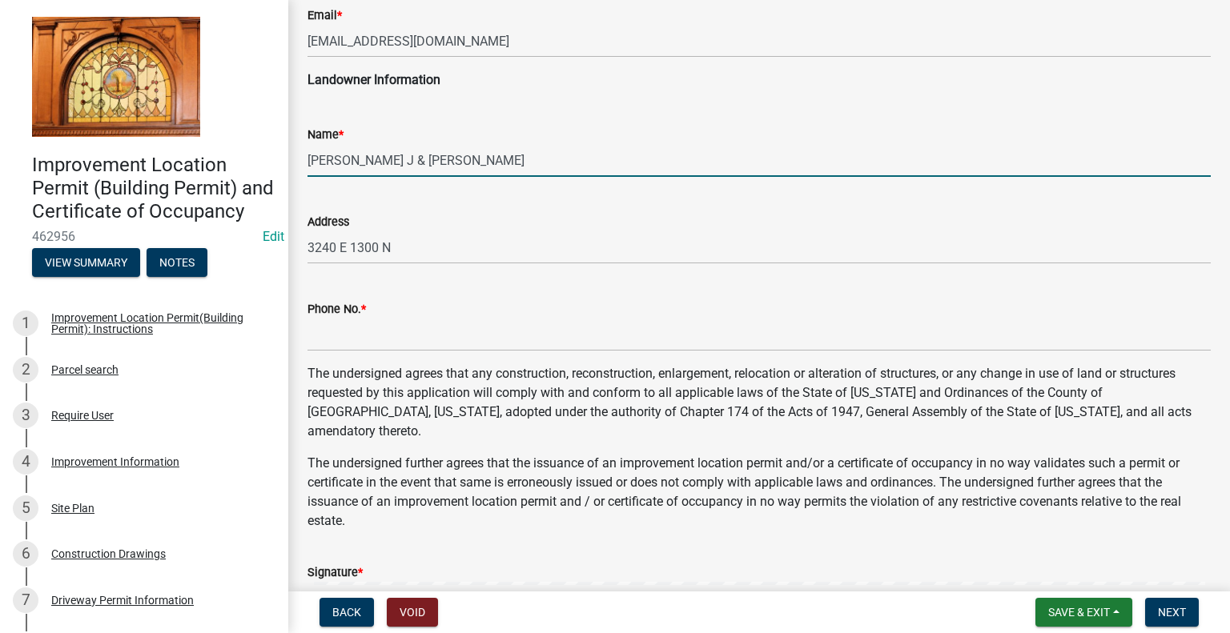
type input "[PERSON_NAME] J & [PERSON_NAME]"
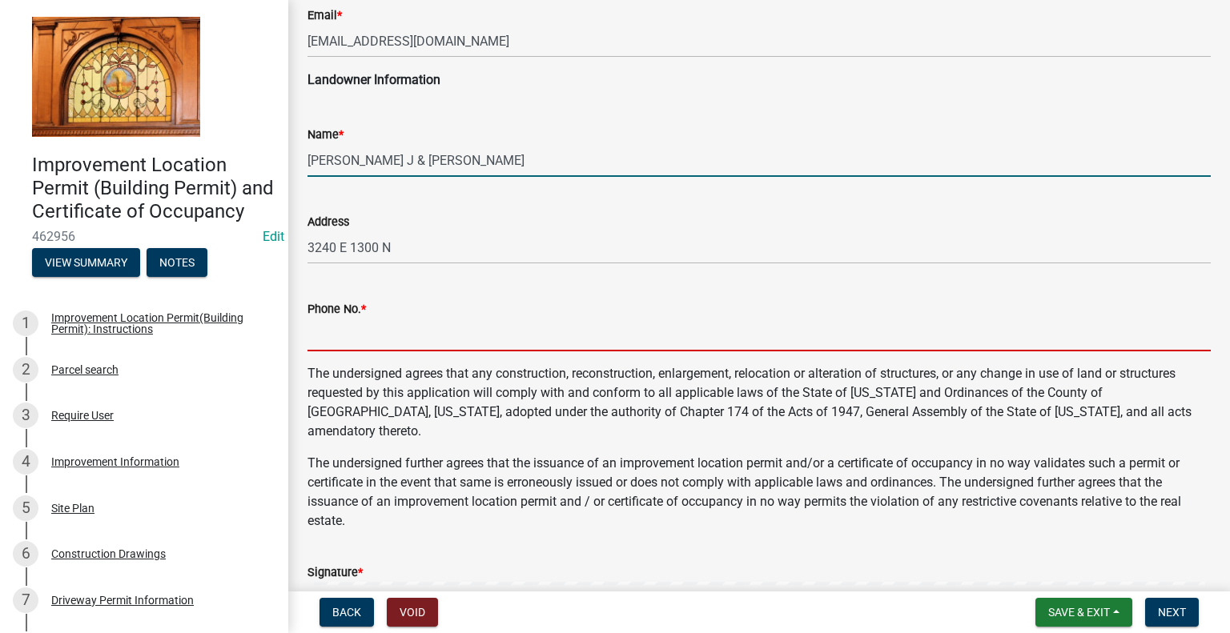
click at [410, 339] on input "Phone No. *" at bounding box center [758, 335] width 903 height 33
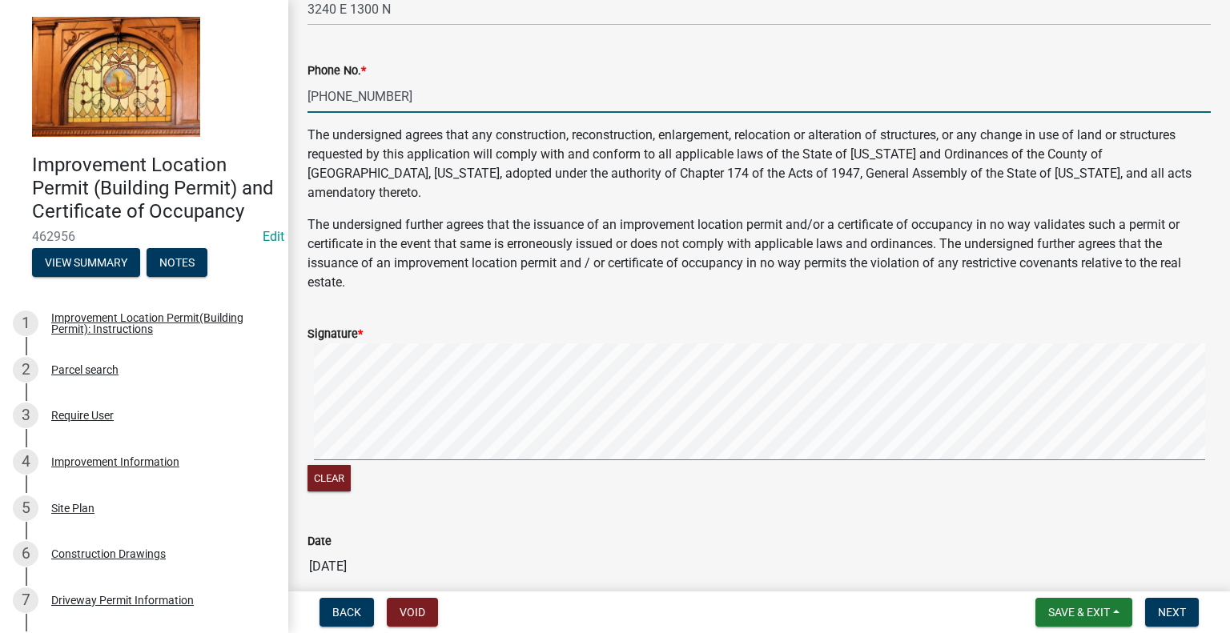
scroll to position [640, 0]
type input "[PHONE_NUMBER]"
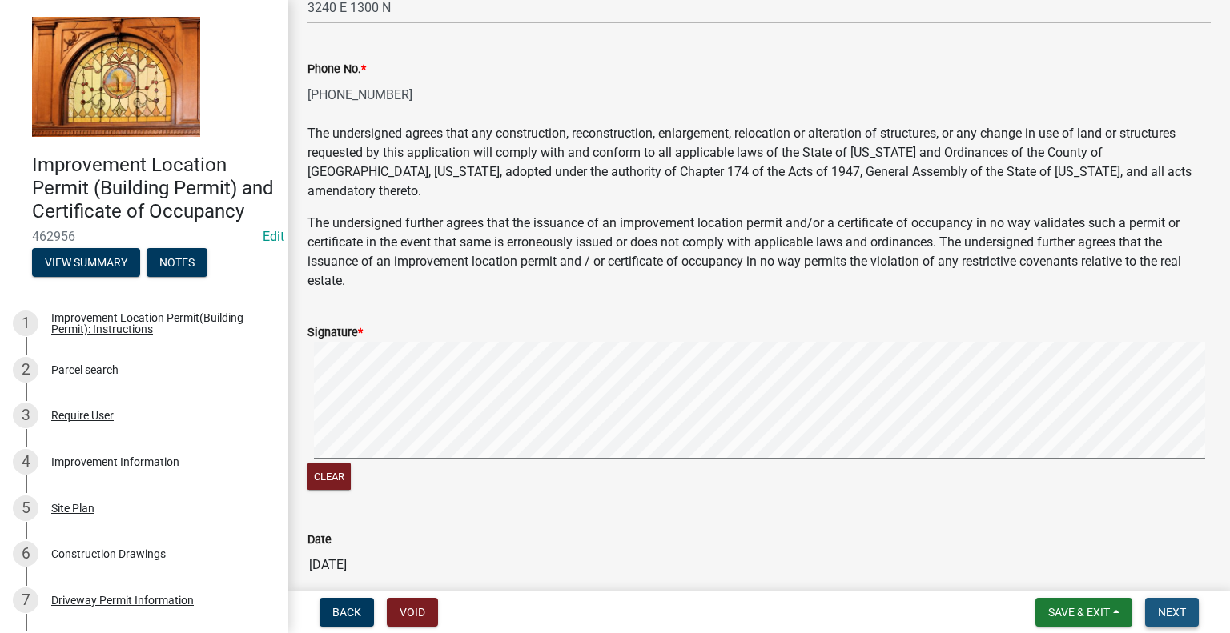
click at [1166, 620] on button "Next" at bounding box center [1172, 612] width 54 height 29
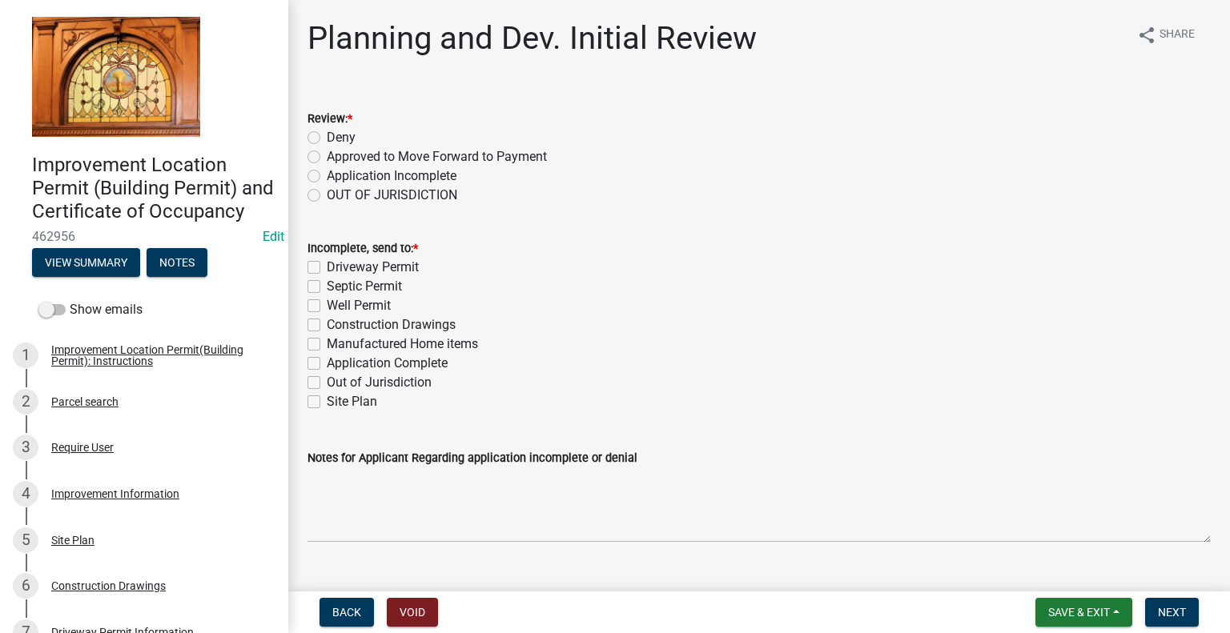
click at [327, 175] on label "Application Incomplete" at bounding box center [392, 176] width 130 height 19
click at [327, 175] on input "Application Incomplete" at bounding box center [332, 172] width 10 height 10
radio input "true"
click at [327, 367] on label "Application Complete" at bounding box center [387, 363] width 121 height 19
click at [327, 364] on input "Application Complete" at bounding box center [332, 359] width 10 height 10
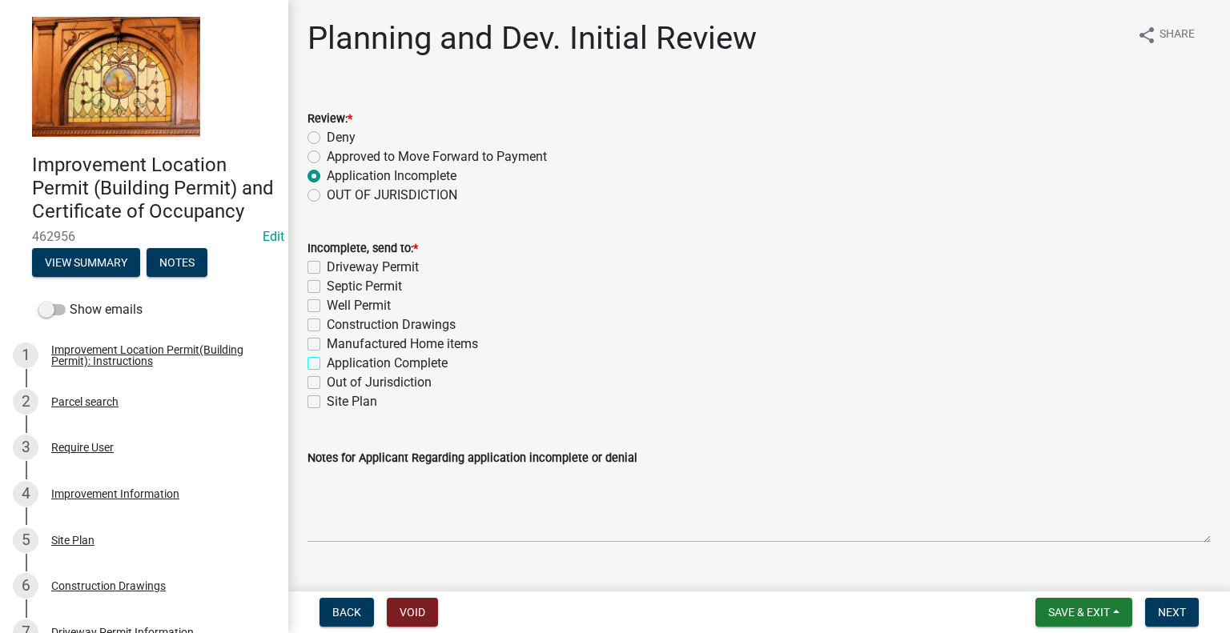
checkbox input "true"
checkbox input "false"
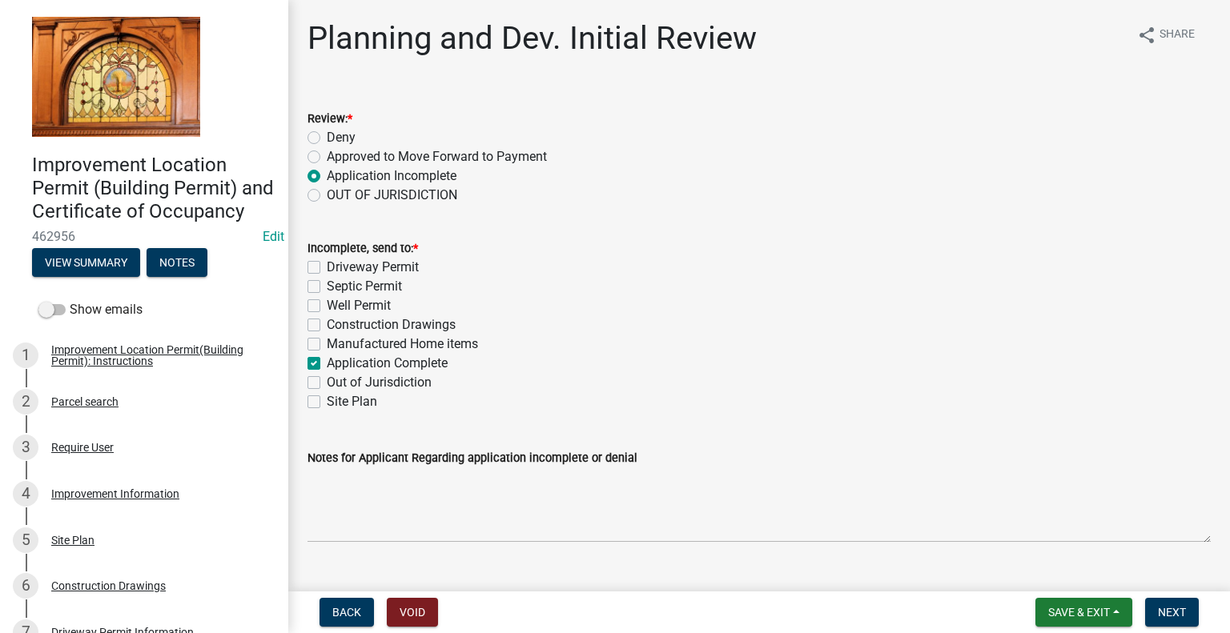
checkbox input "false"
checkbox input "true"
checkbox input "false"
click at [1175, 620] on button "Next" at bounding box center [1172, 612] width 54 height 29
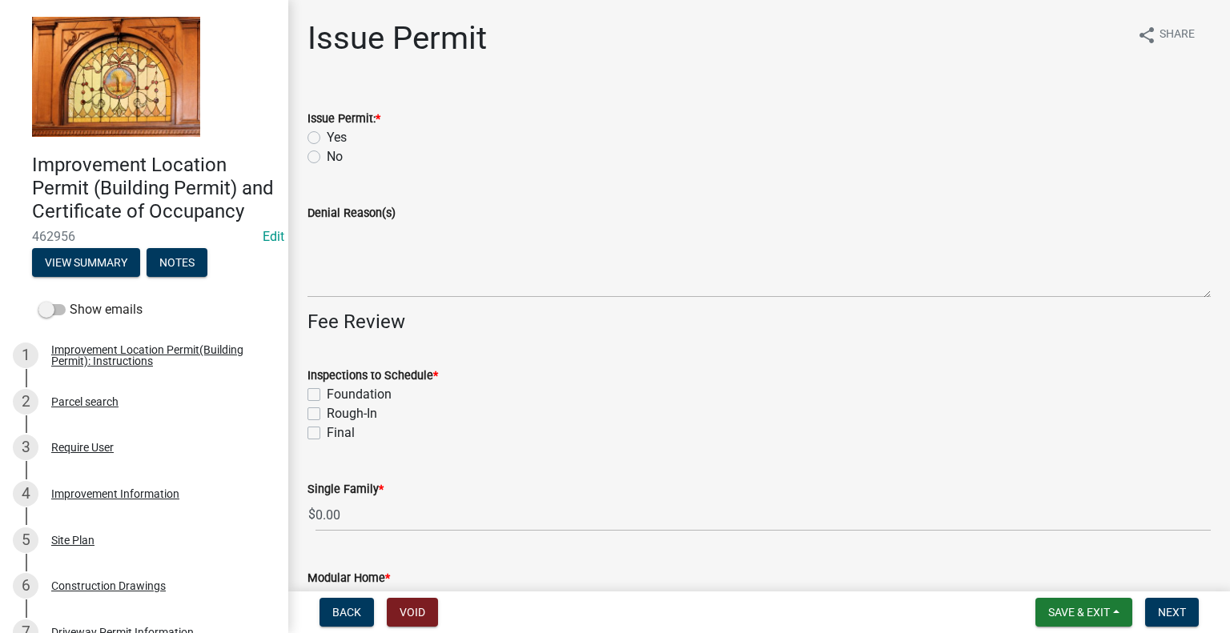
click at [327, 135] on label "Yes" at bounding box center [337, 137] width 20 height 19
click at [327, 135] on input "Yes" at bounding box center [332, 133] width 10 height 10
radio input "true"
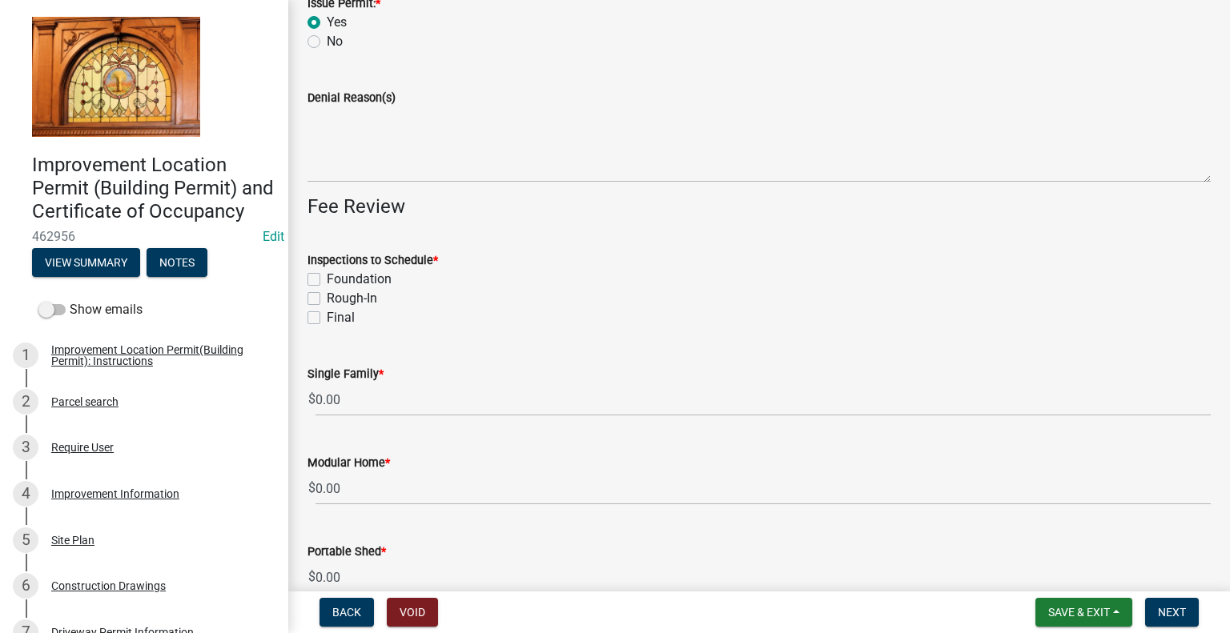
scroll to position [160, 0]
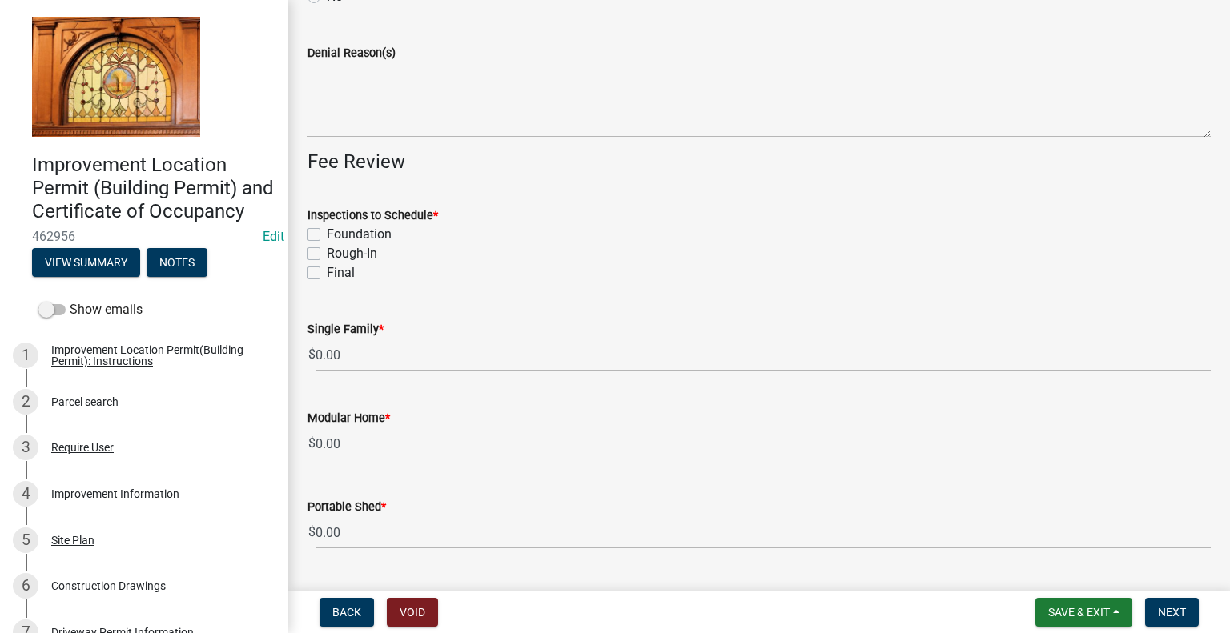
click at [327, 230] on label "Foundation" at bounding box center [359, 234] width 65 height 19
click at [327, 230] on input "Foundation" at bounding box center [332, 230] width 10 height 10
checkbox input "true"
checkbox input "false"
click at [327, 276] on label "Final" at bounding box center [341, 272] width 28 height 19
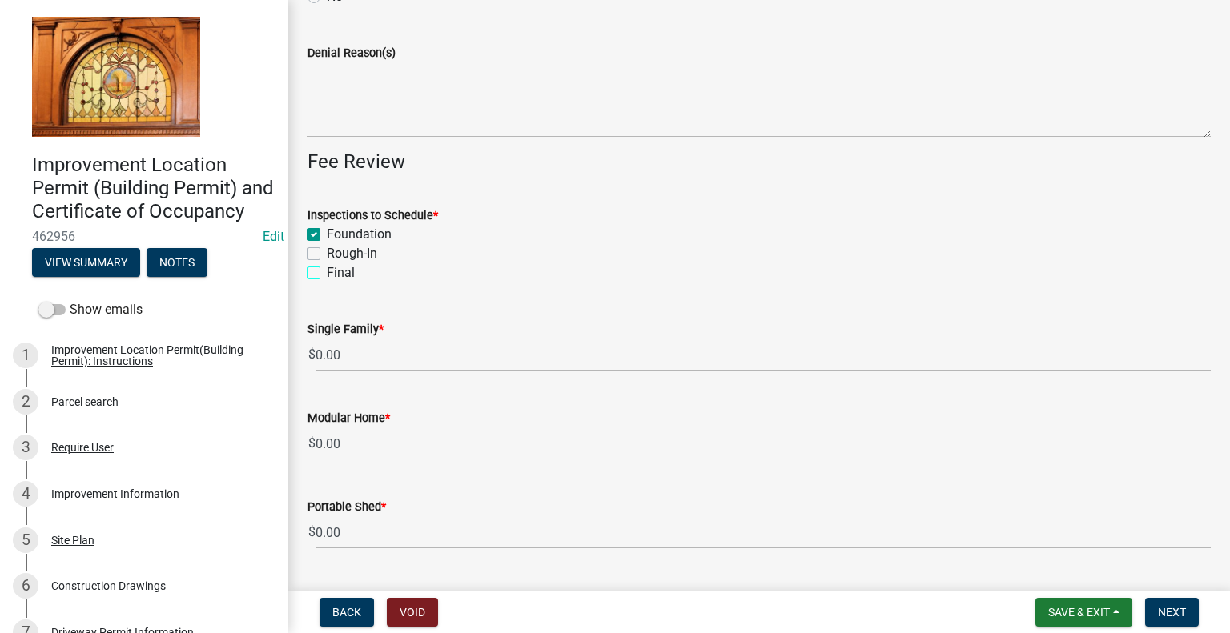
click at [327, 274] on input "Final" at bounding box center [332, 268] width 10 height 10
checkbox input "true"
checkbox input "false"
checkbox input "true"
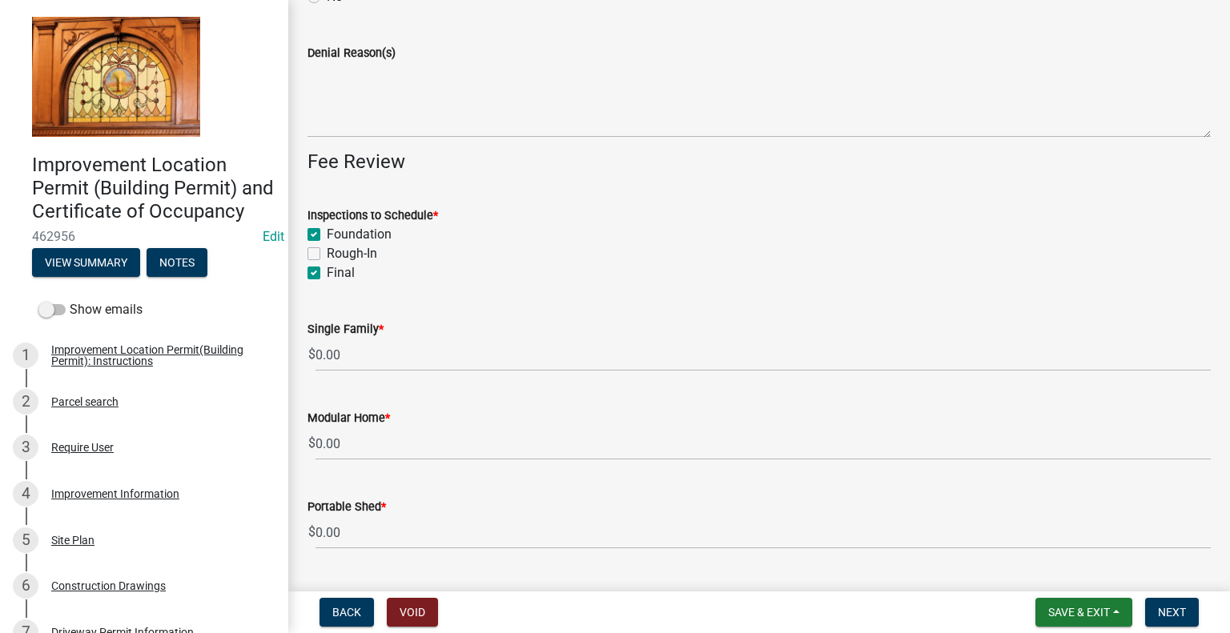
click at [327, 254] on label "Rough-In" at bounding box center [352, 253] width 50 height 19
click at [327, 254] on input "Rough-In" at bounding box center [332, 249] width 10 height 10
checkbox input "true"
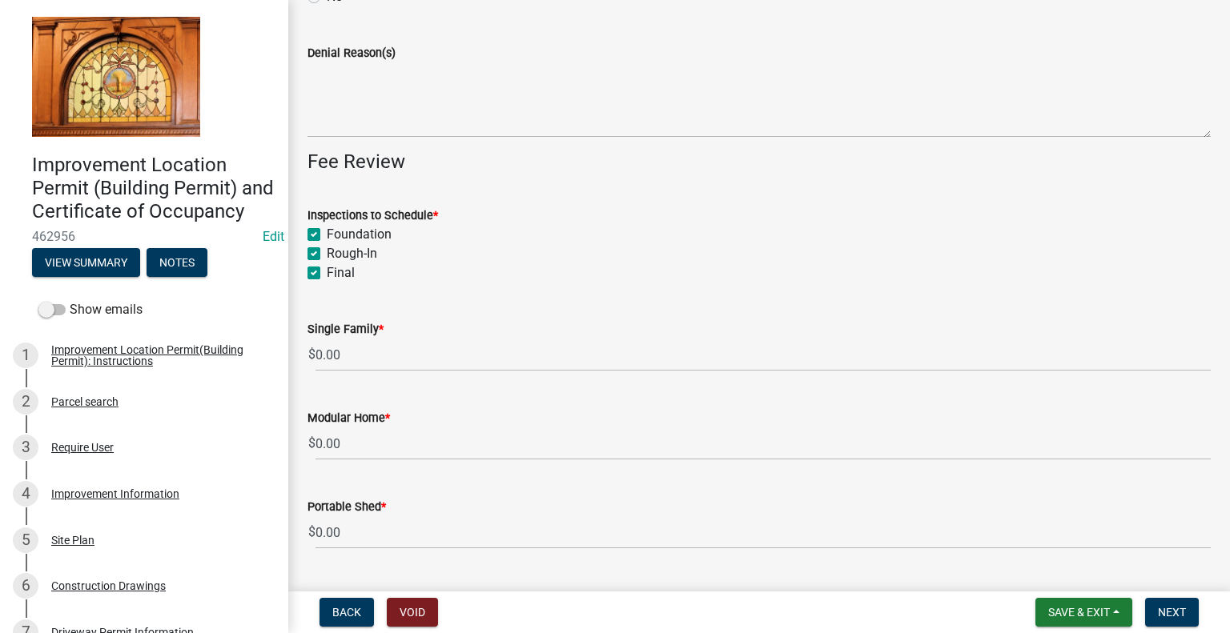
checkbox input "true"
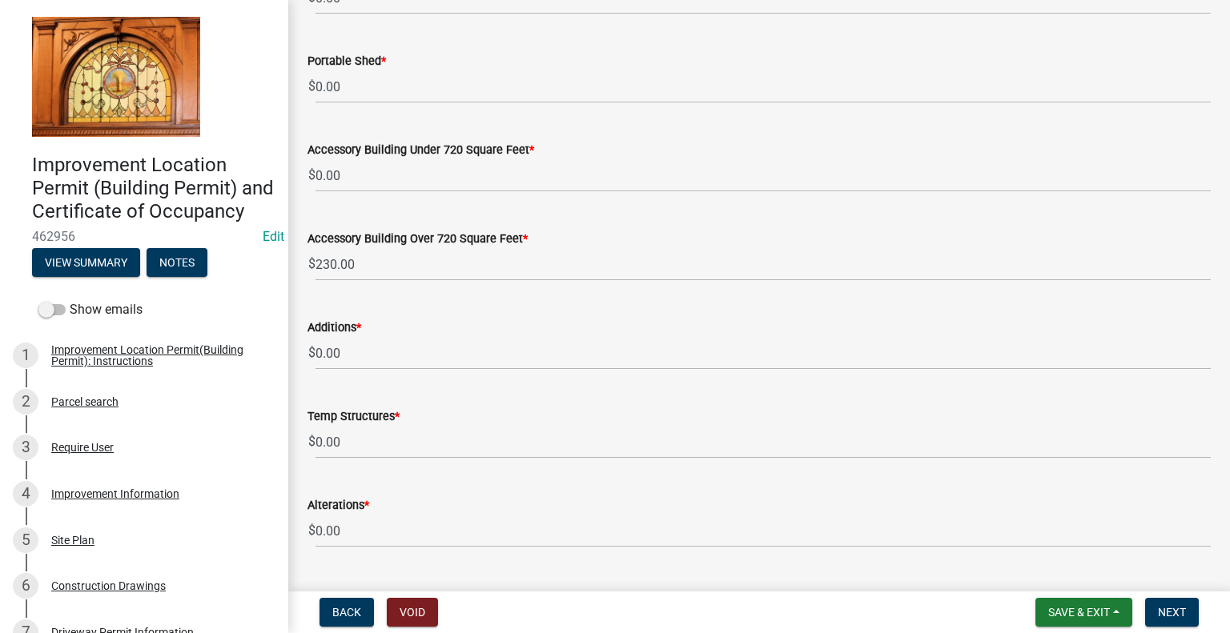
scroll to position [640, 0]
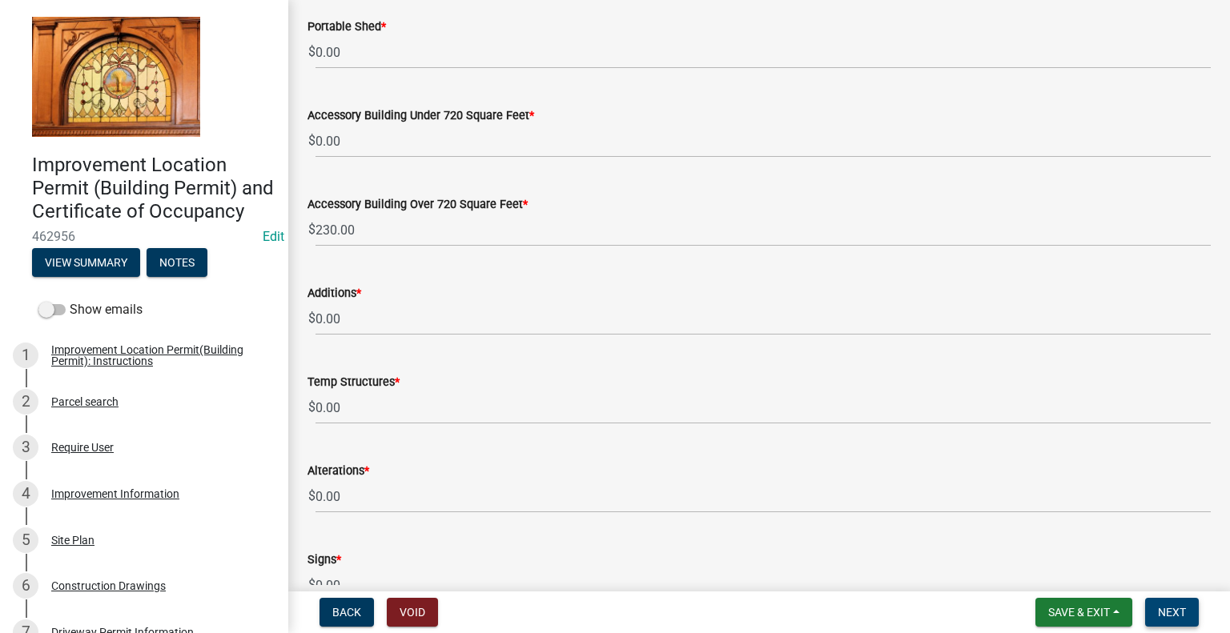
click at [1177, 611] on span "Next" at bounding box center [1172, 612] width 28 height 13
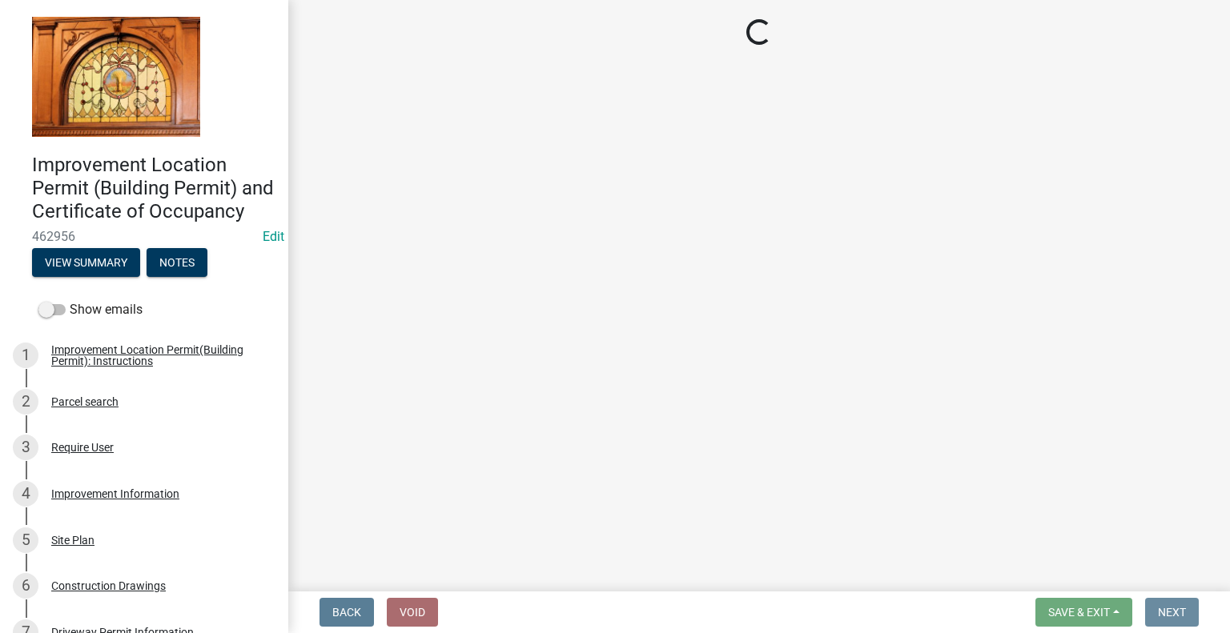
scroll to position [0, 0]
select select "3: 3"
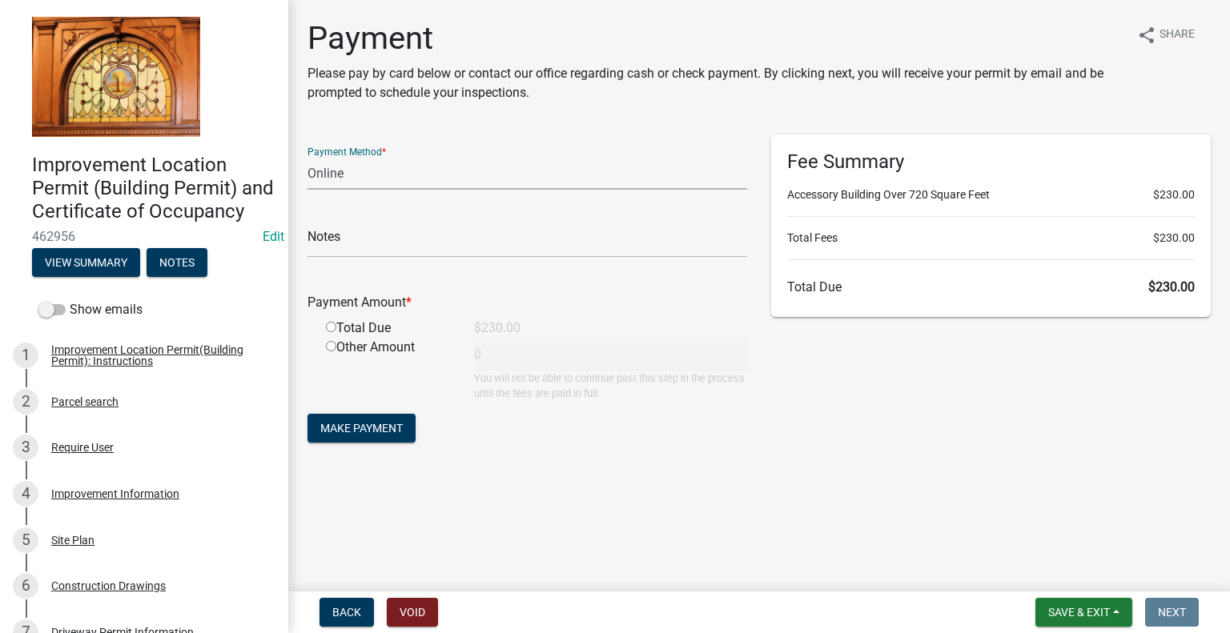
click at [361, 170] on select "Credit Card POS Check Cash Online" at bounding box center [527, 173] width 440 height 33
click at [330, 326] on input "radio" at bounding box center [331, 327] width 10 height 10
radio input "true"
type input "230"
click at [486, 183] on select "Credit Card POS Check Cash Online" at bounding box center [527, 173] width 440 height 33
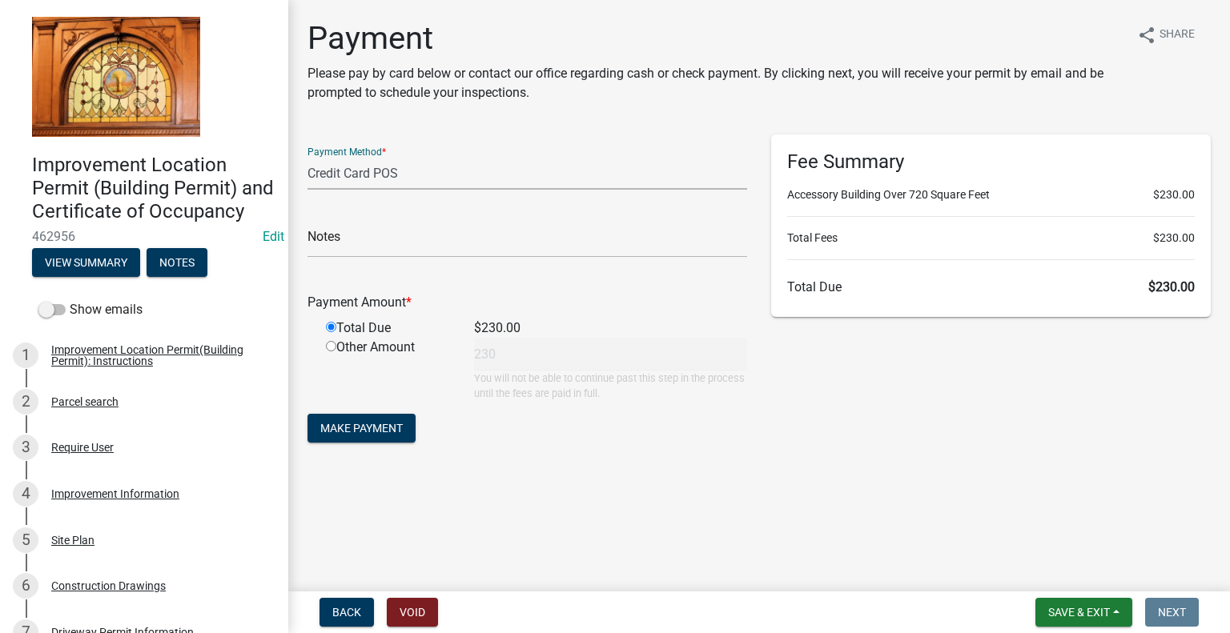
click at [307, 157] on select "Credit Card POS Check Cash Online" at bounding box center [527, 173] width 440 height 33
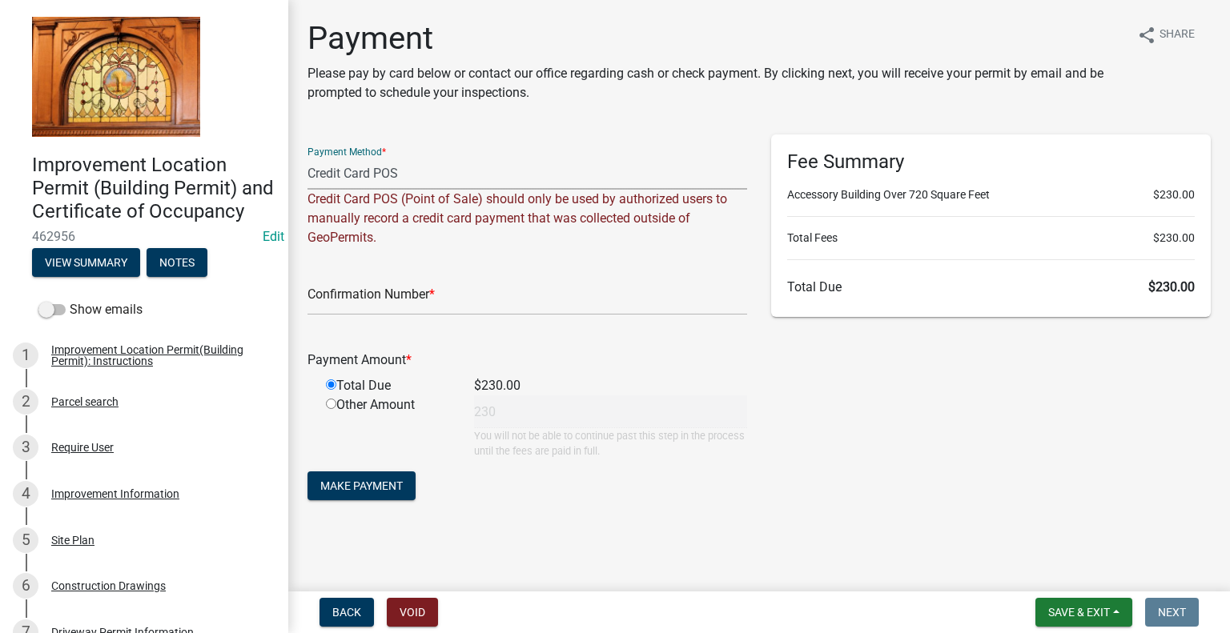
click at [453, 181] on select "Credit Card POS Check Cash Online" at bounding box center [527, 173] width 440 height 33
select select "3: 3"
click at [307, 157] on select "Credit Card POS Check Cash Online" at bounding box center [527, 173] width 440 height 33
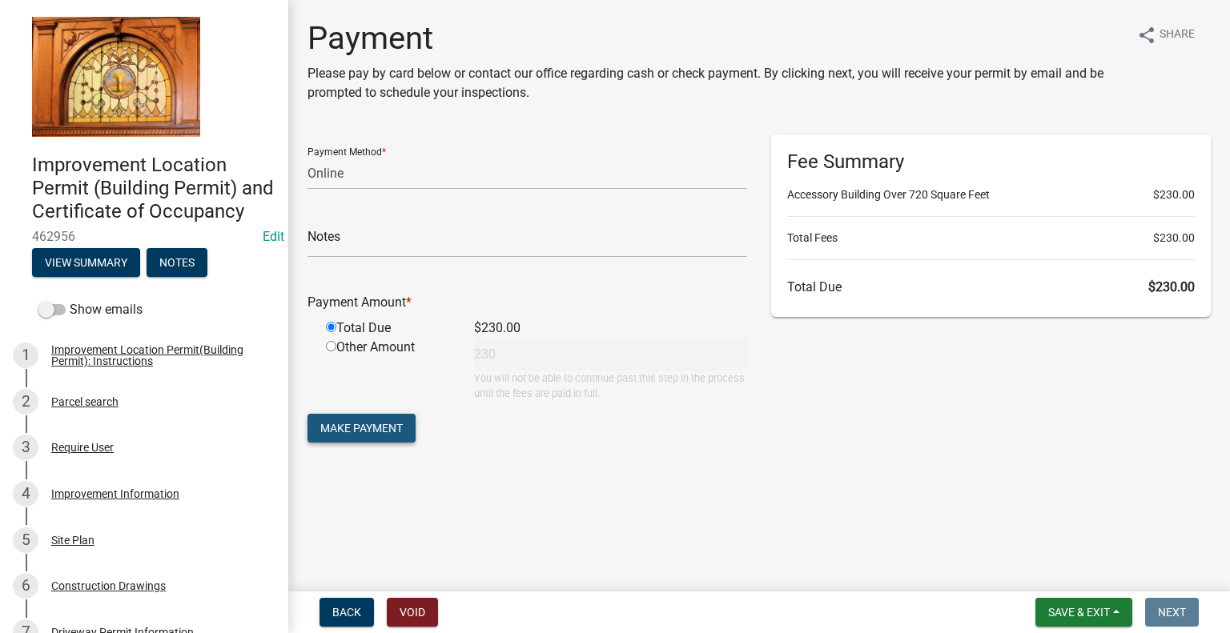
click at [399, 433] on span "Make Payment" at bounding box center [361, 428] width 82 height 13
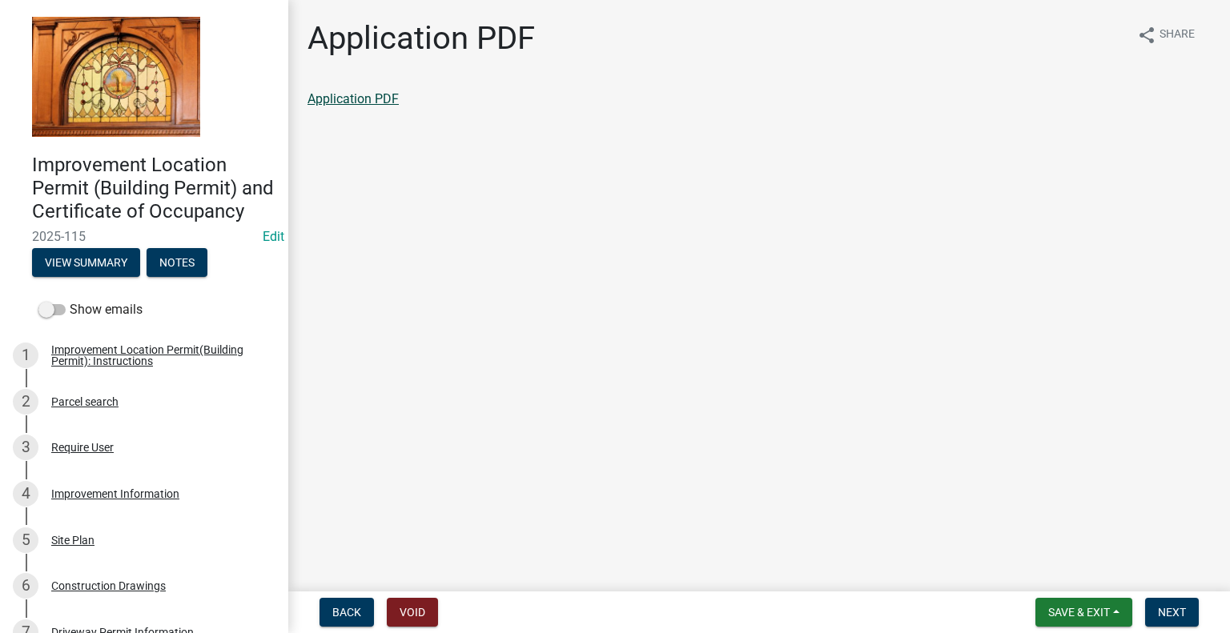
click at [376, 101] on link "Application PDF" at bounding box center [352, 98] width 91 height 15
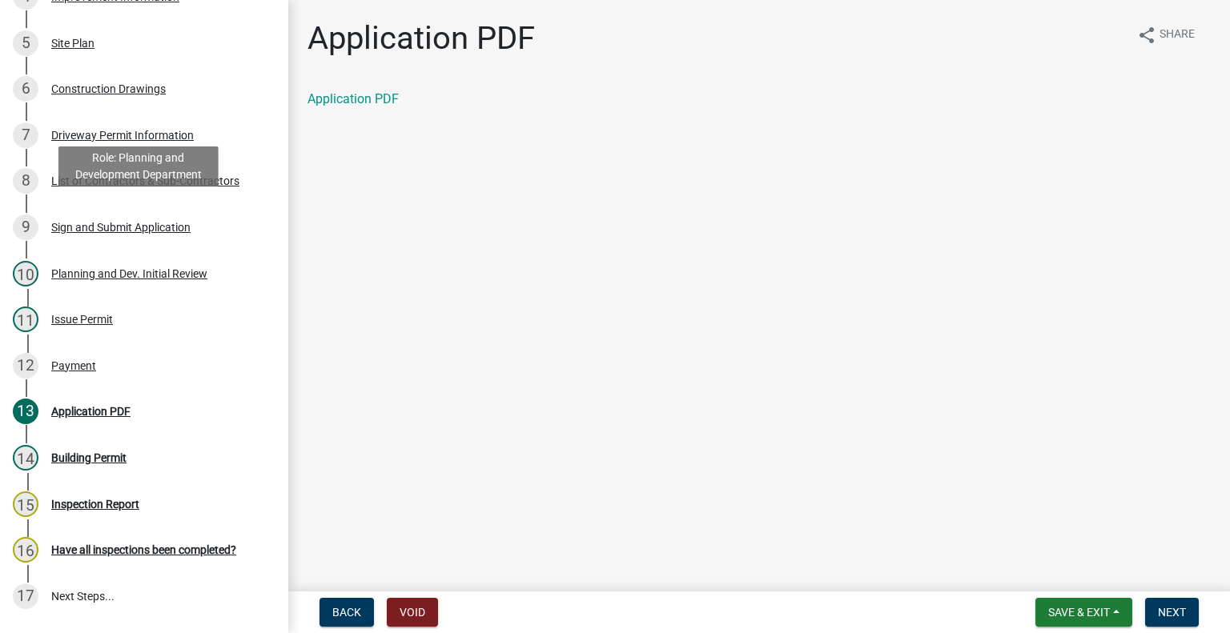
scroll to position [640, 0]
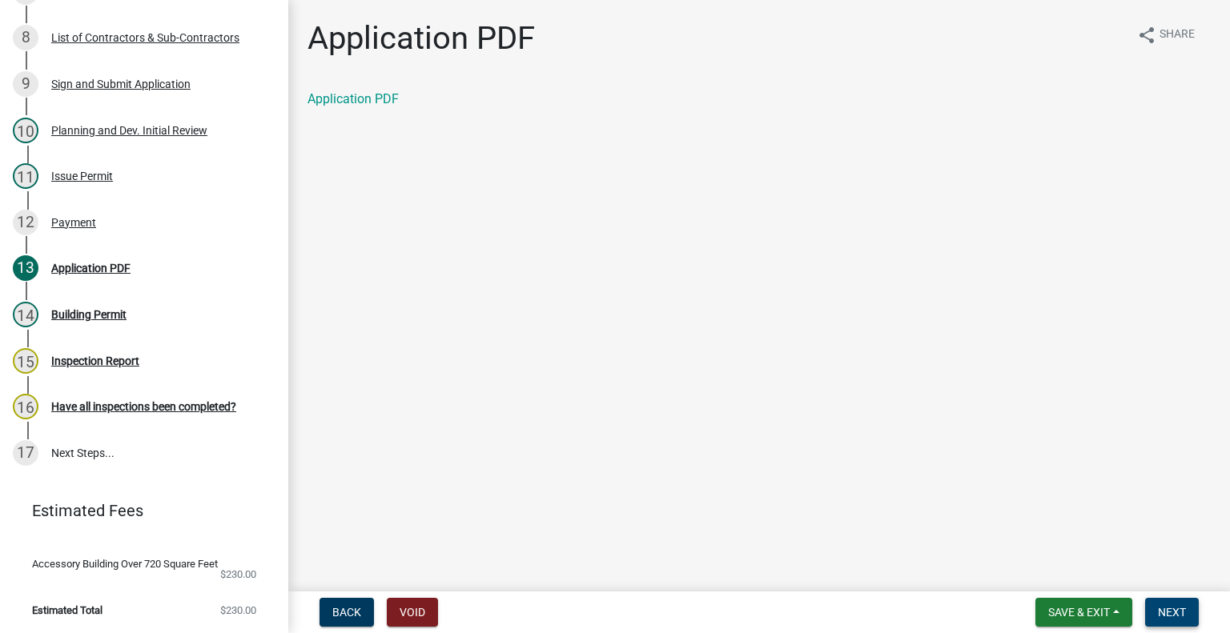
click at [1170, 611] on span "Next" at bounding box center [1172, 612] width 28 height 13
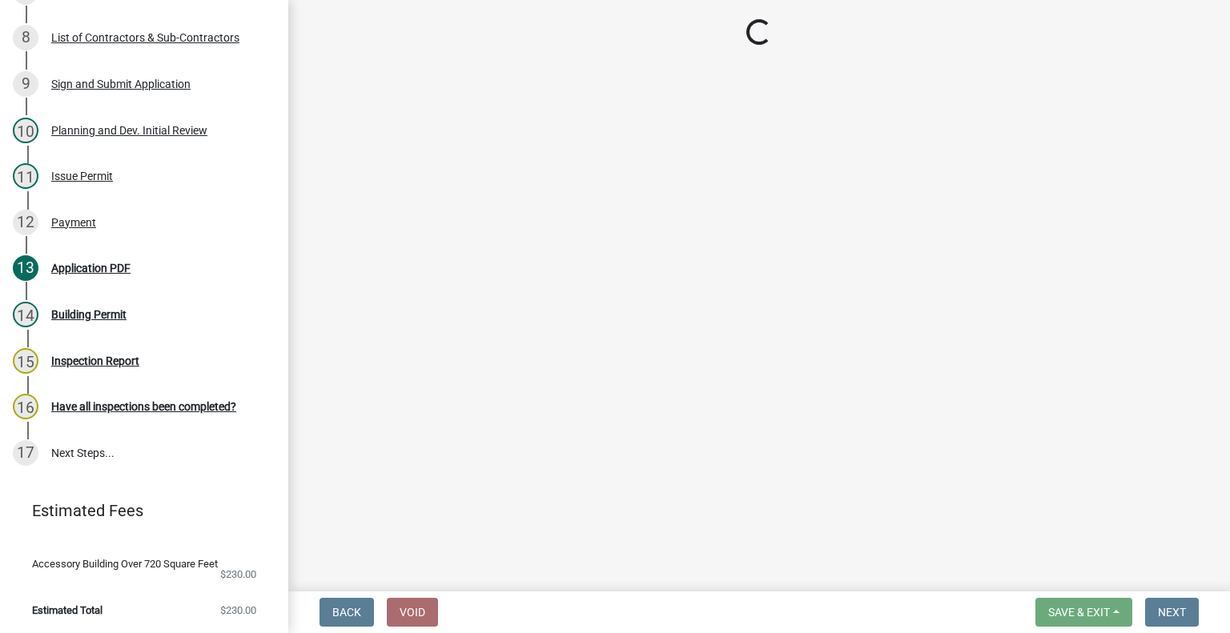
select select "62bb873c-c571-4454-ac8a-8c216551e2a3"
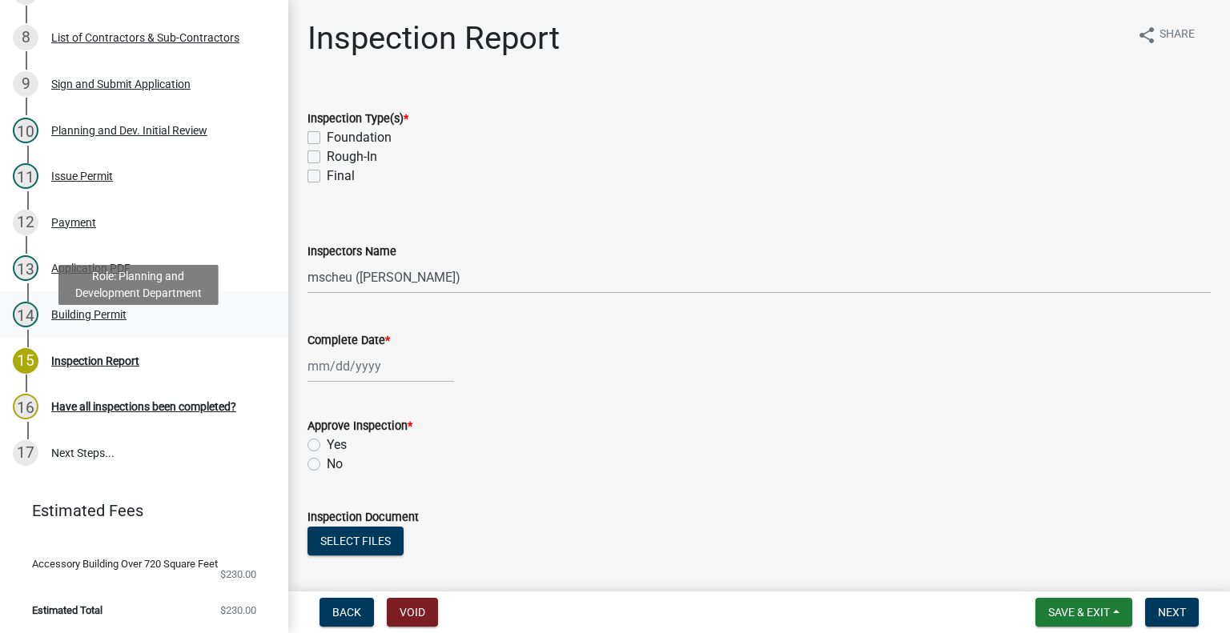
click at [137, 327] on div "14 Building Permit" at bounding box center [138, 315] width 250 height 26
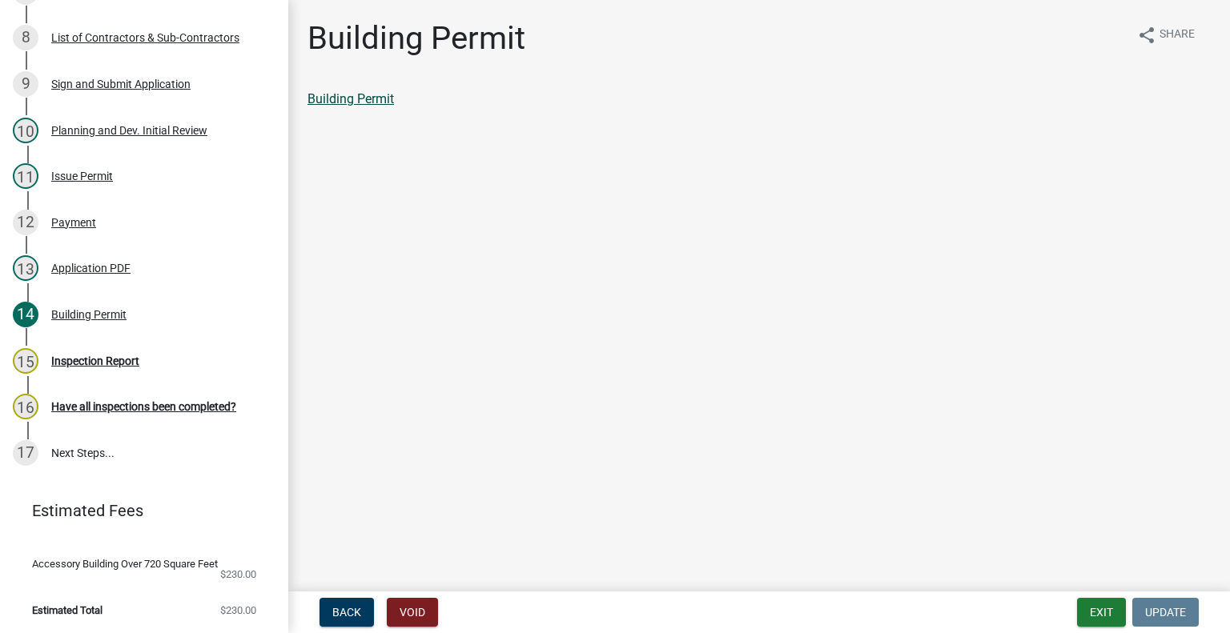
click at [347, 102] on link "Building Permit" at bounding box center [350, 98] width 86 height 15
click at [155, 235] on div "12 Payment" at bounding box center [138, 223] width 250 height 26
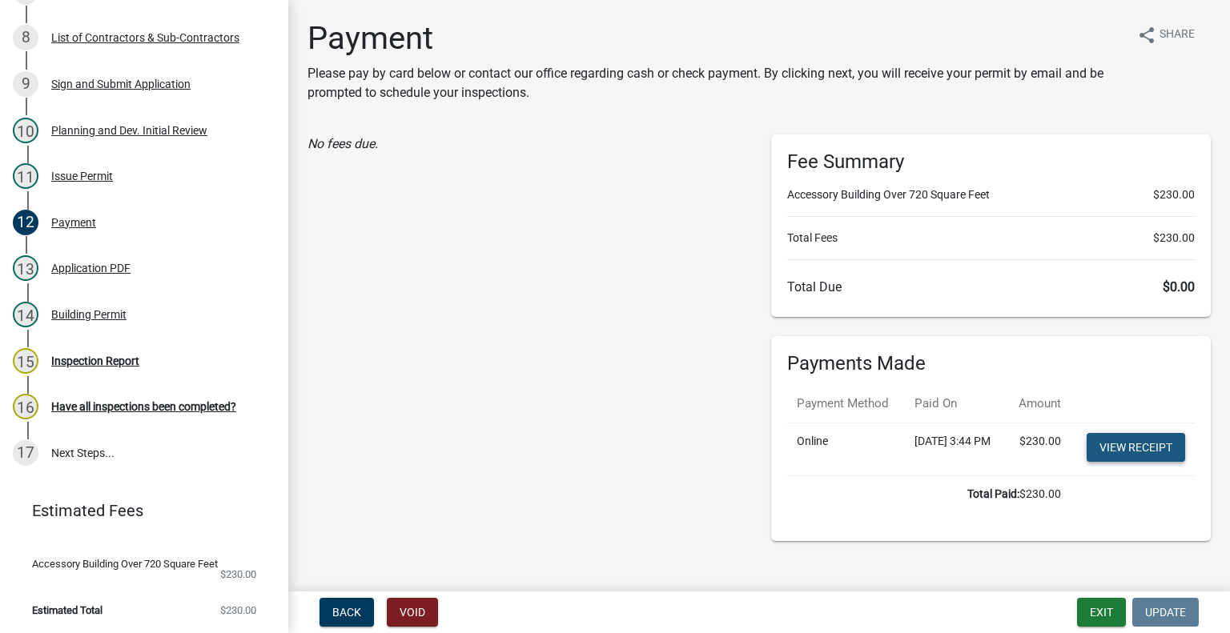
click at [1117, 462] on link "View receipt" at bounding box center [1135, 447] width 98 height 29
click at [1130, 462] on link "View receipt" at bounding box center [1135, 447] width 98 height 29
